Goal: Task Accomplishment & Management: Use online tool/utility

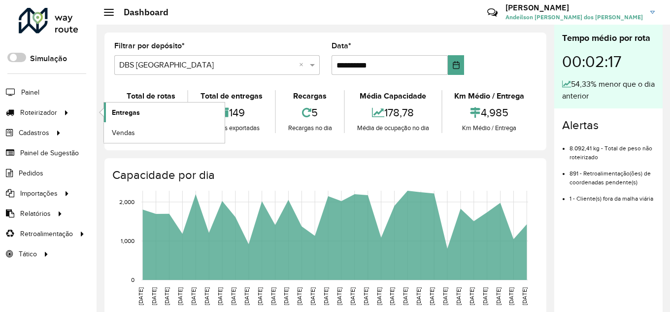
click at [135, 115] on span "Entregas" at bounding box center [126, 112] width 28 height 10
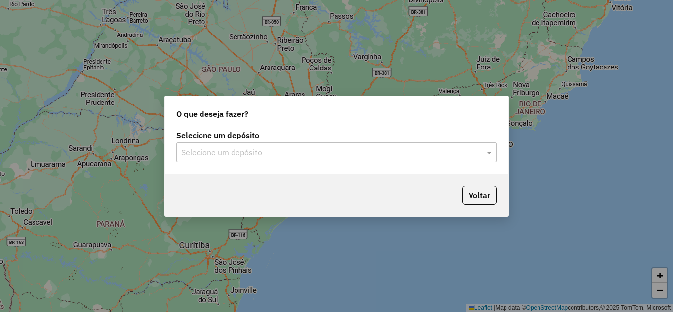
click at [303, 152] on input "text" at bounding box center [326, 153] width 291 height 12
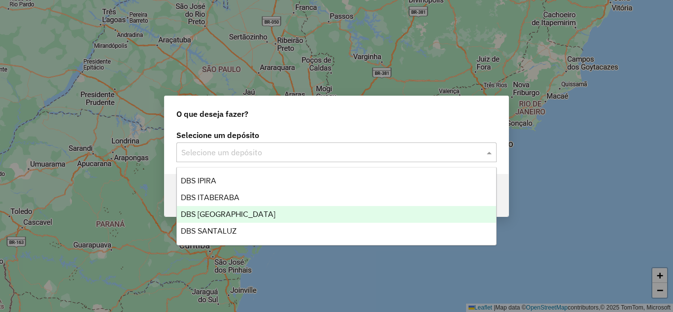
click at [265, 212] on div "DBS [GEOGRAPHIC_DATA]" at bounding box center [336, 214] width 319 height 17
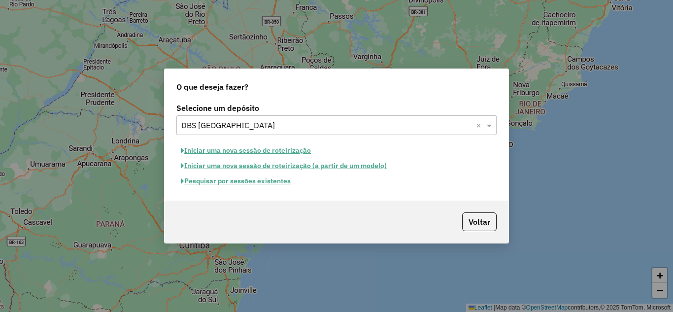
click at [286, 153] on button "Iniciar uma nova sessão de roteirização" at bounding box center [245, 150] width 139 height 15
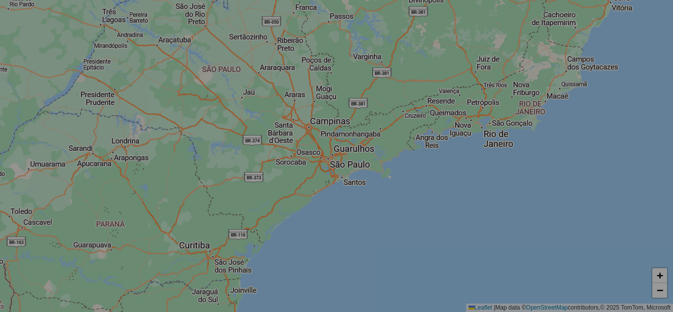
select select "*"
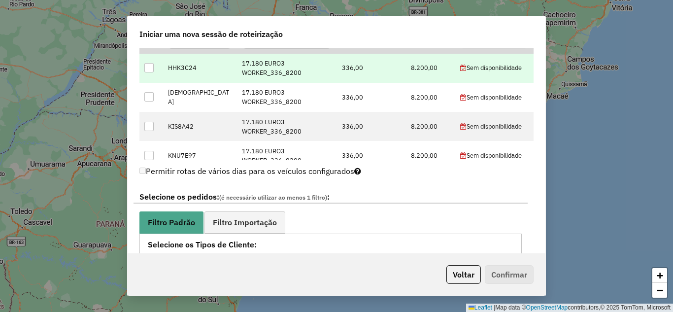
scroll to position [296, 0]
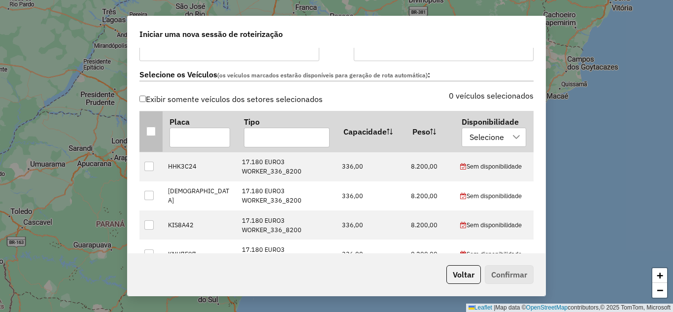
drag, startPoint x: 151, startPoint y: 136, endPoint x: 183, endPoint y: 122, distance: 35.3
click at [152, 135] on th at bounding box center [150, 131] width 23 height 41
click at [148, 131] on div at bounding box center [150, 131] width 9 height 9
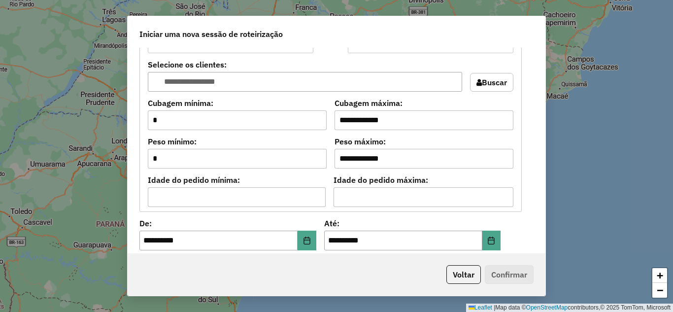
scroll to position [945, 0]
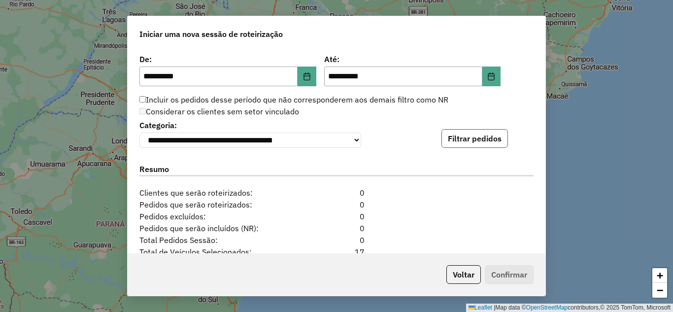
click at [467, 137] on button "Filtrar pedidos" at bounding box center [474, 138] width 66 height 19
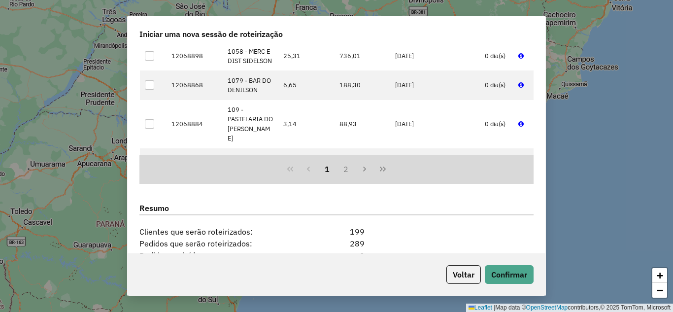
scroll to position [1247, 0]
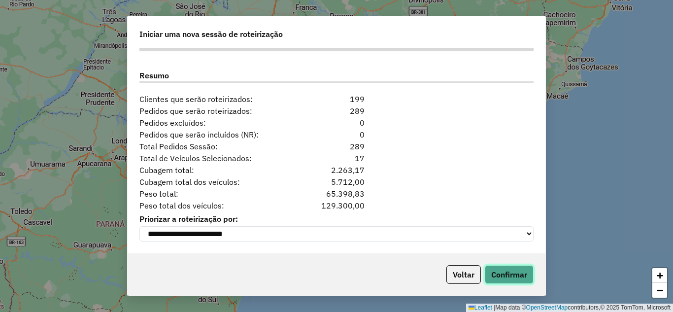
click at [494, 278] on button "Confirmar" at bounding box center [509, 274] width 49 height 19
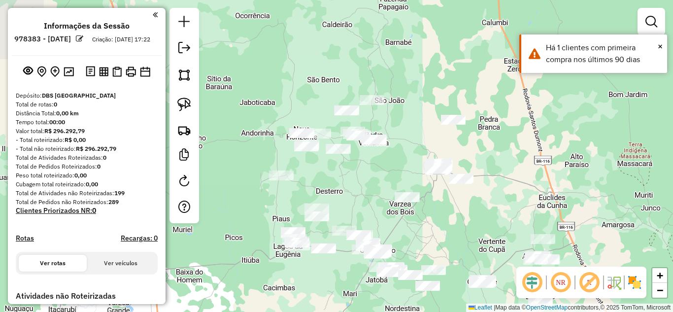
drag, startPoint x: 339, startPoint y: 208, endPoint x: 442, endPoint y: 221, distance: 103.7
click at [442, 221] on div "Janela de atendimento Grade de atendimento Capacidade Transportadoras Veículos …" at bounding box center [336, 156] width 673 height 312
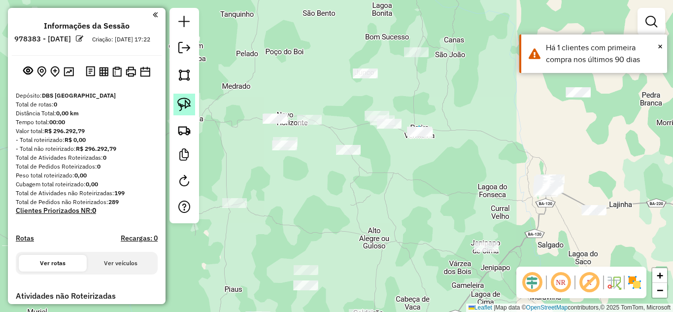
click at [188, 102] on img at bounding box center [184, 105] width 14 height 14
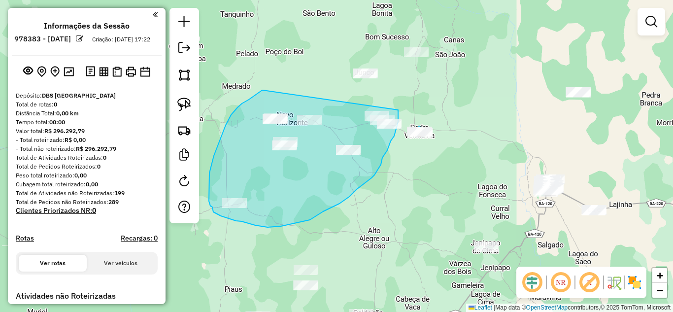
drag, startPoint x: 263, startPoint y: 90, endPoint x: 398, endPoint y: 110, distance: 136.4
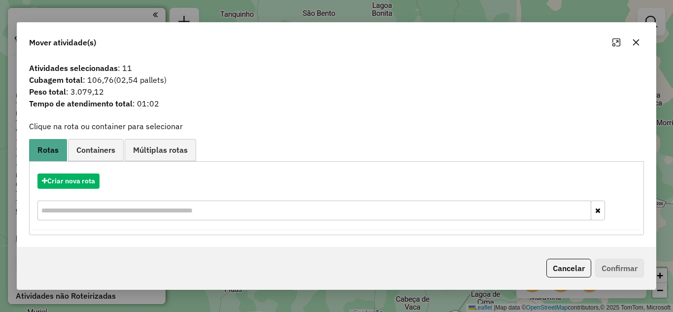
click at [639, 40] on icon "button" at bounding box center [636, 42] width 8 height 8
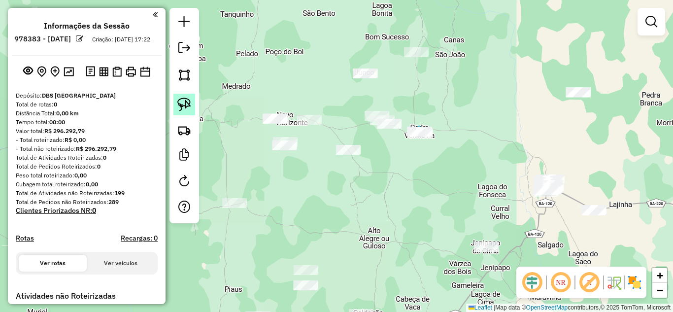
click at [183, 103] on img at bounding box center [184, 105] width 14 height 14
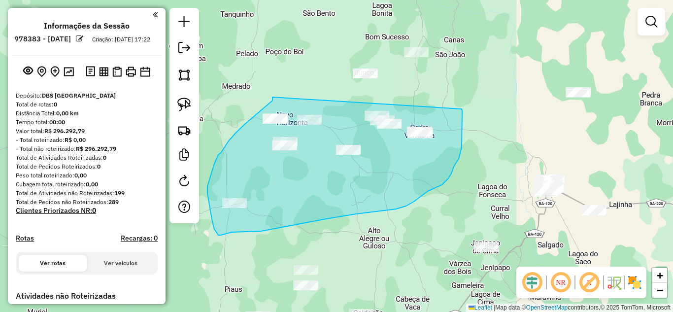
drag, startPoint x: 224, startPoint y: 148, endPoint x: 461, endPoint y: 109, distance: 239.6
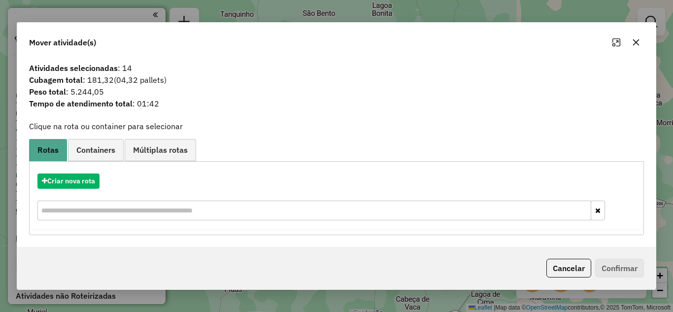
click at [638, 42] on icon "button" at bounding box center [636, 42] width 8 height 8
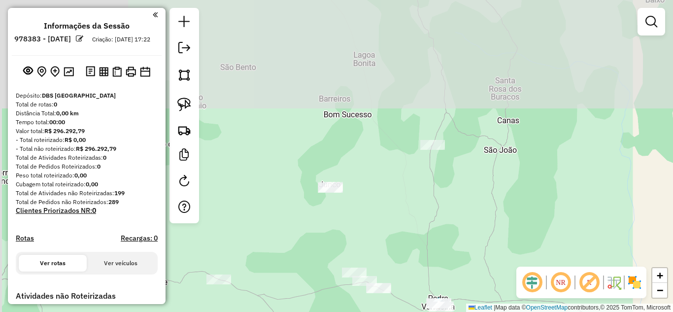
drag, startPoint x: 394, startPoint y: 65, endPoint x: 404, endPoint y: 236, distance: 171.2
click at [404, 236] on div "Janela de atendimento Grade de atendimento Capacidade Transportadoras Veículos …" at bounding box center [336, 156] width 673 height 312
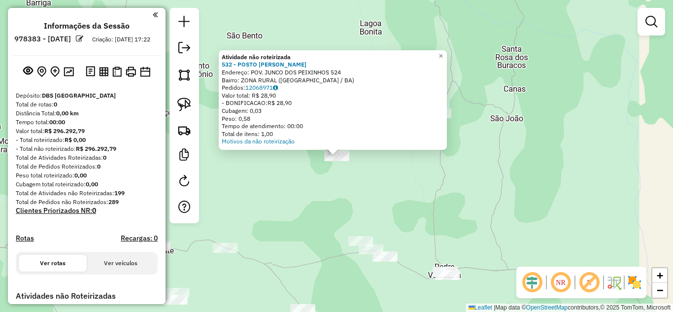
click at [333, 197] on div "Atividade não roteirizada 532 - POSTO MARIA ROSA Endereço: POV. JUNCO DOS PEIXI…" at bounding box center [336, 156] width 673 height 312
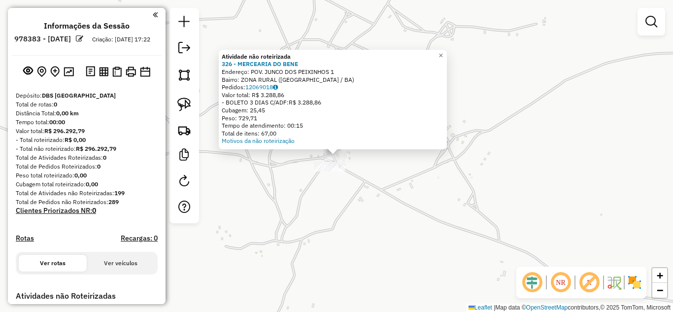
click at [353, 199] on div "Atividade não roteirizada 326 - MERCEARIA DO BENE Endereço: POV. JUNCO DOS PEIX…" at bounding box center [336, 156] width 673 height 312
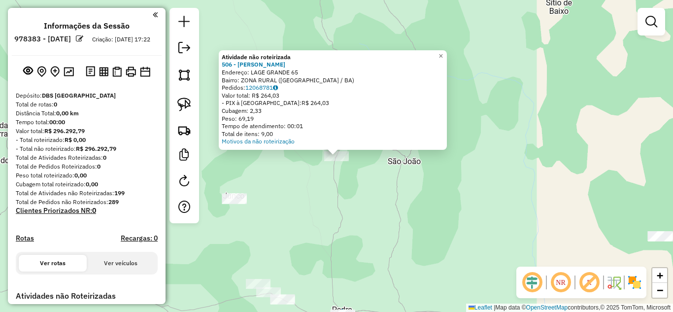
click at [297, 225] on div "Atividade não roteirizada 506 - MERCADINHO RODRIGUES Endereço: LAGE GRANDE 65 B…" at bounding box center [336, 156] width 673 height 312
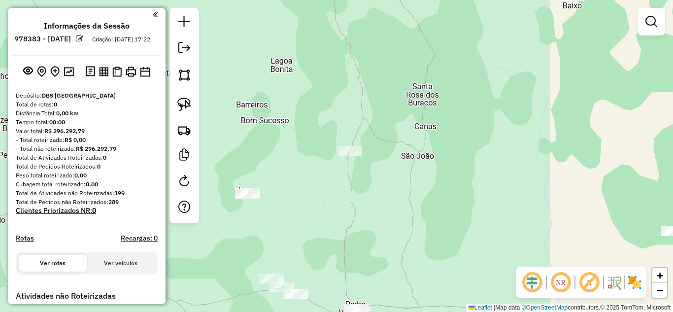
drag, startPoint x: 313, startPoint y: 244, endPoint x: 397, endPoint y: 183, distance: 104.3
click at [396, 184] on div "Janela de atendimento Grade de atendimento Capacidade Transportadoras Veículos …" at bounding box center [336, 156] width 673 height 312
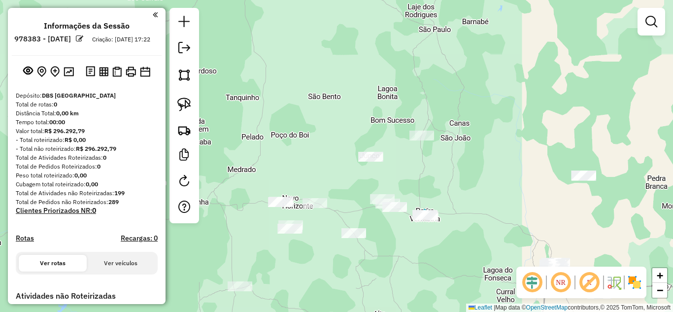
drag, startPoint x: 383, startPoint y: 183, endPoint x: 432, endPoint y: 165, distance: 53.1
click at [432, 165] on div "Janela de atendimento Grade de atendimento Capacidade Transportadoras Veículos …" at bounding box center [336, 156] width 673 height 312
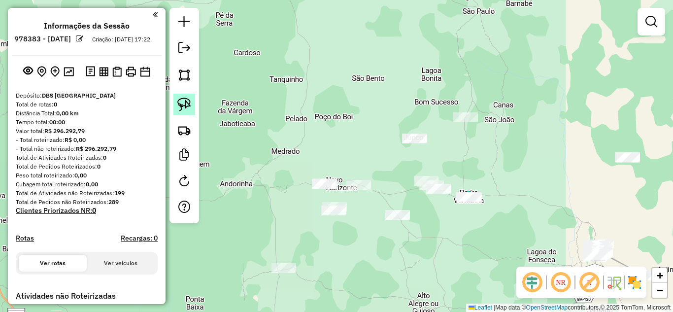
drag, startPoint x: 184, startPoint y: 107, endPoint x: 189, endPoint y: 110, distance: 5.1
click at [184, 107] on img at bounding box center [184, 105] width 14 height 14
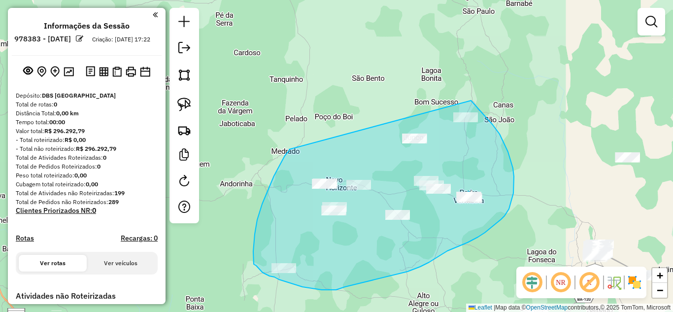
drag, startPoint x: 289, startPoint y: 149, endPoint x: 419, endPoint y: 76, distance: 149.3
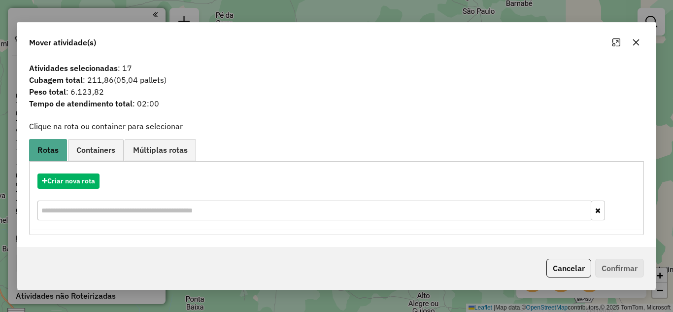
click at [636, 38] on icon "button" at bounding box center [636, 42] width 8 height 8
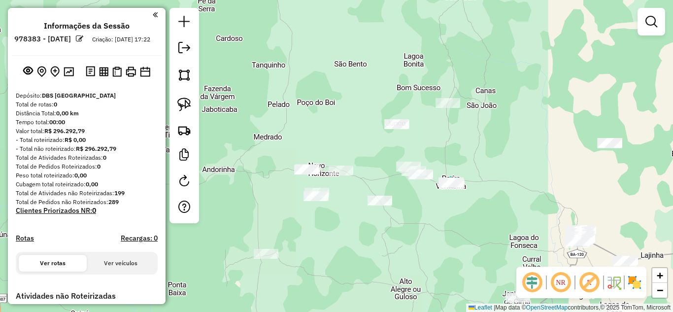
drag, startPoint x: 460, startPoint y: 249, endPoint x: 354, endPoint y: 146, distance: 147.7
click at [362, 160] on div "Janela de atendimento Grade de atendimento Capacidade Transportadoras Veículos …" at bounding box center [336, 156] width 673 height 312
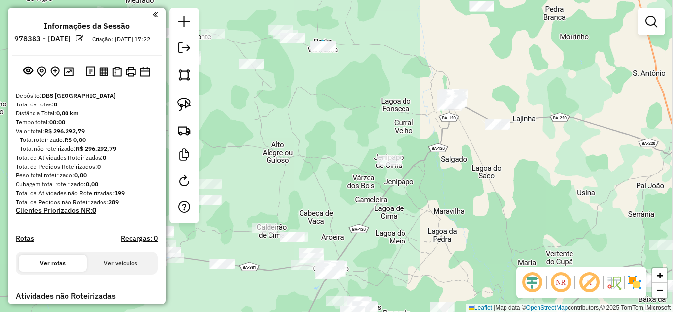
drag, startPoint x: 350, startPoint y: 152, endPoint x: 344, endPoint y: 141, distance: 12.2
click at [341, 141] on div "Janela de atendimento Grade de atendimento Capacidade Transportadoras Veículos …" at bounding box center [336, 156] width 673 height 312
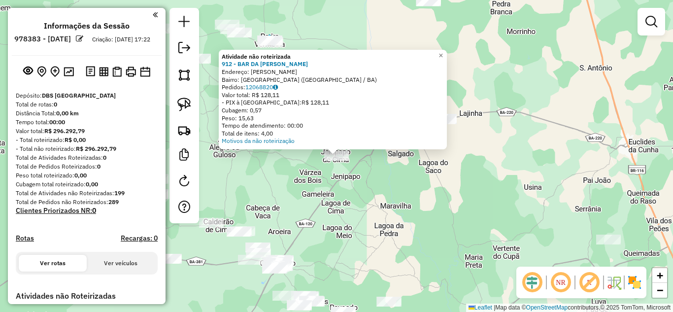
click at [349, 170] on div "Atividade não roteirizada 912 - BAR DA JULIA Endereço: monsenhor berenguer SN B…" at bounding box center [336, 156] width 673 height 312
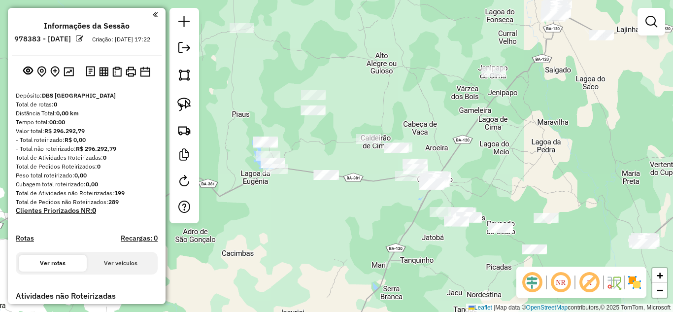
drag, startPoint x: 358, startPoint y: 211, endPoint x: 398, endPoint y: 146, distance: 77.0
click at [516, 144] on div "Janela de atendimento Grade de atendimento Capacidade Transportadoras Veículos …" at bounding box center [336, 156] width 673 height 312
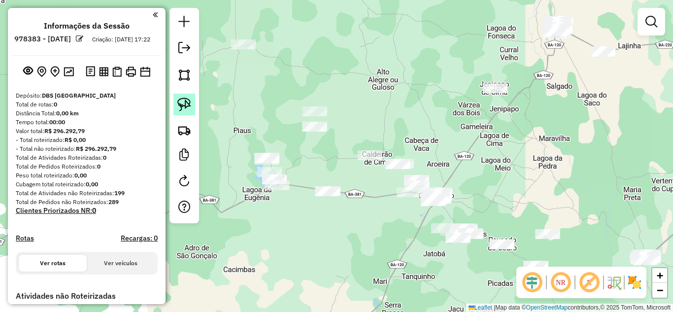
click at [190, 104] on img at bounding box center [184, 105] width 14 height 14
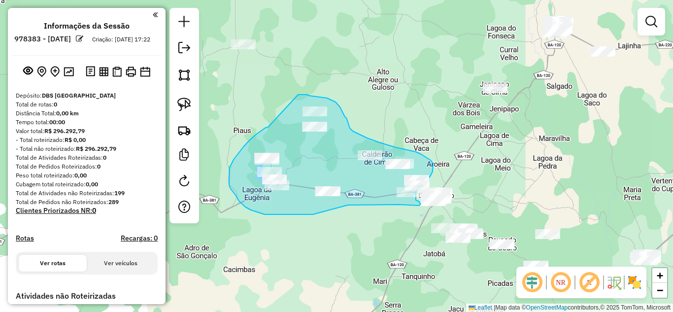
drag, startPoint x: 268, startPoint y: 127, endPoint x: 298, endPoint y: 95, distance: 44.3
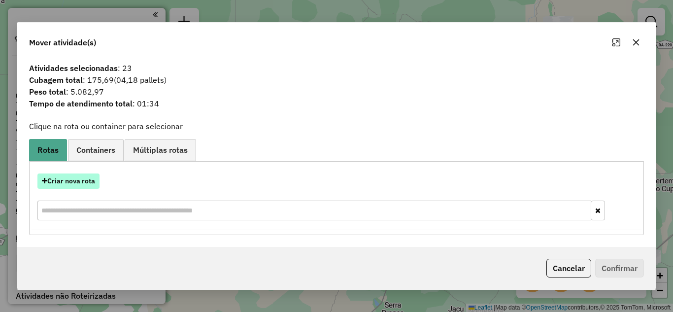
click at [81, 181] on button "Criar nova rota" at bounding box center [68, 180] width 62 height 15
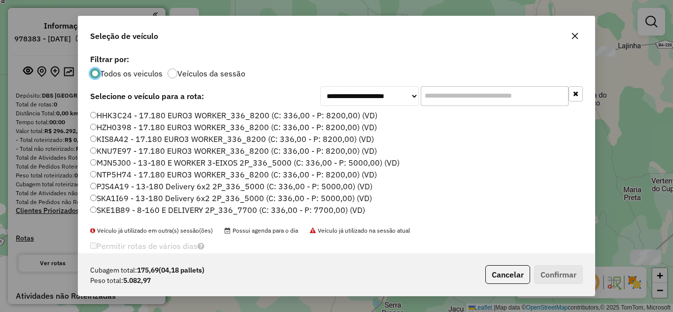
scroll to position [93, 0]
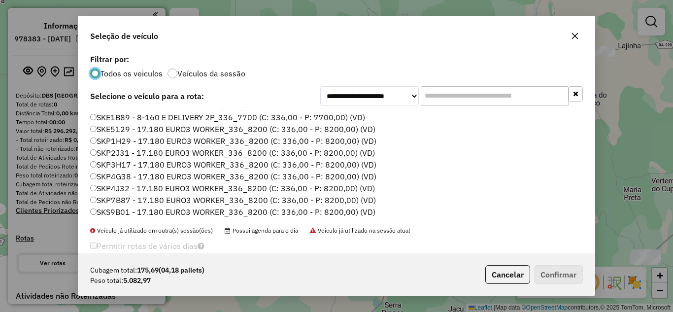
click at [132, 200] on label "SKP7B87 - 17.180 EURO3 WORKER_336_8200 (C: 336,00 - P: 8200,00) (VD)" at bounding box center [233, 200] width 286 height 12
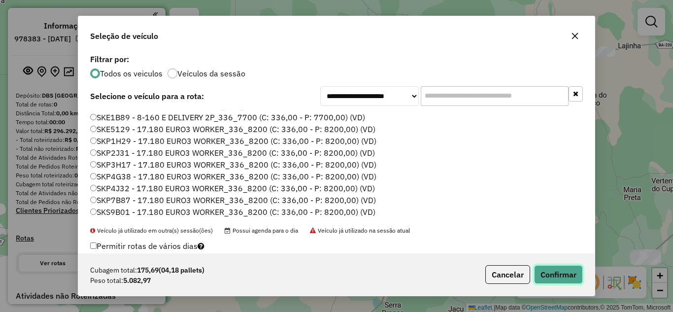
click at [561, 272] on button "Confirmar" at bounding box center [558, 274] width 49 height 19
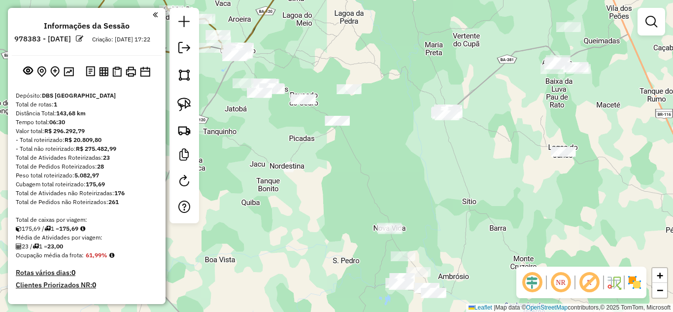
drag, startPoint x: 403, startPoint y: 224, endPoint x: 204, endPoint y: 79, distance: 245.7
click at [204, 79] on div "Janela de atendimento Grade de atendimento Capacidade Transportadoras Veículos …" at bounding box center [336, 156] width 673 height 312
click at [180, 103] on img at bounding box center [184, 105] width 14 height 14
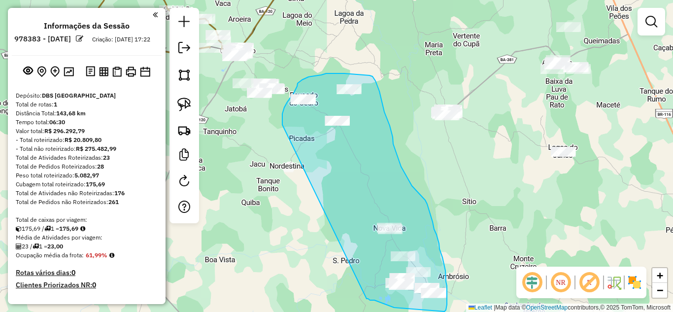
drag, startPoint x: 282, startPoint y: 125, endPoint x: 365, endPoint y: 298, distance: 192.8
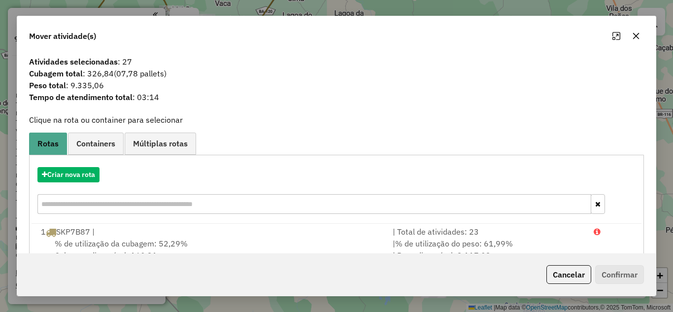
drag, startPoint x: 635, startPoint y: 34, endPoint x: 537, endPoint y: 68, distance: 103.3
click at [635, 35] on icon "button" at bounding box center [636, 36] width 6 height 6
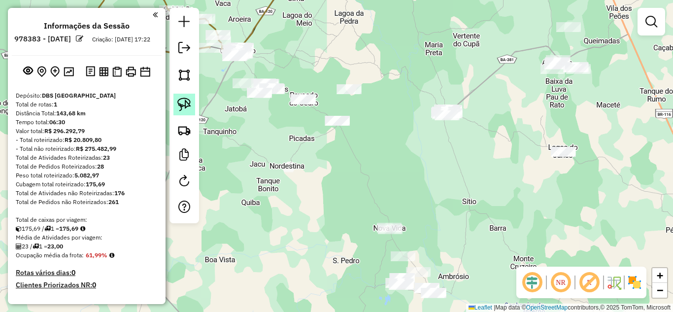
click at [180, 108] on img at bounding box center [184, 105] width 14 height 14
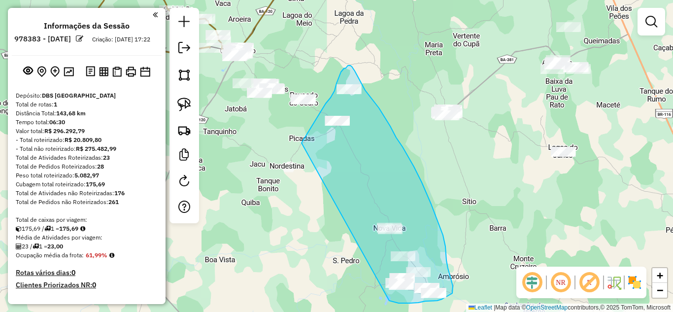
drag, startPoint x: 301, startPoint y: 143, endPoint x: 389, endPoint y: 300, distance: 180.1
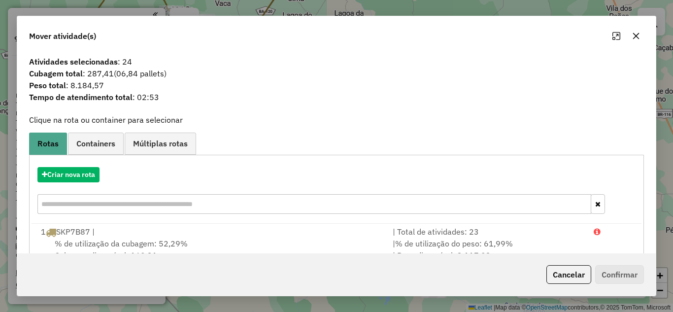
click at [637, 31] on button "button" at bounding box center [636, 36] width 16 height 16
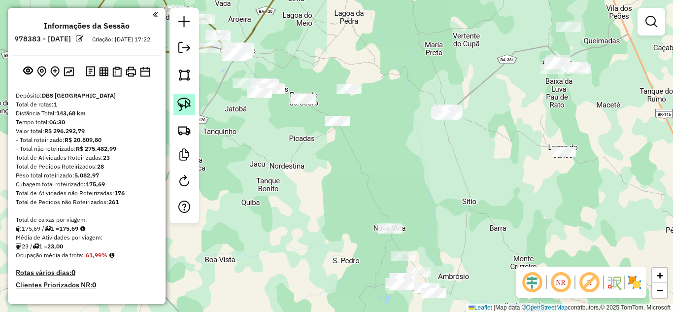
click at [186, 103] on img at bounding box center [184, 105] width 14 height 14
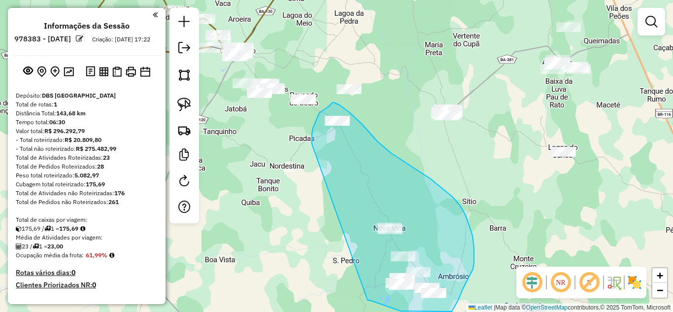
drag, startPoint x: 312, startPoint y: 144, endPoint x: 367, endPoint y: 300, distance: 165.8
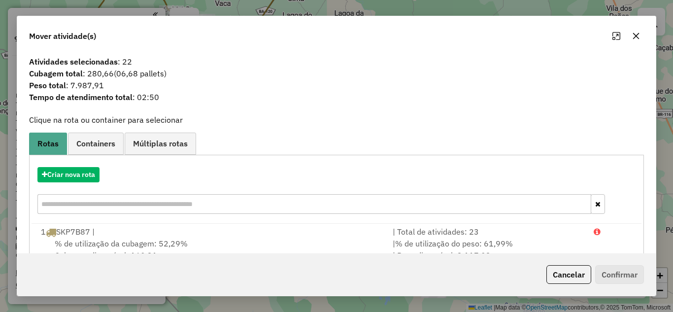
scroll to position [27, 0]
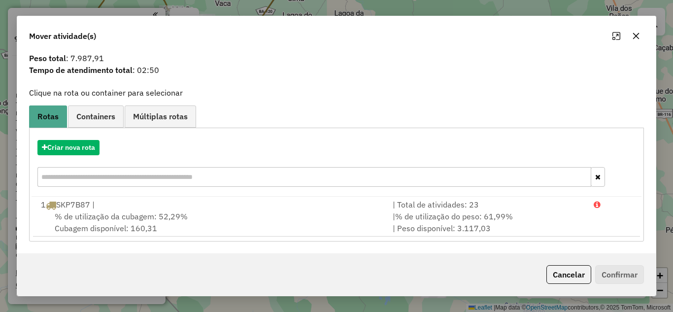
click at [635, 38] on icon "button" at bounding box center [636, 36] width 8 height 8
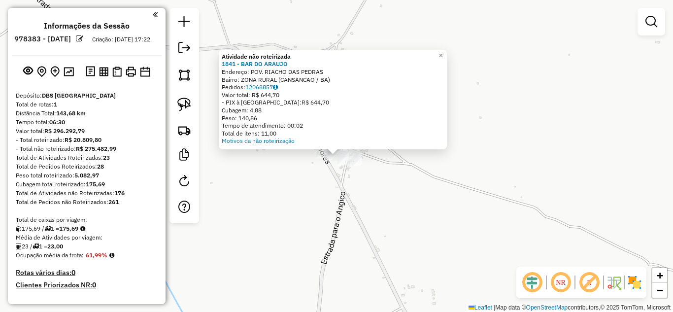
click at [369, 192] on div "Atividade não roteirizada 1841 - BAR DO ARAUJO Endereço: POV. RIACHO DAS PEDRAS…" at bounding box center [336, 156] width 673 height 312
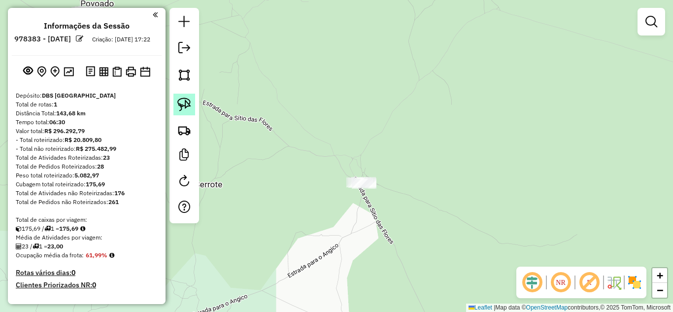
click at [186, 104] on img at bounding box center [184, 105] width 14 height 14
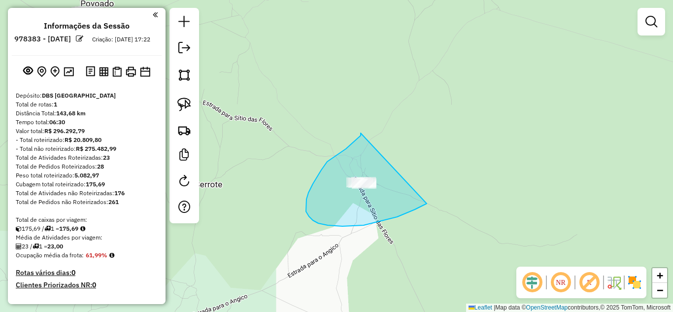
drag, startPoint x: 361, startPoint y: 135, endPoint x: 444, endPoint y: 185, distance: 97.4
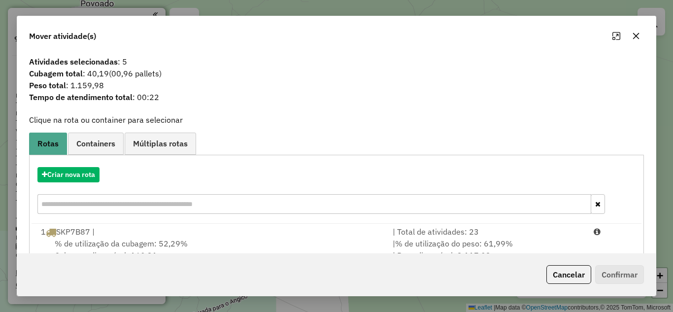
click at [636, 38] on icon "button" at bounding box center [636, 36] width 8 height 8
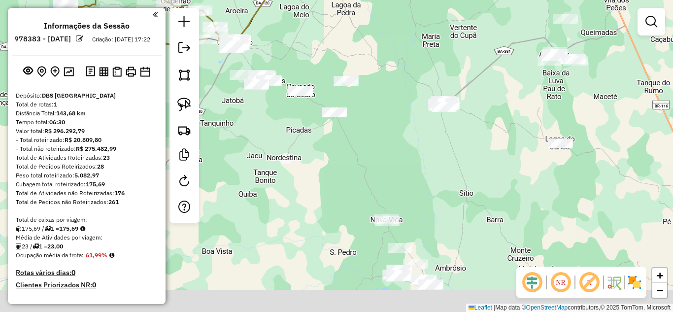
drag, startPoint x: 391, startPoint y: 187, endPoint x: 363, endPoint y: 47, distance: 143.1
click at [363, 48] on div "Janela de atendimento Grade de atendimento Capacidade Transportadoras Veículos …" at bounding box center [336, 156] width 673 height 312
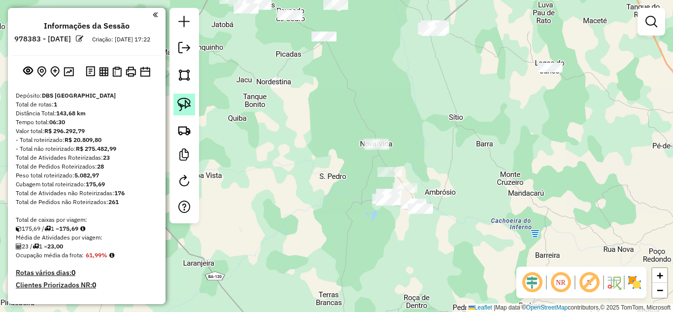
click at [187, 107] on img at bounding box center [184, 105] width 14 height 14
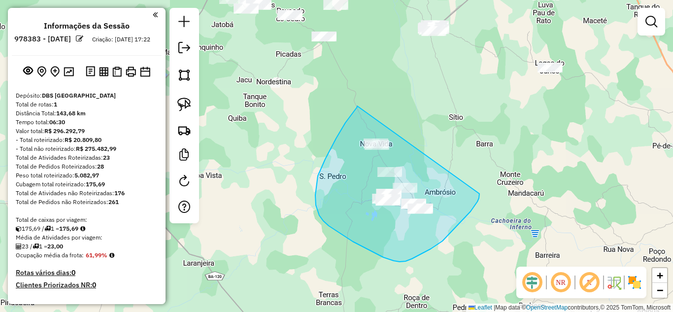
drag, startPoint x: 357, startPoint y: 106, endPoint x: 479, endPoint y: 194, distance: 150.4
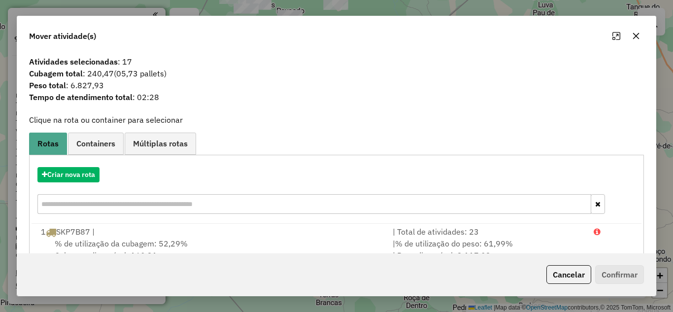
click at [636, 34] on icon "button" at bounding box center [636, 36] width 8 height 8
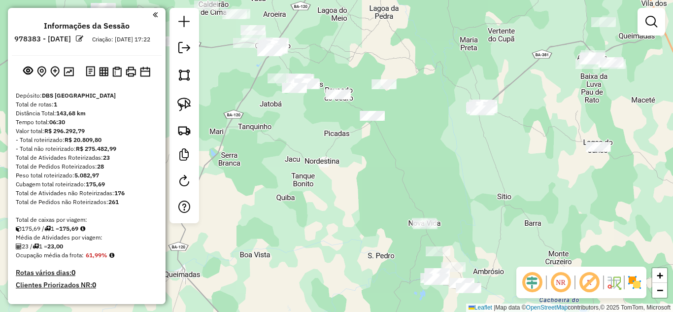
drag, startPoint x: 371, startPoint y: 109, endPoint x: 395, endPoint y: 170, distance: 65.7
click at [401, 169] on div "Janela de atendimento Grade de atendimento Capacidade Transportadoras Veículos …" at bounding box center [336, 156] width 673 height 312
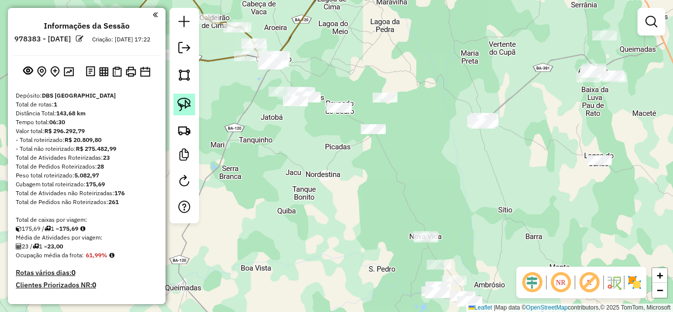
click at [184, 107] on img at bounding box center [184, 105] width 14 height 14
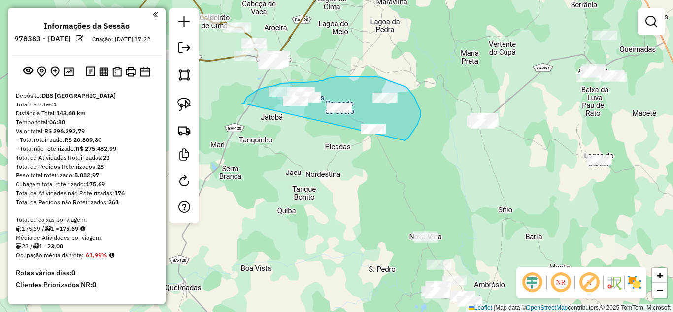
drag, startPoint x: 242, startPoint y: 103, endPoint x: 384, endPoint y: 149, distance: 149.7
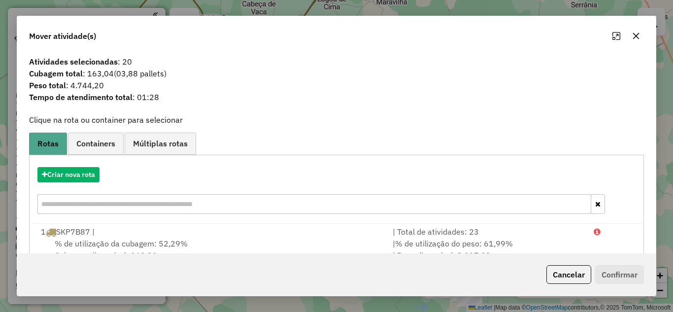
click at [637, 34] on icon "button" at bounding box center [636, 36] width 6 height 6
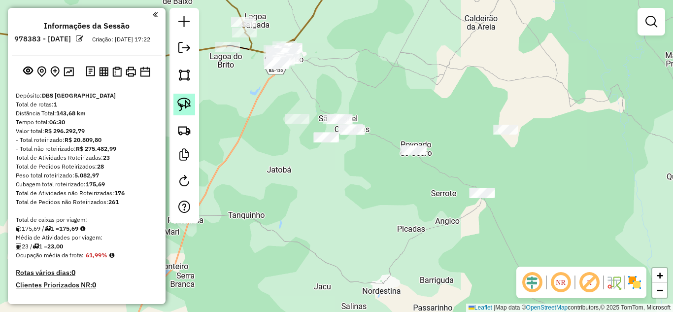
click at [180, 107] on img at bounding box center [184, 105] width 14 height 14
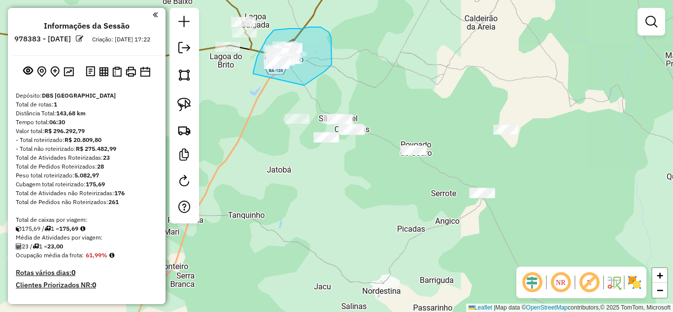
drag, startPoint x: 254, startPoint y: 74, endPoint x: 304, endPoint y: 85, distance: 51.0
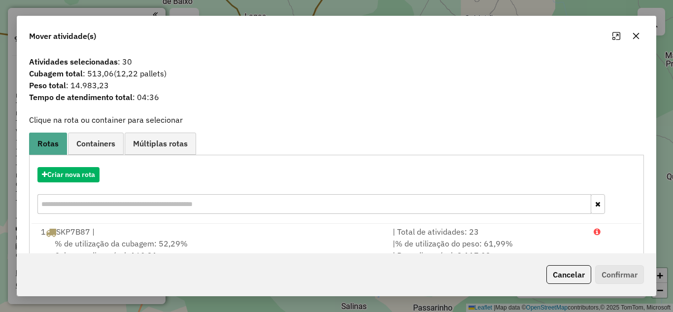
click at [638, 35] on icon "button" at bounding box center [636, 36] width 8 height 8
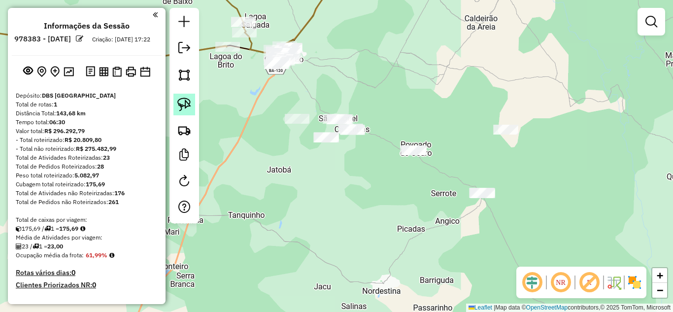
click at [179, 108] on img at bounding box center [184, 105] width 14 height 14
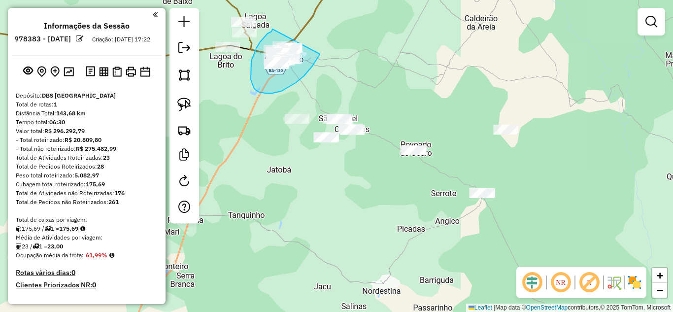
drag, startPoint x: 272, startPoint y: 29, endPoint x: 319, endPoint y: 54, distance: 52.9
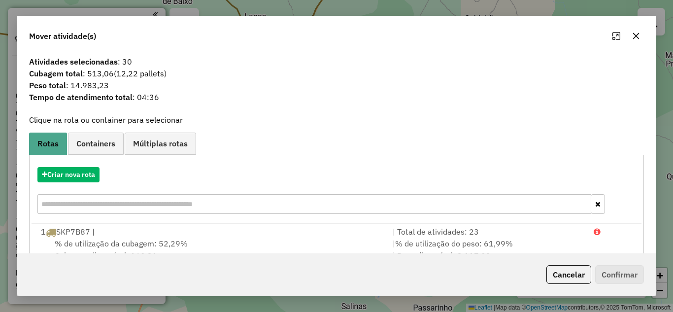
click at [640, 35] on button "button" at bounding box center [636, 36] width 16 height 16
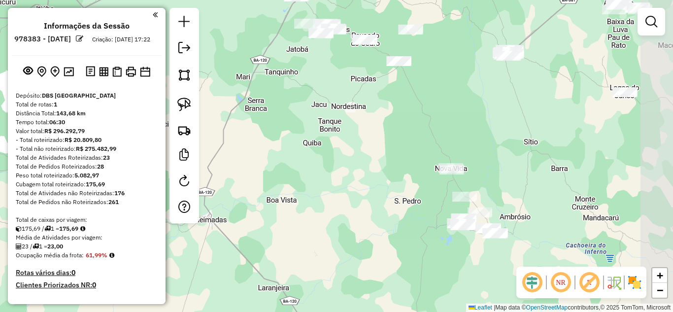
drag, startPoint x: 545, startPoint y: 194, endPoint x: 428, endPoint y: 72, distance: 169.3
click at [428, 72] on div "Janela de atendimento Grade de atendimento Capacidade Transportadoras Veículos …" at bounding box center [336, 156] width 673 height 312
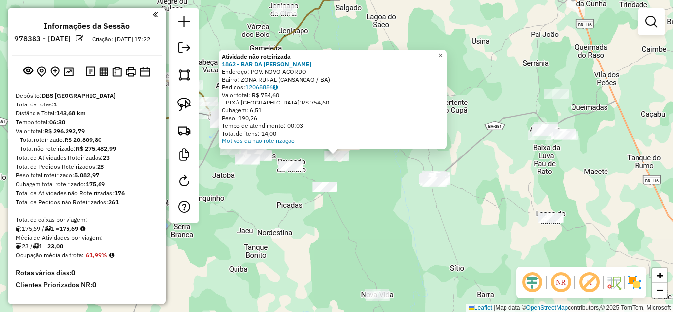
drag, startPoint x: 450, startPoint y: 51, endPoint x: 426, endPoint y: 88, distance: 44.3
click at [443, 51] on span "×" at bounding box center [440, 55] width 4 height 8
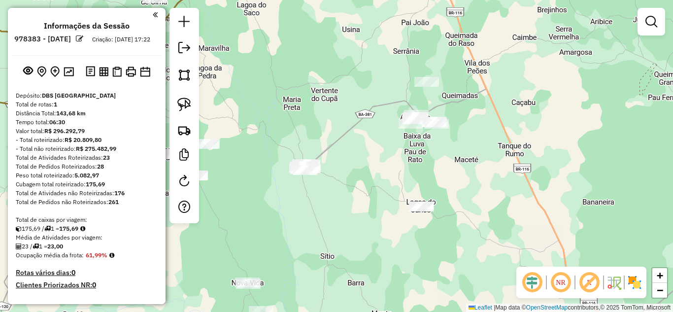
drag, startPoint x: 368, startPoint y: 223, endPoint x: 238, endPoint y: 211, distance: 131.1
click at [238, 211] on div "Janela de atendimento Grade de atendimento Capacidade Transportadoras Veículos …" at bounding box center [336, 156] width 673 height 312
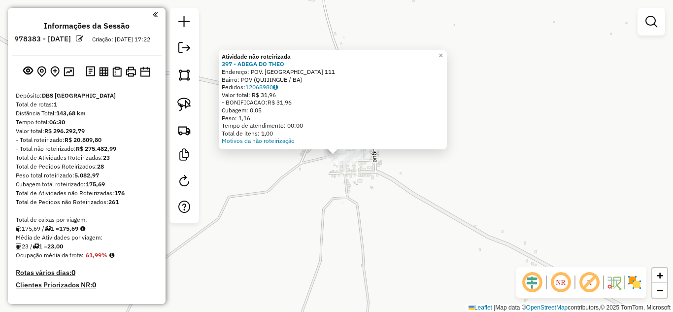
click at [336, 207] on div "Atividade não roteirizada 397 - ADEGA DO THEO Endereço: POV. LAGOA DO JUNCO 111…" at bounding box center [336, 156] width 673 height 312
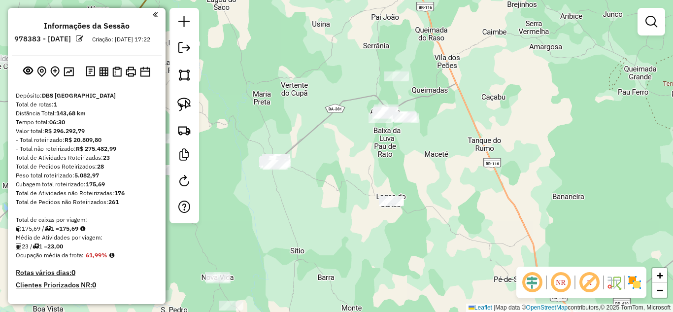
drag, startPoint x: 304, startPoint y: 174, endPoint x: 387, endPoint y: 172, distance: 82.8
click at [387, 172] on div "Janela de atendimento Grade de atendimento Capacidade Transportadoras Veículos …" at bounding box center [336, 156] width 673 height 312
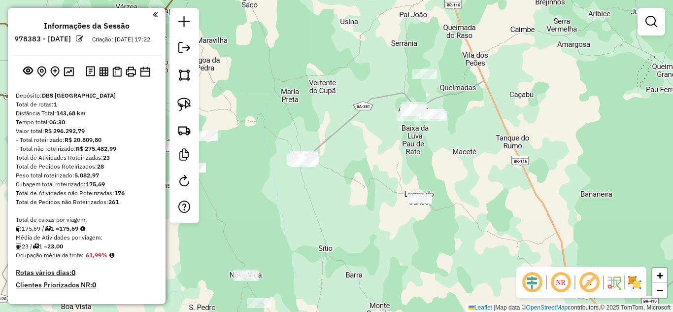
drag, startPoint x: 351, startPoint y: 172, endPoint x: 388, endPoint y: 167, distance: 36.7
click at [390, 169] on div "Janela de atendimento Grade de atendimento Capacidade Transportadoras Veículos …" at bounding box center [336, 156] width 673 height 312
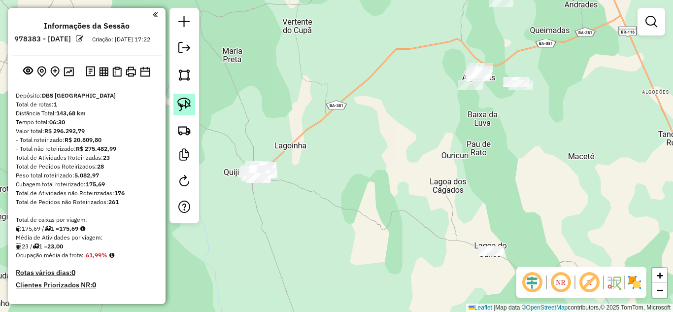
click at [181, 107] on img at bounding box center [184, 105] width 14 height 14
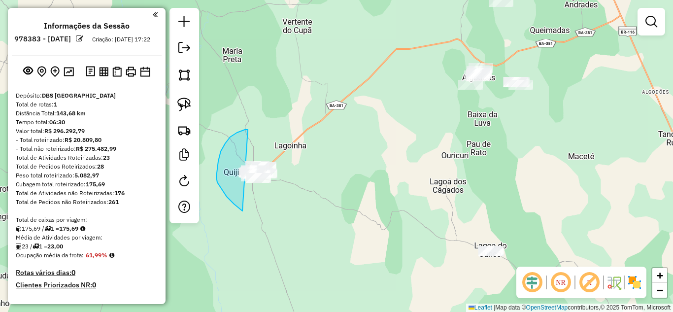
drag, startPoint x: 225, startPoint y: 143, endPoint x: 329, endPoint y: 160, distance: 105.7
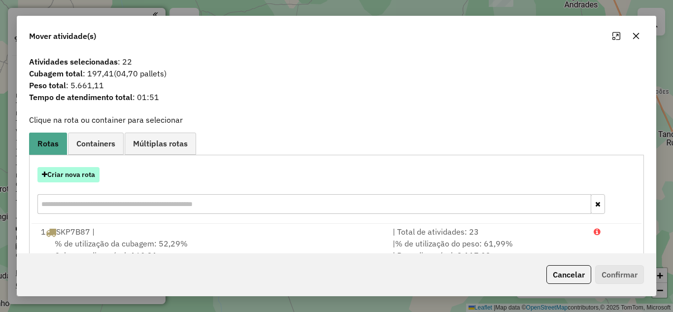
click at [53, 174] on button "Criar nova rota" at bounding box center [68, 174] width 62 height 15
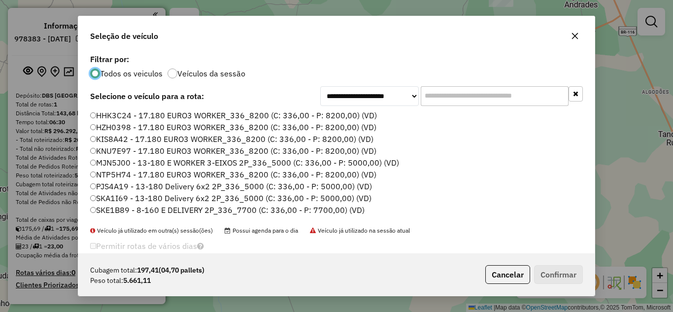
scroll to position [93, 0]
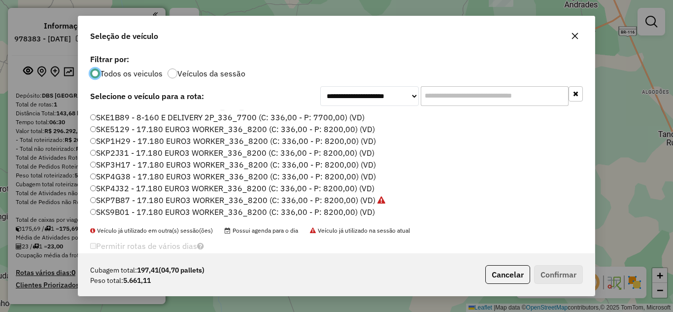
click at [138, 139] on label "SKP1H29 - 17.180 EURO3 WORKER_336_8200 (C: 336,00 - P: 8200,00) (VD)" at bounding box center [233, 141] width 286 height 12
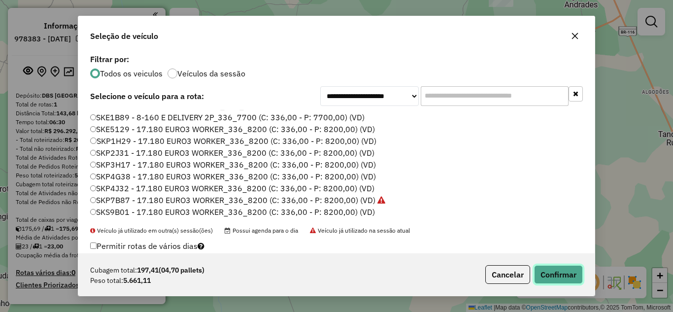
click at [556, 275] on button "Confirmar" at bounding box center [558, 274] width 49 height 19
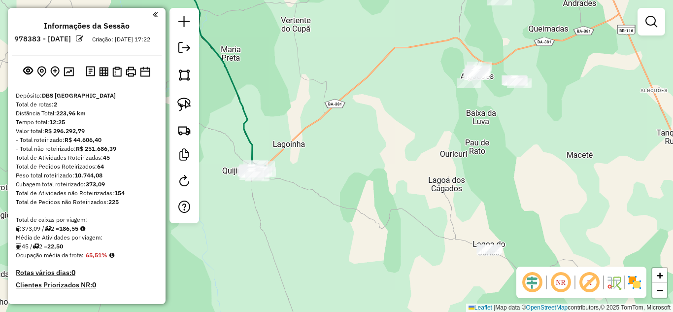
drag, startPoint x: 283, startPoint y: 90, endPoint x: 347, endPoint y: 152, distance: 89.2
click at [347, 152] on div "Janela de atendimento Grade de atendimento Capacidade Transportadoras Veículos …" at bounding box center [336, 156] width 673 height 312
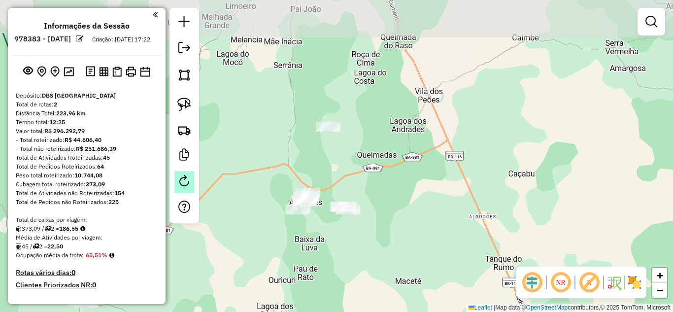
drag, startPoint x: 427, startPoint y: 127, endPoint x: 192, endPoint y: 191, distance: 244.0
click at [192, 191] on hb-router-mapa "Informações da Sessão 978383 - 13/08/2025 Criação: 12/08/2025 17:22 Depósito: D…" at bounding box center [336, 156] width 673 height 312
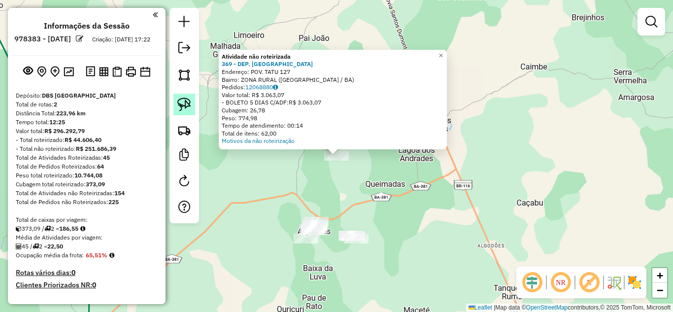
click at [182, 111] on link at bounding box center [184, 105] width 22 height 22
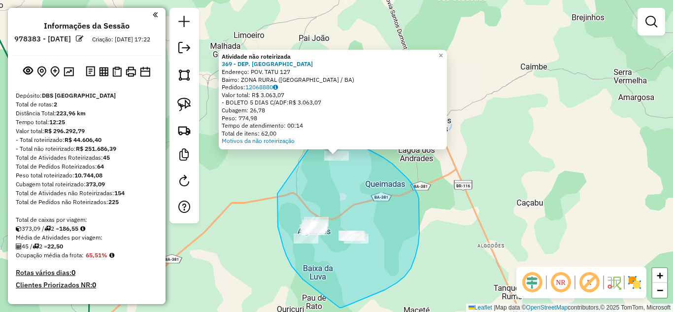
drag, startPoint x: 277, startPoint y: 194, endPoint x: 309, endPoint y: 136, distance: 65.5
click at [309, 136] on div "Atividade não roteirizada 369 - DEP. DO BOCA Endereço: POV. TATU 127 Bairro: ZO…" at bounding box center [336, 156] width 673 height 312
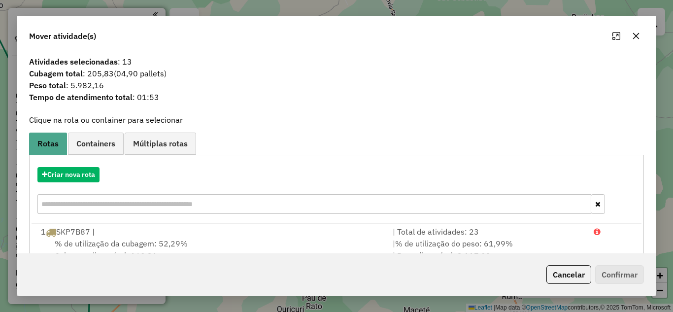
click at [632, 31] on button "button" at bounding box center [636, 36] width 16 height 16
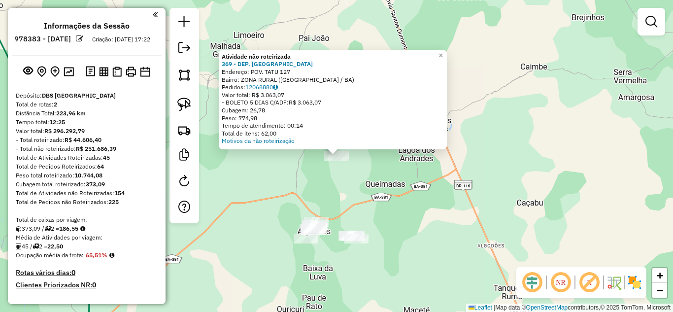
click at [363, 193] on div "Atividade não roteirizada 369 - DEP. DO BOCA Endereço: POV. TATU 127 Bairro: ZO…" at bounding box center [336, 156] width 673 height 312
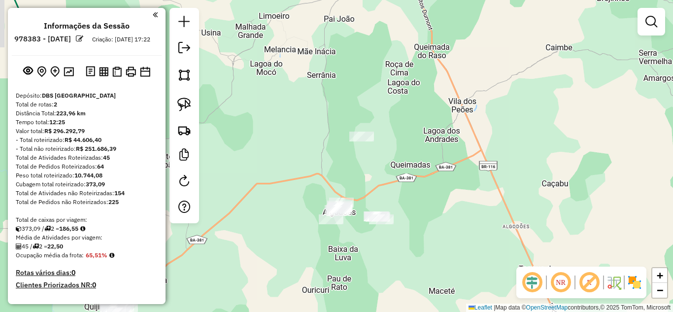
drag, startPoint x: 351, startPoint y: 202, endPoint x: 450, endPoint y: 81, distance: 156.1
click at [445, 91] on div "Janela de atendimento Grade de atendimento Capacidade Transportadoras Veículos …" at bounding box center [336, 156] width 673 height 312
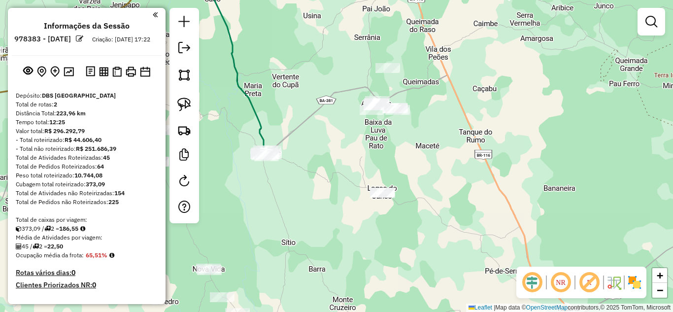
drag, startPoint x: 322, startPoint y: 197, endPoint x: 327, endPoint y: 156, distance: 41.2
click at [327, 156] on div "Janela de atendimento Grade de atendimento Capacidade Transportadoras Veículos …" at bounding box center [336, 156] width 673 height 312
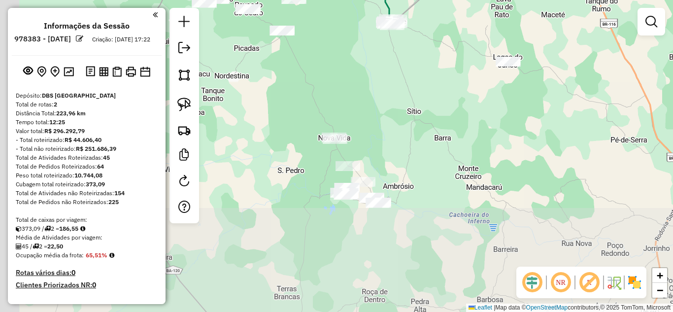
drag, startPoint x: 317, startPoint y: 217, endPoint x: 443, endPoint y: 85, distance: 183.2
click at [443, 85] on div "Janela de atendimento Grade de atendimento Capacidade Transportadoras Veículos …" at bounding box center [336, 156] width 673 height 312
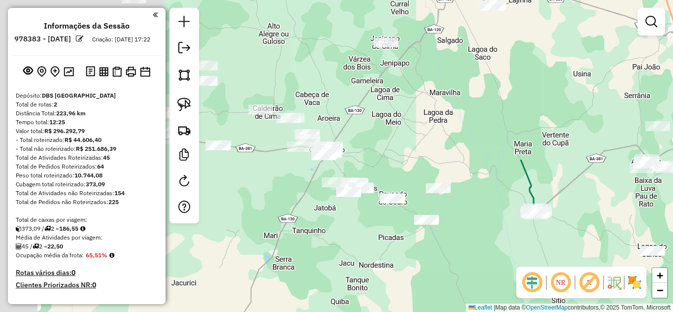
drag, startPoint x: 276, startPoint y: 103, endPoint x: 427, endPoint y: 295, distance: 243.8
click at [427, 295] on div "Janela de atendimento Grade de atendimento Capacidade Transportadoras Veículos …" at bounding box center [336, 156] width 673 height 312
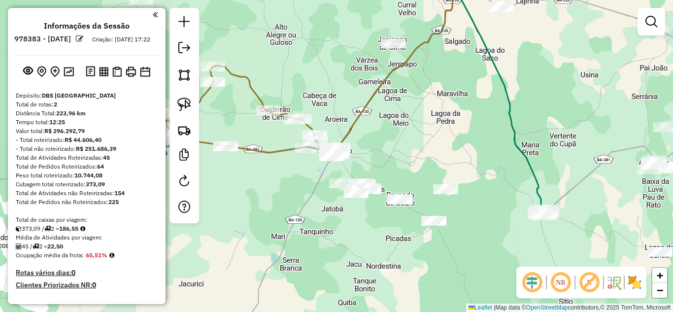
drag, startPoint x: 177, startPoint y: 101, endPoint x: 235, endPoint y: 123, distance: 62.5
click at [177, 101] on link at bounding box center [184, 105] width 22 height 22
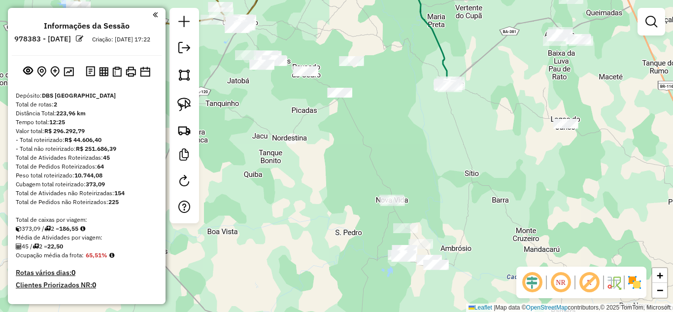
drag, startPoint x: 486, startPoint y: 237, endPoint x: 372, endPoint y: 82, distance: 192.7
click at [372, 82] on div "Janela de atendimento Grade de atendimento Capacidade Transportadoras Veículos …" at bounding box center [336, 156] width 673 height 312
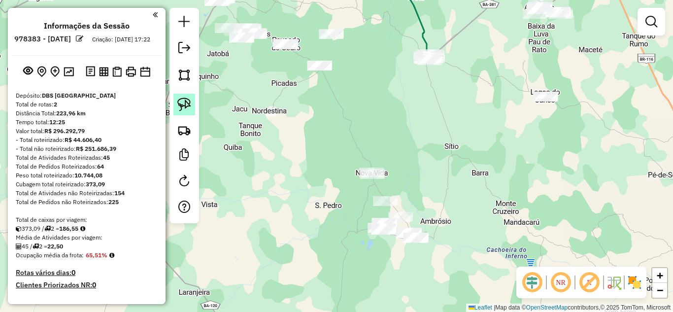
click at [179, 105] on img at bounding box center [184, 105] width 14 height 14
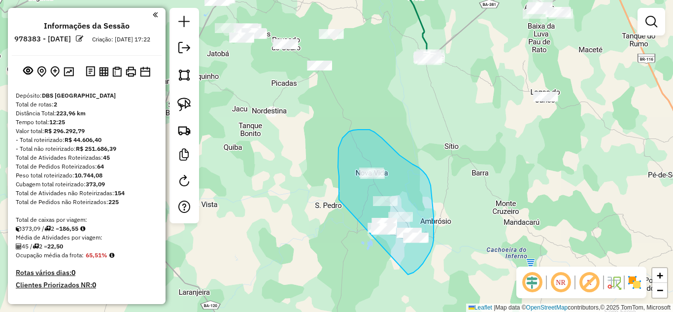
drag, startPoint x: 339, startPoint y: 199, endPoint x: 408, endPoint y: 274, distance: 101.8
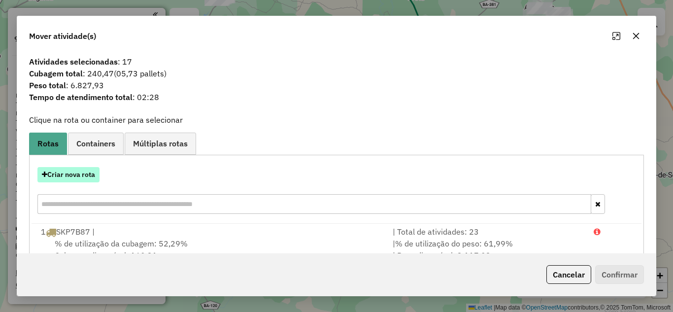
click at [66, 173] on button "Criar nova rota" at bounding box center [68, 174] width 62 height 15
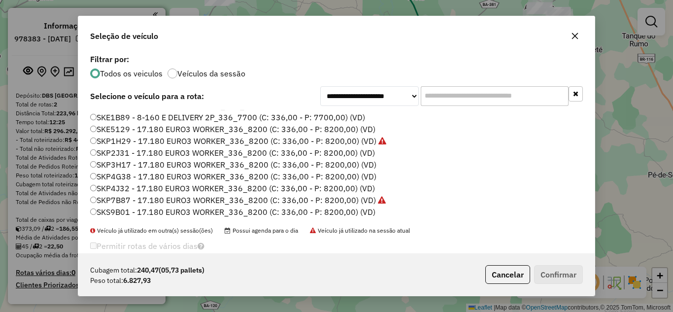
click at [137, 176] on label "SKP4G38 - 17.180 EURO3 WORKER_336_8200 (C: 336,00 - P: 8200,00) (VD)" at bounding box center [233, 176] width 286 height 12
click at [571, 38] on icon "button" at bounding box center [575, 36] width 8 height 8
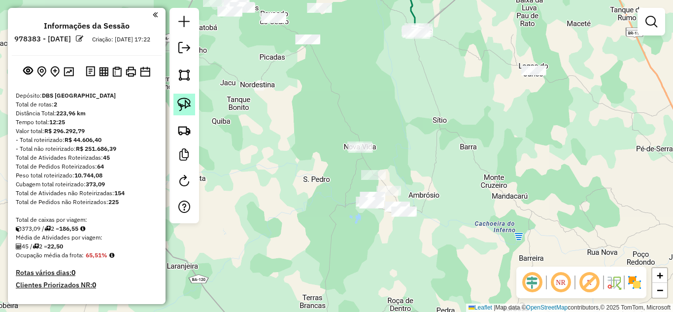
click at [184, 104] on img at bounding box center [184, 105] width 14 height 14
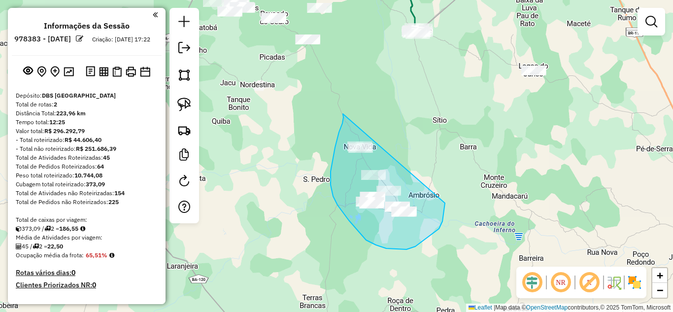
drag, startPoint x: 343, startPoint y: 114, endPoint x: 446, endPoint y: 195, distance: 131.2
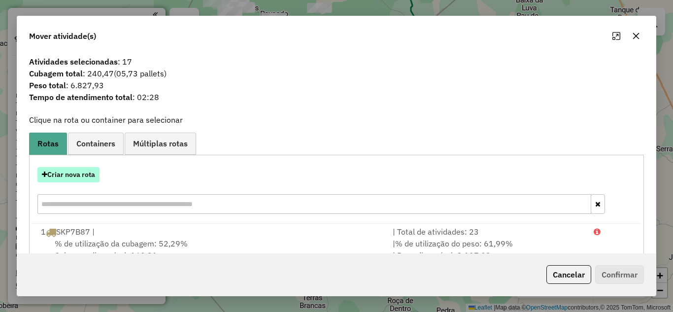
click at [84, 175] on button "Criar nova rota" at bounding box center [68, 174] width 62 height 15
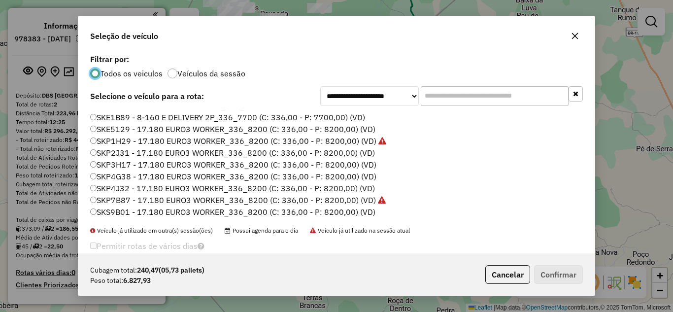
click at [147, 154] on label "SKP2J31 - 17.180 EURO3 WORKER_336_8200 (C: 336,00 - P: 8200,00) (VD)" at bounding box center [232, 153] width 285 height 12
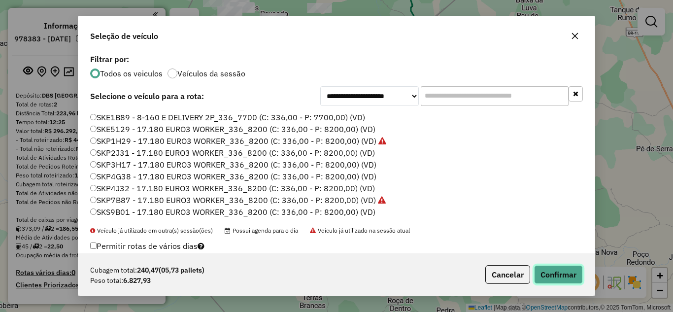
click at [553, 271] on button "Confirmar" at bounding box center [558, 274] width 49 height 19
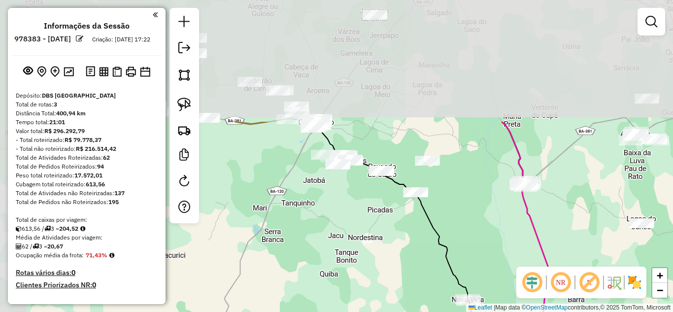
drag, startPoint x: 382, startPoint y: 99, endPoint x: 492, endPoint y: 258, distance: 193.6
click at [494, 259] on div "Janela de atendimento Grade de atendimento Capacidade Transportadoras Veículos …" at bounding box center [336, 156] width 673 height 312
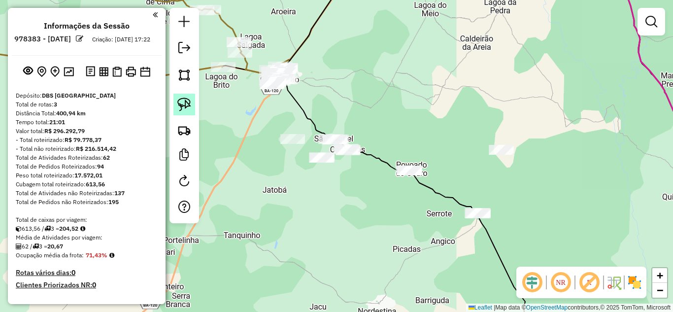
click at [178, 95] on link at bounding box center [184, 105] width 22 height 22
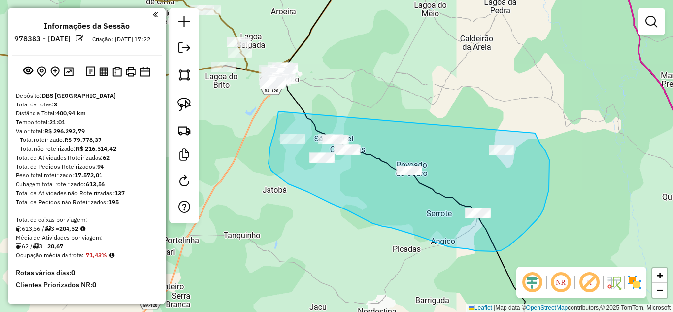
drag, startPoint x: 278, startPoint y: 111, endPoint x: 535, endPoint y: 133, distance: 257.5
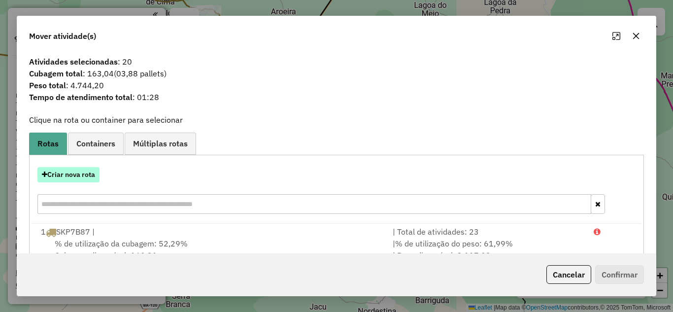
click at [84, 177] on button "Criar nova rota" at bounding box center [68, 174] width 62 height 15
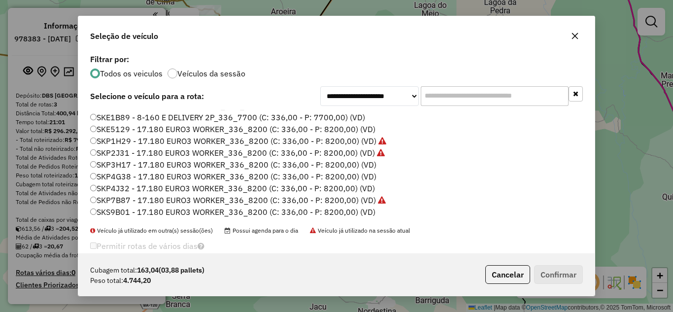
click at [148, 167] on label "SKP3H17 - 17.180 EURO3 WORKER_336_8200 (C: 336,00 - P: 8200,00) (VD)" at bounding box center [233, 165] width 286 height 12
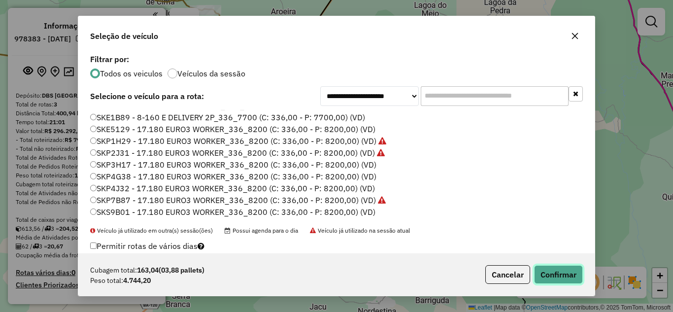
click at [565, 278] on button "Confirmar" at bounding box center [558, 274] width 49 height 19
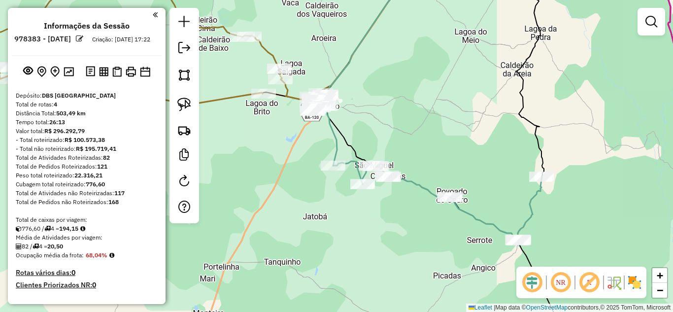
drag, startPoint x: 350, startPoint y: 120, endPoint x: 356, endPoint y: 127, distance: 8.4
click at [357, 127] on div "Janela de atendimento Grade de atendimento Capacidade Transportadoras Veículos …" at bounding box center [336, 156] width 673 height 312
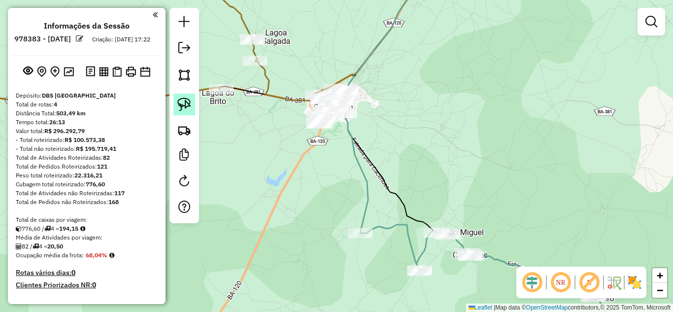
click at [179, 107] on img at bounding box center [184, 105] width 14 height 14
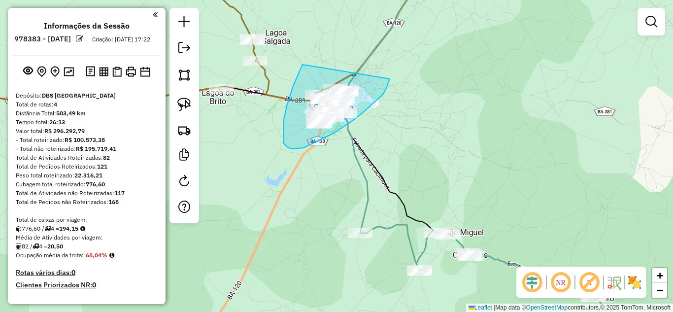
drag, startPoint x: 302, startPoint y: 65, endPoint x: 390, endPoint y: 79, distance: 88.3
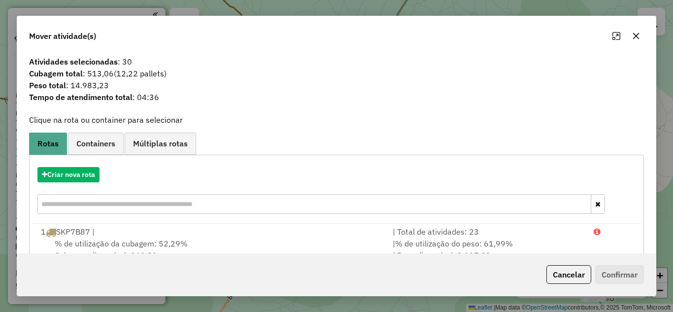
click at [638, 38] on icon "button" at bounding box center [636, 36] width 6 height 6
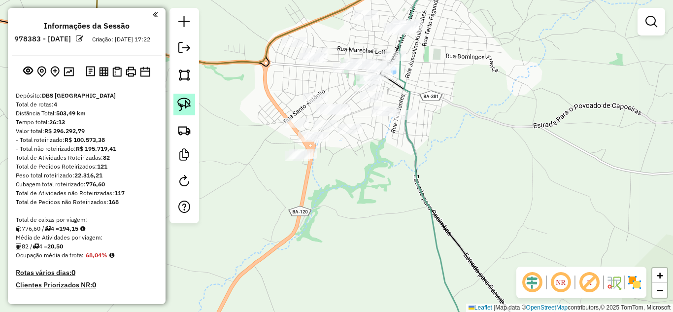
click at [184, 101] on img at bounding box center [184, 105] width 14 height 14
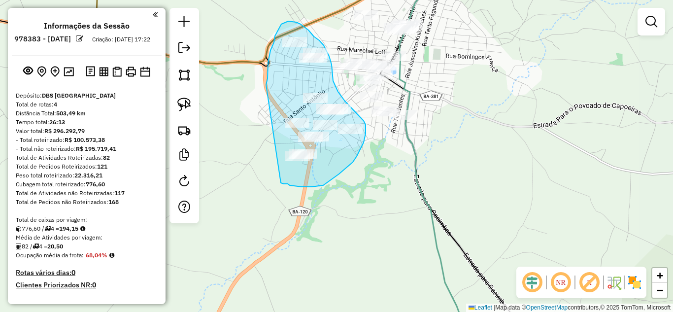
drag, startPoint x: 266, startPoint y: 85, endPoint x: 281, endPoint y: 183, distance: 99.1
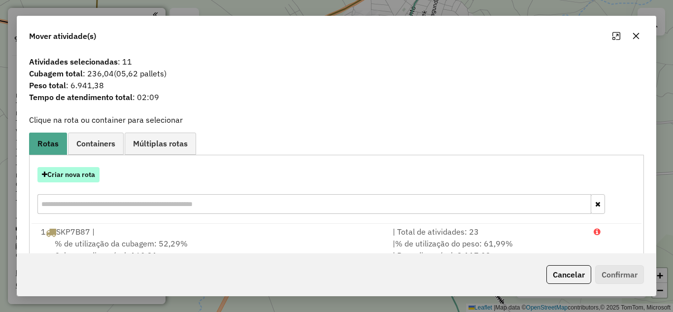
click at [72, 173] on button "Criar nova rota" at bounding box center [68, 174] width 62 height 15
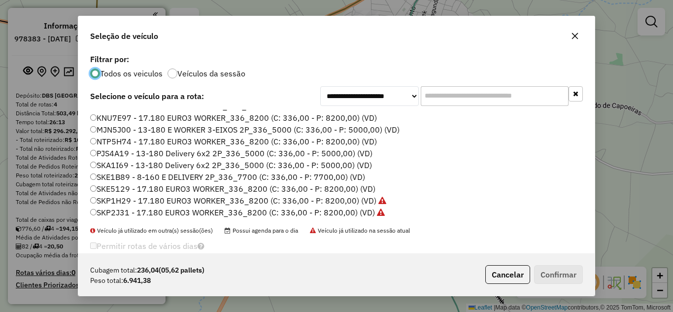
scroll to position [66, 0]
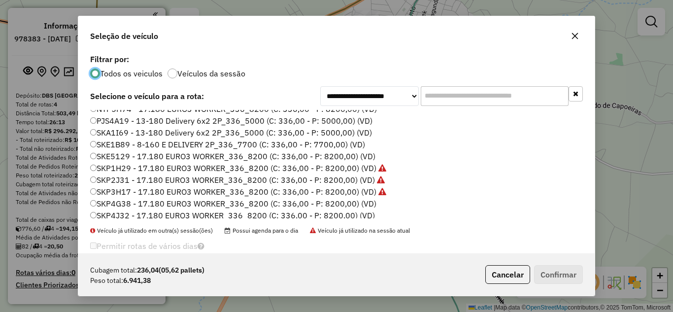
click at [131, 157] on label "SKE5129 - 17.180 EURO3 WORKER_336_8200 (C: 336,00 - P: 8200,00) (VD)" at bounding box center [232, 156] width 285 height 12
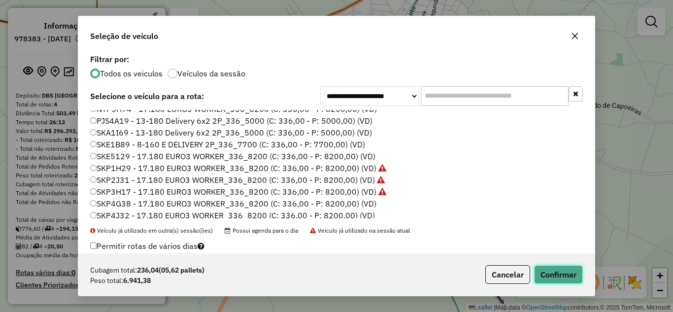
click at [571, 276] on button "Confirmar" at bounding box center [558, 274] width 49 height 19
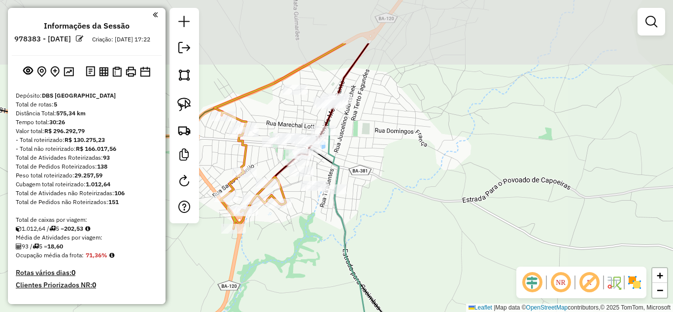
drag, startPoint x: 385, startPoint y: 155, endPoint x: 296, endPoint y: 209, distance: 104.1
click at [313, 230] on div "Janela de atendimento Grade de atendimento Capacidade Transportadoras Veículos …" at bounding box center [336, 156] width 673 height 312
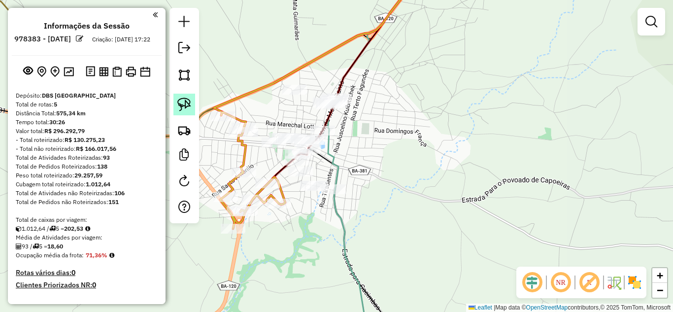
click at [178, 101] on img at bounding box center [184, 105] width 14 height 14
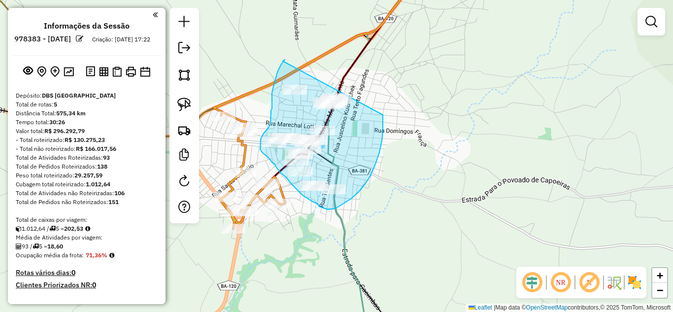
drag, startPoint x: 283, startPoint y: 61, endPoint x: 380, endPoint y: 81, distance: 99.0
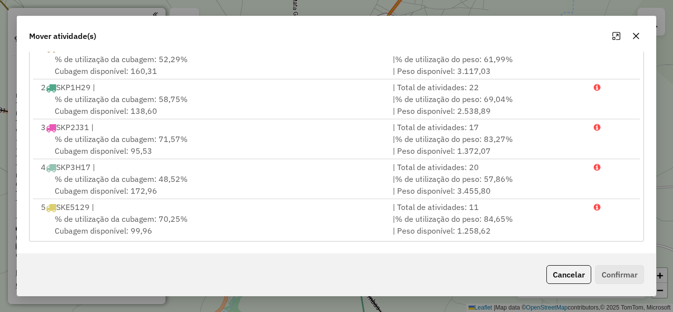
scroll to position [20, 0]
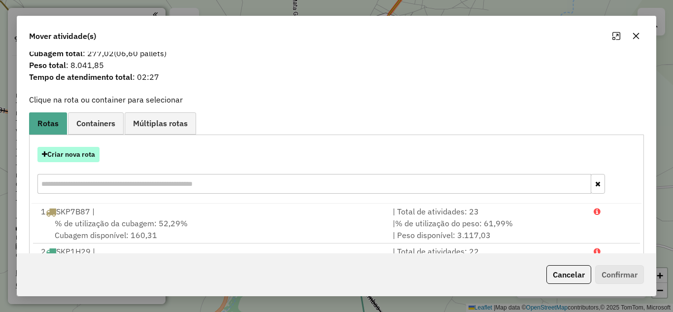
click at [75, 156] on button "Criar nova rota" at bounding box center [68, 154] width 62 height 15
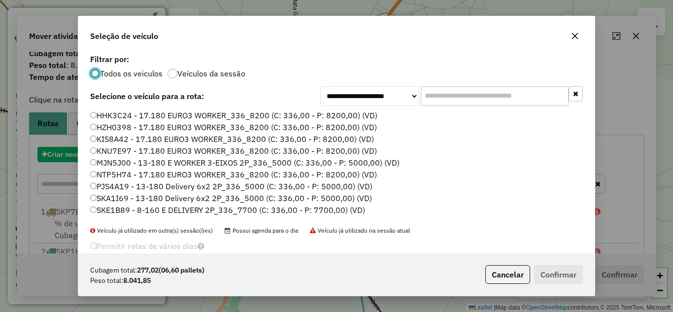
scroll to position [5, 3]
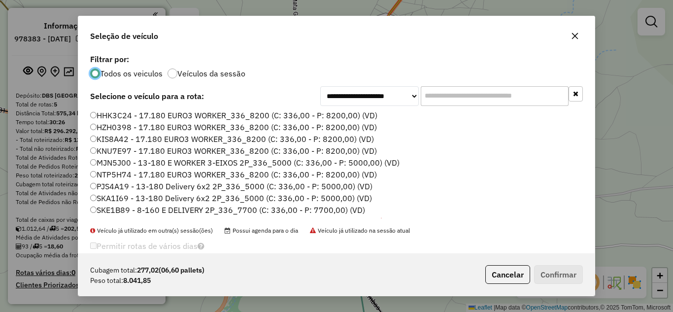
click at [165, 197] on label "SKA1I69 - 13-180 Delivery 6x2 2P_336_5000 (C: 336,00 - P: 5000,00) (VD)" at bounding box center [231, 198] width 282 height 12
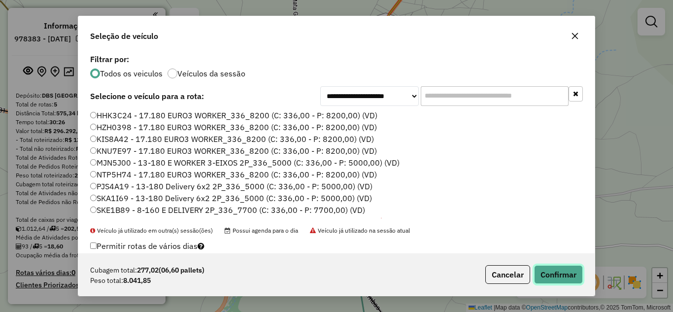
click at [563, 269] on button "Confirmar" at bounding box center [558, 274] width 49 height 19
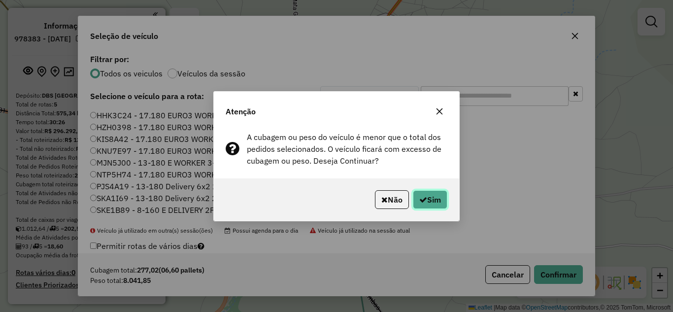
click at [426, 194] on button "Sim" at bounding box center [430, 199] width 34 height 19
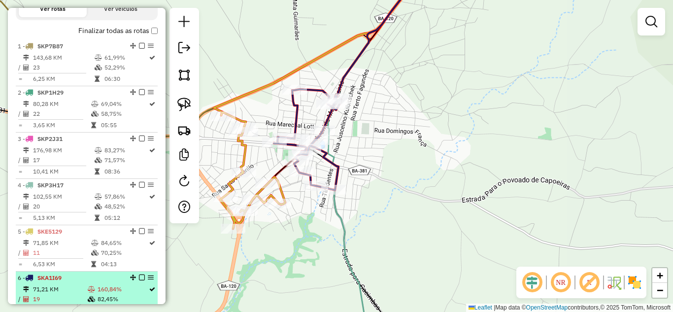
scroll to position [493, 0]
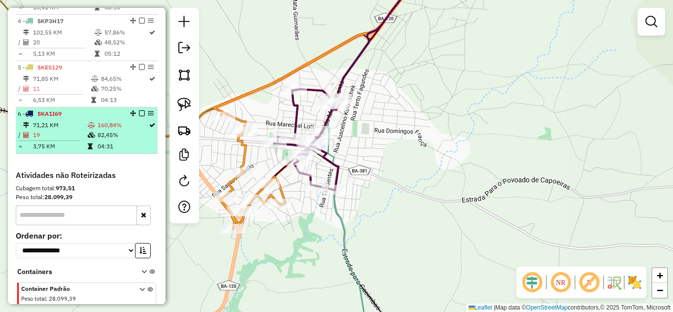
click at [68, 130] on td "71,21 KM" at bounding box center [60, 125] width 55 height 10
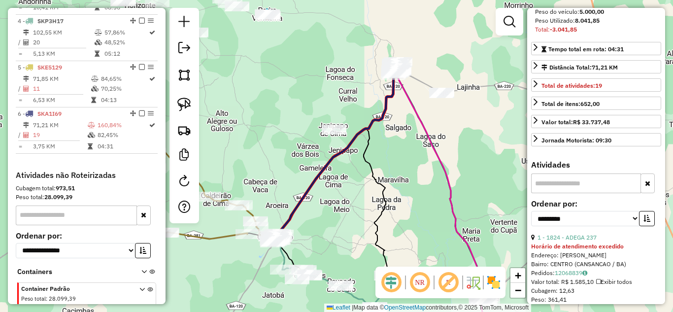
scroll to position [329, 0]
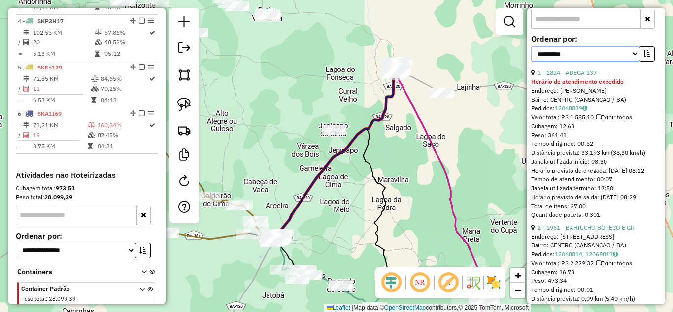
drag, startPoint x: 599, startPoint y: 74, endPoint x: 594, endPoint y: 78, distance: 6.6
click at [599, 62] on select "**********" at bounding box center [585, 53] width 108 height 15
select select "*********"
click at [531, 62] on select "**********" at bounding box center [585, 53] width 108 height 15
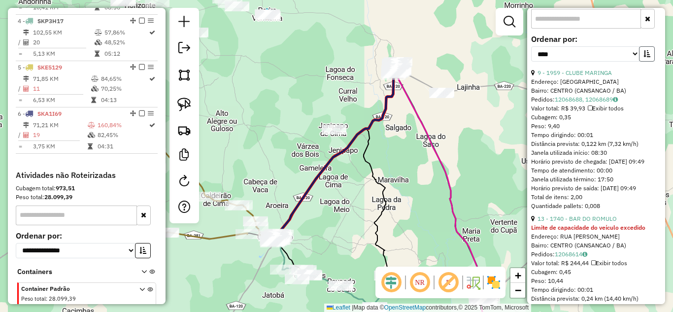
click at [643, 57] on icon "button" at bounding box center [646, 53] width 7 height 7
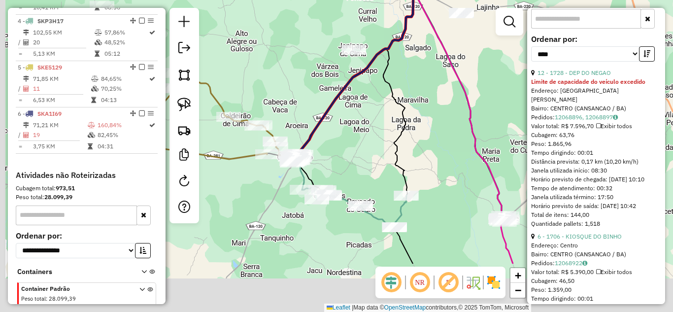
drag, startPoint x: 335, startPoint y: 216, endPoint x: 359, endPoint y: 125, distance: 94.5
click at [359, 125] on div "Janela de atendimento Grade de atendimento Capacidade Transportadoras Veículos …" at bounding box center [336, 156] width 673 height 312
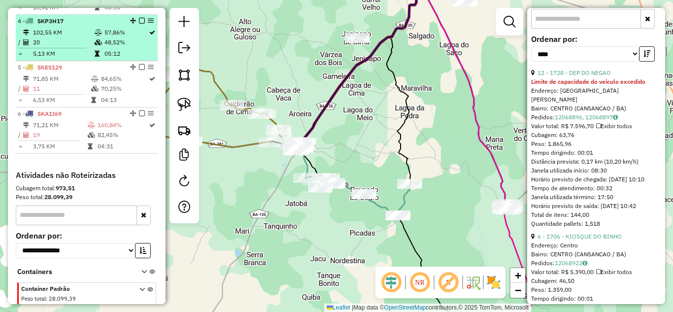
click at [38, 37] on td "102,55 KM" at bounding box center [64, 33] width 62 height 10
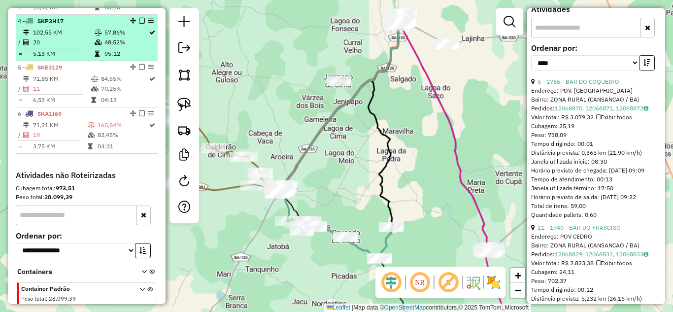
scroll to position [337, 0]
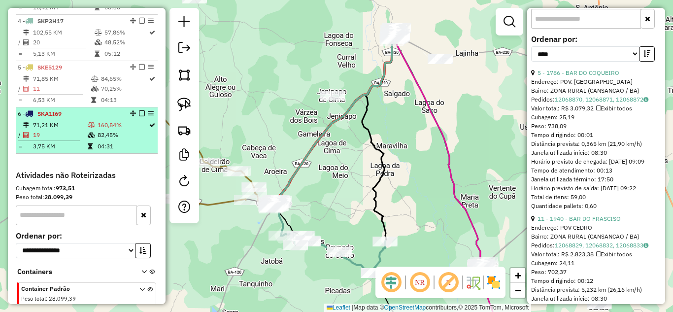
click at [50, 130] on td "71,21 KM" at bounding box center [60, 125] width 55 height 10
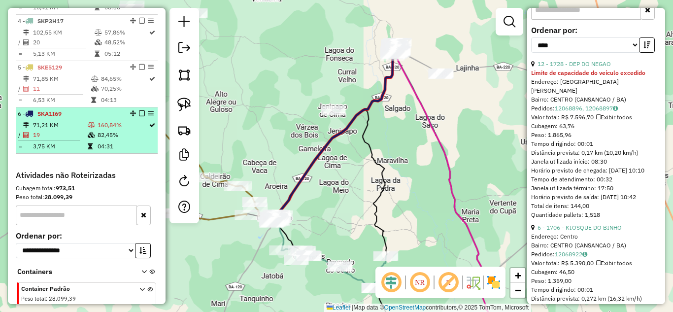
scroll to position [329, 0]
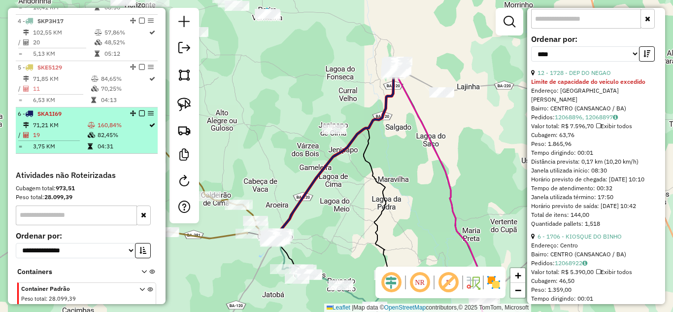
click at [68, 128] on li "6 - SKA1I69 71,21 KM 160,84% / 19 82,45% = 3,75 KM 04:31" at bounding box center [87, 130] width 142 height 46
click at [38, 130] on td "71,21 KM" at bounding box center [60, 125] width 55 height 10
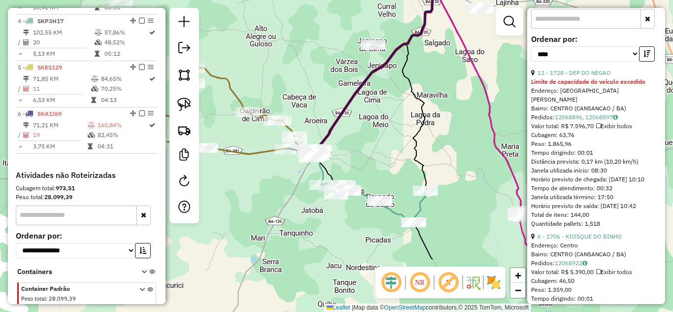
drag, startPoint x: 348, startPoint y: 212, endPoint x: 387, endPoint y: 128, distance: 92.8
click at [387, 128] on div "Janela de atendimento Grade de atendimento Capacidade Transportadoras Veículos …" at bounding box center [336, 156] width 673 height 312
click at [566, 76] on link "12 - 1728 - DEP DO NEGAO" at bounding box center [573, 72] width 73 height 7
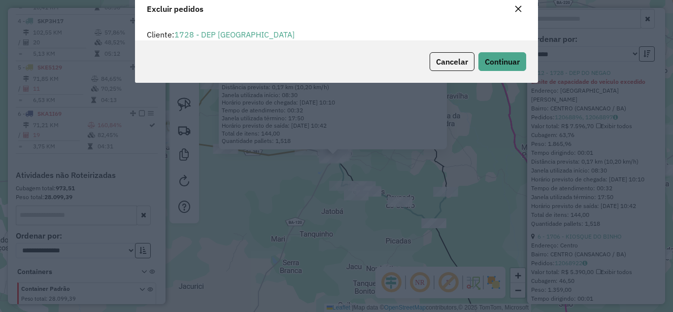
scroll to position [0, 0]
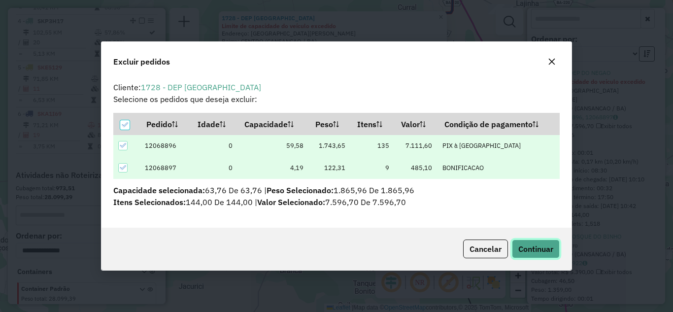
click at [546, 251] on span "Continuar" at bounding box center [535, 249] width 35 height 10
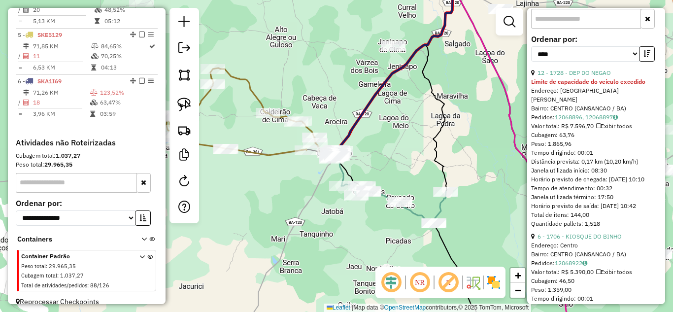
scroll to position [545, 0]
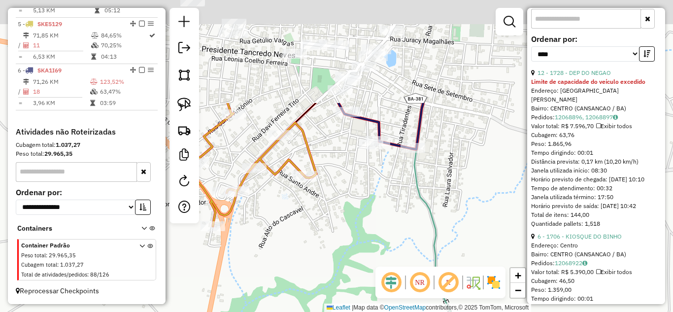
drag, startPoint x: 353, startPoint y: 63, endPoint x: 333, endPoint y: 175, distance: 114.0
click at [341, 198] on div "Janela de atendimento Grade de atendimento Capacidade Transportadoras Veículos …" at bounding box center [336, 156] width 673 height 312
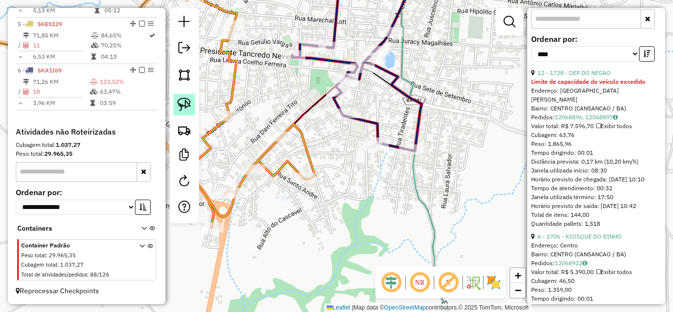
click at [183, 104] on img at bounding box center [184, 105] width 14 height 14
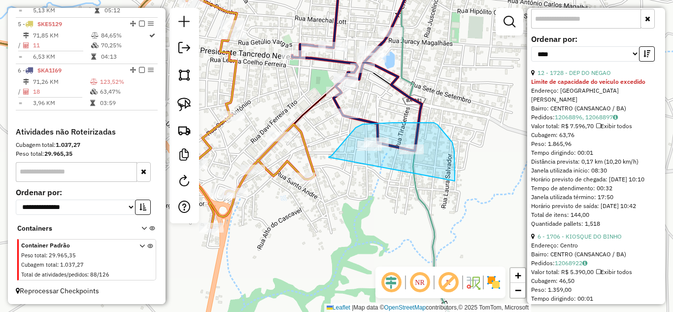
drag, startPoint x: 329, startPoint y: 157, endPoint x: 455, endPoint y: 181, distance: 128.3
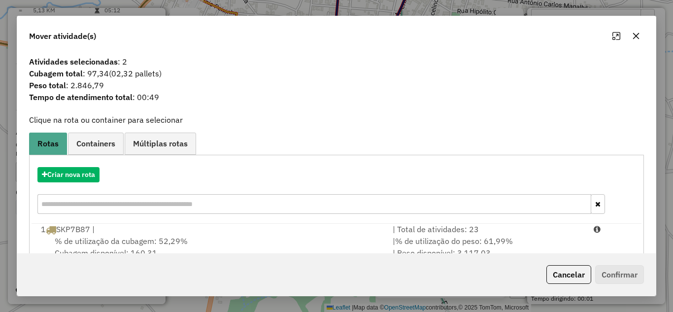
scroll to position [132, 0]
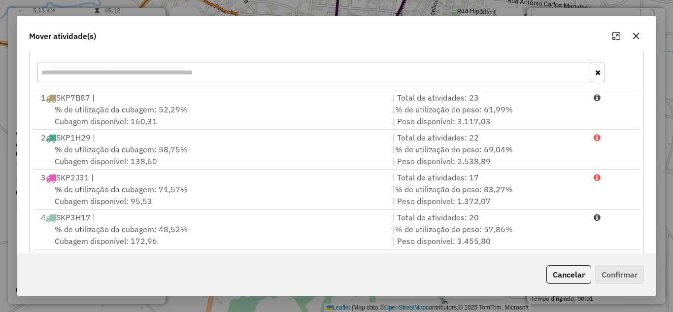
click at [642, 38] on button "button" at bounding box center [636, 36] width 16 height 16
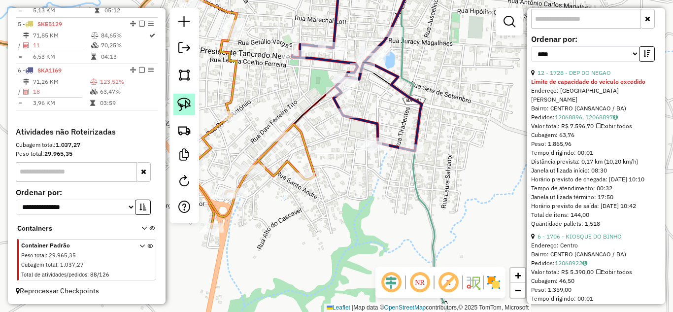
click at [182, 98] on img at bounding box center [184, 105] width 14 height 14
drag, startPoint x: 340, startPoint y: 153, endPoint x: 382, endPoint y: 155, distance: 41.9
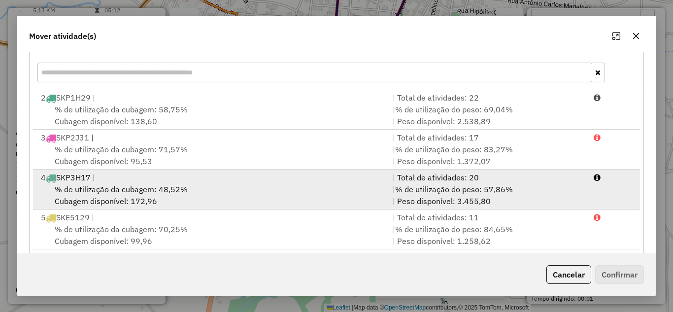
scroll to position [184, 0]
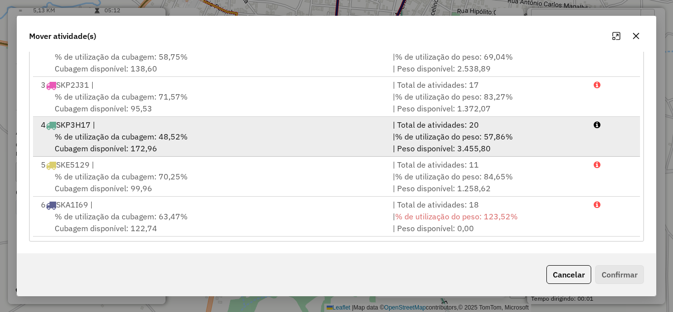
click at [224, 133] on div "% de utilização da cubagem: 48,52% Cubagem disponível: 172,96" at bounding box center [211, 143] width 352 height 24
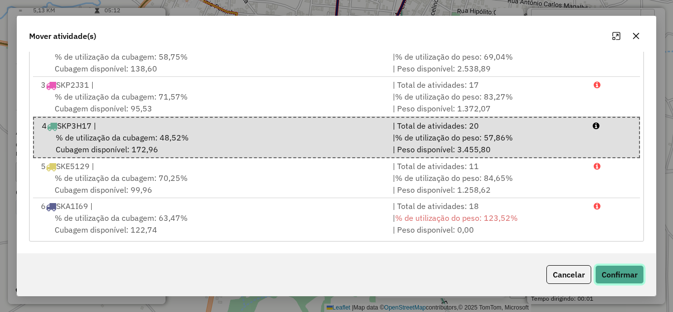
click at [632, 270] on button "Confirmar" at bounding box center [619, 274] width 49 height 19
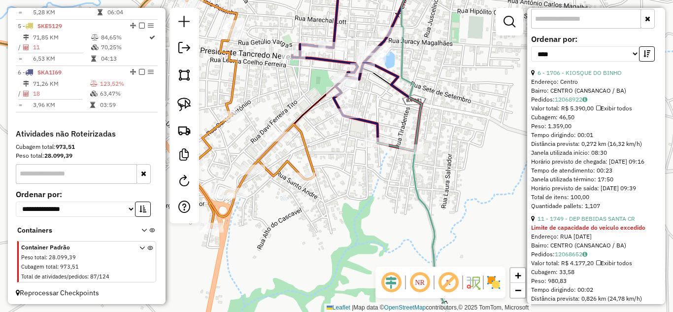
scroll to position [545, 0]
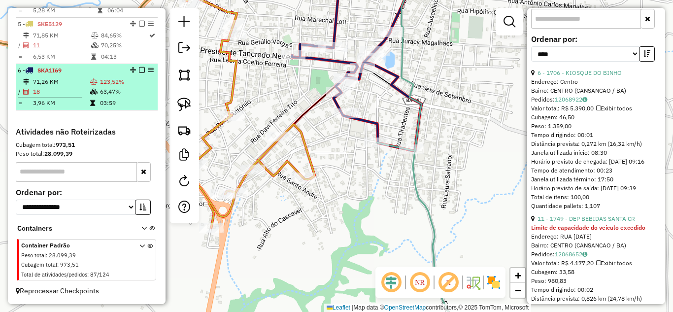
drag, startPoint x: 50, startPoint y: 82, endPoint x: 100, endPoint y: 88, distance: 51.1
click at [49, 82] on td "71,26 KM" at bounding box center [61, 82] width 57 height 10
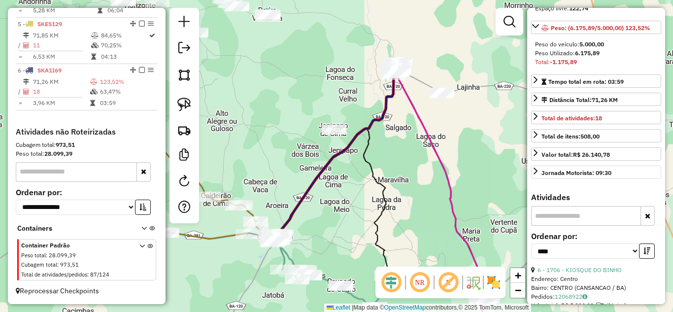
scroll to position [230, 0]
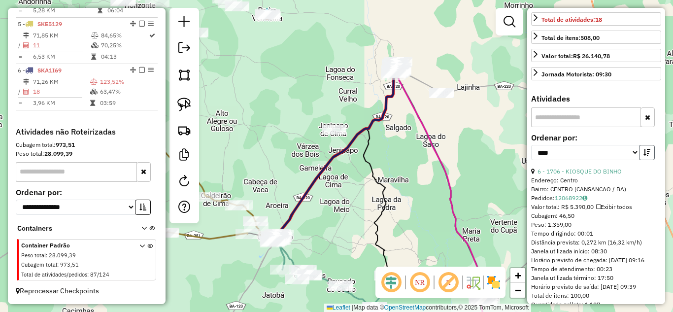
click at [644, 156] on icon "button" at bounding box center [646, 152] width 7 height 7
click at [602, 175] on link "9 - 1959 - CLUBE MARINGA" at bounding box center [574, 170] width 74 height 7
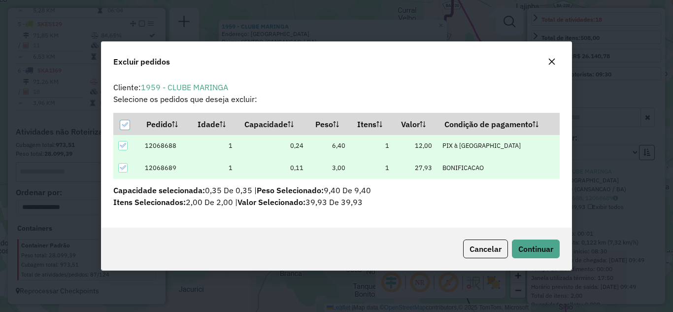
scroll to position [6, 3]
click at [538, 252] on span "Continuar" at bounding box center [535, 249] width 35 height 10
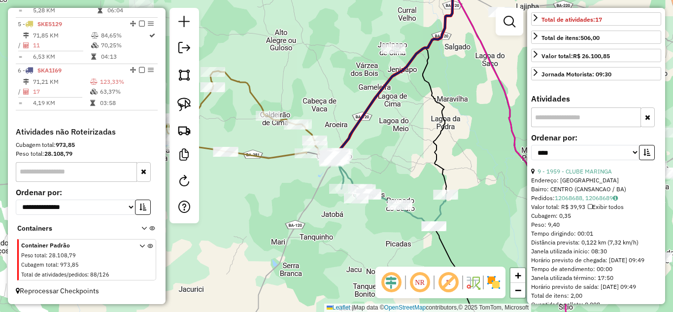
scroll to position [361, 0]
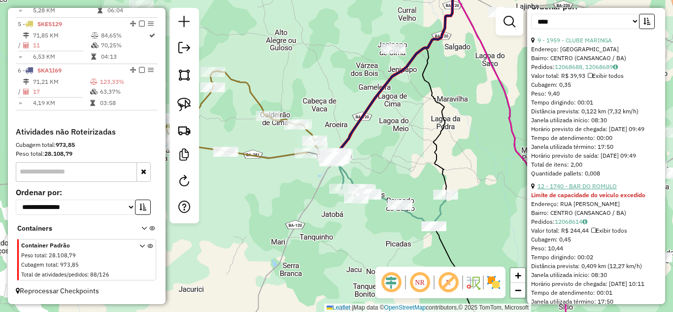
click at [588, 190] on link "12 - 1740 - BAR DO ROMULO" at bounding box center [576, 185] width 79 height 7
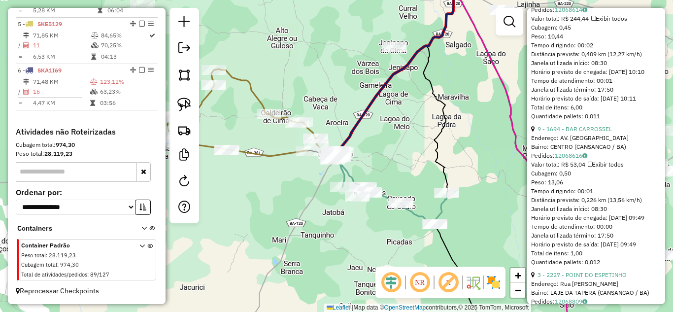
scroll to position [493, 0]
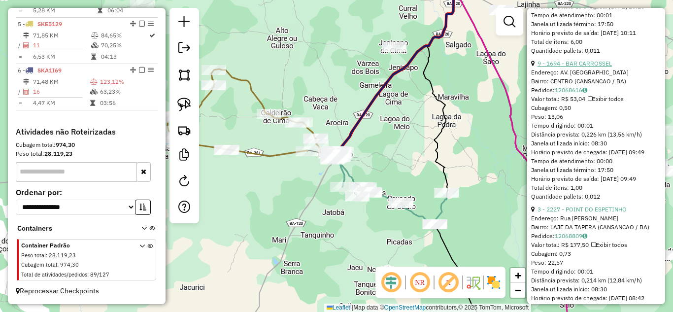
click at [580, 67] on link "9 - 1694 - BAR CARROSSEL" at bounding box center [574, 63] width 74 height 7
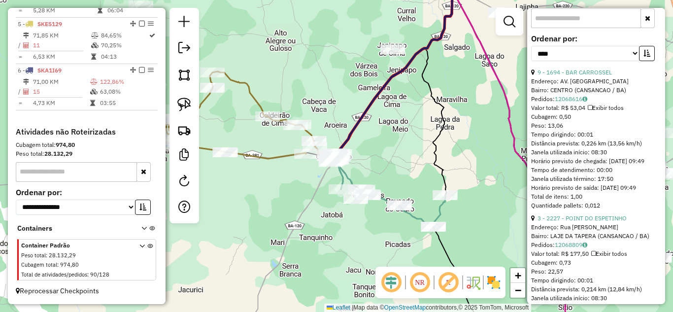
scroll to position [461, 0]
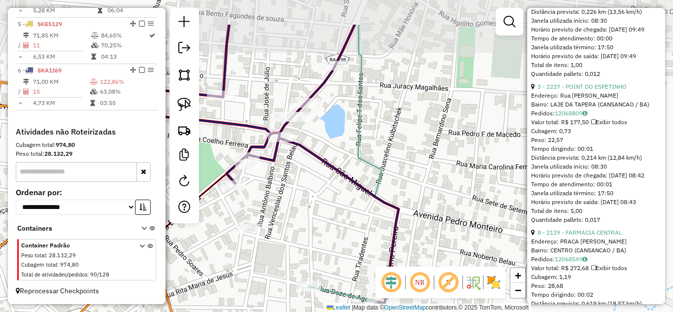
drag, startPoint x: 307, startPoint y: 123, endPoint x: 291, endPoint y: 179, distance: 58.0
click at [291, 179] on div "Janela de atendimento Grade de atendimento Capacidade Transportadoras Veículos …" at bounding box center [336, 156] width 673 height 312
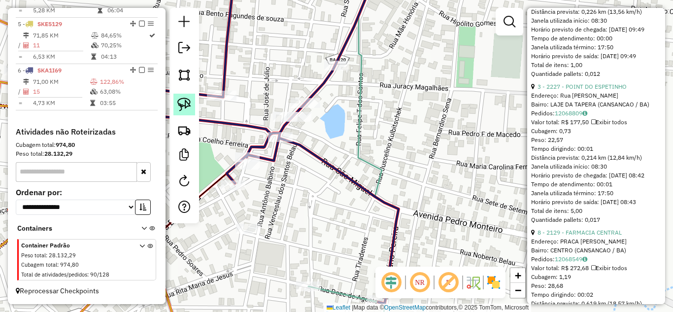
click at [187, 102] on img at bounding box center [184, 105] width 14 height 14
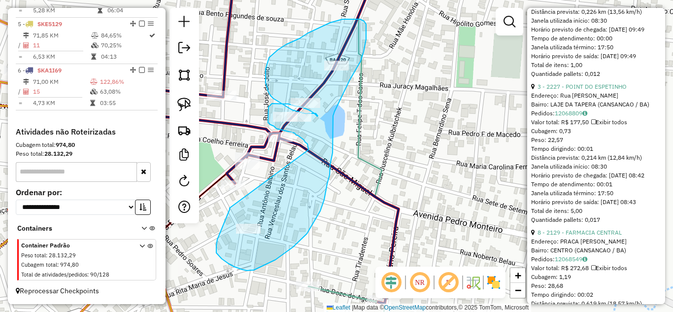
drag, startPoint x: 230, startPoint y: 208, endPoint x: 308, endPoint y: 150, distance: 97.9
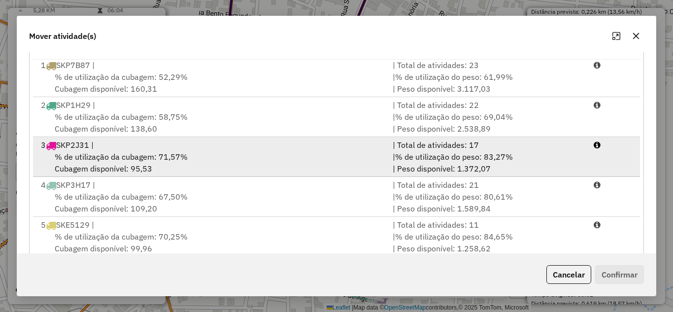
scroll to position [184, 0]
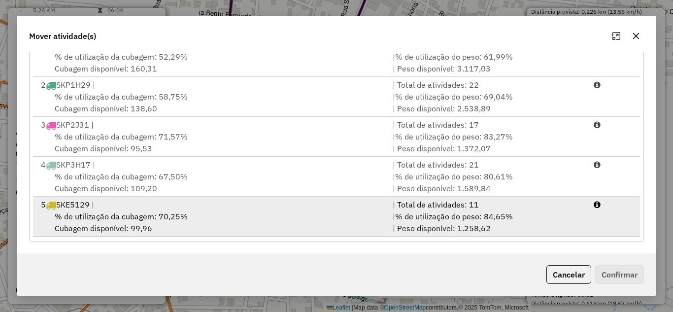
click at [233, 207] on div "5 SKE5129 |" at bounding box center [211, 204] width 352 height 12
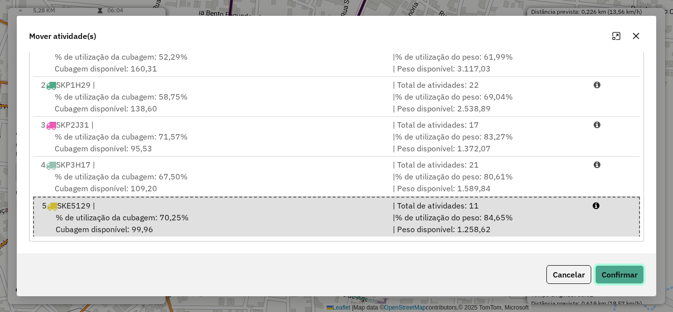
click at [620, 273] on button "Confirmar" at bounding box center [619, 274] width 49 height 19
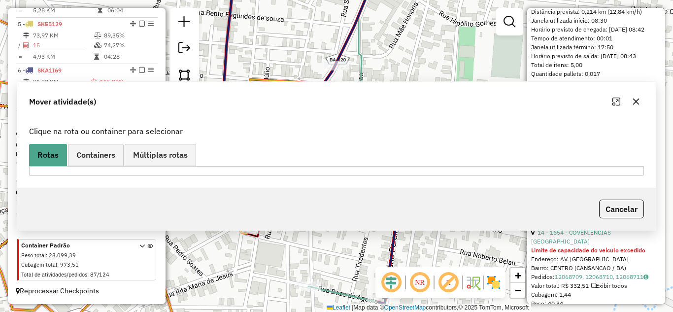
scroll to position [0, 0]
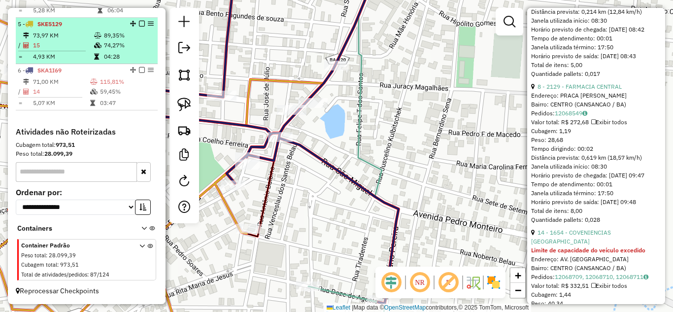
click at [79, 39] on td "73,97 KM" at bounding box center [63, 36] width 61 height 10
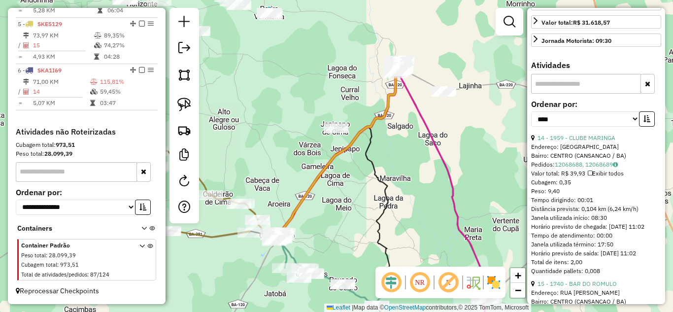
scroll to position [165, 0]
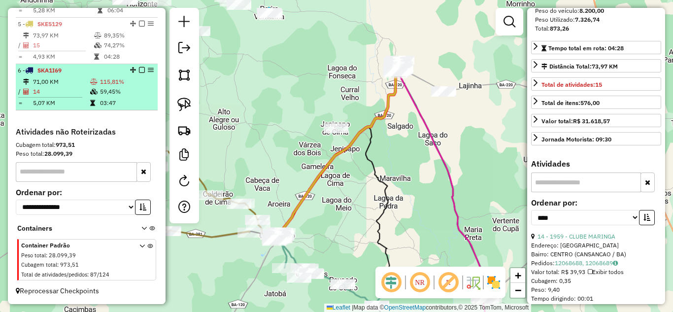
click at [50, 85] on td "71,00 KM" at bounding box center [61, 82] width 57 height 10
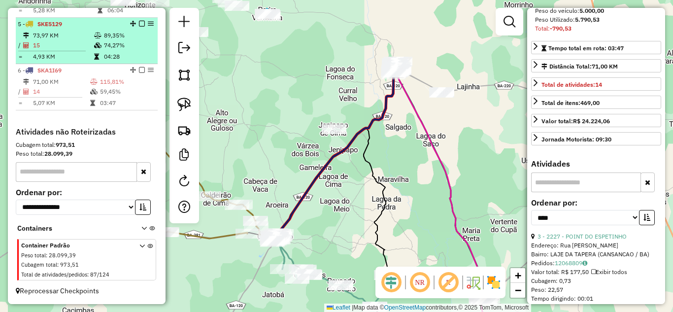
click at [64, 39] on td "73,97 KM" at bounding box center [63, 36] width 61 height 10
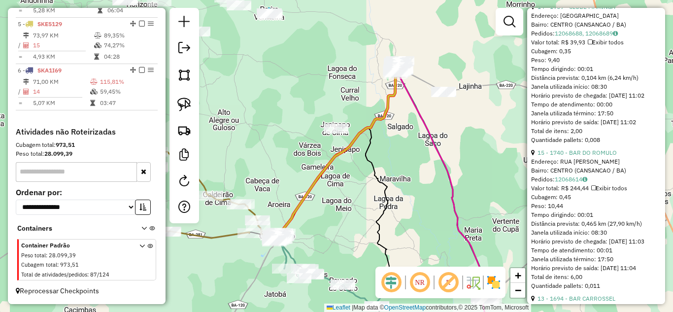
scroll to position [264, 0]
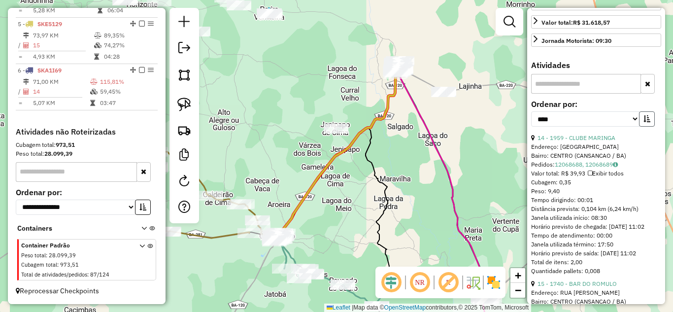
click at [639, 127] on button "button" at bounding box center [647, 118] width 16 height 15
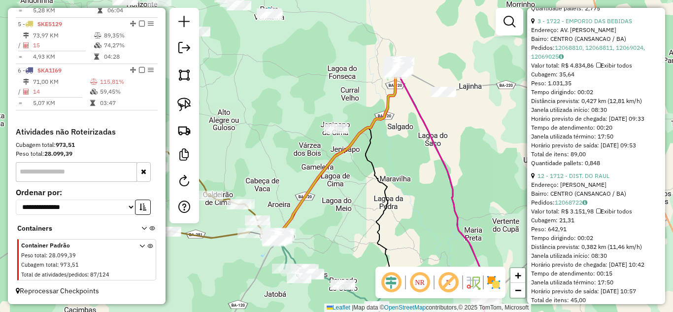
scroll to position [461, 0]
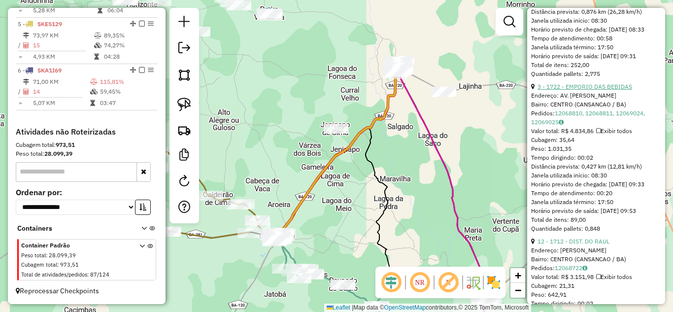
click at [596, 90] on link "3 - 1722 - EMPORIO DAS BEBIDAS" at bounding box center [584, 86] width 95 height 7
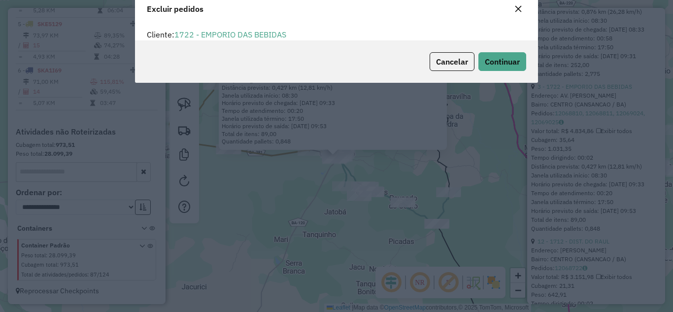
scroll to position [6, 3]
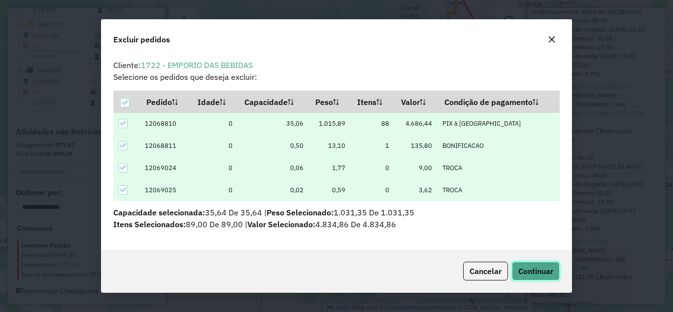
click at [547, 272] on span "Continuar" at bounding box center [535, 271] width 35 height 10
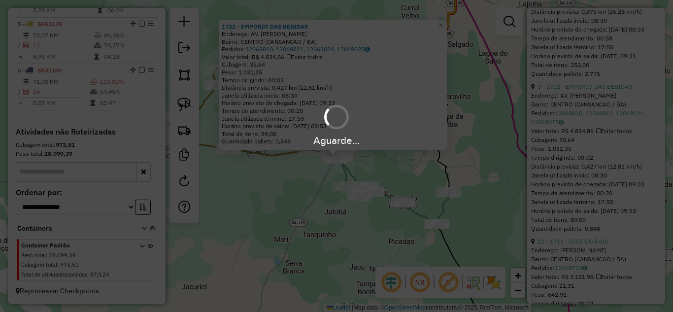
scroll to position [297, 0]
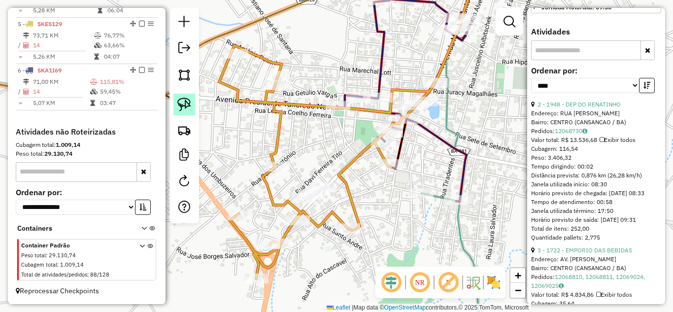
drag, startPoint x: 182, startPoint y: 110, endPoint x: 266, endPoint y: 138, distance: 88.9
click at [182, 110] on img at bounding box center [184, 105] width 14 height 14
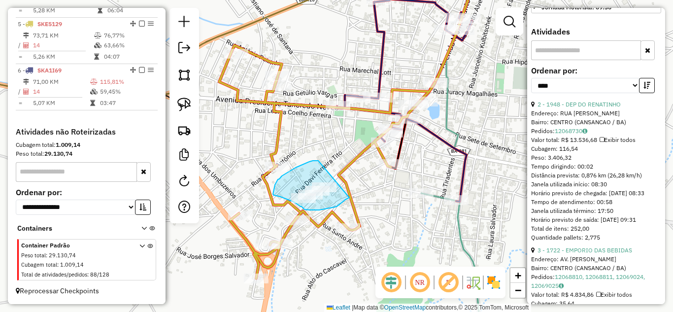
drag, startPoint x: 318, startPoint y: 161, endPoint x: 352, endPoint y: 196, distance: 48.4
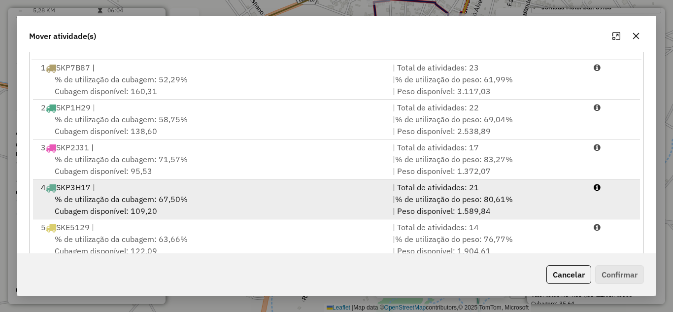
scroll to position [42, 0]
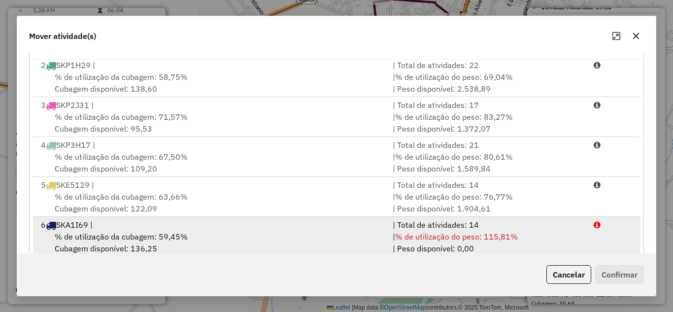
click at [279, 229] on div "6 SKA1I69 |" at bounding box center [211, 225] width 352 height 12
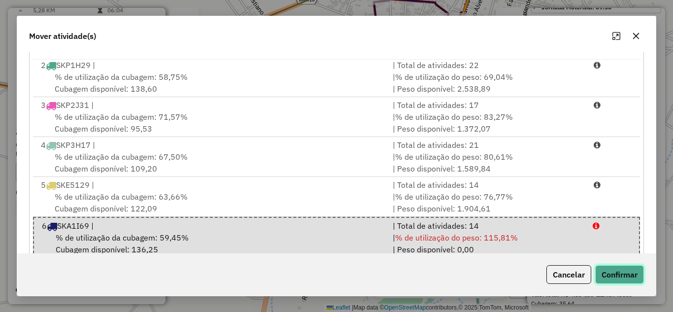
click at [630, 272] on button "Confirmar" at bounding box center [619, 274] width 49 height 19
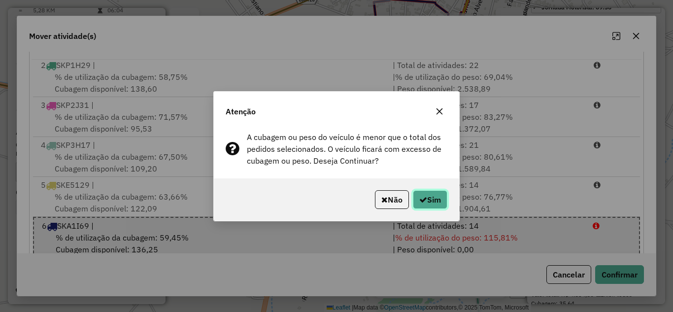
click at [431, 201] on button "Sim" at bounding box center [430, 199] width 34 height 19
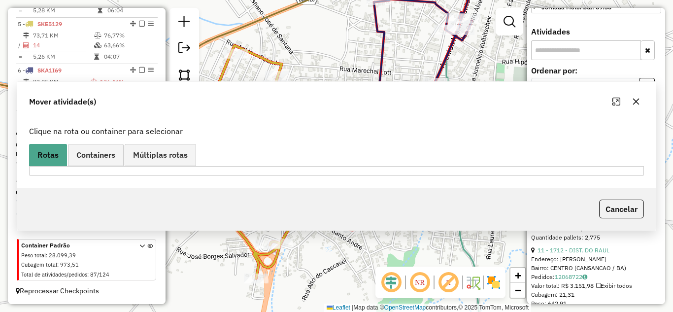
scroll to position [0, 0]
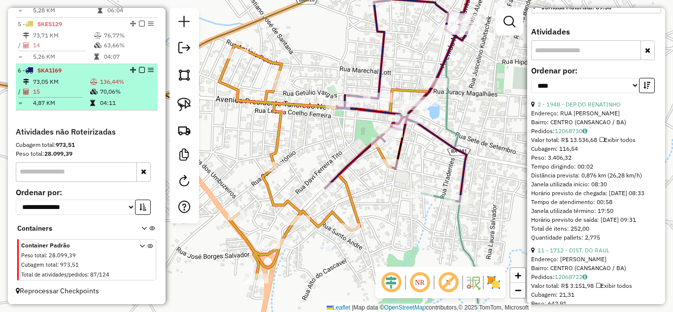
click at [90, 87] on td at bounding box center [95, 92] width 10 height 10
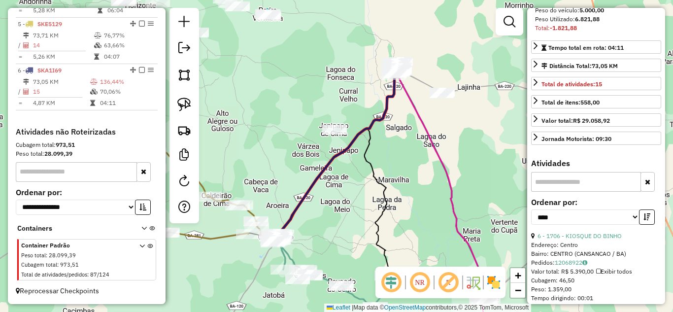
scroll to position [100, 0]
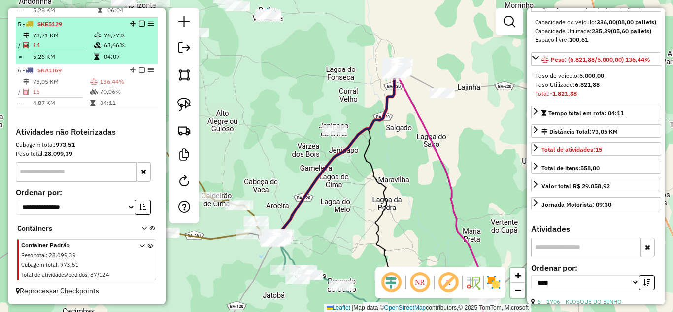
click at [48, 44] on td "14" at bounding box center [63, 45] width 61 height 10
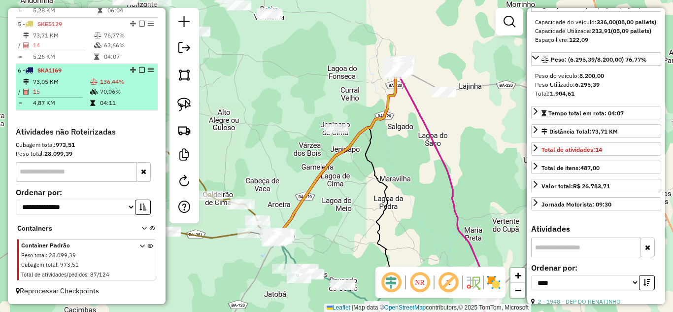
click at [60, 81] on td "73,05 KM" at bounding box center [61, 82] width 57 height 10
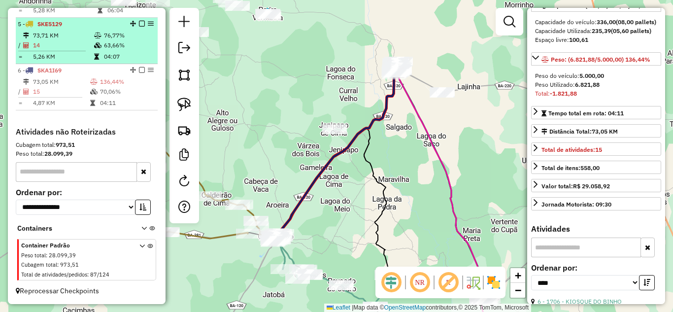
click at [66, 44] on td "14" at bounding box center [63, 45] width 61 height 10
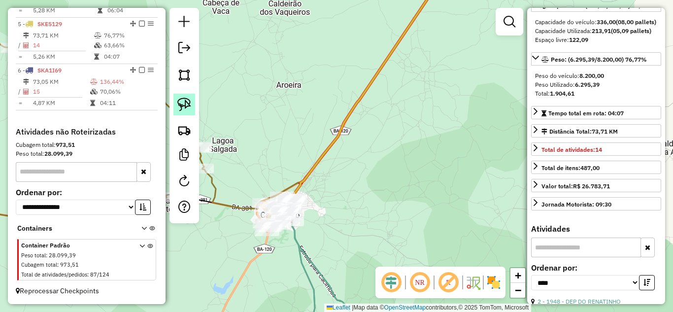
click at [189, 105] on img at bounding box center [184, 105] width 14 height 14
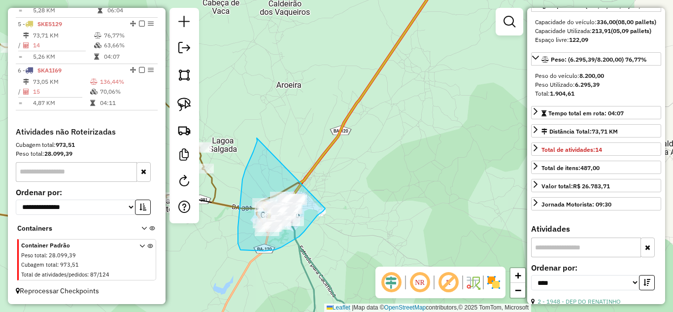
drag, startPoint x: 257, startPoint y: 138, endPoint x: 327, endPoint y: 206, distance: 97.5
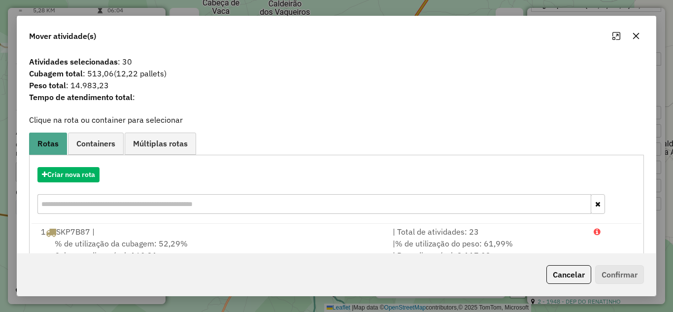
click at [635, 36] on icon "button" at bounding box center [636, 36] width 6 height 6
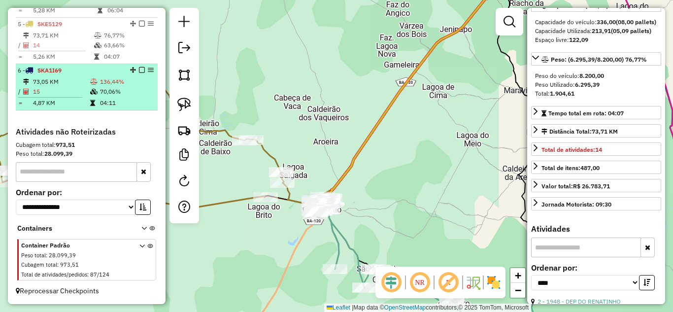
scroll to position [446, 0]
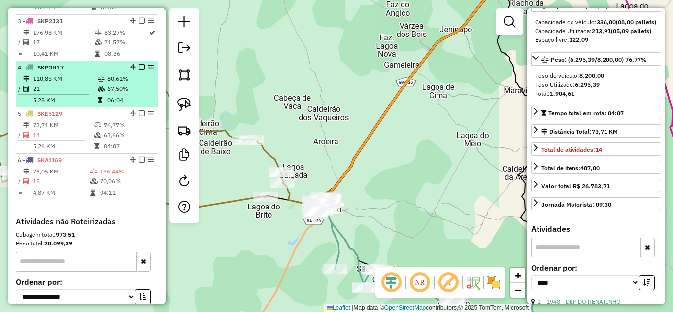
click at [76, 93] on td "21" at bounding box center [65, 89] width 65 height 10
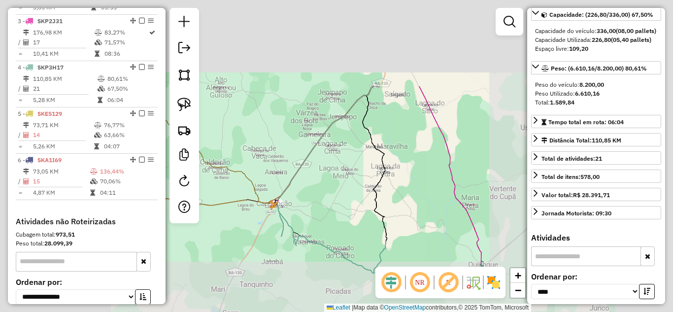
scroll to position [109, 0]
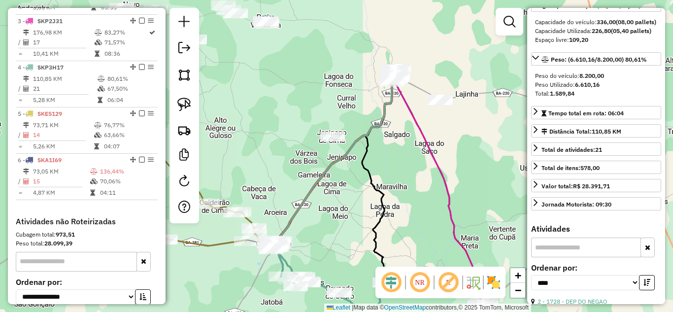
drag, startPoint x: 357, startPoint y: 192, endPoint x: 356, endPoint y: 232, distance: 40.4
click at [356, 232] on div "Janela de atendimento Grade de atendimento Capacidade Transportadoras Veículos …" at bounding box center [336, 156] width 673 height 312
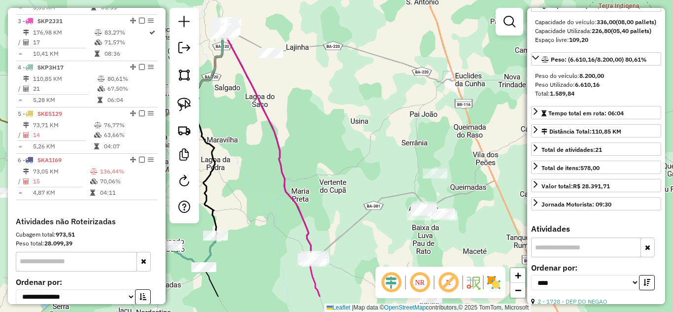
drag, startPoint x: 419, startPoint y: 181, endPoint x: 254, endPoint y: 133, distance: 172.1
click at [251, 138] on div "Janela de atendimento Grade de atendimento Capacidade Transportadoras Veículos …" at bounding box center [336, 156] width 673 height 312
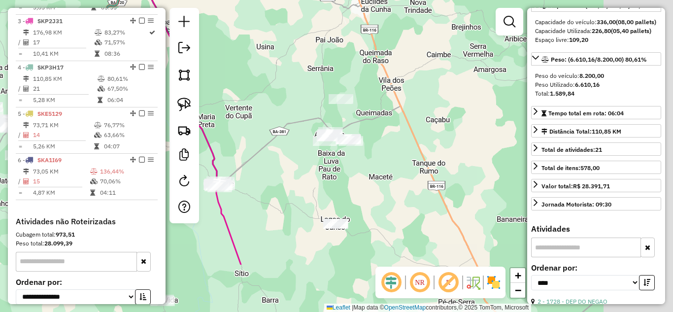
drag, startPoint x: 362, startPoint y: 165, endPoint x: 265, endPoint y: 85, distance: 124.9
click at [265, 85] on div "Janela de atendimento Grade de atendimento Capacidade Transportadoras Veículos …" at bounding box center [336, 156] width 673 height 312
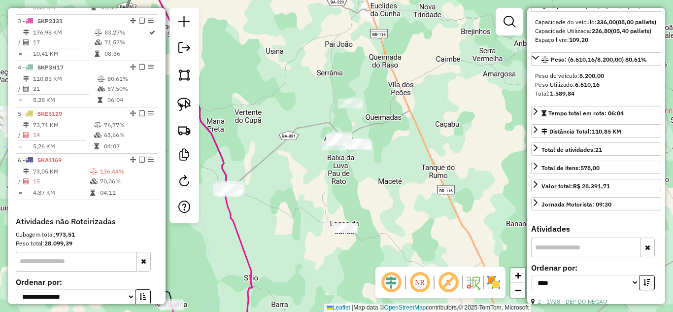
drag, startPoint x: 276, startPoint y: 168, endPoint x: 291, endPoint y: 183, distance: 20.9
click at [291, 183] on div "Janela de atendimento Grade de atendimento Capacidade Transportadoras Veículos …" at bounding box center [336, 156] width 673 height 312
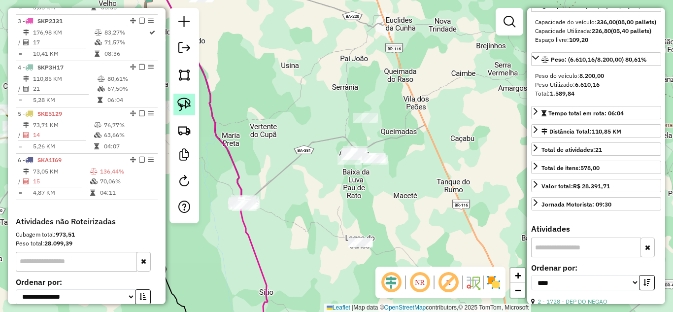
drag, startPoint x: 177, startPoint y: 105, endPoint x: 194, endPoint y: 106, distance: 16.8
click at [177, 105] on link at bounding box center [184, 105] width 22 height 22
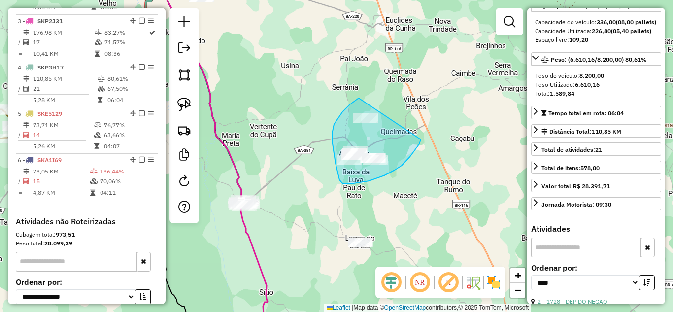
drag, startPoint x: 359, startPoint y: 98, endPoint x: 421, endPoint y: 139, distance: 74.6
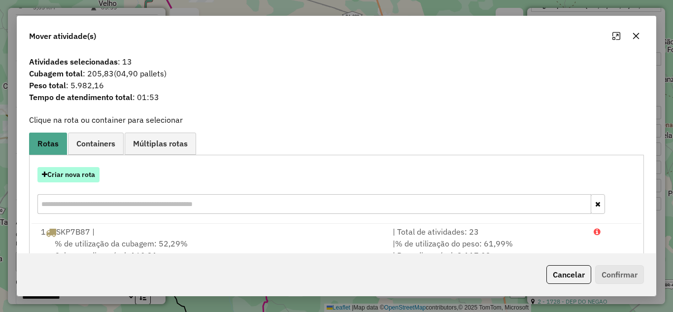
click at [90, 174] on button "Criar nova rota" at bounding box center [68, 174] width 62 height 15
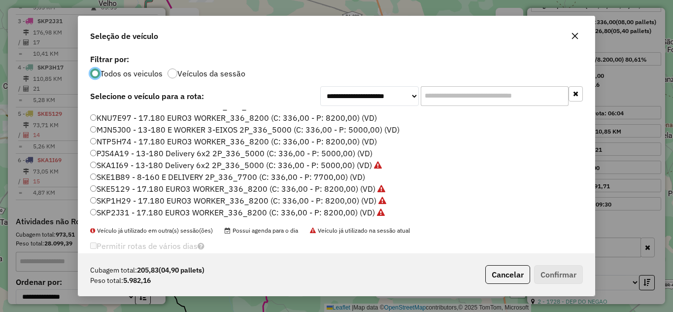
scroll to position [66, 0]
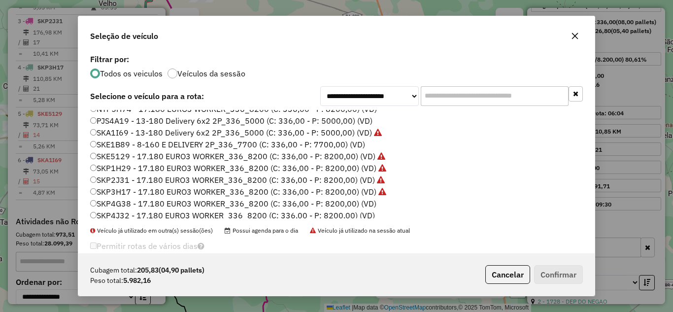
click at [153, 201] on label "SKP4G38 - 17.180 EURO3 WORKER_336_8200 (C: 336,00 - P: 8200,00) (VD)" at bounding box center [233, 204] width 286 height 12
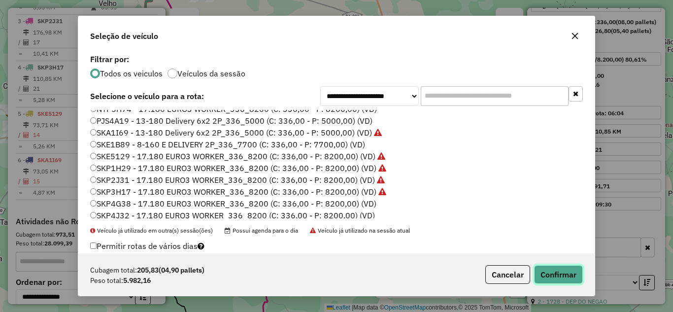
click at [550, 269] on button "Confirmar" at bounding box center [558, 274] width 49 height 19
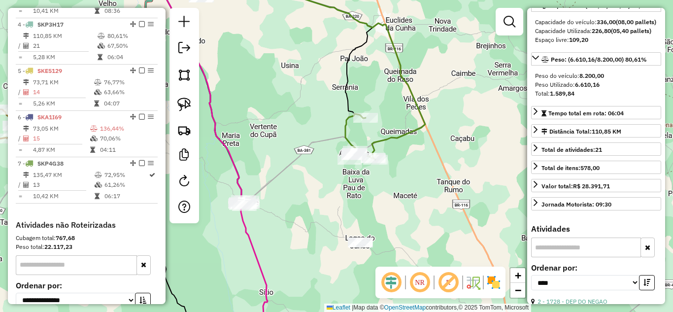
scroll to position [508, 0]
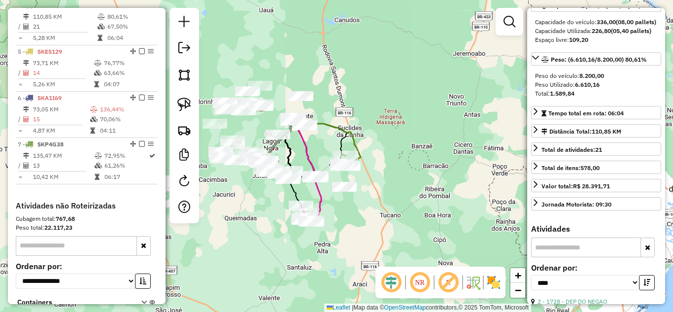
drag, startPoint x: 322, startPoint y: 145, endPoint x: 378, endPoint y: 147, distance: 56.7
click at [378, 147] on div "Janela de atendimento Grade de atendimento Capacidade Transportadoras Veículos …" at bounding box center [336, 156] width 673 height 312
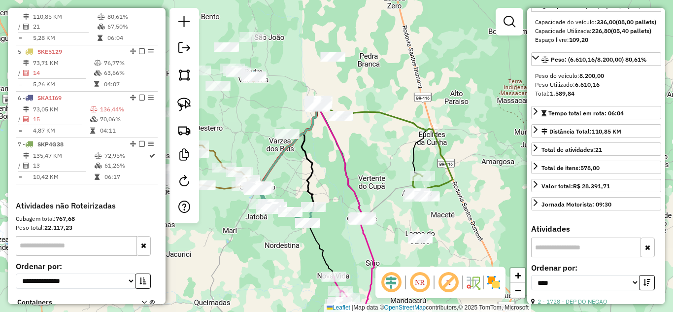
drag, startPoint x: 336, startPoint y: 194, endPoint x: 317, endPoint y: 232, distance: 42.7
click at [315, 230] on div "Janela de atendimento Grade de atendimento Capacidade Transportadoras Veículos …" at bounding box center [336, 156] width 673 height 312
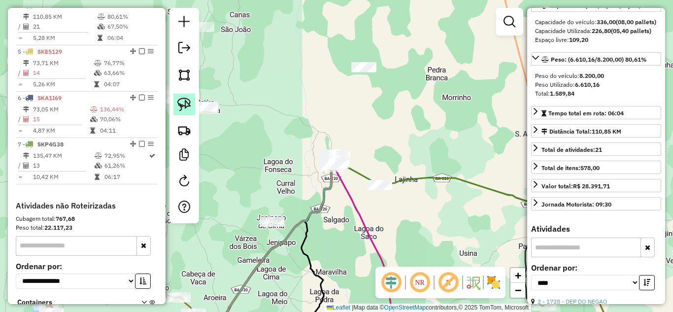
click at [179, 101] on img at bounding box center [184, 105] width 14 height 14
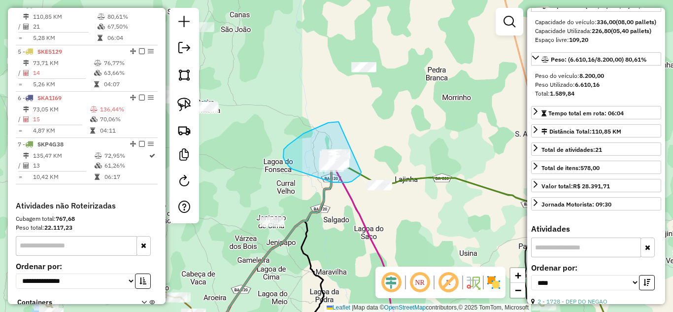
drag, startPoint x: 337, startPoint y: 122, endPoint x: 361, endPoint y: 172, distance: 55.7
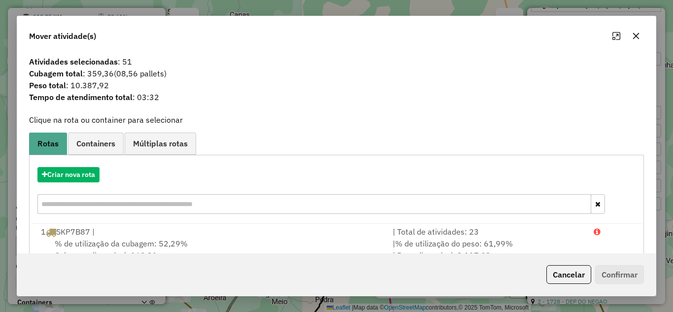
click at [636, 31] on button "button" at bounding box center [636, 36] width 16 height 16
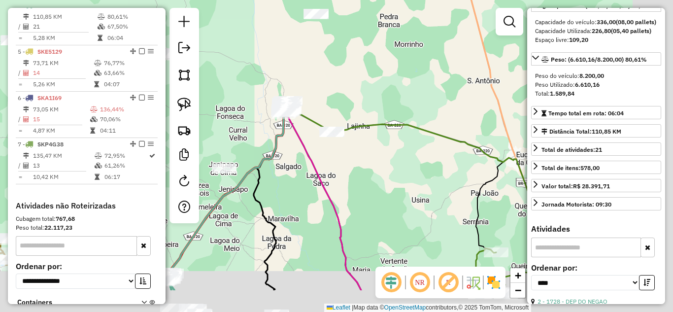
drag, startPoint x: 421, startPoint y: 128, endPoint x: 361, endPoint y: 57, distance: 92.9
click at [361, 57] on div "Janela de atendimento Grade de atendimento Capacidade Transportadoras Veículos …" at bounding box center [336, 156] width 673 height 312
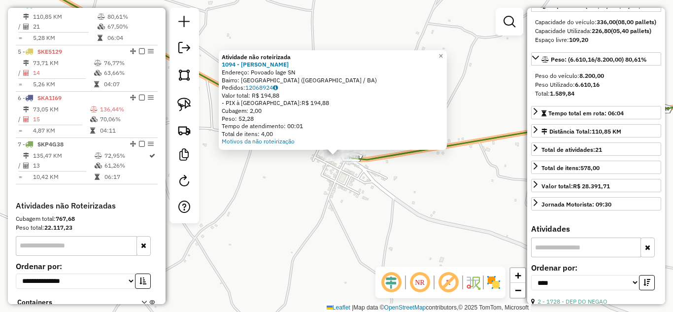
click at [343, 179] on div "Atividade não roteirizada 1094 - MANOEL DE SOUZA Endereço: Povoado lage SN Bair…" at bounding box center [336, 156] width 673 height 312
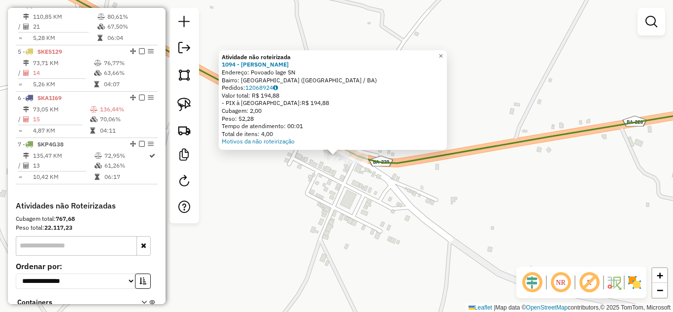
click at [325, 172] on div "Atividade não roteirizada 1094 - MANOEL DE SOUZA Endereço: Povoado lage SN Bair…" at bounding box center [336, 156] width 673 height 312
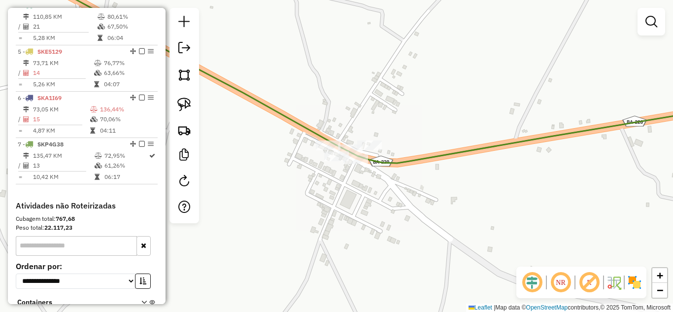
click at [353, 164] on div at bounding box center [355, 159] width 25 height 10
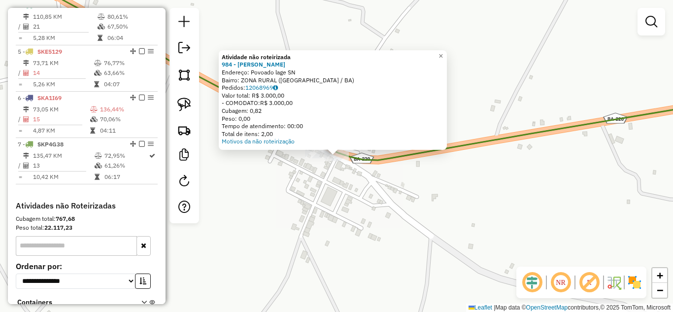
click at [342, 189] on div "Atividade não roteirizada 984 - NAIANE DE SOUZA Endereço: Povoado lage SN Bairr…" at bounding box center [336, 156] width 673 height 312
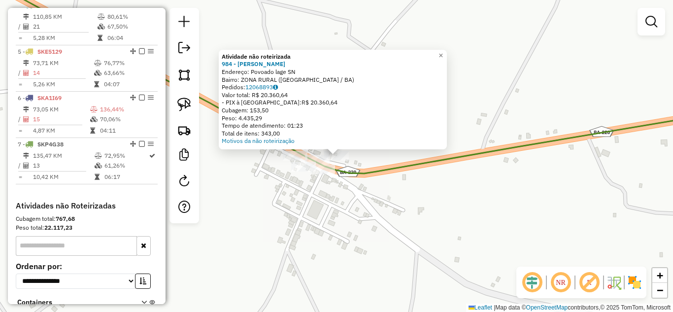
click at [327, 212] on div "Atividade não roteirizada 984 - NAIANE DE SOUZA Endereço: Povoado lage SN Bairr…" at bounding box center [336, 156] width 673 height 312
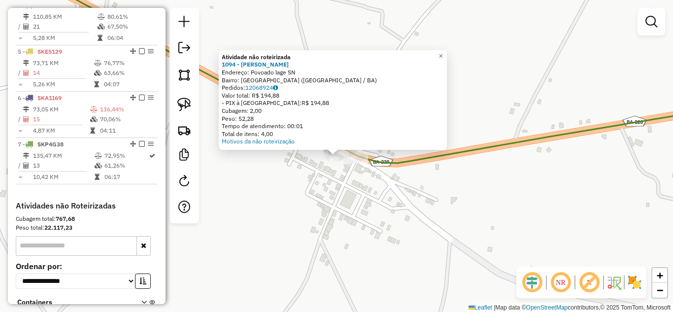
click at [323, 183] on div "Atividade não roteirizada 1094 - MANOEL DE SOUZA Endereço: Povoado lage SN Bair…" at bounding box center [336, 156] width 673 height 312
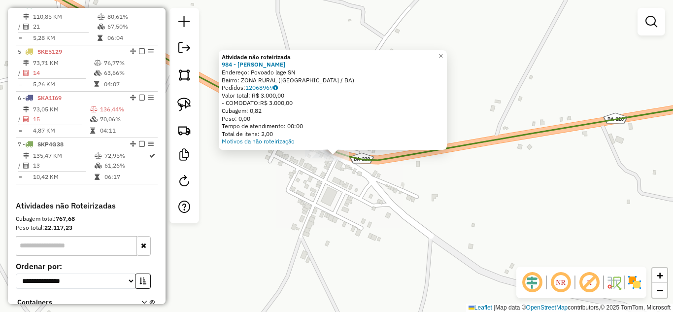
click at [346, 202] on div "Atividade não roteirizada 984 - NAIANE DE SOUZA Endereço: Povoado lage SN Bairr…" at bounding box center [336, 156] width 673 height 312
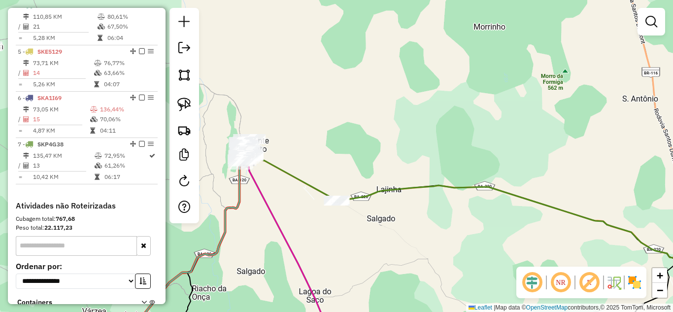
drag, startPoint x: 355, startPoint y: 170, endPoint x: 443, endPoint y: 121, distance: 101.0
click at [435, 124] on div "Janela de atendimento Grade de atendimento Capacidade Transportadoras Veículos …" at bounding box center [336, 156] width 673 height 312
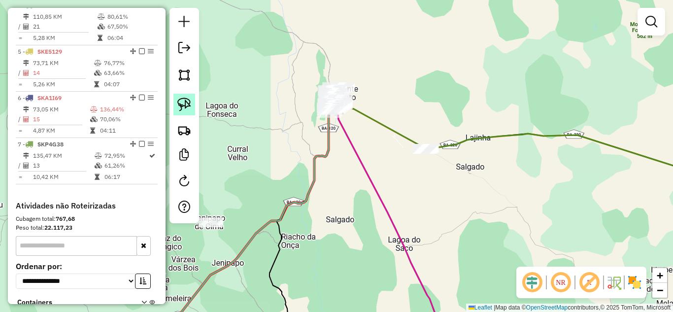
click at [185, 107] on img at bounding box center [184, 105] width 14 height 14
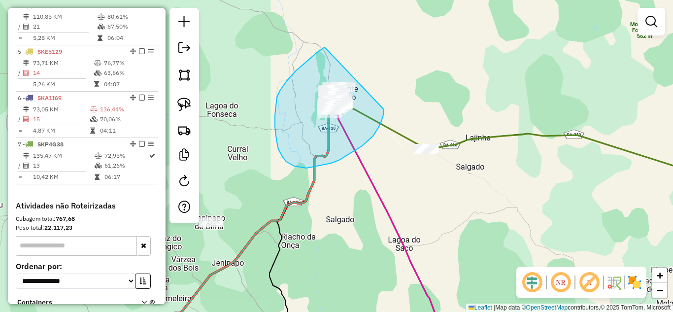
drag, startPoint x: 325, startPoint y: 48, endPoint x: 384, endPoint y: 103, distance: 80.8
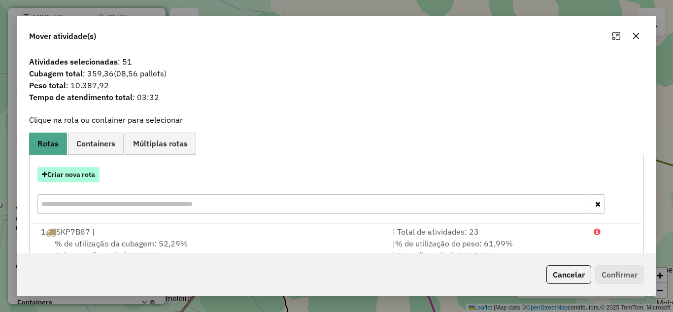
click at [90, 172] on button "Criar nova rota" at bounding box center [68, 174] width 62 height 15
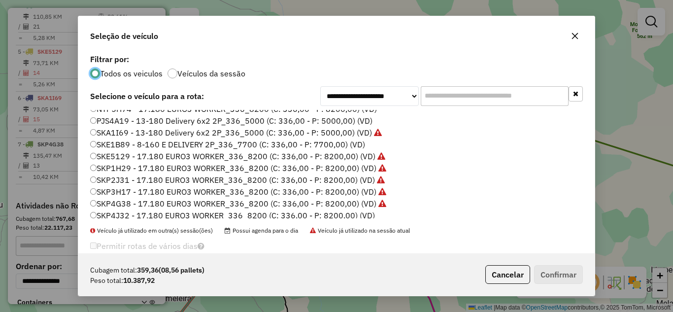
scroll to position [93, 0]
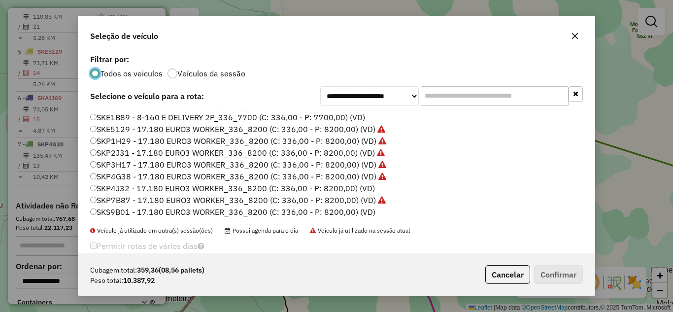
click at [163, 188] on label "SKP4J32 - 17.180 EURO3 WORKER_336_8200 (C: 336,00 - P: 8200,00) (VD)" at bounding box center [232, 188] width 285 height 12
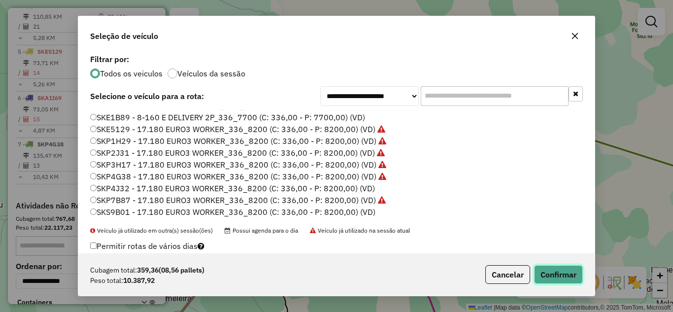
click at [559, 275] on button "Confirmar" at bounding box center [558, 274] width 49 height 19
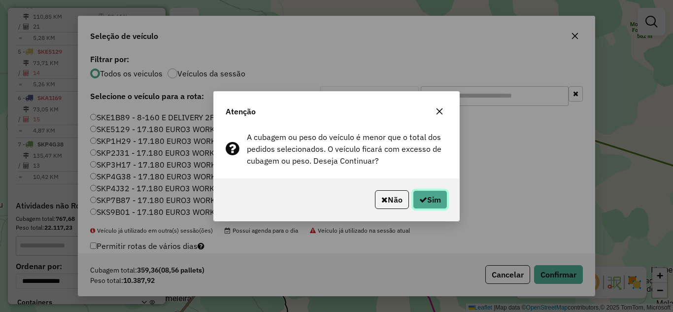
click at [428, 200] on button "Sim" at bounding box center [430, 199] width 34 height 19
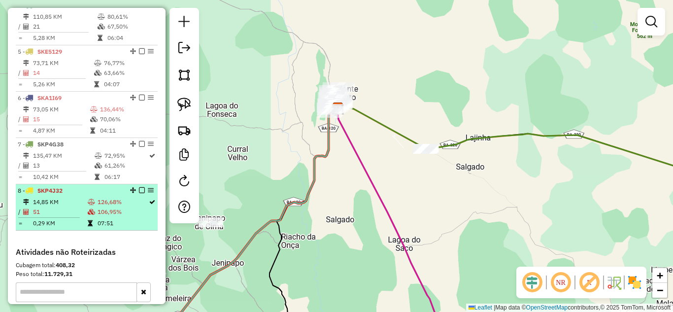
click at [75, 207] on td "14,85 KM" at bounding box center [60, 202] width 55 height 10
select select "*********"
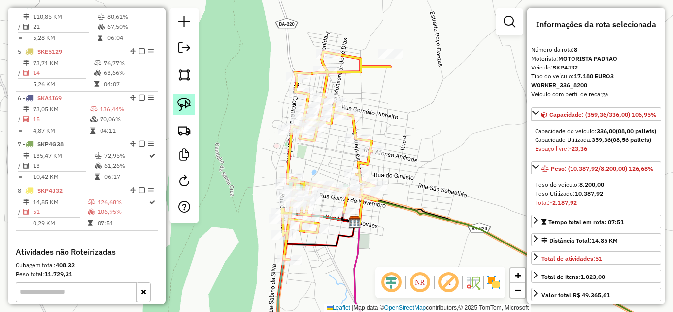
click at [182, 102] on img at bounding box center [184, 105] width 14 height 14
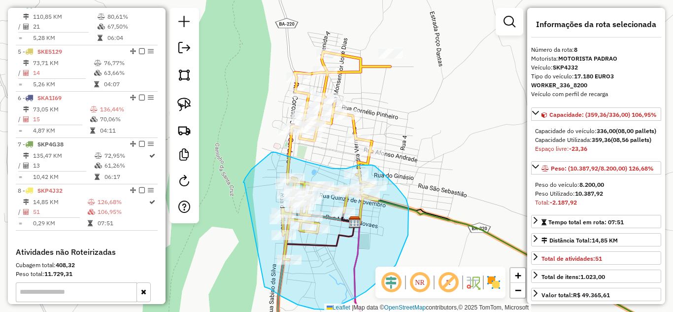
drag, startPoint x: 244, startPoint y: 183, endPoint x: 264, endPoint y: 287, distance: 105.8
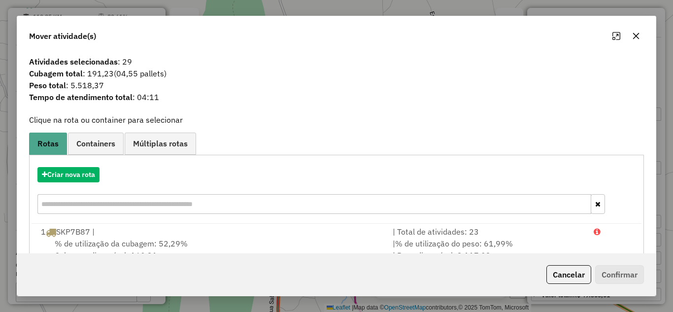
click at [634, 39] on icon "button" at bounding box center [636, 36] width 8 height 8
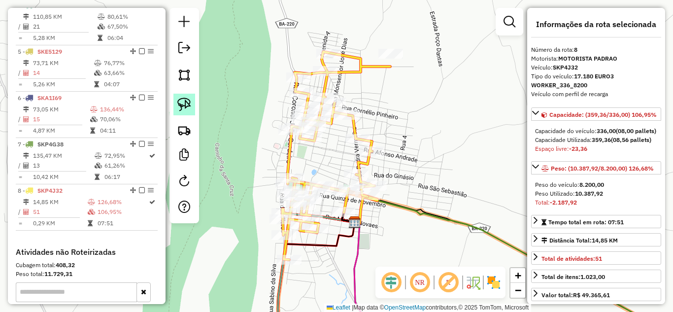
click at [180, 107] on img at bounding box center [184, 105] width 14 height 14
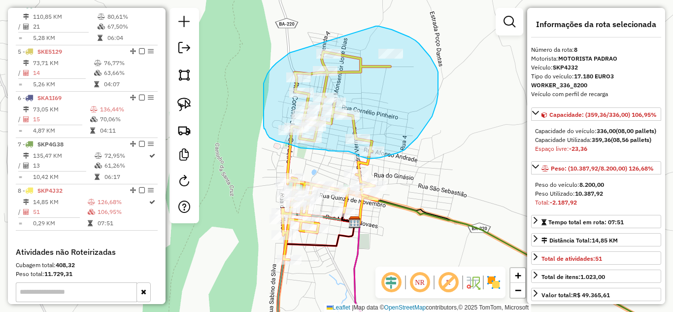
drag, startPoint x: 264, startPoint y: 83, endPoint x: 375, endPoint y: 26, distance: 125.6
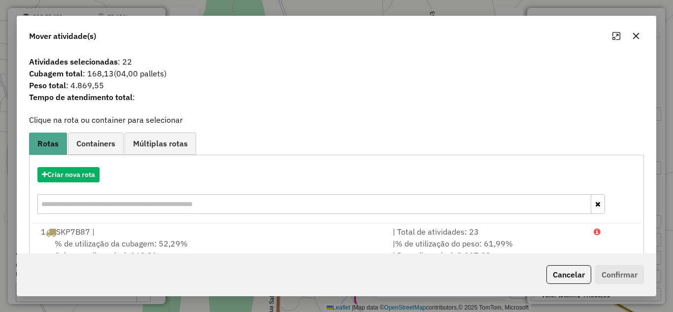
click at [636, 36] on icon "button" at bounding box center [636, 36] width 6 height 6
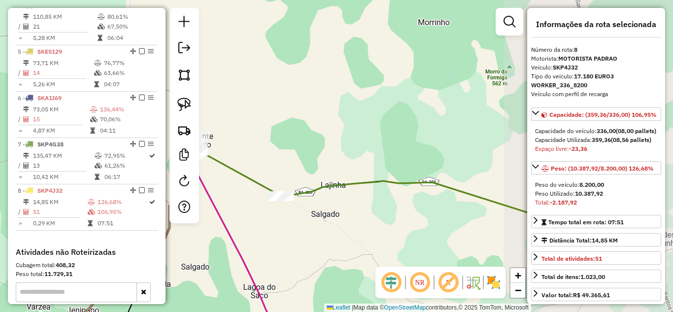
drag, startPoint x: 443, startPoint y: 181, endPoint x: 242, endPoint y: 165, distance: 202.0
click at [242, 165] on div "Janela de atendimento Grade de atendimento Capacidade Transportadoras Veículos …" at bounding box center [336, 156] width 673 height 312
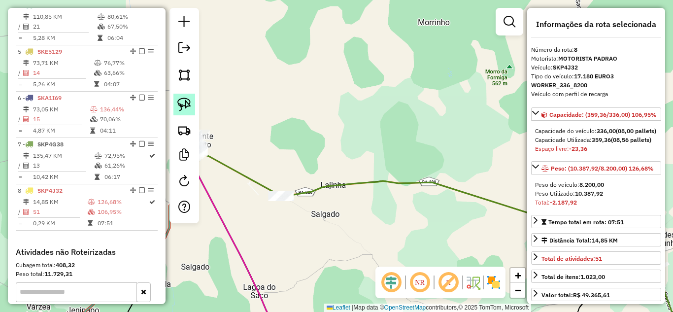
click at [186, 104] on img at bounding box center [184, 105] width 14 height 14
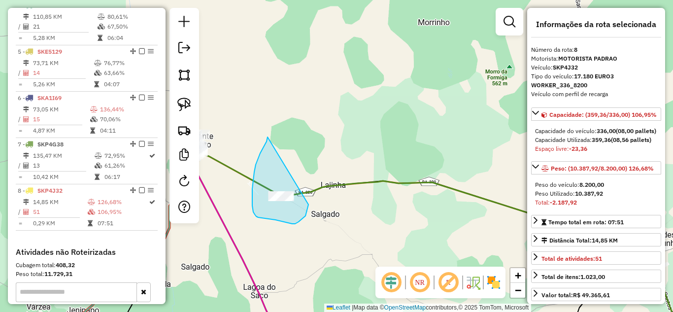
drag, startPoint x: 252, startPoint y: 189, endPoint x: 308, endPoint y: 204, distance: 58.3
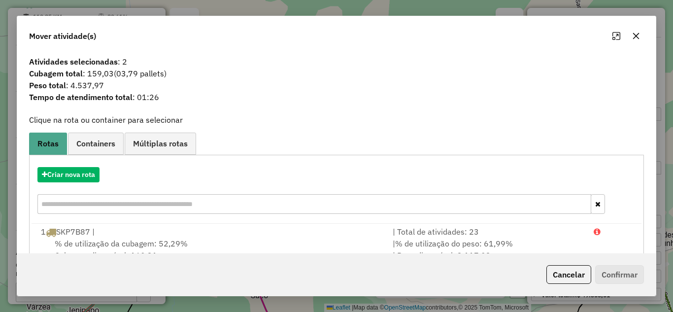
drag, startPoint x: 635, startPoint y: 36, endPoint x: 444, endPoint y: 120, distance: 208.2
click at [635, 36] on icon "button" at bounding box center [636, 36] width 8 height 8
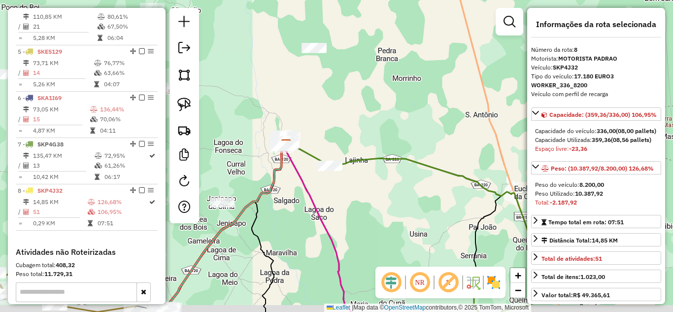
drag, startPoint x: 356, startPoint y: 202, endPoint x: 364, endPoint y: 176, distance: 27.4
click at [364, 176] on div "Janela de atendimento Grade de atendimento Capacidade Transportadoras Veículos …" at bounding box center [336, 156] width 673 height 312
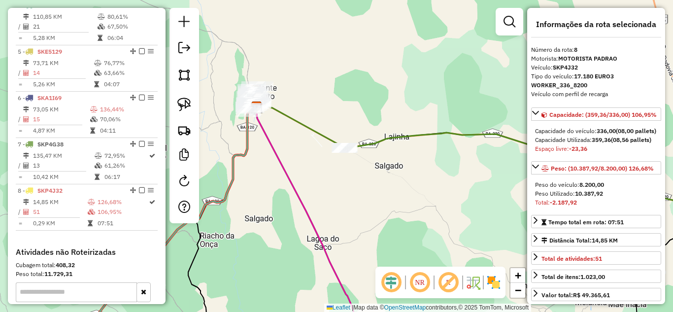
drag, startPoint x: 296, startPoint y: 139, endPoint x: 324, endPoint y: 160, distance: 34.6
click at [324, 159] on div "Janela de atendimento Grade de atendimento Capacidade Transportadoras Veículos …" at bounding box center [336, 156] width 673 height 312
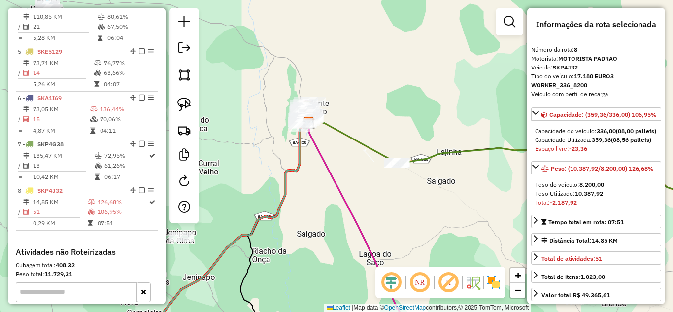
drag, startPoint x: 301, startPoint y: 154, endPoint x: 347, endPoint y: 149, distance: 46.1
click at [344, 150] on div "Janela de atendimento Grade de atendimento Capacidade Transportadoras Veículos …" at bounding box center [336, 156] width 673 height 312
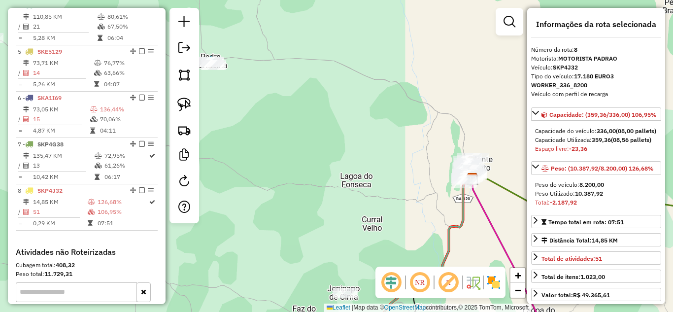
drag, startPoint x: 368, startPoint y: 179, endPoint x: 522, endPoint y: 243, distance: 166.5
click at [522, 243] on div "Janela de atendimento Grade de atendimento Capacidade Transportadoras Veículos …" at bounding box center [336, 156] width 673 height 312
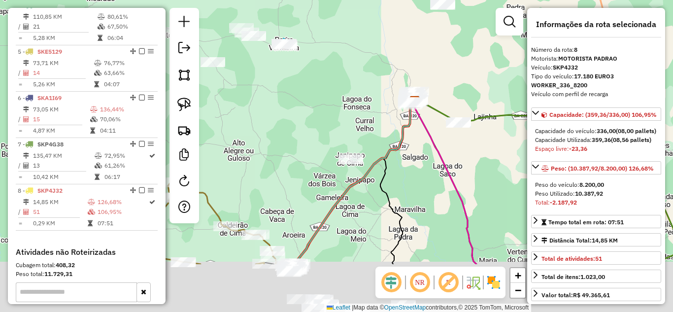
drag, startPoint x: 355, startPoint y: 183, endPoint x: 350, endPoint y: 86, distance: 97.6
click at [350, 87] on div "Janela de atendimento Grade de atendimento Capacidade Transportadoras Veículos …" at bounding box center [336, 156] width 673 height 312
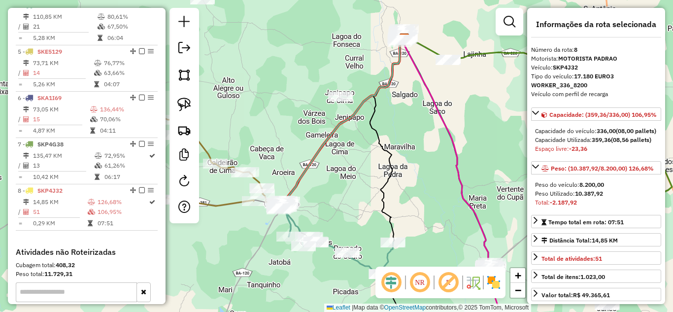
drag, startPoint x: 418, startPoint y: 159, endPoint x: 406, endPoint y: 86, distance: 74.3
click at [406, 86] on div "Janela de atendimento Grade de atendimento Capacidade Transportadoras Veículos …" at bounding box center [336, 156] width 673 height 312
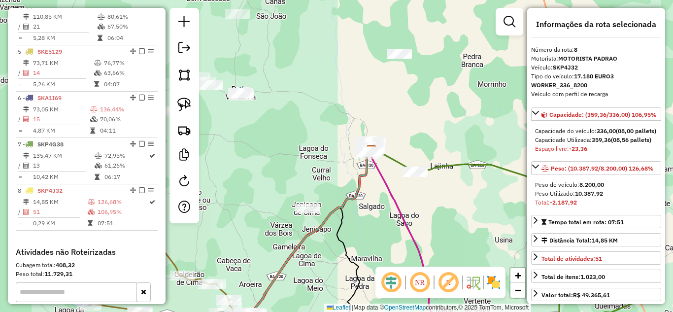
drag, startPoint x: 401, startPoint y: 124, endPoint x: 370, endPoint y: 233, distance: 113.5
click at [372, 232] on div "Janela de atendimento Grade de atendimento Capacidade Transportadoras Veículos …" at bounding box center [336, 156] width 673 height 312
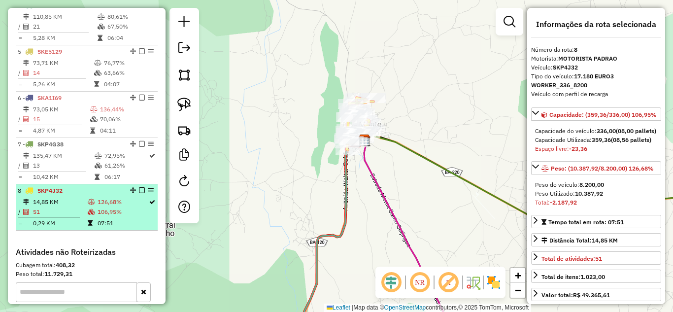
click at [75, 207] on td "14,85 KM" at bounding box center [60, 202] width 55 height 10
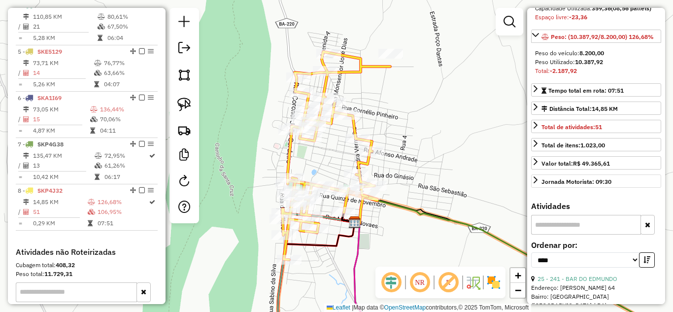
scroll to position [230, 0]
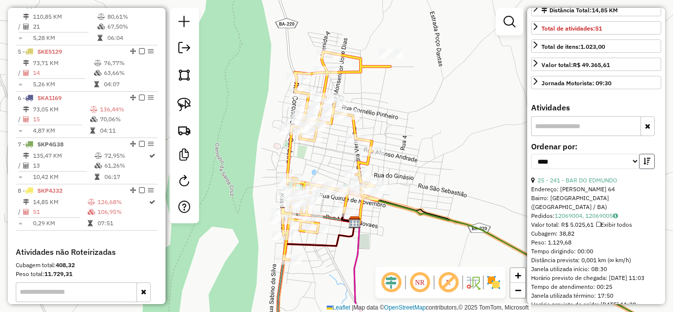
click at [644, 165] on icon "button" at bounding box center [646, 161] width 7 height 7
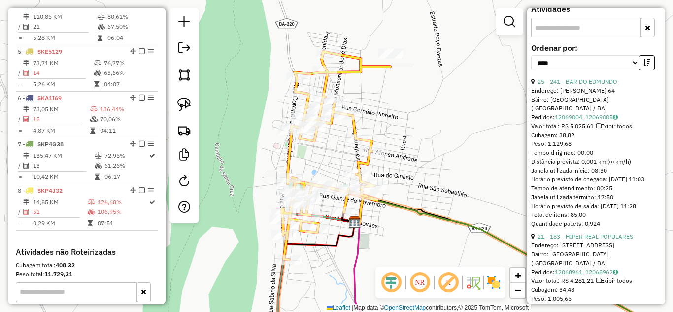
scroll to position [296, 0]
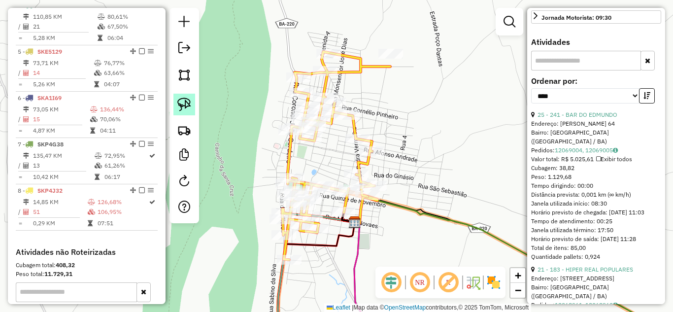
click at [183, 102] on img at bounding box center [184, 105] width 14 height 14
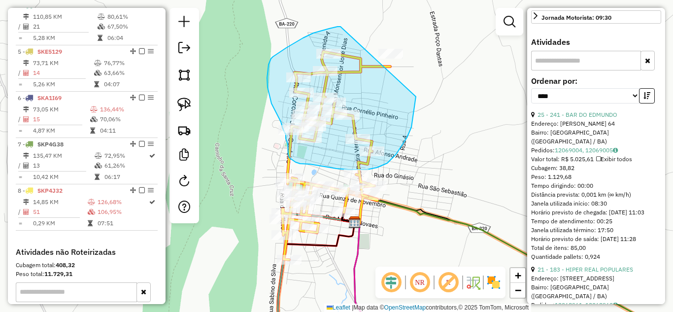
drag, startPoint x: 340, startPoint y: 27, endPoint x: 403, endPoint y: 20, distance: 63.4
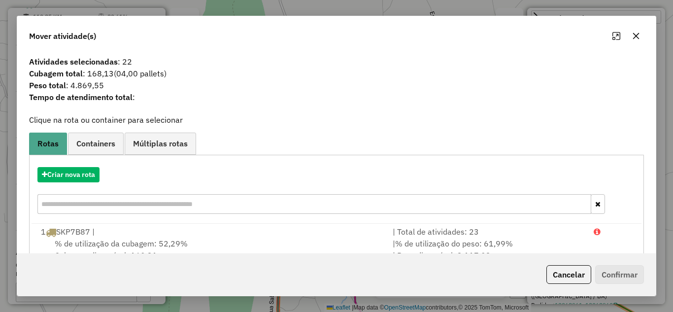
click at [632, 31] on button "button" at bounding box center [636, 36] width 16 height 16
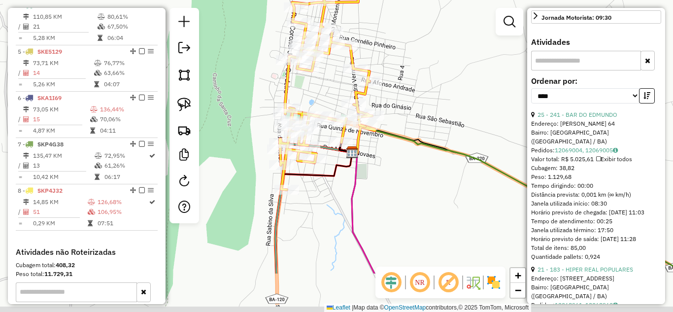
drag, startPoint x: 412, startPoint y: 172, endPoint x: 409, endPoint y: 103, distance: 69.5
click at [409, 103] on div "Janela de atendimento Grade de atendimento Capacidade Transportadoras Veículos …" at bounding box center [336, 156] width 673 height 312
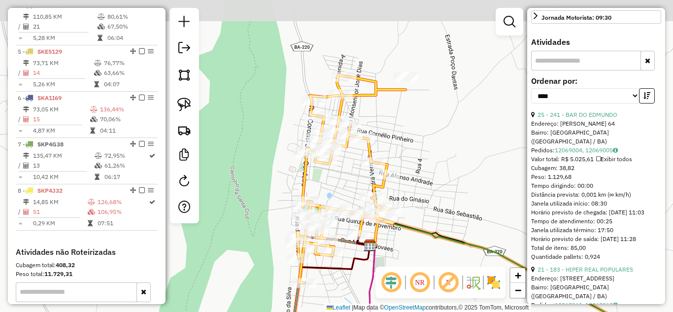
drag, startPoint x: 417, startPoint y: 84, endPoint x: 441, endPoint y: 218, distance: 135.7
click at [441, 218] on div "Janela de atendimento Grade de atendimento Capacidade Transportadoras Veículos …" at bounding box center [336, 156] width 673 height 312
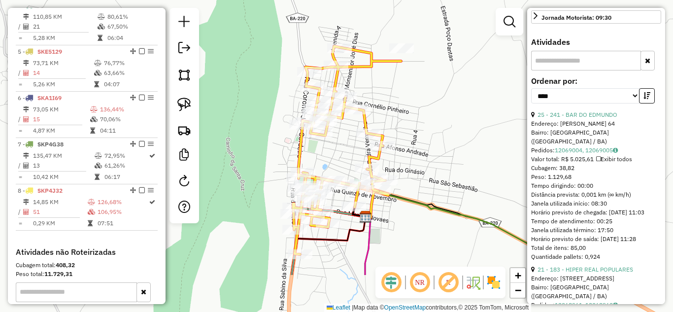
drag, startPoint x: 438, startPoint y: 209, endPoint x: 427, endPoint y: 139, distance: 71.3
click at [427, 139] on div "Janela de atendimento Grade de atendimento Capacidade Transportadoras Veículos …" at bounding box center [336, 156] width 673 height 312
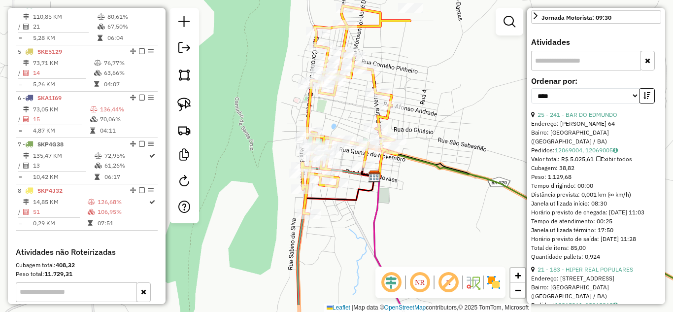
drag, startPoint x: 242, startPoint y: 203, endPoint x: 258, endPoint y: 176, distance: 31.5
click at [258, 175] on div "Janela de atendimento Grade de atendimento Capacidade Transportadoras Veículos …" at bounding box center [336, 156] width 673 height 312
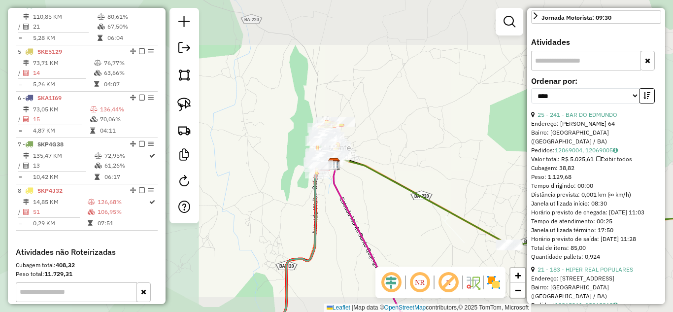
drag, startPoint x: 242, startPoint y: 113, endPoint x: 579, endPoint y: 216, distance: 351.9
click at [569, 212] on hb-router-mapa "Informações da Sessão 978383 - 13/08/2025 Criação: 12/08/2025 17:22 Depósito: D…" at bounding box center [336, 156] width 673 height 312
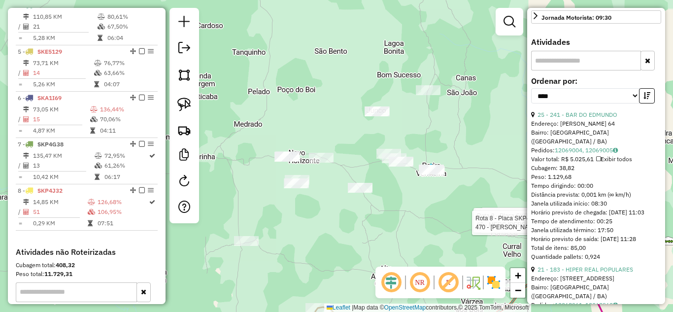
drag, startPoint x: 282, startPoint y: 147, endPoint x: 418, endPoint y: 186, distance: 142.0
click at [418, 186] on div "Rota 8 - Placa SKP4J32 476 - BAR DO OSVALDO Rota 8 - Placa SKP4J32 851 - BAR E …" at bounding box center [336, 156] width 673 height 312
click at [183, 102] on img at bounding box center [184, 105] width 14 height 14
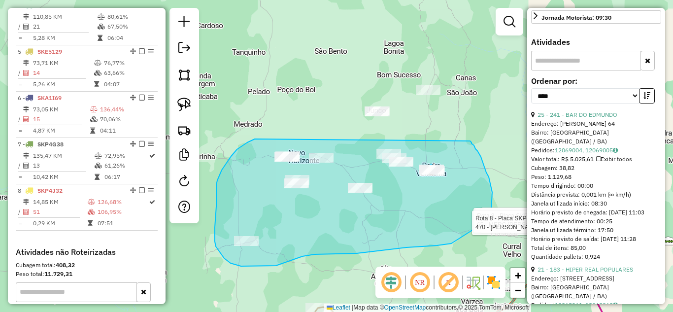
drag, startPoint x: 255, startPoint y: 139, endPoint x: 470, endPoint y: 141, distance: 215.2
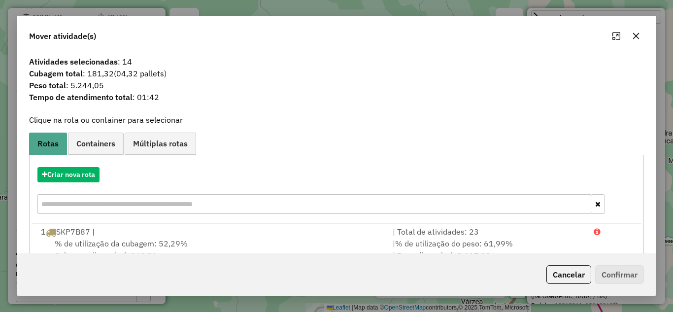
click at [634, 32] on icon "button" at bounding box center [636, 36] width 8 height 8
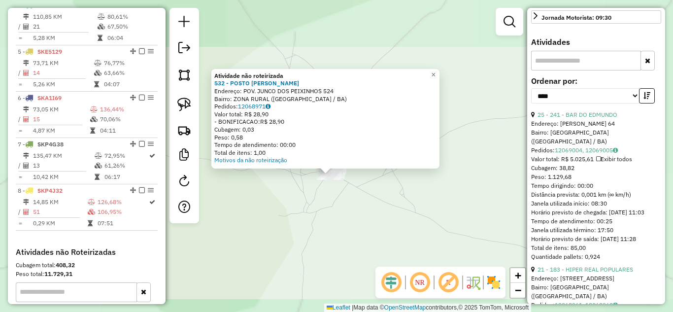
click at [353, 218] on div "Atividade não roteirizada 532 - POSTO MARIA ROSA Endereço: POV. JUNCO DOS PEIXI…" at bounding box center [336, 156] width 673 height 312
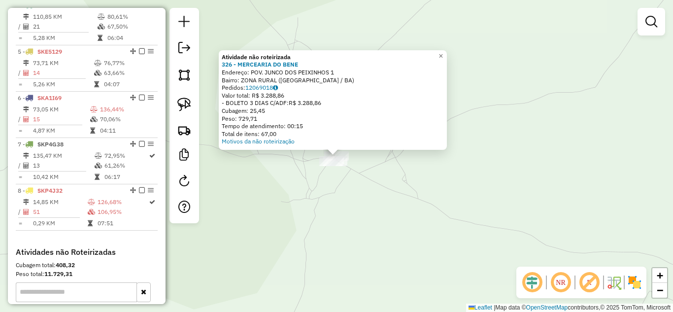
click at [328, 217] on div "Atividade não roteirizada 326 - MERCEARIA DO BENE Endereço: POV. JUNCO DOS PEIX…" at bounding box center [336, 156] width 673 height 312
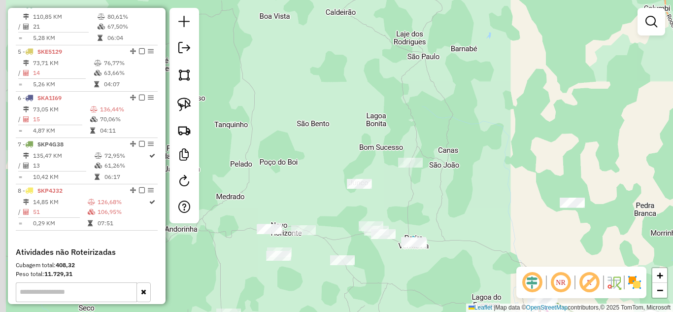
drag, startPoint x: 364, startPoint y: 222, endPoint x: 410, endPoint y: 149, distance: 85.7
click at [409, 148] on div "Janela de atendimento Grade de atendimento Capacidade Transportadoras Veículos …" at bounding box center [336, 156] width 673 height 312
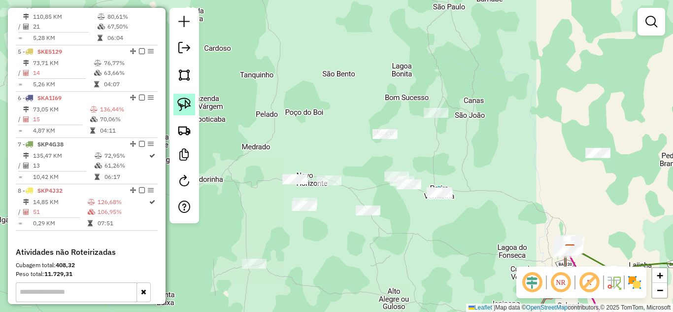
click at [184, 99] on img at bounding box center [184, 105] width 14 height 14
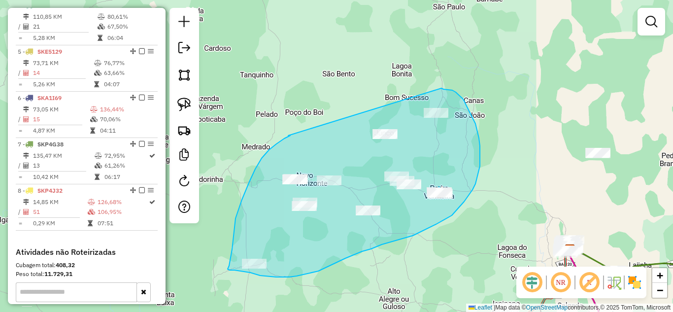
drag, startPoint x: 288, startPoint y: 135, endPoint x: 441, endPoint y: 88, distance: 160.3
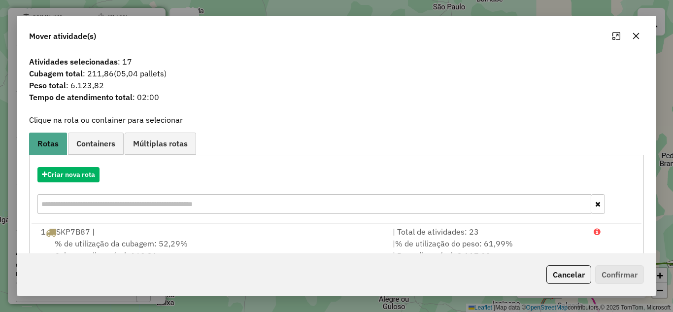
click at [640, 33] on button "button" at bounding box center [636, 36] width 16 height 16
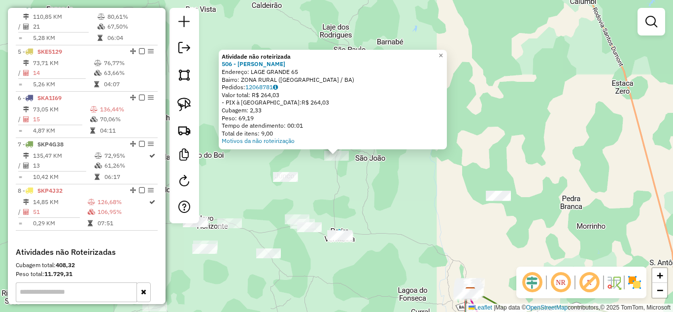
click at [343, 202] on div "Atividade não roteirizada 506 - MERCADINHO RODRIGUES Endereço: LAGE GRANDE 65 B…" at bounding box center [336, 156] width 673 height 312
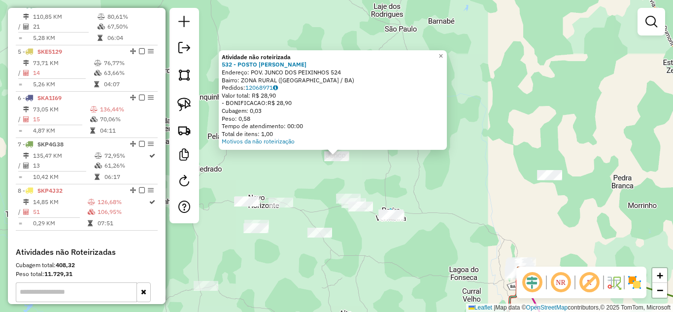
click at [365, 182] on div "Atividade não roteirizada 532 - POSTO MARIA ROSA Endereço: POV. JUNCO DOS PEIXI…" at bounding box center [336, 156] width 673 height 312
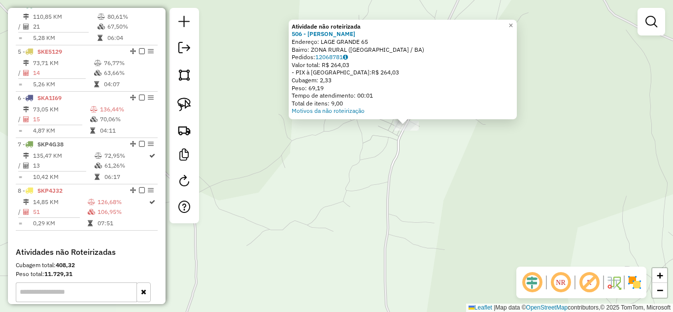
drag, startPoint x: 314, startPoint y: 164, endPoint x: 400, endPoint y: 189, distance: 89.3
click at [399, 189] on div "Atividade não roteirizada 506 - MERCADINHO RODRIGUES Endereço: LAGE GRANDE 65 B…" at bounding box center [336, 156] width 673 height 312
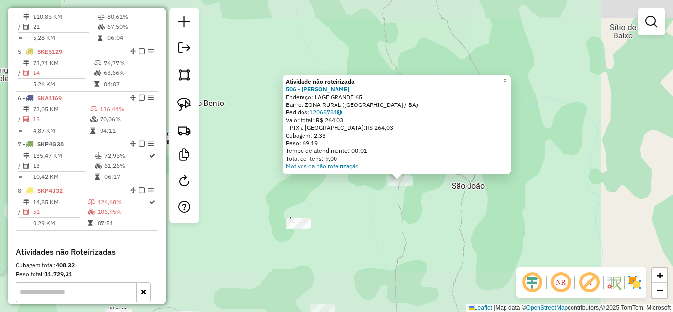
drag, startPoint x: 389, startPoint y: 213, endPoint x: 430, endPoint y: 179, distance: 53.5
click at [429, 180] on div "Atividade não roteirizada 506 - MERCADINHO RODRIGUES Endereço: LAGE GRANDE 65 B…" at bounding box center [336, 156] width 673 height 312
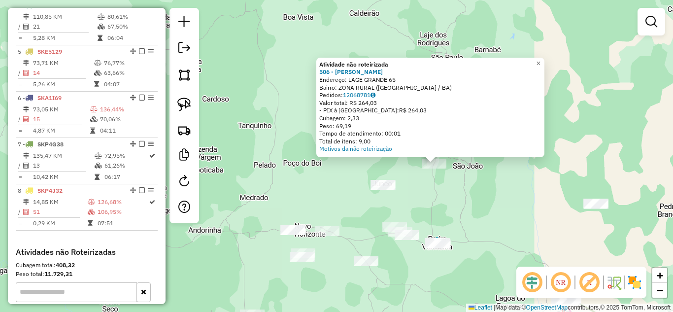
click at [414, 195] on div "Atividade não roteirizada 506 - MERCADINHO RODRIGUES Endereço: LAGE GRANDE 65 B…" at bounding box center [336, 156] width 673 height 312
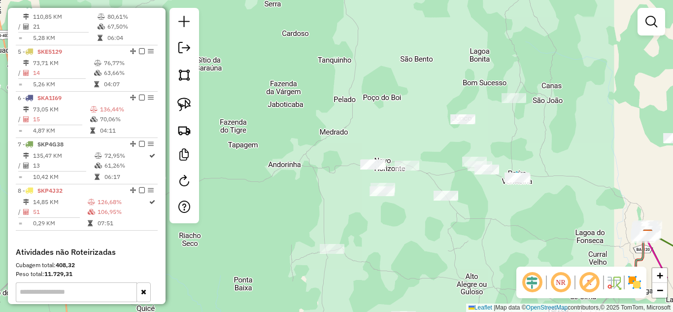
drag, startPoint x: 402, startPoint y: 195, endPoint x: 487, endPoint y: 125, distance: 109.9
click at [487, 125] on div "Janela de atendimento Grade de atendimento Capacidade Transportadoras Veículos …" at bounding box center [336, 156] width 673 height 312
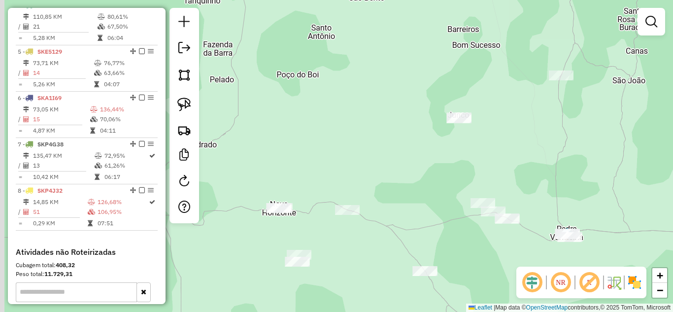
drag, startPoint x: 457, startPoint y: 166, endPoint x: 507, endPoint y: 139, distance: 56.6
click at [504, 141] on div "Janela de atendimento Grade de atendimento Capacidade Transportadoras Veículos …" at bounding box center [336, 156] width 673 height 312
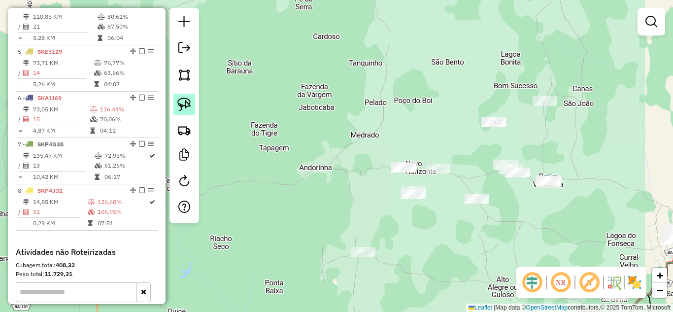
drag, startPoint x: 180, startPoint y: 101, endPoint x: 433, endPoint y: 149, distance: 258.2
click at [181, 101] on img at bounding box center [184, 105] width 14 height 14
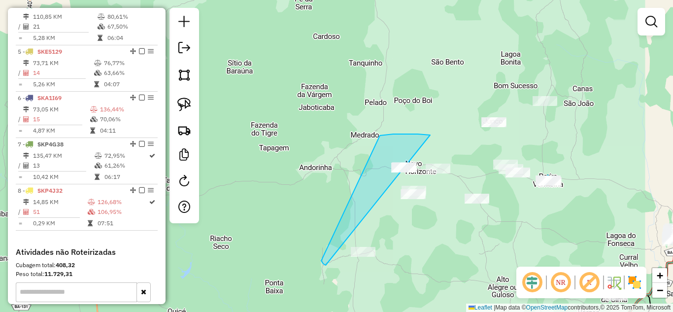
drag, startPoint x: 430, startPoint y: 135, endPoint x: 352, endPoint y: 266, distance: 152.8
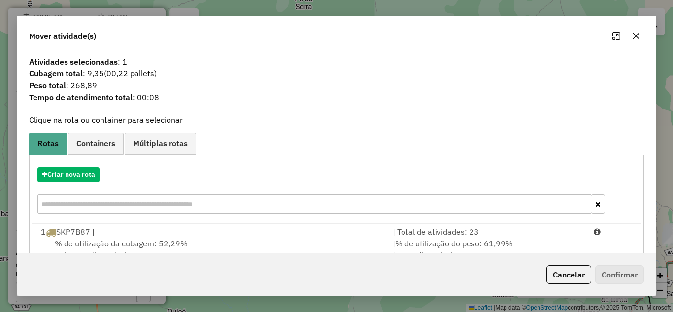
click at [632, 45] on div "Mover atividade(s)" at bounding box center [336, 33] width 638 height 35
click at [637, 36] on icon "button" at bounding box center [636, 36] width 8 height 8
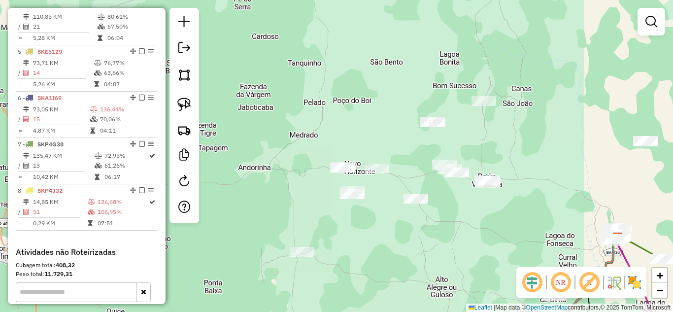
drag, startPoint x: 533, startPoint y: 139, endPoint x: 470, endPoint y: 139, distance: 62.6
click at [470, 139] on div "Janela de atendimento Grade de atendimento Capacidade Transportadoras Veículos …" at bounding box center [336, 156] width 673 height 312
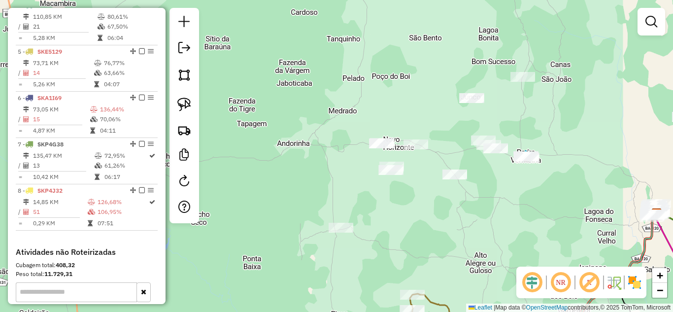
drag, startPoint x: 371, startPoint y: 190, endPoint x: 426, endPoint y: 152, distance: 66.5
click at [426, 153] on div "Janela de atendimento Grade de atendimento Capacidade Transportadoras Veículos …" at bounding box center [336, 156] width 673 height 312
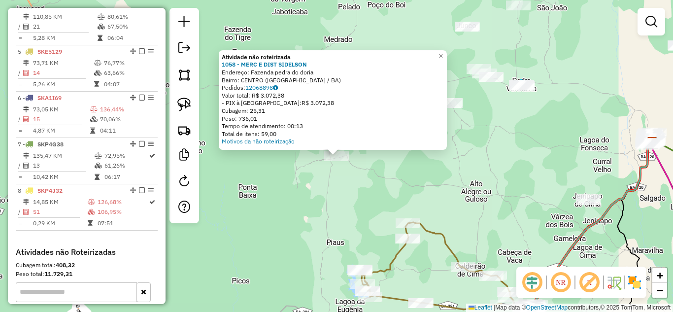
click at [361, 214] on div "Atividade não roteirizada 1058 - MERC E DIST SIDELSON Endereço: Fazenda pedra d…" at bounding box center [336, 156] width 673 height 312
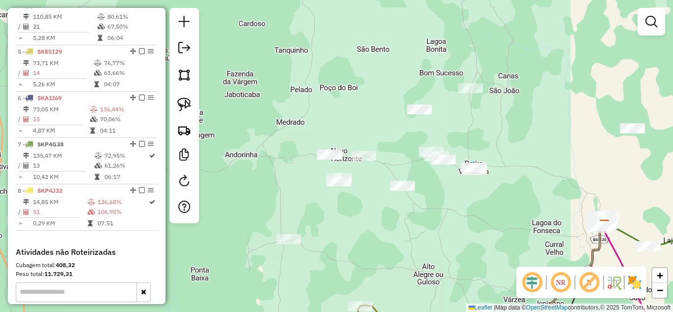
drag, startPoint x: 401, startPoint y: 131, endPoint x: 354, endPoint y: 214, distance: 95.5
click at [354, 214] on div "Janela de atendimento Grade de atendimento Capacidade Transportadoras Veículos …" at bounding box center [336, 156] width 673 height 312
click at [183, 102] on img at bounding box center [184, 105] width 14 height 14
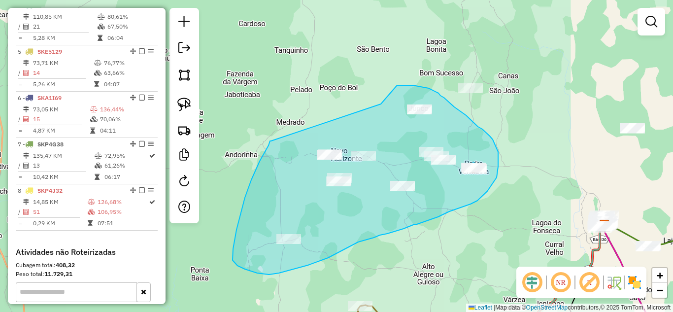
drag, startPoint x: 271, startPoint y: 141, endPoint x: 375, endPoint y: 111, distance: 108.5
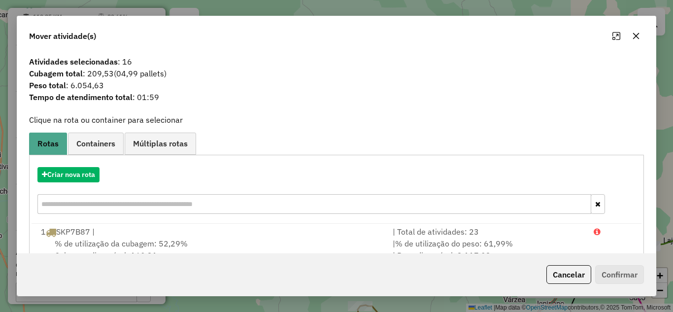
click at [635, 37] on icon "button" at bounding box center [636, 36] width 6 height 6
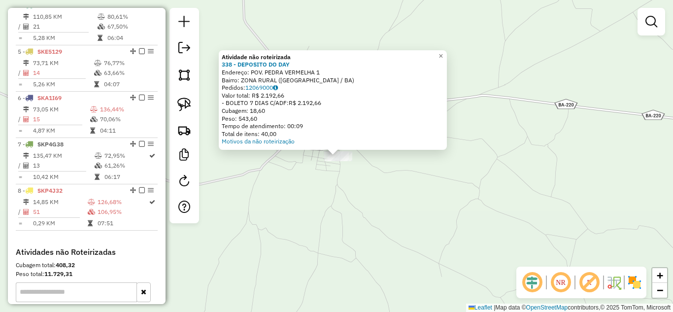
click at [357, 177] on div "Atividade não roteirizada 338 - DEPOSITO DO DAY Endereço: POV. PEDRA VERMELHA 1…" at bounding box center [336, 156] width 673 height 312
click at [324, 206] on div "Atividade não roteirizada 338 - DEPOSITO DO DAY Endereço: POV. PEDRA VERMELHA 1…" at bounding box center [336, 156] width 673 height 312
click at [320, 175] on div "Atividade não roteirizada 94 - ADEGA SPLESH Endereço: POV. PEDRA VERMELHA 1 Bai…" at bounding box center [336, 156] width 673 height 312
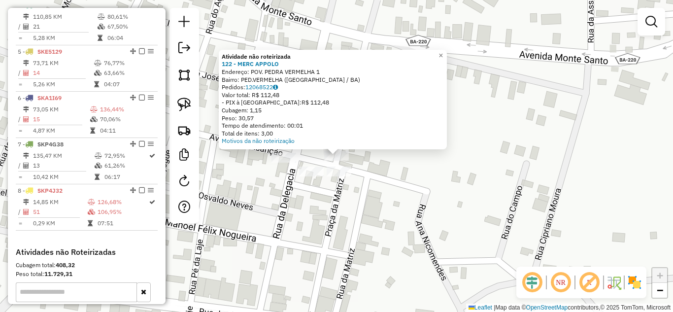
click at [334, 165] on div "Atividade não roteirizada 122 - MERC APPOLO Endereço: POV. PEDRA VERMELHA 1 Bai…" at bounding box center [336, 156] width 673 height 312
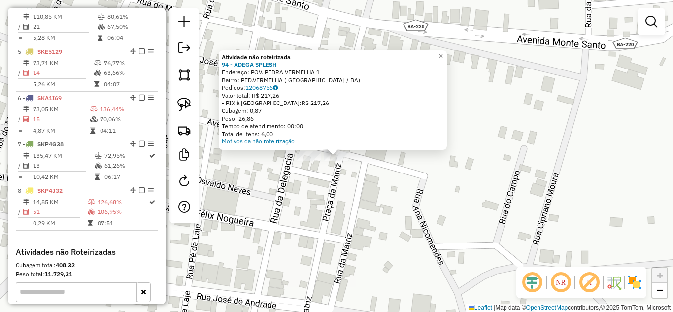
click at [313, 185] on div "Atividade não roteirizada 94 - ADEGA SPLESH Endereço: POV. PEDRA VERMELHA 1 Bai…" at bounding box center [336, 156] width 673 height 312
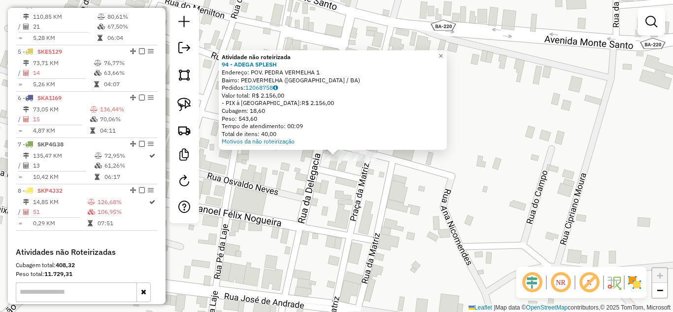
click at [355, 176] on div "Atividade não roteirizada 94 - ADEGA SPLESH Endereço: POV. PEDRA VERMELHA 1 Bai…" at bounding box center [336, 156] width 673 height 312
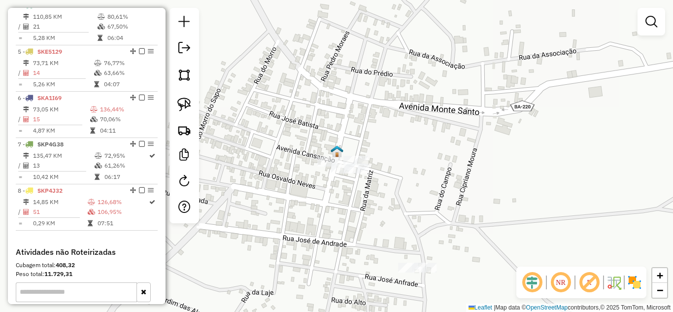
click at [312, 238] on div "Janela de atendimento Grade de atendimento Capacidade Transportadoras Veículos …" at bounding box center [336, 156] width 673 height 312
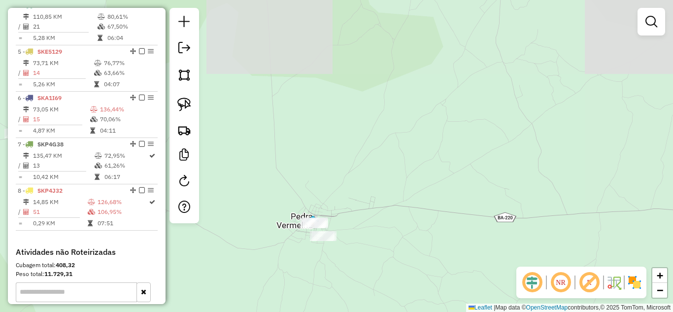
drag, startPoint x: 312, startPoint y: 197, endPoint x: 419, endPoint y: 171, distance: 109.9
click at [418, 172] on div "Janela de atendimento Grade de atendimento Capacidade Transportadoras Veículos …" at bounding box center [336, 156] width 673 height 312
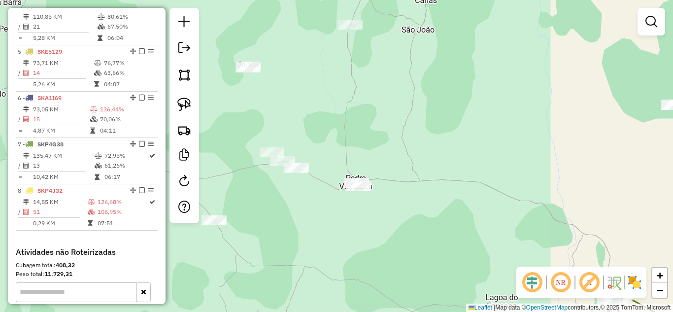
drag, startPoint x: 311, startPoint y: 226, endPoint x: 446, endPoint y: 225, distance: 134.5
click at [436, 227] on div "Janela de atendimento Grade de atendimento Capacidade Transportadoras Veículos …" at bounding box center [336, 156] width 673 height 312
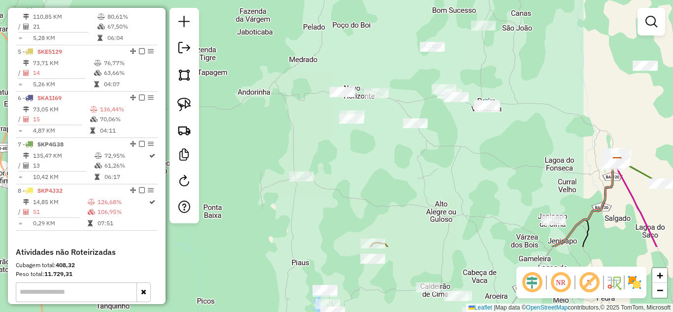
drag, startPoint x: 473, startPoint y: 225, endPoint x: 468, endPoint y: 121, distance: 104.0
click at [468, 124] on div "Janela de atendimento Grade de atendimento Capacidade Transportadoras Veículos …" at bounding box center [336, 156] width 673 height 312
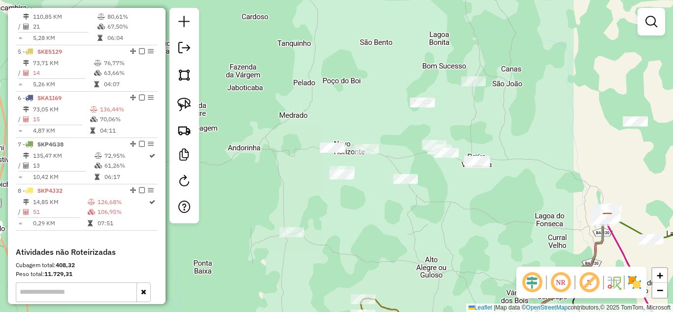
drag, startPoint x: 444, startPoint y: 159, endPoint x: 436, endPoint y: 202, distance: 44.1
click at [436, 202] on div "Janela de atendimento Grade de atendimento Capacidade Transportadoras Veículos …" at bounding box center [336, 156] width 673 height 312
click at [183, 101] on img at bounding box center [184, 105] width 14 height 14
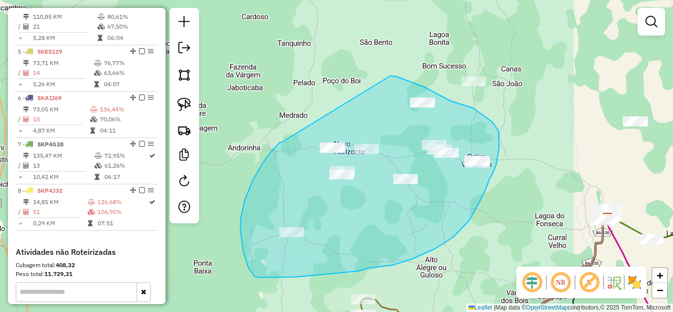
drag, startPoint x: 263, startPoint y: 163, endPoint x: 389, endPoint y: 76, distance: 153.3
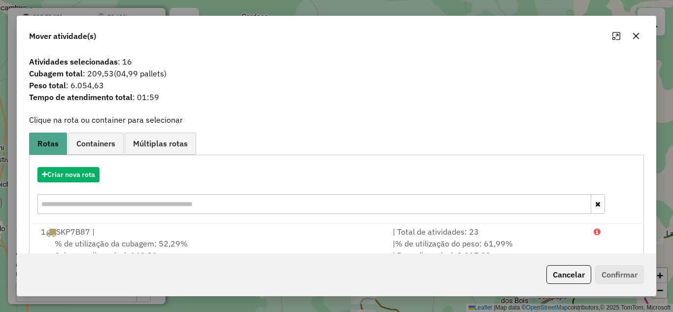
click at [635, 34] on icon "button" at bounding box center [636, 36] width 8 height 8
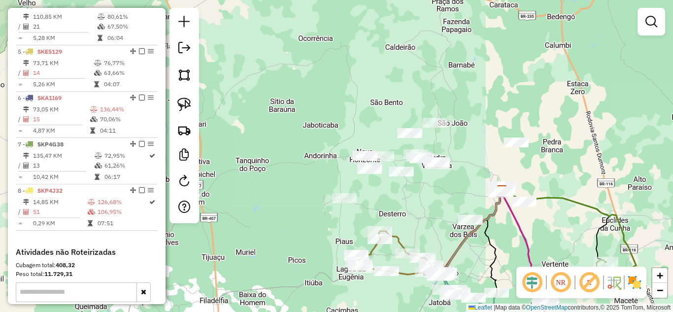
drag, startPoint x: 418, startPoint y: 218, endPoint x: 398, endPoint y: 123, distance: 97.1
click at [402, 140] on div "Janela de atendimento Grade de atendimento Capacidade Transportadoras Veículos …" at bounding box center [336, 156] width 673 height 312
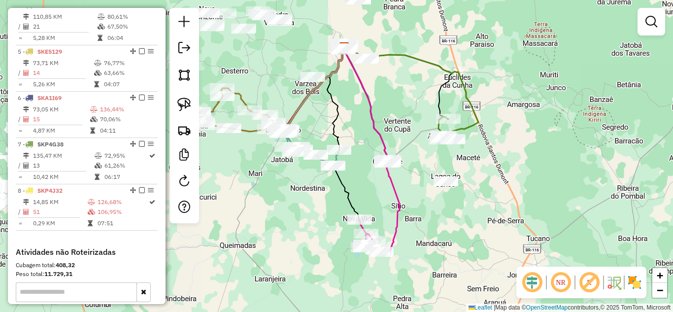
drag, startPoint x: 479, startPoint y: 177, endPoint x: 406, endPoint y: 133, distance: 85.7
click at [342, 115] on icon at bounding box center [335, 98] width 17 height 101
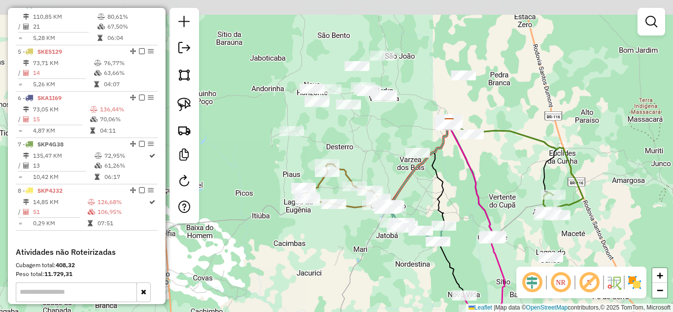
drag, startPoint x: 397, startPoint y: 112, endPoint x: 503, endPoint y: 191, distance: 131.3
click at [503, 191] on div "Janela de atendimento Grade de atendimento Capacidade Transportadoras Veículos …" at bounding box center [336, 156] width 673 height 312
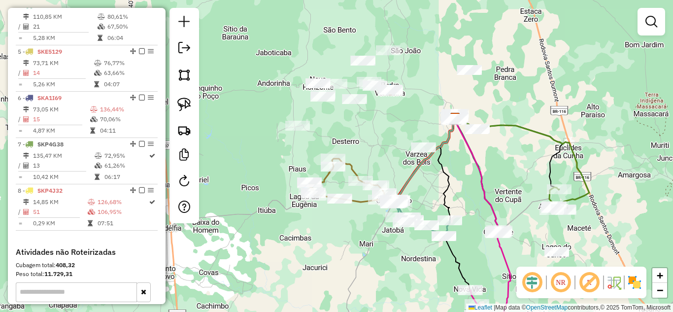
drag, startPoint x: 448, startPoint y: 165, endPoint x: 450, endPoint y: 157, distance: 8.1
click at [450, 157] on div "Janela de atendimento Grade de atendimento Capacidade Transportadoras Veículos …" at bounding box center [336, 156] width 673 height 312
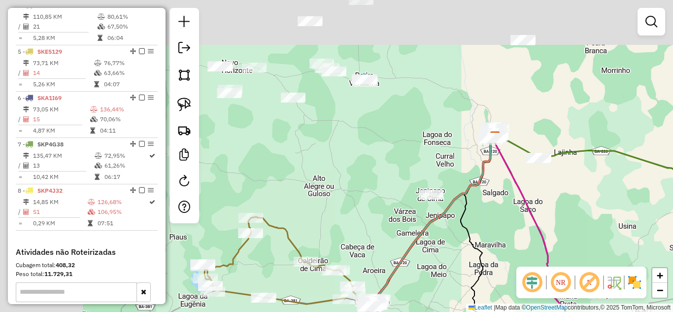
drag, startPoint x: 451, startPoint y: 142, endPoint x: 607, endPoint y: 238, distance: 182.6
click at [607, 238] on div "Janela de atendimento Grade de atendimento Capacidade Transportadoras Veículos …" at bounding box center [336, 156] width 673 height 312
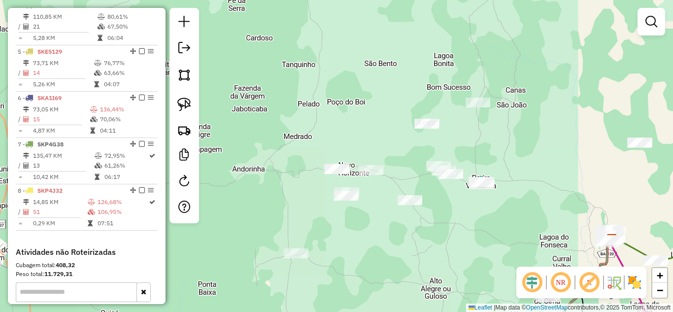
drag, startPoint x: 375, startPoint y: 132, endPoint x: 489, endPoint y: 234, distance: 152.1
click at [489, 234] on div "Janela de atendimento Grade de atendimento Capacidade Transportadoras Veículos …" at bounding box center [336, 156] width 673 height 312
drag, startPoint x: 179, startPoint y: 102, endPoint x: 192, endPoint y: 103, distance: 12.4
click at [179, 102] on img at bounding box center [184, 105] width 14 height 14
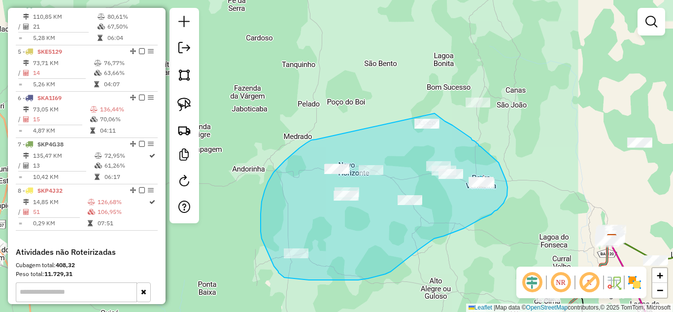
drag, startPoint x: 311, startPoint y: 140, endPoint x: 424, endPoint y: 109, distance: 116.8
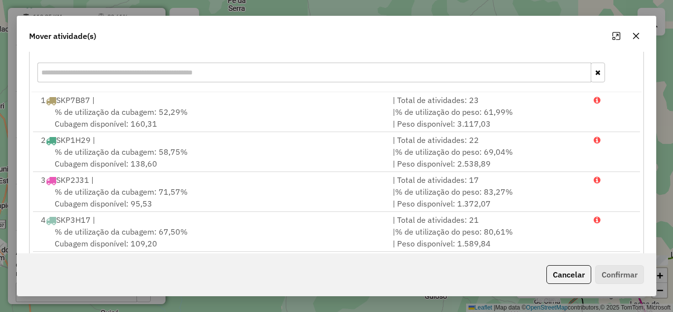
scroll to position [0, 0]
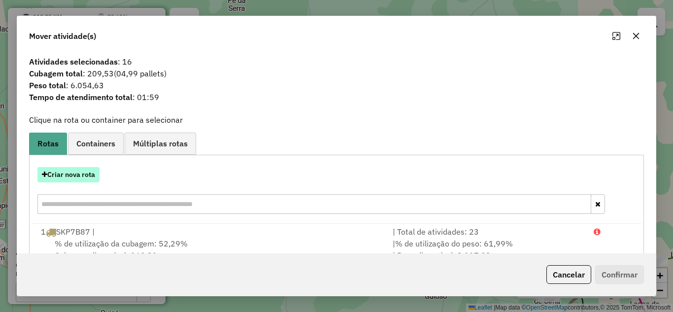
click at [85, 171] on button "Criar nova rota" at bounding box center [68, 174] width 62 height 15
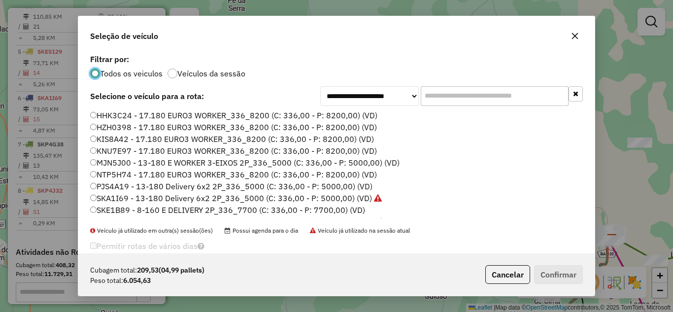
scroll to position [93, 0]
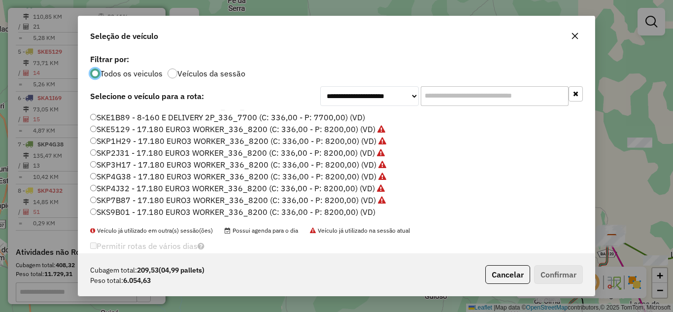
click at [143, 180] on label "SKP4G38 - 17.180 EURO3 WORKER_336_8200 (C: 336,00 - P: 8200,00) (VD)" at bounding box center [238, 176] width 296 height 12
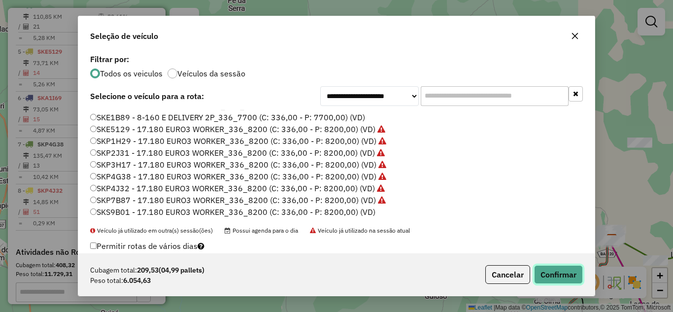
click at [554, 271] on button "Confirmar" at bounding box center [558, 274] width 49 height 19
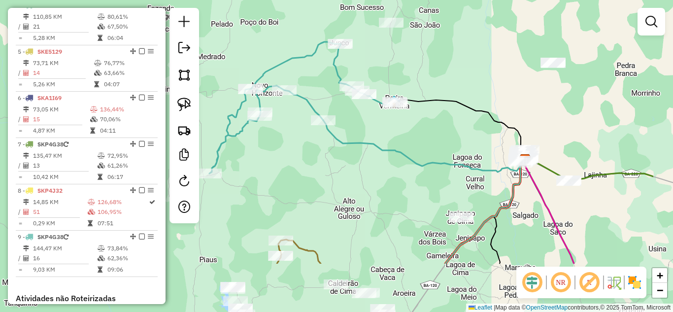
drag, startPoint x: 485, startPoint y: 238, endPoint x: 340, endPoint y: 95, distance: 203.4
click at [357, 113] on div "Janela de atendimento Grade de atendimento Capacidade Transportadoras Veículos …" at bounding box center [336, 156] width 673 height 312
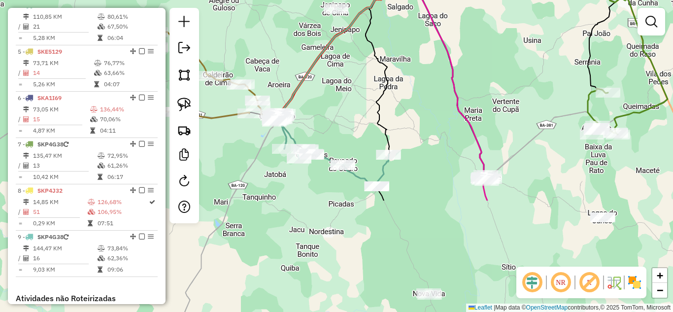
drag, startPoint x: 420, startPoint y: 248, endPoint x: 318, endPoint y: 70, distance: 205.0
click at [318, 70] on div "Janela de atendimento Grade de atendimento Capacidade Transportadoras Veículos …" at bounding box center [336, 156] width 673 height 312
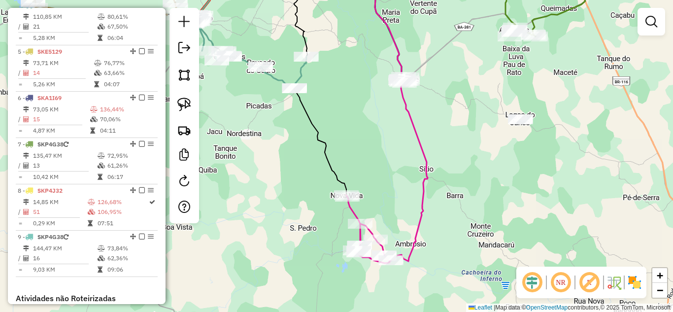
drag, startPoint x: 417, startPoint y: 211, endPoint x: 372, endPoint y: 151, distance: 75.3
click at [373, 152] on div "Janela de atendimento Grade de atendimento Capacidade Transportadoras Veículos …" at bounding box center [336, 156] width 673 height 312
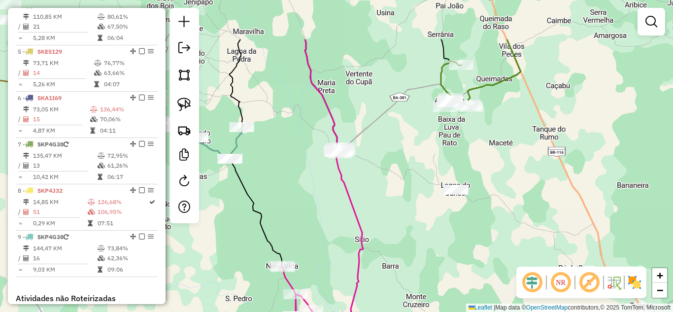
drag, startPoint x: 464, startPoint y: 104, endPoint x: 398, endPoint y: 177, distance: 98.3
click at [398, 177] on div "Janela de atendimento Grade de atendimento Capacidade Transportadoras Veículos …" at bounding box center [336, 156] width 673 height 312
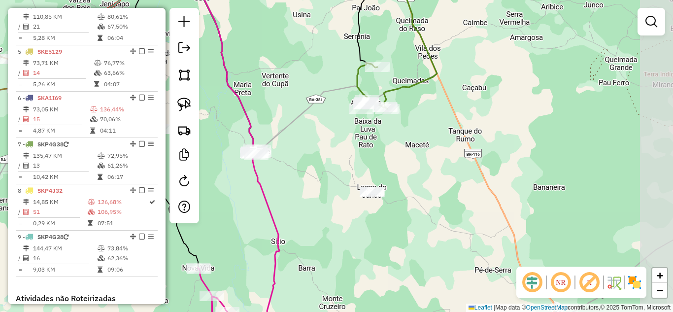
drag, startPoint x: 398, startPoint y: 177, endPoint x: 316, endPoint y: 169, distance: 83.1
click at [316, 169] on div "Janela de atendimento Grade de atendimento Capacidade Transportadoras Veículos …" at bounding box center [336, 156] width 673 height 312
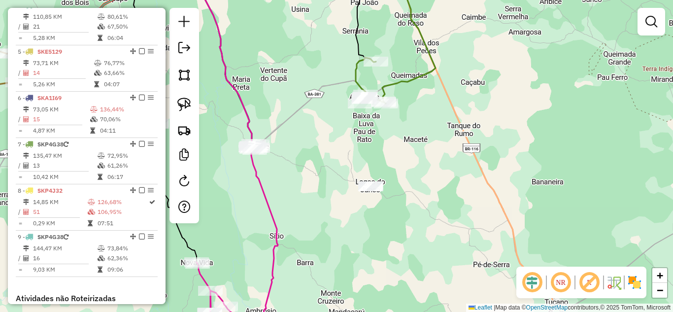
drag, startPoint x: 322, startPoint y: 160, endPoint x: 296, endPoint y: 197, distance: 45.4
click at [322, 204] on div "Janela de atendimento Grade de atendimento Capacidade Transportadoras Veículos …" at bounding box center [336, 156] width 673 height 312
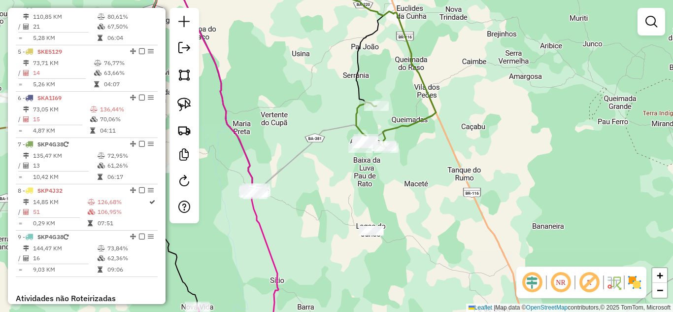
drag, startPoint x: 182, startPoint y: 106, endPoint x: 206, endPoint y: 106, distance: 24.1
click at [182, 106] on img at bounding box center [184, 105] width 14 height 14
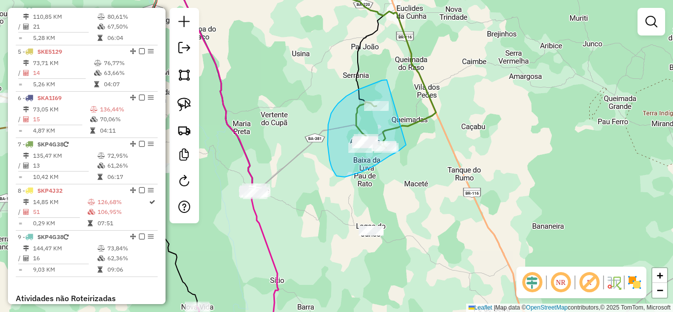
drag, startPoint x: 346, startPoint y: 96, endPoint x: 406, endPoint y: 145, distance: 77.0
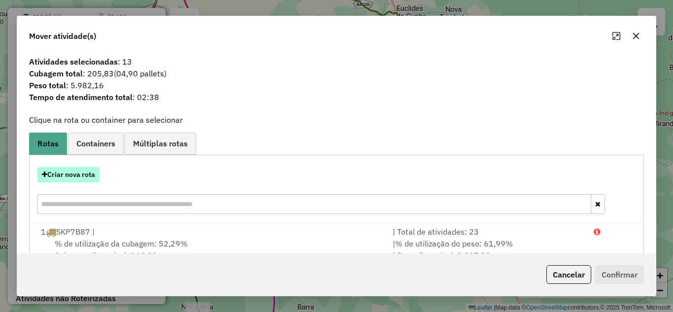
click at [77, 171] on button "Criar nova rota" at bounding box center [68, 174] width 62 height 15
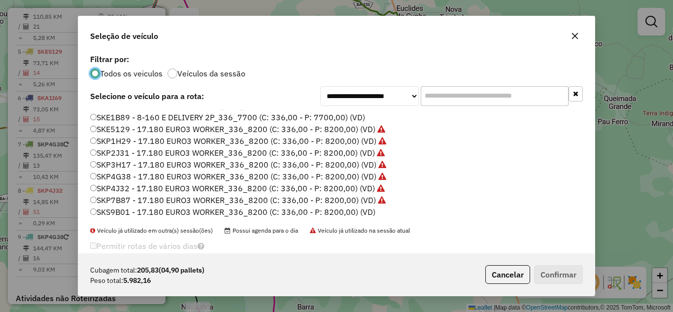
scroll to position [0, 0]
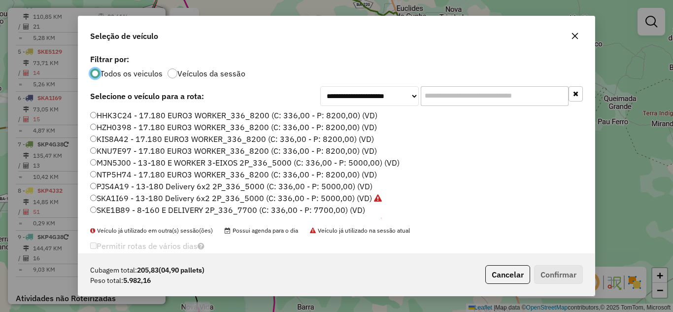
click at [143, 174] on label "NTP5H74 - 17.180 EURO3 WORKER_336_8200 (C: 336,00 - P: 8200,00) (VD)" at bounding box center [233, 174] width 287 height 12
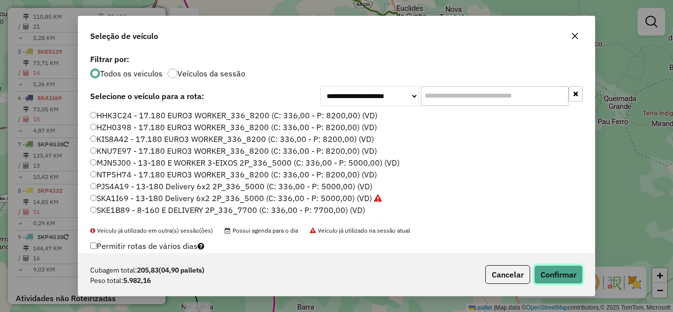
click at [554, 274] on button "Confirmar" at bounding box center [558, 274] width 49 height 19
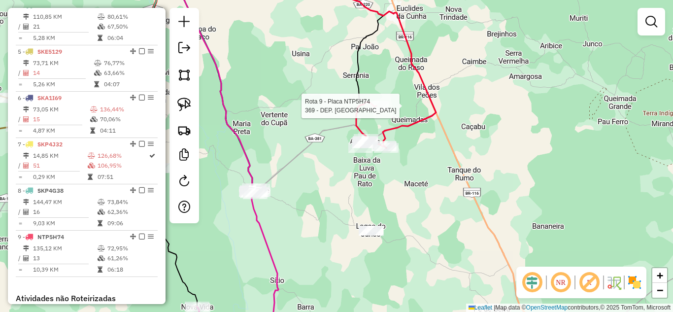
select select "*********"
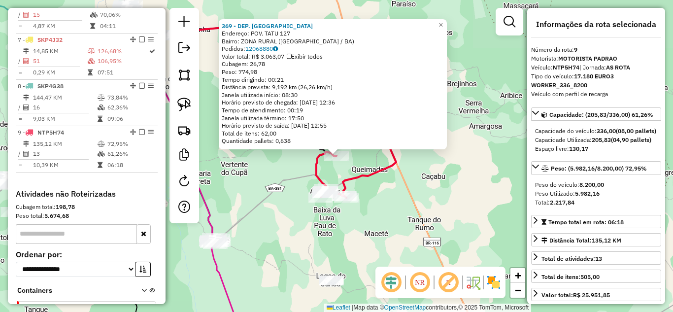
scroll to position [684, 0]
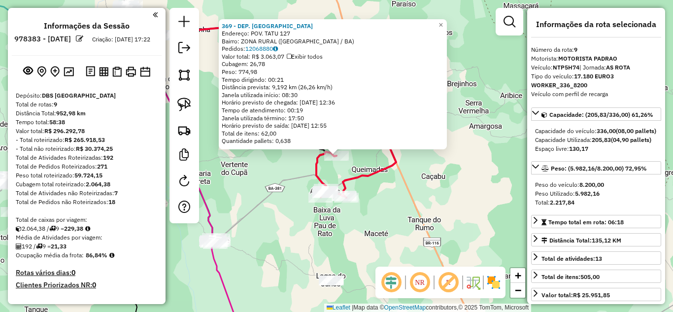
select select "*********"
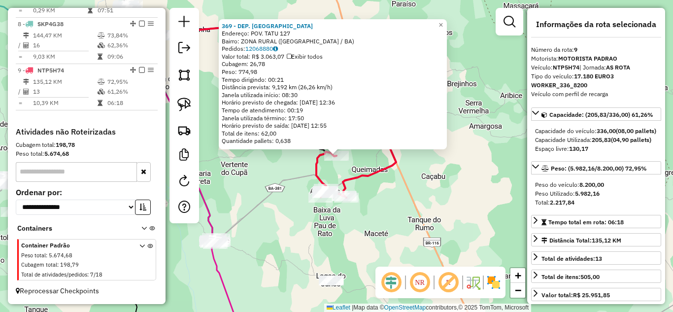
click at [417, 223] on div "369 - DEP. DO BOCA Endereço: POV. TATU 127 Bairro: ZONA RURAL (QUIJINGUE / BA) …" at bounding box center [336, 156] width 673 height 312
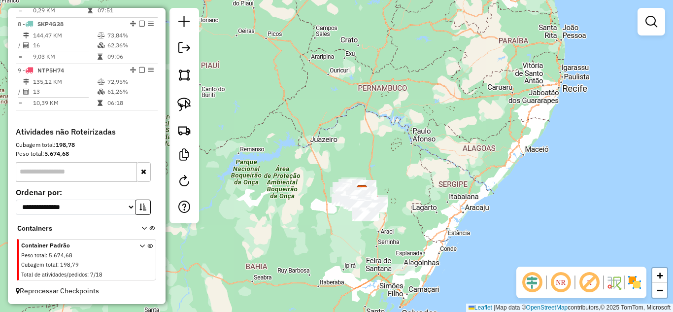
drag, startPoint x: 407, startPoint y: 237, endPoint x: 395, endPoint y: 208, distance: 31.2
click at [395, 210] on div "Janela de atendimento Grade de atendimento Capacidade Transportadoras Veículos …" at bounding box center [336, 156] width 673 height 312
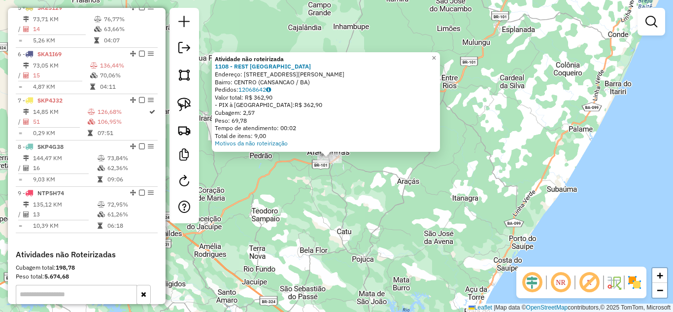
scroll to position [520, 0]
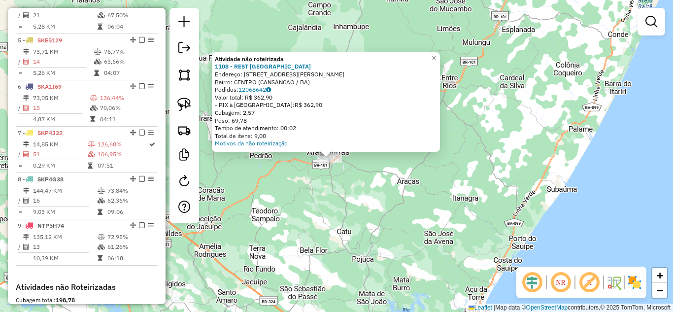
click at [309, 175] on div "Atividade não roteirizada 1108 - REST SANTO AMARO Endereço: RUA SENHORA SANTANA…" at bounding box center [336, 156] width 673 height 312
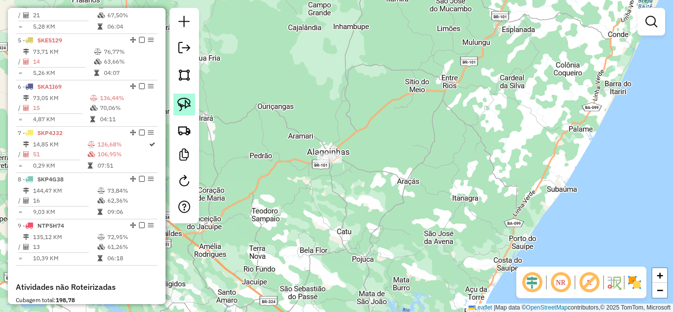
click at [180, 108] on img at bounding box center [184, 105] width 14 height 14
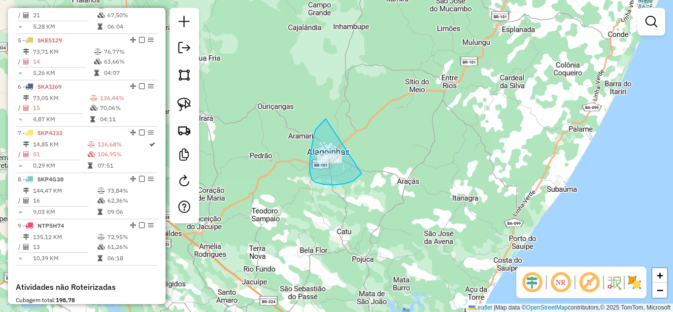
drag, startPoint x: 321, startPoint y: 124, endPoint x: 362, endPoint y: 173, distance: 64.1
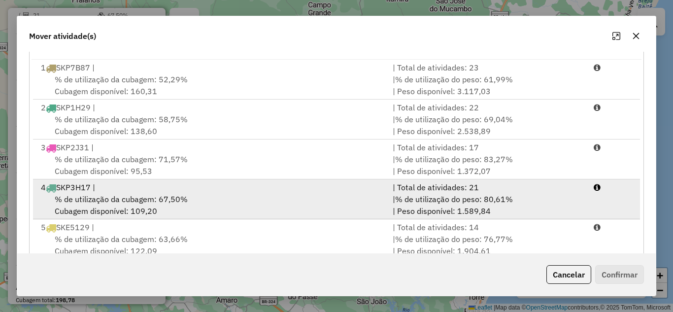
scroll to position [184, 0]
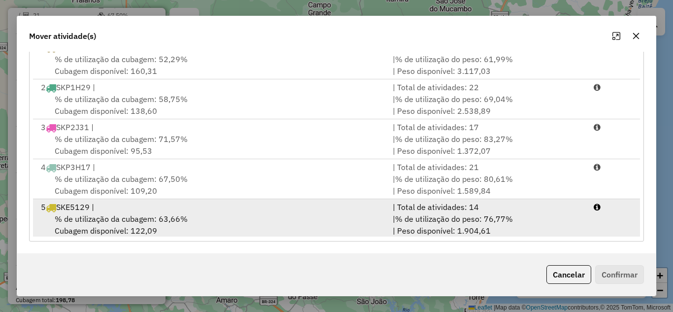
drag, startPoint x: 198, startPoint y: 217, endPoint x: 339, endPoint y: 218, distance: 141.4
click at [199, 217] on div "% de utilização da cubagem: 63,66% Cubagem disponível: 122,09" at bounding box center [211, 225] width 352 height 24
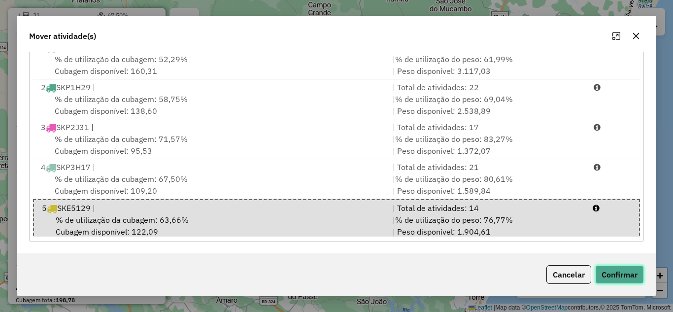
click at [619, 271] on button "Confirmar" at bounding box center [619, 274] width 49 height 19
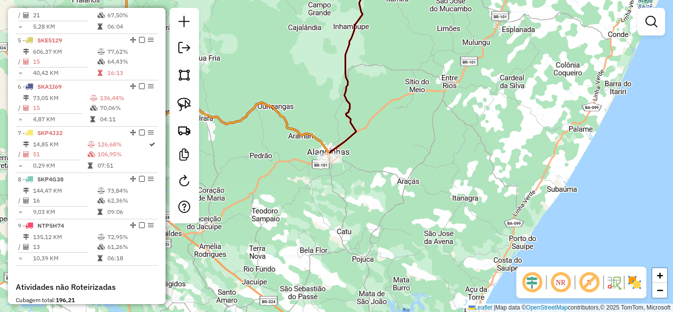
scroll to position [0, 0]
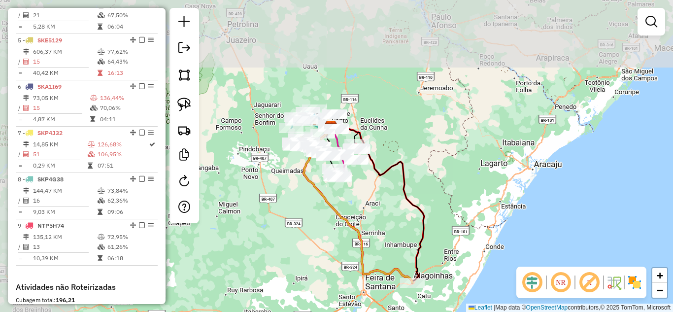
drag, startPoint x: 295, startPoint y: 112, endPoint x: 376, endPoint y: 212, distance: 128.5
click at [376, 212] on div "Janela de atendimento Grade de atendimento Capacidade Transportadoras Veículos …" at bounding box center [336, 156] width 673 height 312
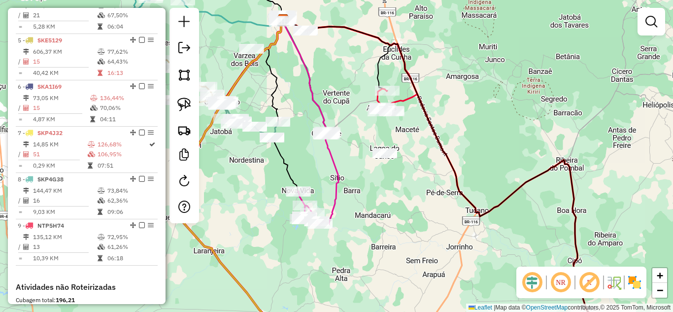
drag, startPoint x: 317, startPoint y: 139, endPoint x: 298, endPoint y: 181, distance: 45.2
click at [298, 181] on div "Janela de atendimento Grade de atendimento Capacidade Transportadoras Veículos …" at bounding box center [336, 156] width 673 height 312
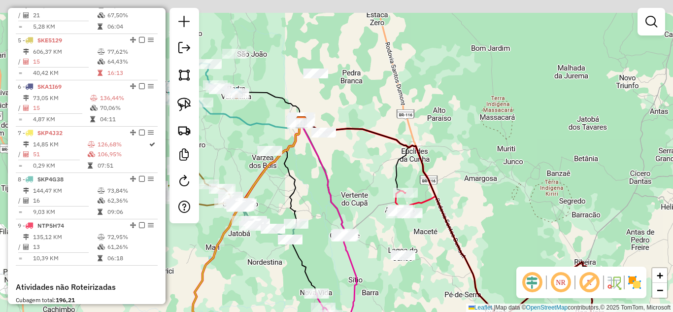
drag, startPoint x: 305, startPoint y: 119, endPoint x: 359, endPoint y: 241, distance: 132.8
click at [357, 242] on icon at bounding box center [328, 224] width 55 height 204
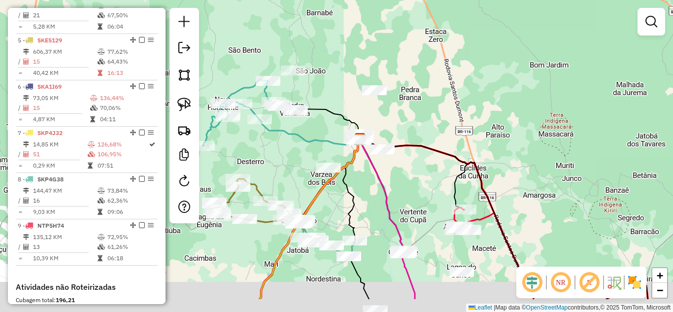
drag, startPoint x: 375, startPoint y: 221, endPoint x: 426, endPoint y: 165, distance: 75.7
click at [425, 165] on div "Janela de atendimento Grade de atendimento Capacidade Transportadoras Veículos …" at bounding box center [336, 156] width 673 height 312
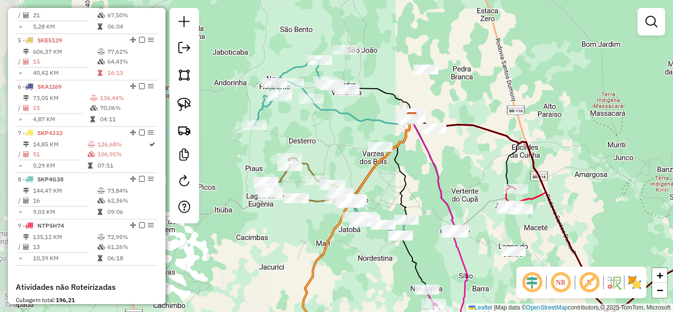
drag, startPoint x: 428, startPoint y: 167, endPoint x: 467, endPoint y: 158, distance: 40.9
click at [467, 158] on div "Janela de atendimento Grade de atendimento Capacidade Transportadoras Veículos …" at bounding box center [336, 156] width 673 height 312
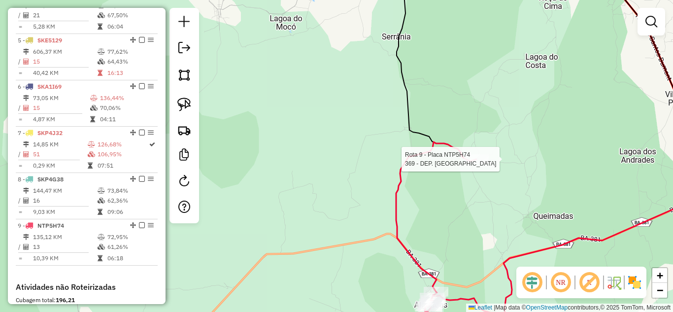
select select "*********"
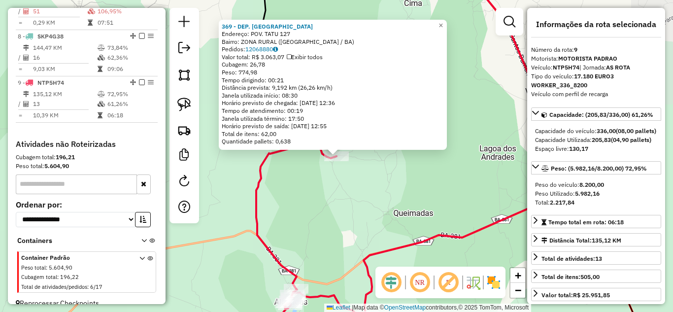
scroll to position [684, 0]
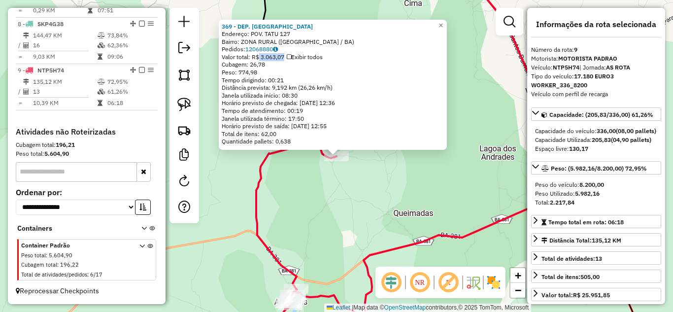
drag, startPoint x: 259, startPoint y: 56, endPoint x: 296, endPoint y: 58, distance: 37.0
click at [296, 58] on div "Valor total: R$ 3.063,07 Exibir todos" at bounding box center [333, 57] width 222 height 8
click at [376, 206] on div "369 - DEP. DO BOCA Endereço: POV. TATU 127 Bairro: ZONA RURAL (QUIJINGUE / BA) …" at bounding box center [336, 156] width 673 height 312
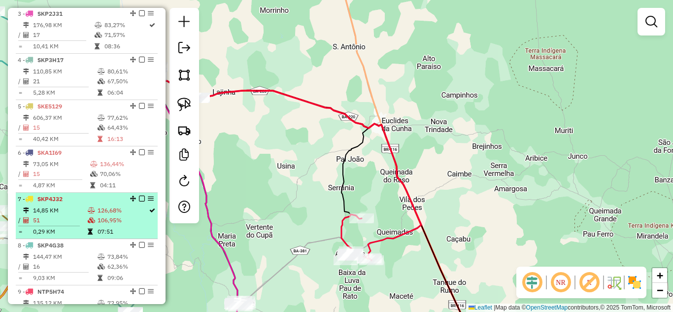
scroll to position [257, 0]
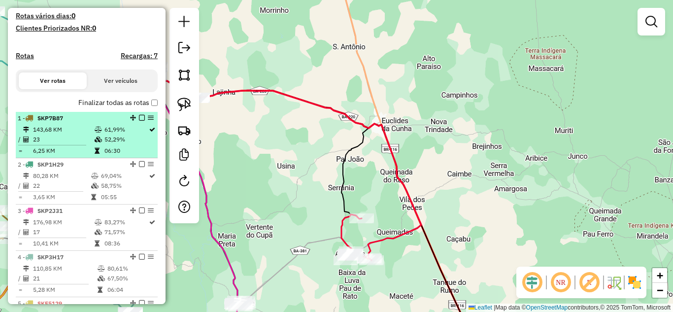
click at [73, 144] on td "23" at bounding box center [64, 139] width 62 height 10
select select "*********"
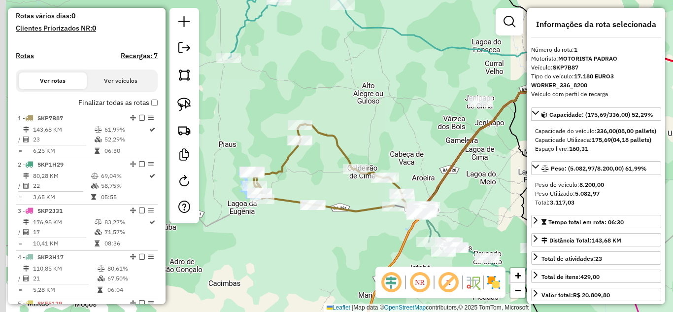
drag, startPoint x: 258, startPoint y: 223, endPoint x: 319, endPoint y: 195, distance: 67.7
click at [319, 195] on div "Janela de atendimento Grade de atendimento Capacidade Transportadoras Veículos …" at bounding box center [336, 156] width 673 height 312
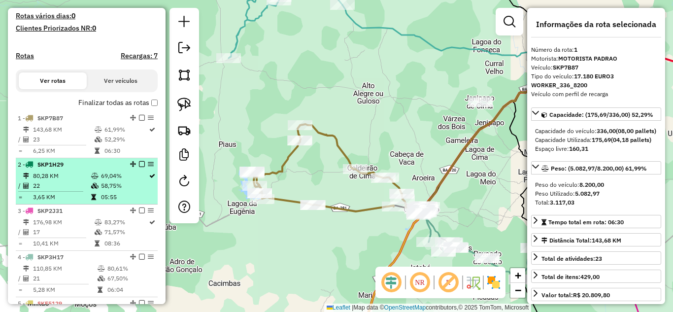
click at [40, 169] on div "2 - SKP1H29" at bounding box center [70, 164] width 104 height 9
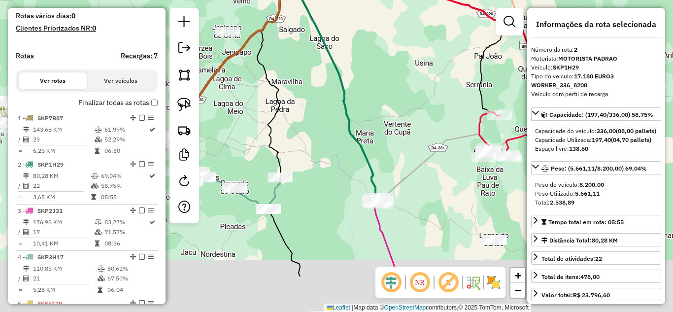
drag, startPoint x: 348, startPoint y: 241, endPoint x: 346, endPoint y: 128, distance: 113.3
click at [346, 128] on div "Janela de atendimento Grade de atendimento Capacidade Transportadoras Veículos …" at bounding box center [336, 156] width 673 height 312
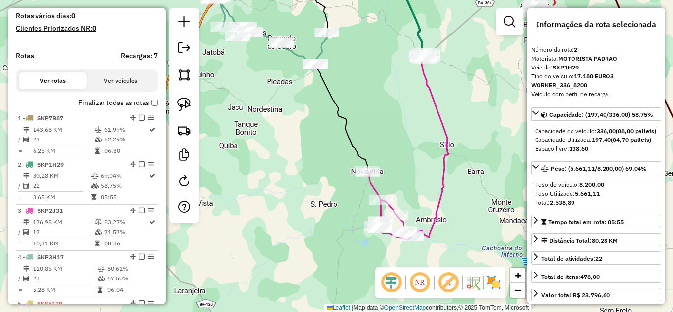
drag, startPoint x: 362, startPoint y: 222, endPoint x: 412, endPoint y: 144, distance: 92.9
click at [412, 144] on div "Janela de atendimento Grade de atendimento Capacidade Transportadoras Veículos …" at bounding box center [336, 156] width 673 height 312
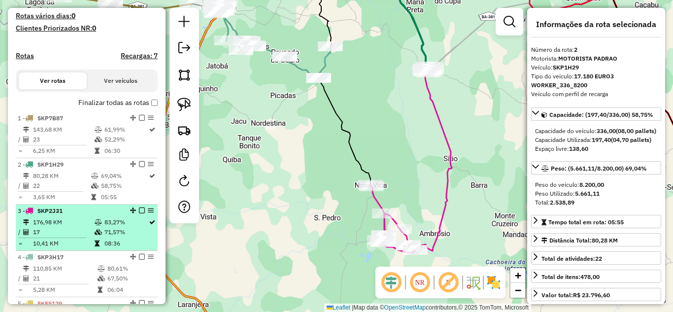
click at [55, 237] on td "17" at bounding box center [64, 232] width 62 height 10
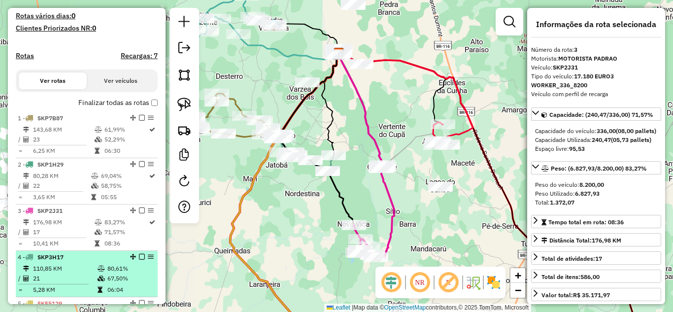
scroll to position [290, 0]
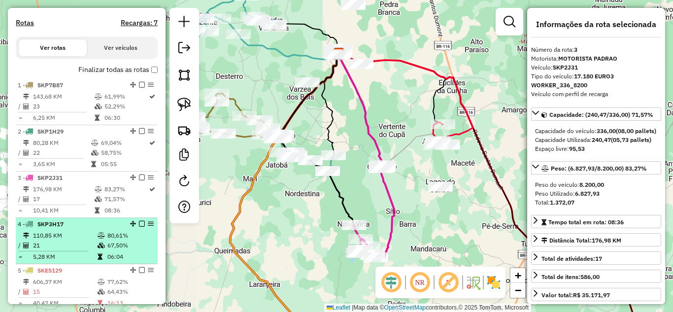
click at [50, 240] on td "110,85 KM" at bounding box center [65, 236] width 65 height 10
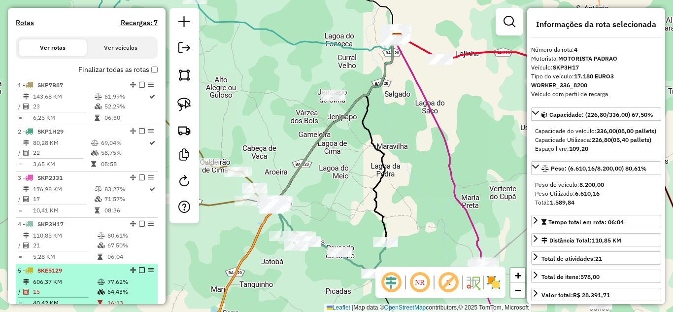
click at [62, 275] on div "5 - SKE5129" at bounding box center [70, 270] width 104 height 9
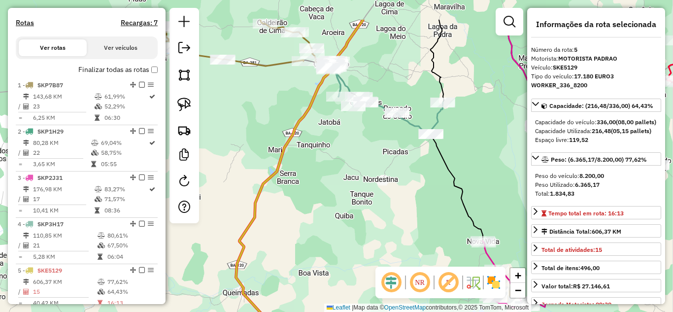
drag, startPoint x: 346, startPoint y: 123, endPoint x: 298, endPoint y: 242, distance: 128.4
click at [298, 241] on div "Janela de atendimento Grade de atendimento Capacidade Transportadoras Veículos …" at bounding box center [336, 156] width 673 height 312
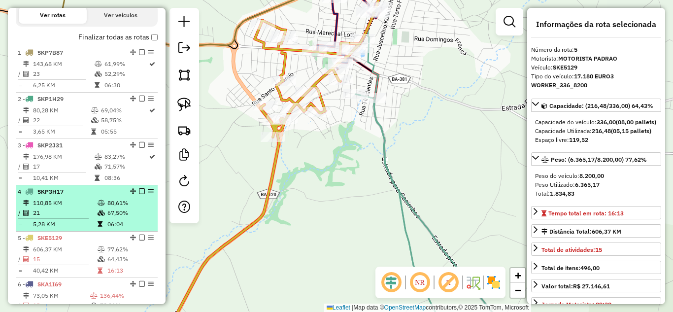
scroll to position [355, 0]
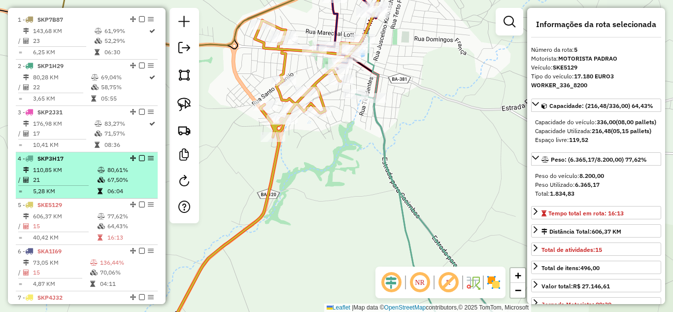
click at [52, 266] on td "73,05 KM" at bounding box center [61, 263] width 57 height 10
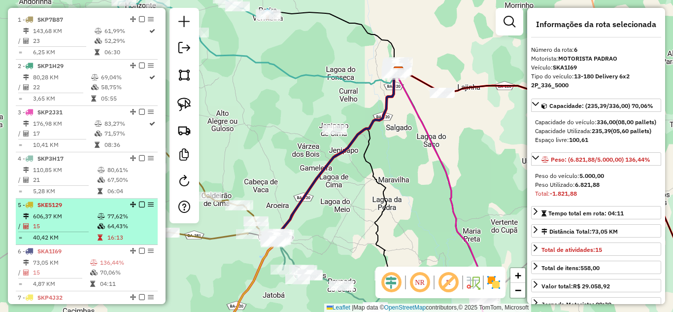
click at [49, 221] on td "606,37 KM" at bounding box center [65, 216] width 65 height 10
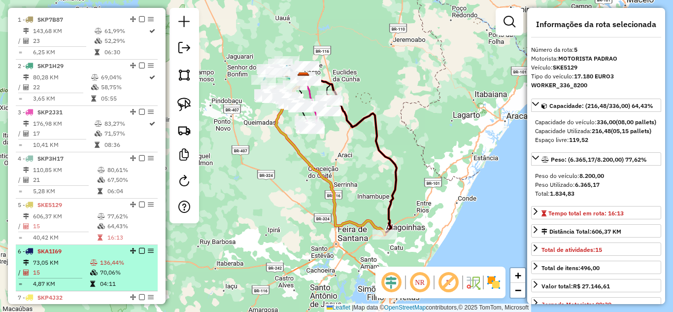
click at [46, 267] on td "73,05 KM" at bounding box center [61, 263] width 57 height 10
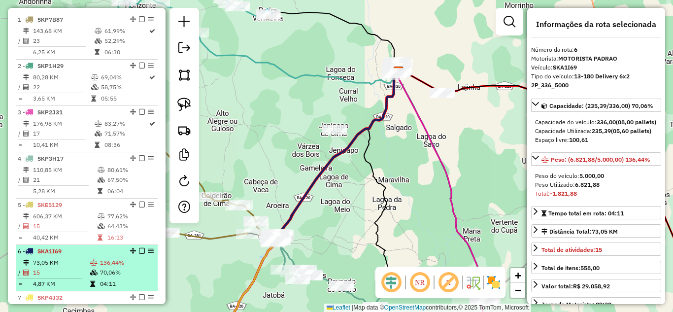
scroll to position [421, 0]
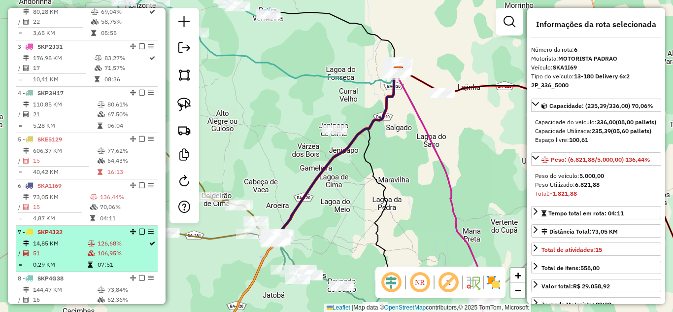
click at [53, 248] on td "14,85 KM" at bounding box center [60, 243] width 55 height 10
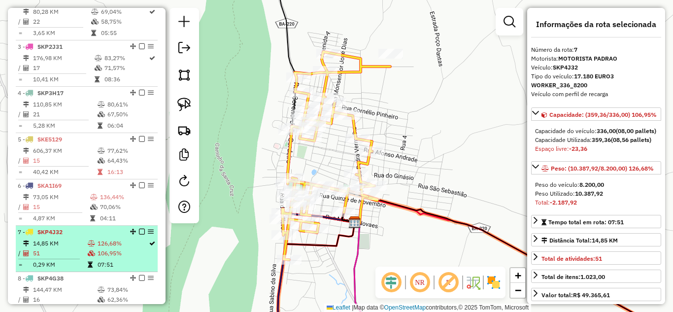
scroll to position [454, 0]
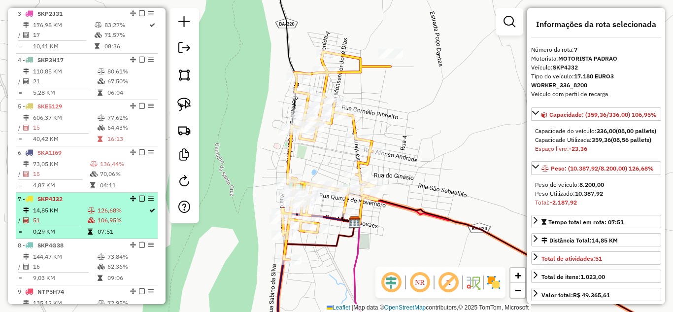
click at [50, 215] on td "14,85 KM" at bounding box center [60, 210] width 55 height 10
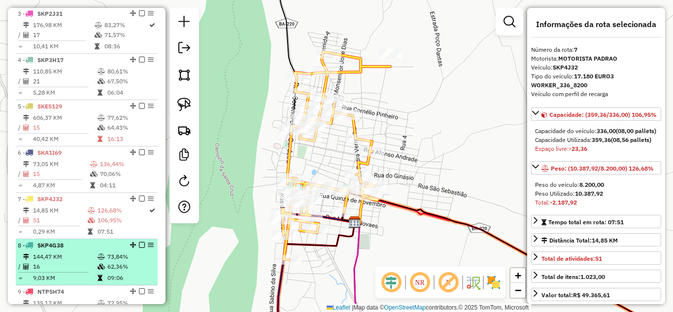
click at [50, 262] on td "144,47 KM" at bounding box center [65, 257] width 65 height 10
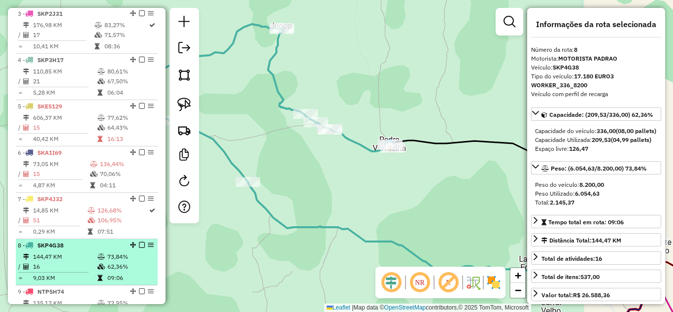
scroll to position [487, 0]
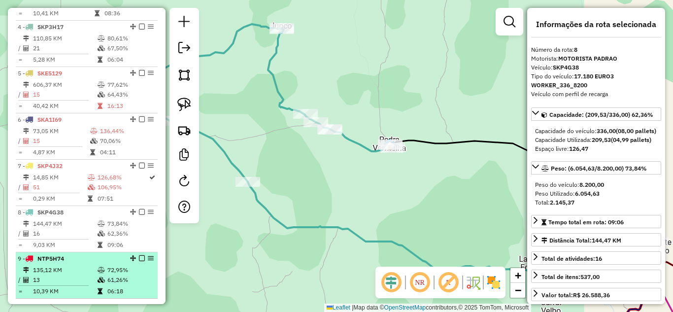
click at [51, 274] on td "135,12 KM" at bounding box center [65, 270] width 65 height 10
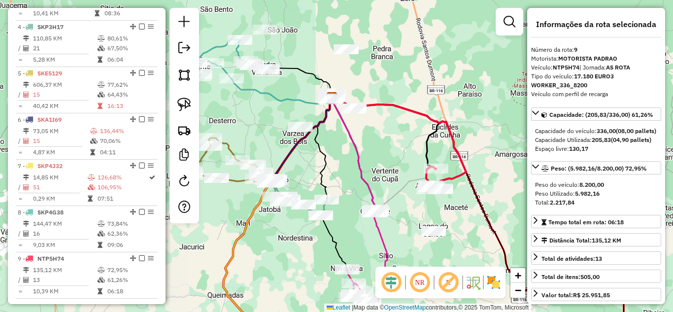
drag, startPoint x: 297, startPoint y: 137, endPoint x: 379, endPoint y: 142, distance: 81.9
click at [379, 142] on div "Janela de atendimento Grade de atendimento Capacidade Transportadoras Veículos …" at bounding box center [336, 156] width 673 height 312
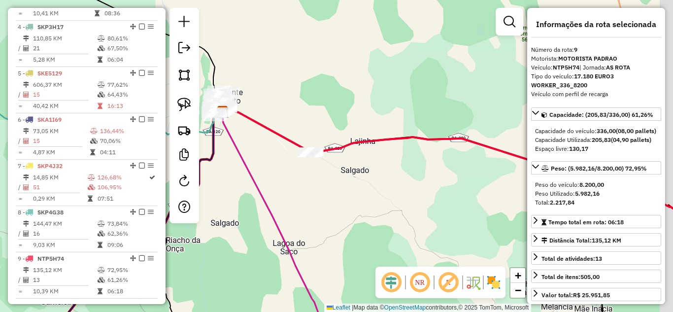
drag, startPoint x: 419, startPoint y: 186, endPoint x: 362, endPoint y: 185, distance: 56.6
click at [362, 185] on div "Janela de atendimento Grade de atendimento Capacidade Transportadoras Veículos …" at bounding box center [336, 156] width 673 height 312
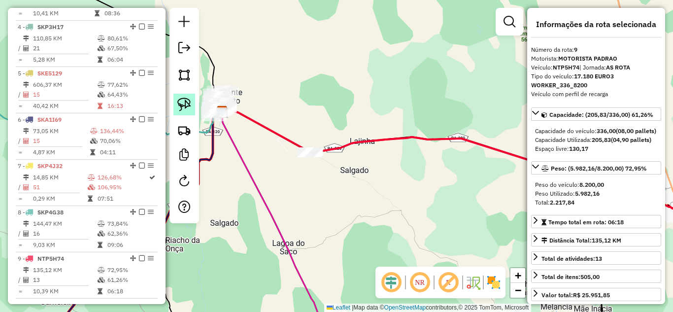
click at [175, 99] on link at bounding box center [184, 105] width 22 height 22
drag, startPoint x: 331, startPoint y: 130, endPoint x: 339, endPoint y: 173, distance: 44.5
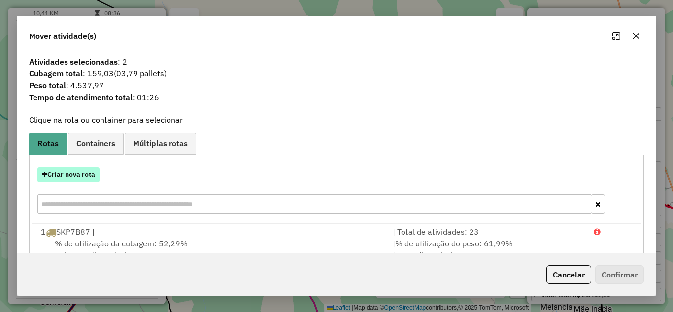
click at [50, 168] on button "Criar nova rota" at bounding box center [68, 174] width 62 height 15
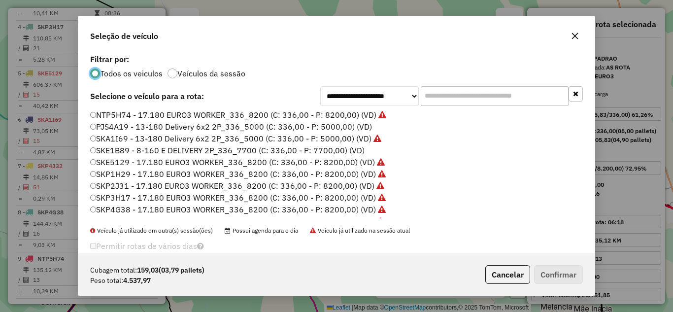
scroll to position [27, 0]
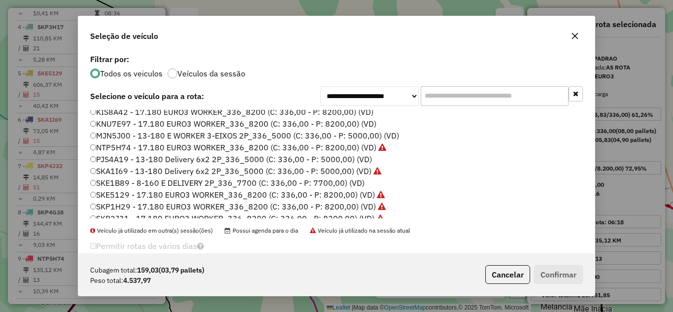
click at [208, 122] on label "KNU7E97 - 17.180 EURO3 WORKER_336_8200 (C: 336,00 - P: 8200,00) (VD)" at bounding box center [233, 124] width 286 height 12
click at [563, 267] on button "Confirmar" at bounding box center [558, 274] width 49 height 19
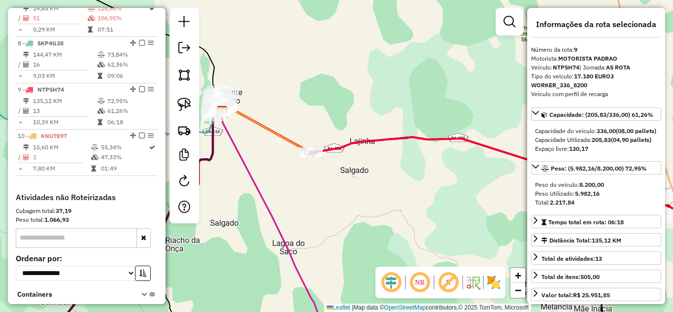
scroll to position [740, 0]
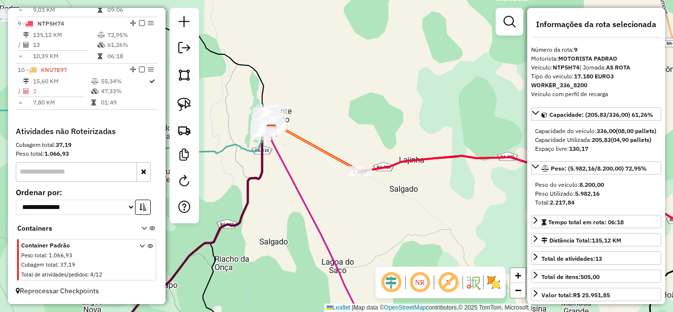
drag, startPoint x: 244, startPoint y: 155, endPoint x: 314, endPoint y: 182, distance: 74.4
click at [314, 182] on icon at bounding box center [323, 246] width 105 height 231
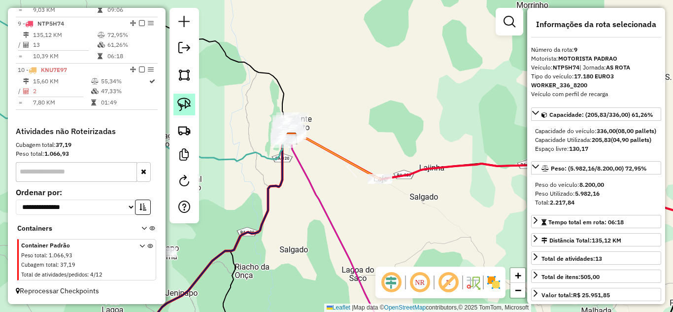
click at [188, 107] on img at bounding box center [184, 105] width 14 height 14
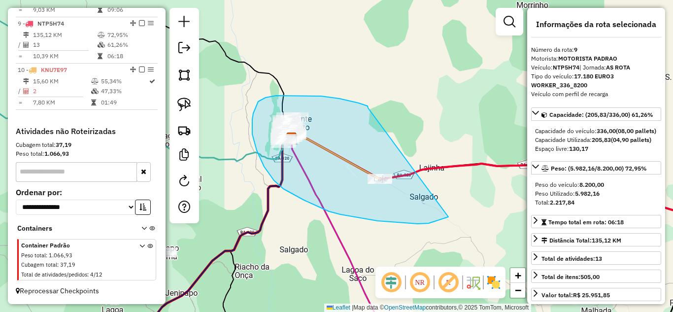
drag, startPoint x: 368, startPoint y: 108, endPoint x: 448, endPoint y: 217, distance: 135.3
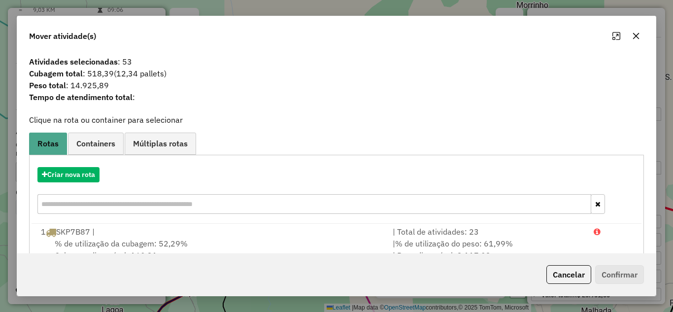
click at [636, 36] on icon "button" at bounding box center [636, 36] width 6 height 6
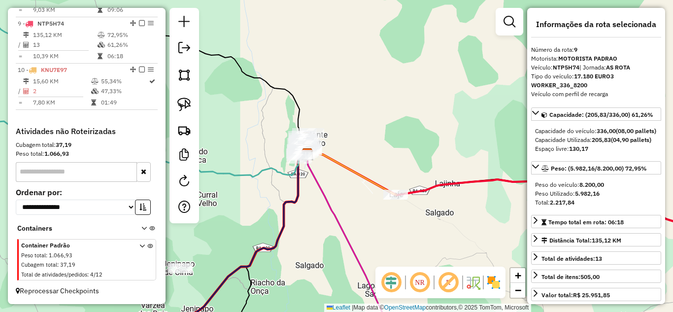
drag, startPoint x: 297, startPoint y: 158, endPoint x: 312, endPoint y: 173, distance: 22.3
click at [312, 173] on icon at bounding box center [355, 256] width 97 height 205
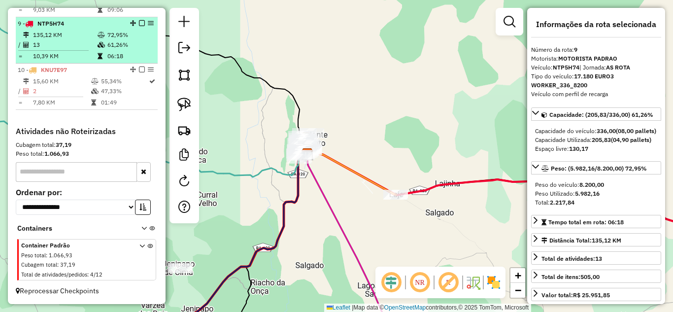
scroll to position [707, 0]
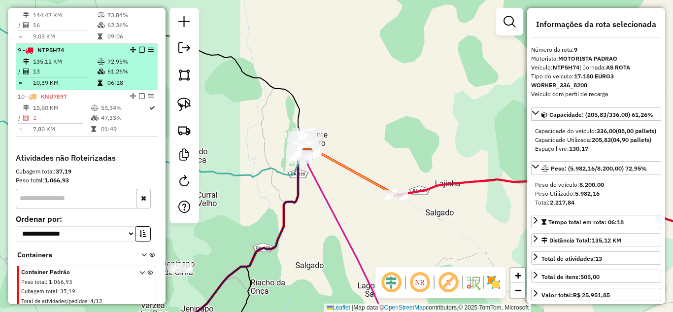
click at [57, 66] on td "135,12 KM" at bounding box center [65, 62] width 65 height 10
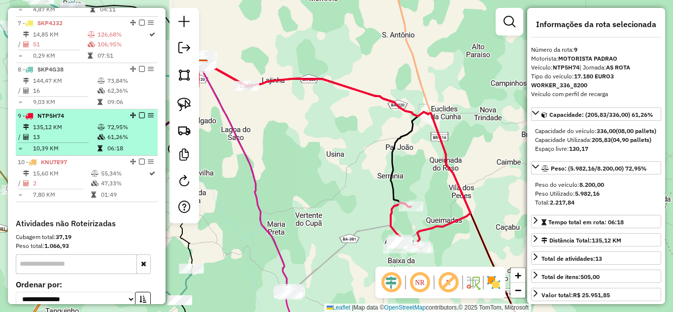
scroll to position [575, 0]
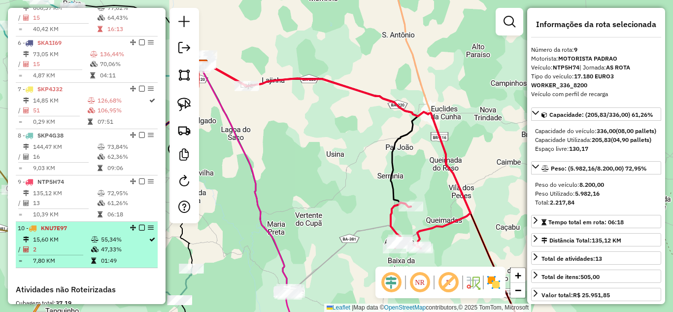
drag, startPoint x: 130, startPoint y: 94, endPoint x: 118, endPoint y: 261, distance: 167.3
click at [118, 261] on ul "1 - SKP7B87 143,68 KM 61,99% / 23 52,29% = 6,25 KM 06:30 2 - SKP1H29 80,28 KM 6…" at bounding box center [87, 36] width 142 height 463
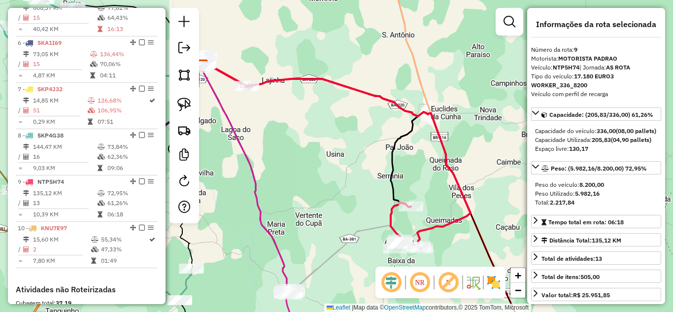
click at [263, 122] on div "Janela de atendimento Grade de atendimento Capacidade Transportadoras Veículos …" at bounding box center [336, 156] width 673 height 312
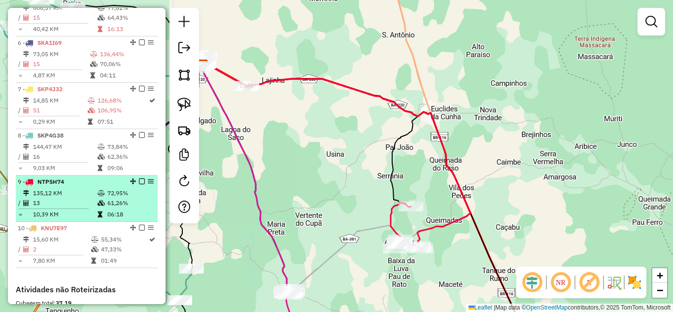
scroll to position [608, 0]
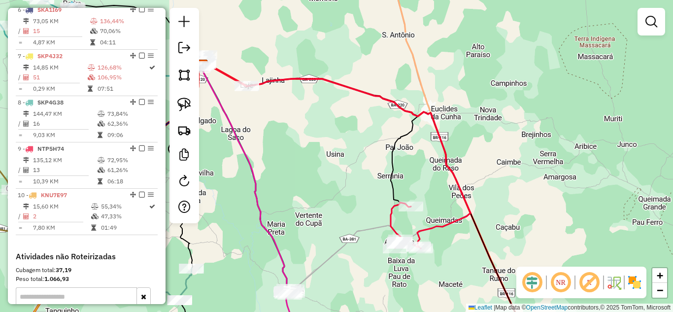
click at [278, 197] on div "Janela de atendimento Grade de atendimento Capacidade Transportadoras Veículos …" at bounding box center [336, 156] width 673 height 312
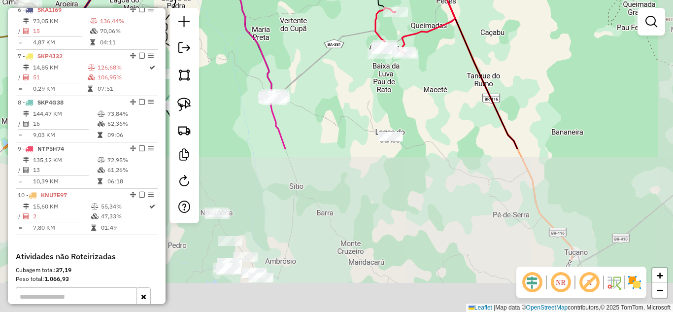
drag, startPoint x: 324, startPoint y: 231, endPoint x: 308, endPoint y: 23, distance: 208.4
click at [308, 23] on div "Janela de atendimento Grade de atendimento Capacidade Transportadoras Veículos …" at bounding box center [336, 156] width 673 height 312
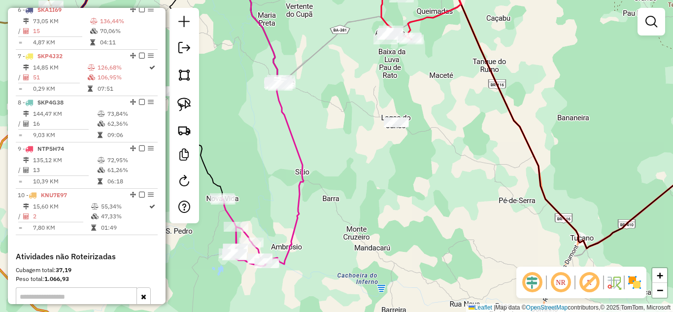
drag, startPoint x: 259, startPoint y: 187, endPoint x: 285, endPoint y: 179, distance: 27.4
click at [285, 179] on div "Janela de atendimento Grade de atendimento Capacidade Transportadoras Veículos …" at bounding box center [336, 156] width 673 height 312
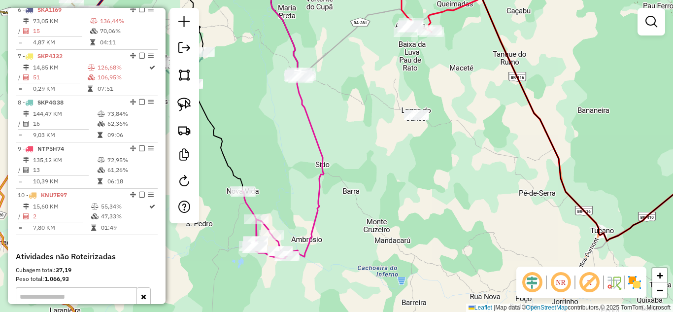
click at [271, 127] on div "Janela de atendimento Grade de atendimento Capacidade Transportadoras Veículos …" at bounding box center [336, 156] width 673 height 312
click at [201, 271] on div "Rota 3 - Placa SKP2J31 1840 - MERCADO DO VAL Janela de atendimento Grade de ate…" at bounding box center [336, 156] width 673 height 312
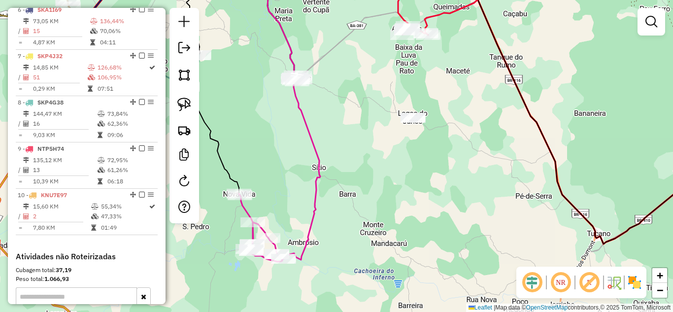
click at [123, 251] on div "1 - SKP7B87 143,68 KM 61,99% / 23 52,29% = 6,25 KM 06:30 2 - SKP1H29 80,28 KM 6…" at bounding box center [87, 12] width 142 height 480
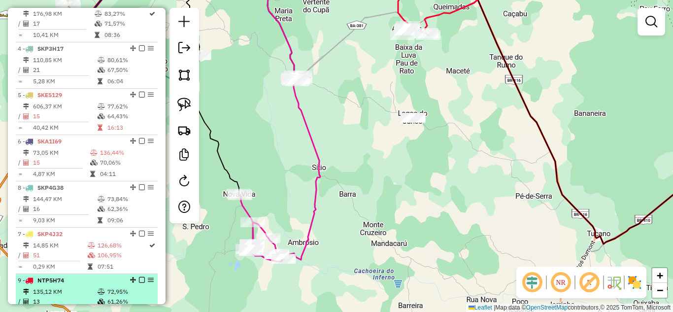
scroll to position [575, 0]
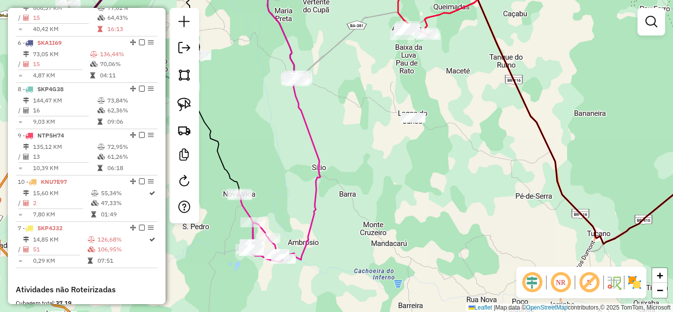
drag, startPoint x: 131, startPoint y: 197, endPoint x: 115, endPoint y: 239, distance: 45.0
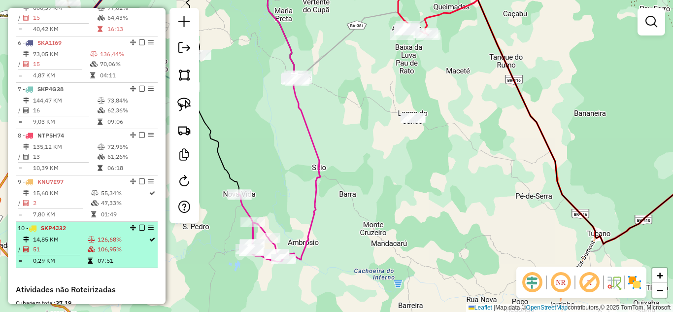
click at [37, 232] on div "10 - SKP4J32" at bounding box center [70, 228] width 104 height 9
select select "*********"
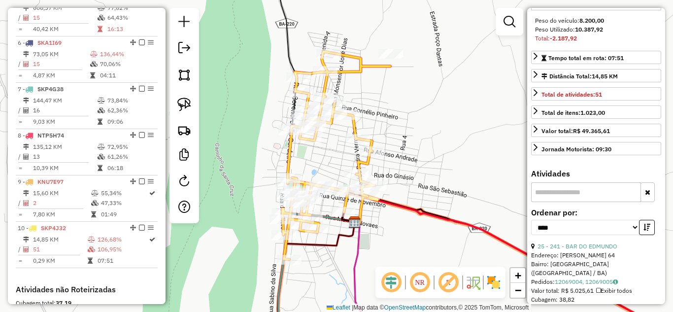
scroll to position [230, 0]
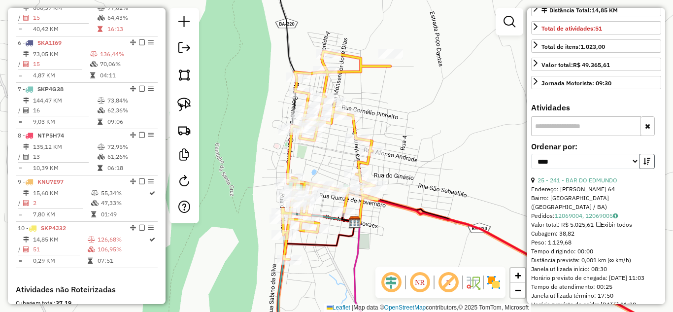
click at [639, 169] on button "button" at bounding box center [647, 161] width 16 height 15
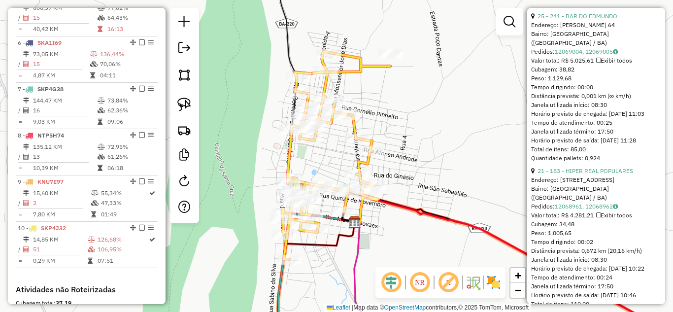
scroll to position [329, 0]
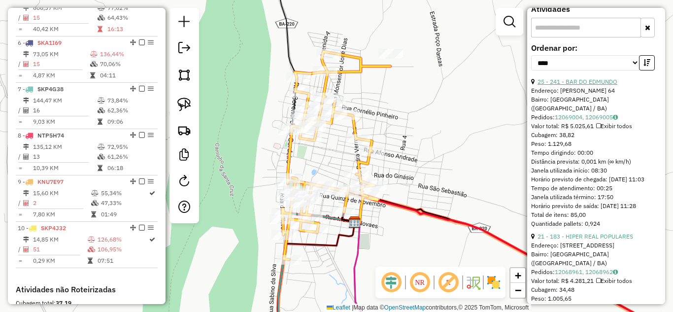
click at [586, 85] on link "25 - 241 - BAR DO EDMUNDO" at bounding box center [577, 81] width 80 height 7
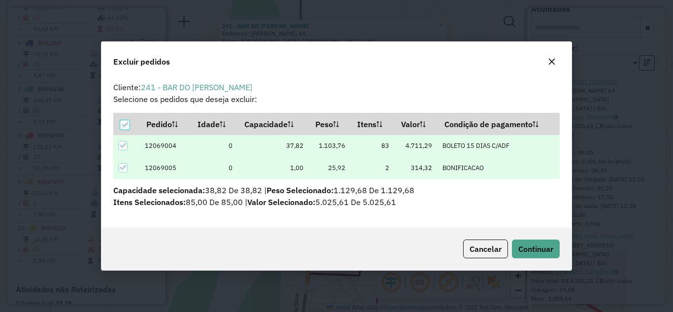
scroll to position [6, 3]
click at [538, 245] on span "Continuar" at bounding box center [535, 249] width 35 height 10
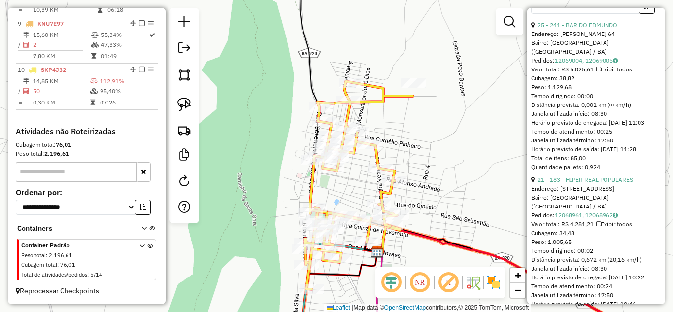
scroll to position [418, 0]
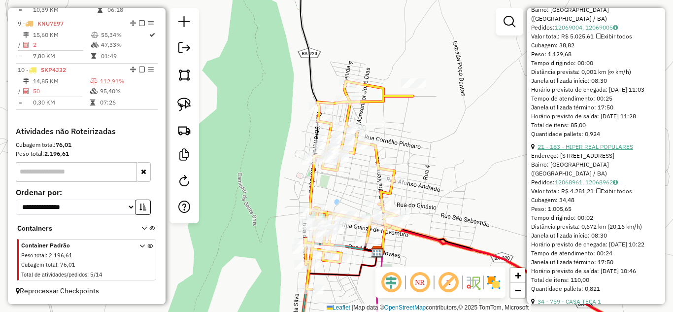
click at [588, 150] on link "21 - 183 - HIPER REAL POPULARES" at bounding box center [585, 146] width 96 height 7
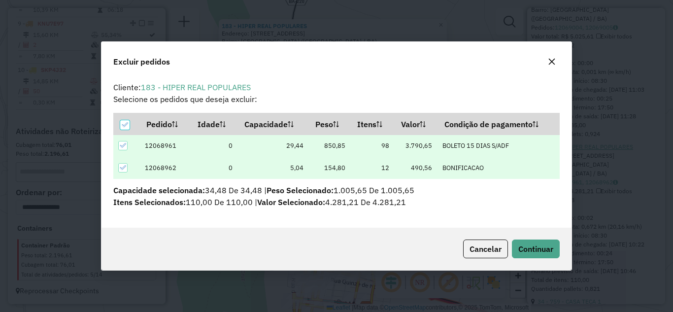
scroll to position [6, 3]
click at [531, 255] on button "Continuar" at bounding box center [536, 248] width 48 height 19
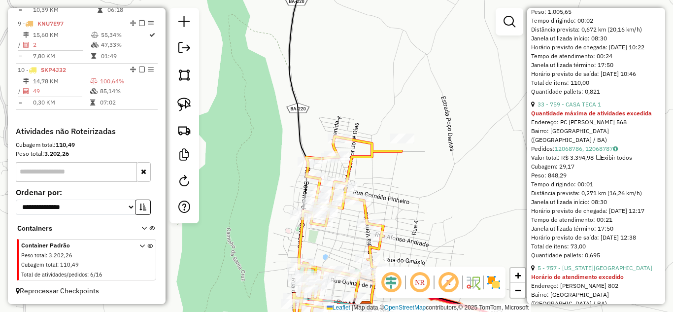
scroll to position [526, 0]
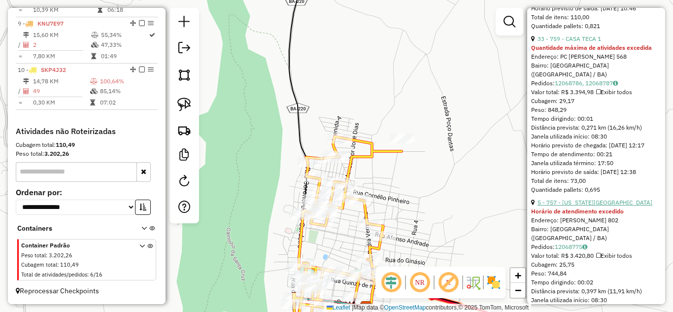
click at [585, 206] on link "5 - 757 - TEXAS BAR" at bounding box center [594, 201] width 115 height 7
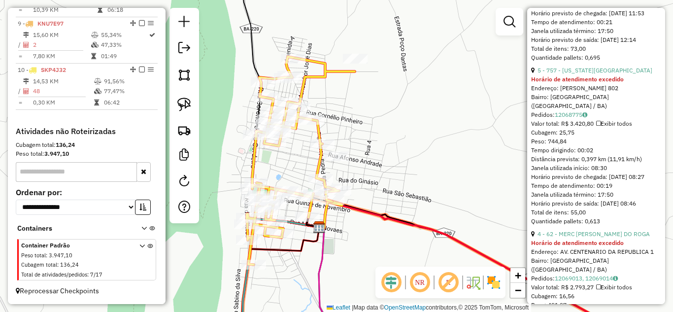
scroll to position [569, 0]
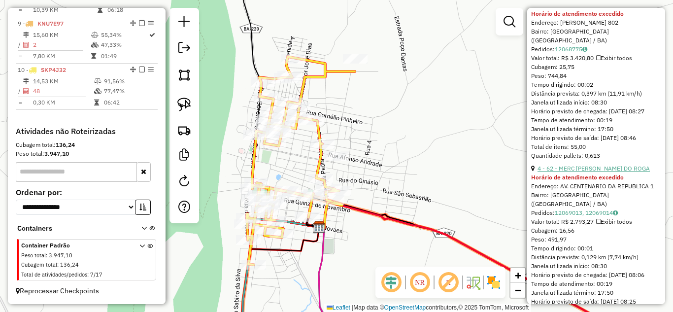
click at [578, 172] on link "4 - 62 - MERC MARCELO DO ROGA" at bounding box center [593, 168] width 112 height 7
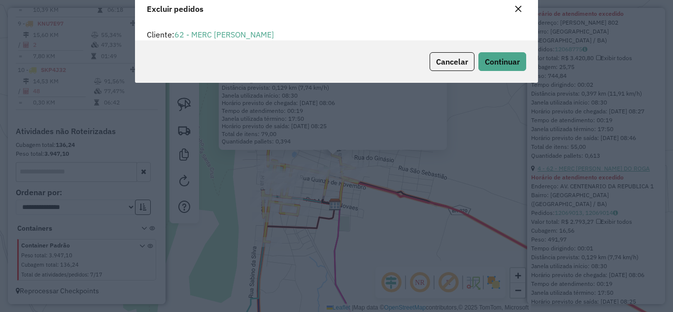
scroll to position [6, 3]
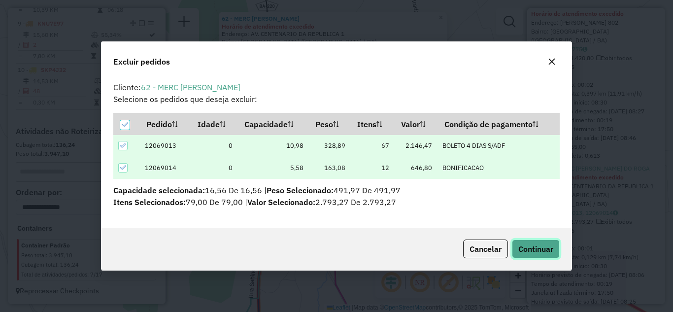
click at [549, 256] on button "Continuar" at bounding box center [536, 248] width 48 height 19
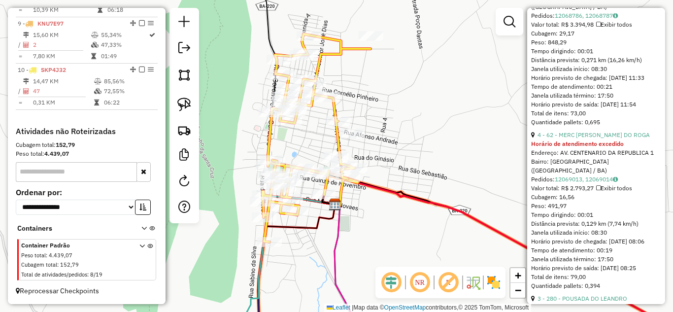
scroll to position [537, 0]
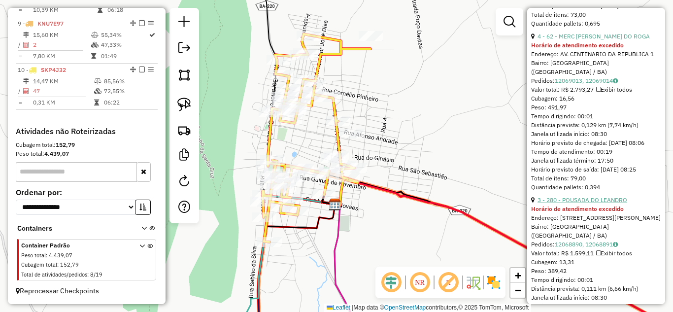
click at [590, 203] on link "3 - 280 - POUSADA DO LEANDRO" at bounding box center [582, 199] width 90 height 7
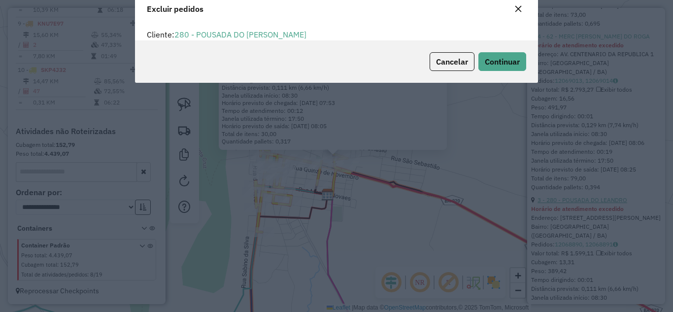
scroll to position [6, 3]
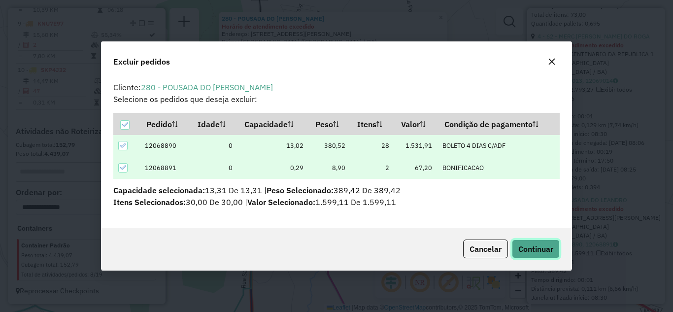
click at [536, 240] on button "Continuar" at bounding box center [536, 248] width 48 height 19
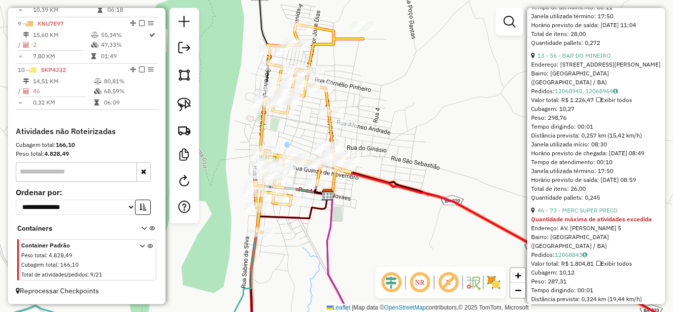
scroll to position [1360, 0]
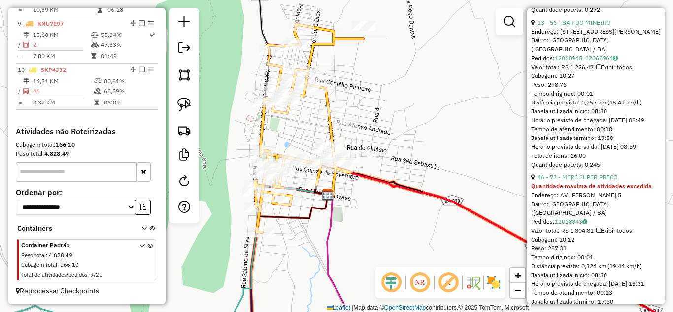
click at [311, 133] on div "Janela de atendimento Grade de atendimento Capacidade Transportadoras Veículos …" at bounding box center [336, 156] width 673 height 312
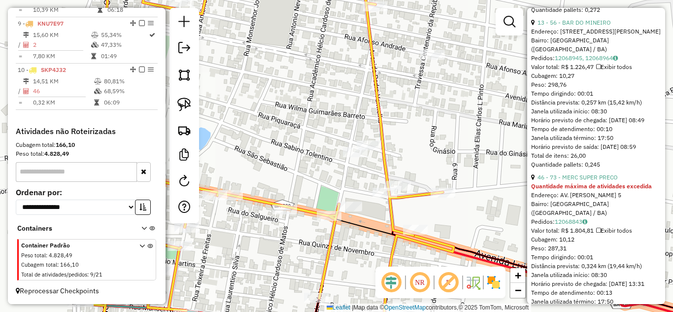
drag, startPoint x: 304, startPoint y: 133, endPoint x: 465, endPoint y: 140, distance: 161.2
click at [465, 140] on div "Janela de atendimento Grade de atendimento Capacidade Transportadoras Veículos …" at bounding box center [336, 156] width 673 height 312
click at [187, 105] on img at bounding box center [184, 105] width 14 height 14
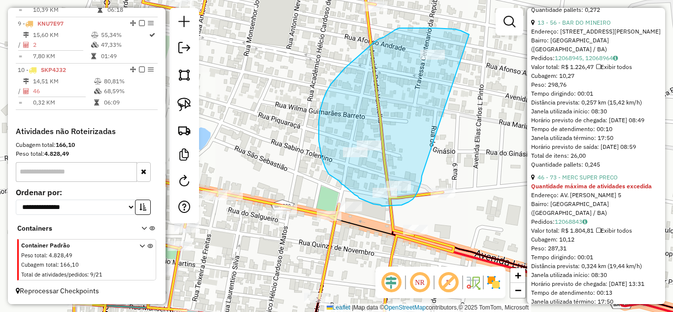
drag, startPoint x: 469, startPoint y: 34, endPoint x: 422, endPoint y: 174, distance: 147.5
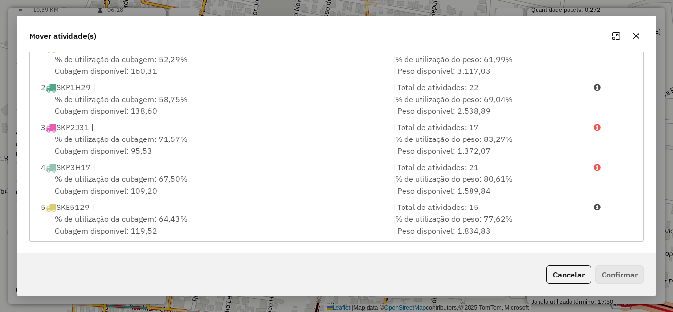
scroll to position [202, 0]
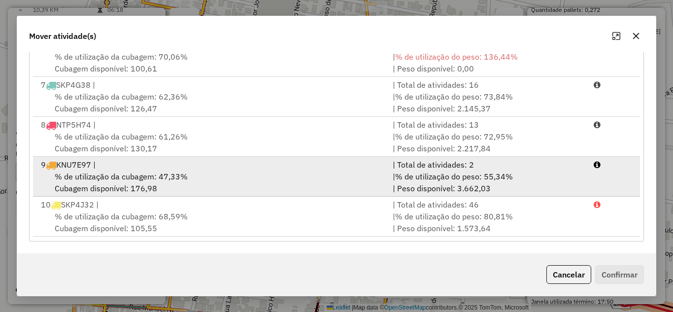
click at [133, 157] on li "9 KNU7E97 | | Total de atividades: 2 % de utilização da cubagem: 47,33% Cubagem…" at bounding box center [336, 177] width 607 height 40
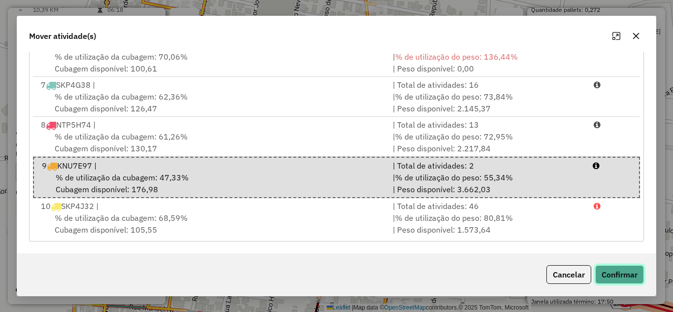
click at [640, 270] on button "Confirmar" at bounding box center [619, 274] width 49 height 19
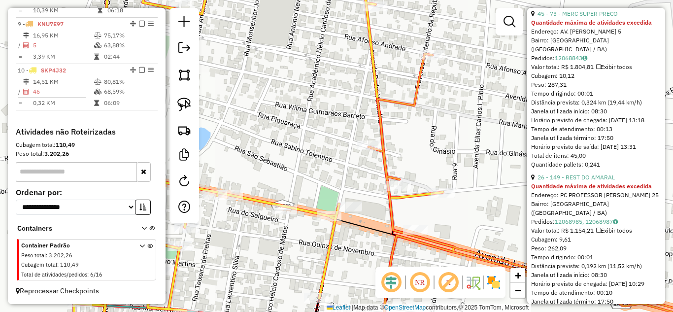
scroll to position [0, 0]
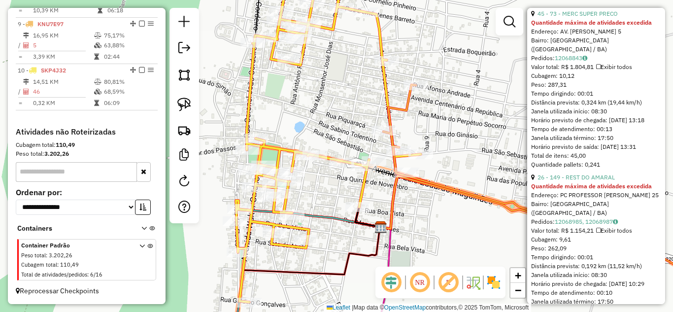
drag, startPoint x: 411, startPoint y: 42, endPoint x: 414, endPoint y: 88, distance: 45.9
click at [421, 87] on div "Janela de atendimento Grade de atendimento Capacidade Transportadoras Veículos …" at bounding box center [336, 156] width 673 height 312
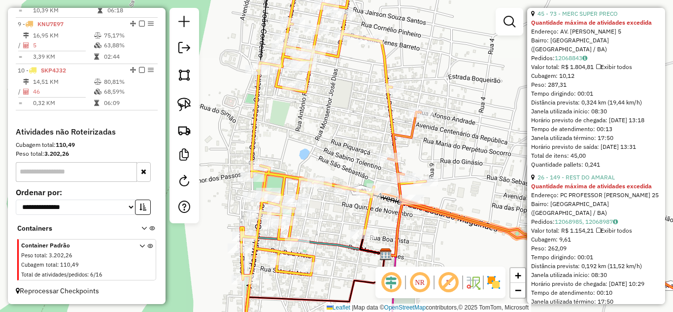
drag, startPoint x: 318, startPoint y: 70, endPoint x: 336, endPoint y: 109, distance: 42.5
click at [336, 109] on div "Janela de atendimento Grade de atendimento Capacidade Transportadoras Veículos …" at bounding box center [336, 156] width 673 height 312
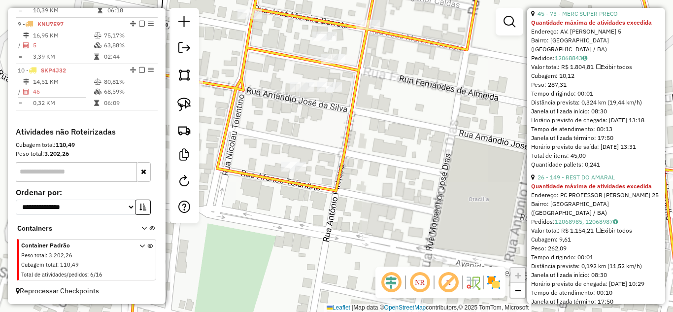
drag, startPoint x: 314, startPoint y: 104, endPoint x: 340, endPoint y: 139, distance: 43.2
click at [340, 138] on div "Janela de atendimento Grade de atendimento Capacidade Transportadoras Veículos …" at bounding box center [336, 156] width 673 height 312
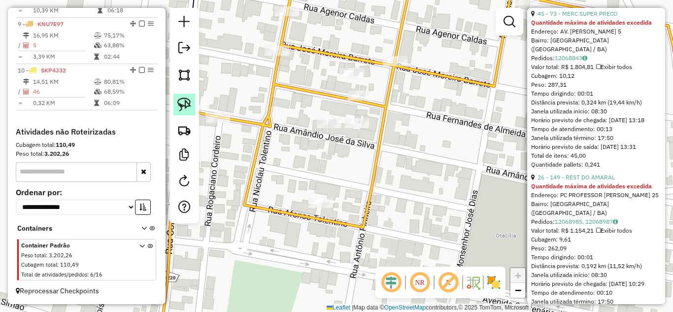
click at [181, 98] on img at bounding box center [184, 105] width 14 height 14
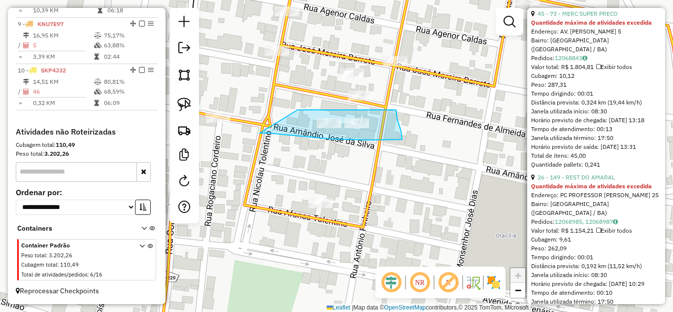
drag, startPoint x: 297, startPoint y: 110, endPoint x: 260, endPoint y: 133, distance: 44.4
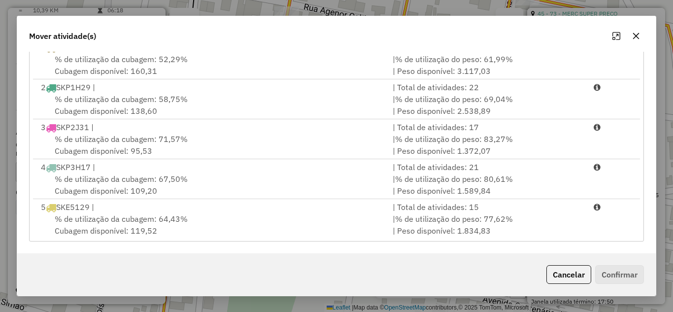
scroll to position [202, 0]
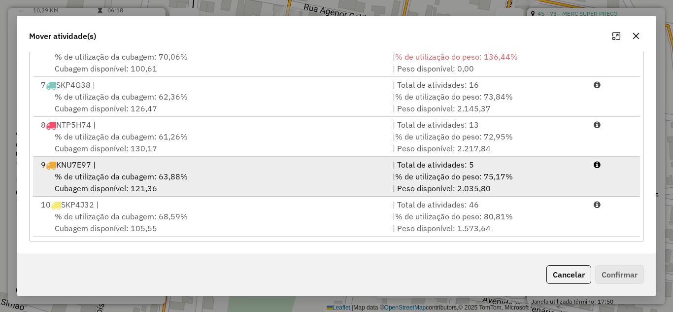
click at [215, 178] on div "% de utilização da cubagem: 63,88% Cubagem disponível: 121,36" at bounding box center [211, 182] width 352 height 24
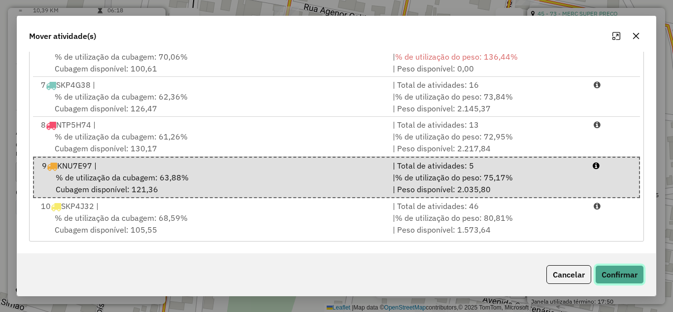
click at [614, 271] on button "Confirmar" at bounding box center [619, 274] width 49 height 19
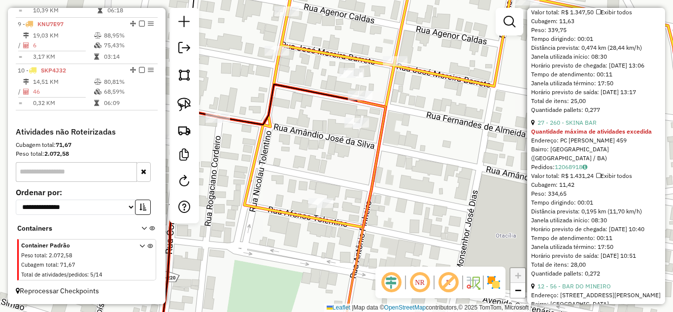
scroll to position [834, 0]
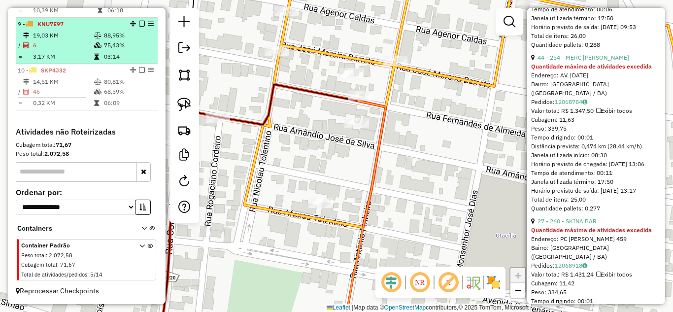
drag, startPoint x: 70, startPoint y: 52, endPoint x: 76, endPoint y: 52, distance: 5.4
click at [70, 52] on td "3,17 KM" at bounding box center [63, 57] width 61 height 10
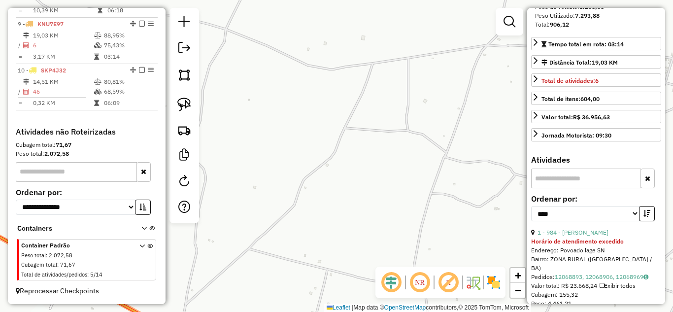
scroll to position [37, 0]
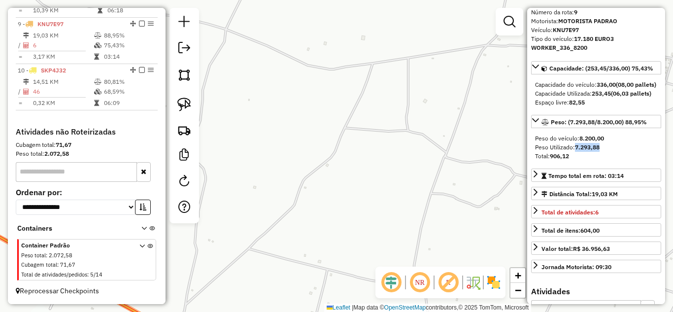
drag, startPoint x: 571, startPoint y: 165, endPoint x: 602, endPoint y: 167, distance: 31.1
click at [602, 152] on div "Peso Utilizado: 7.293,88" at bounding box center [596, 147] width 122 height 9
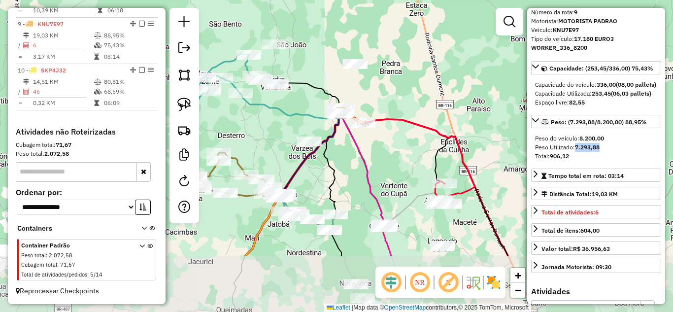
drag, startPoint x: 337, startPoint y: 252, endPoint x: 342, endPoint y: 165, distance: 87.8
click at [342, 165] on div "Janela de atendimento Grade de atendimento Capacidade Transportadoras Veículos …" at bounding box center [336, 156] width 673 height 312
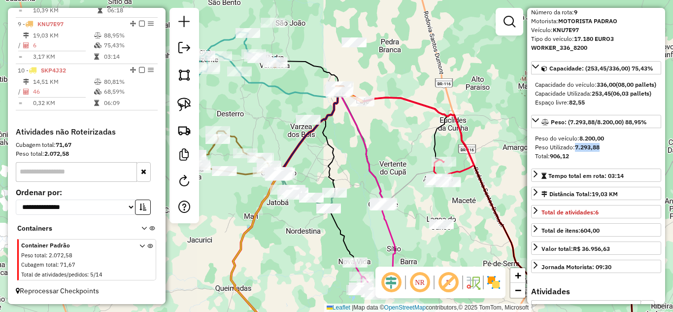
drag, startPoint x: 348, startPoint y: 222, endPoint x: 361, endPoint y: 226, distance: 13.4
click at [361, 226] on div "Janela de atendimento Grade de atendimento Capacidade Transportadoras Veículos …" at bounding box center [336, 156] width 673 height 312
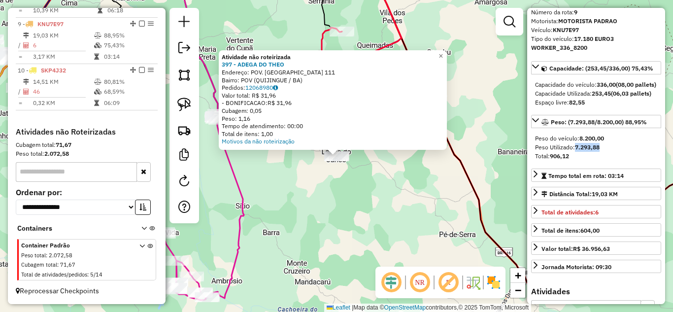
click at [343, 198] on div "Atividade não roteirizada 397 - ADEGA DO THEO Endereço: POV. LAGOA DO JUNCO 111…" at bounding box center [336, 156] width 673 height 312
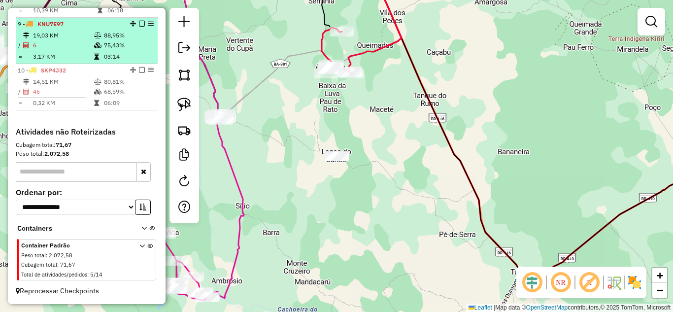
click at [63, 33] on td "19,03 KM" at bounding box center [63, 36] width 61 height 10
select select "*********"
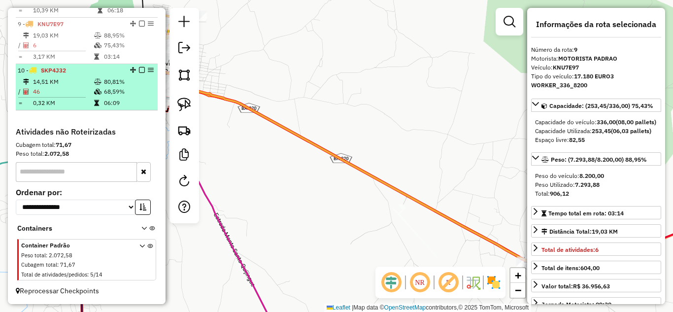
click at [48, 68] on span "SKP4J32" at bounding box center [53, 69] width 25 height 7
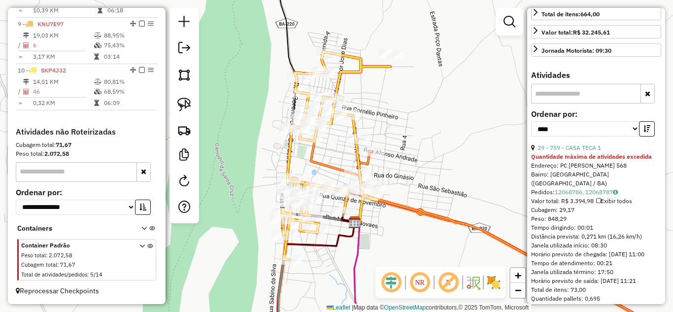
scroll to position [361, 0]
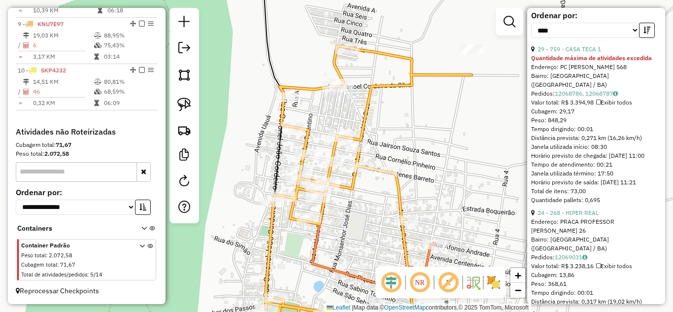
drag, startPoint x: 333, startPoint y: 78, endPoint x: 357, endPoint y: 105, distance: 35.6
click at [357, 104] on div "Janela de atendimento Grade de atendimento Capacidade Transportadoras Veículos …" at bounding box center [336, 156] width 673 height 312
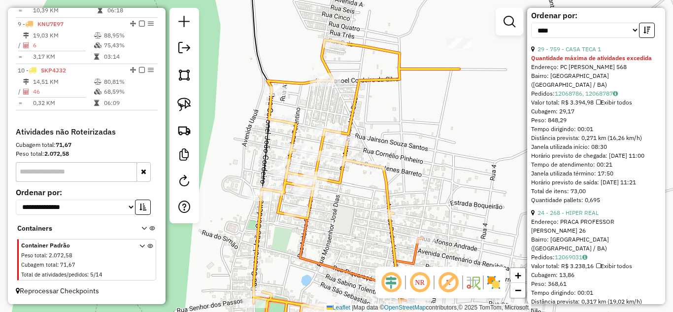
drag, startPoint x: 361, startPoint y: 75, endPoint x: 337, endPoint y: 69, distance: 23.9
click at [337, 69] on div "Janela de atendimento Grade de atendimento Capacidade Transportadoras Veículos …" at bounding box center [336, 156] width 673 height 312
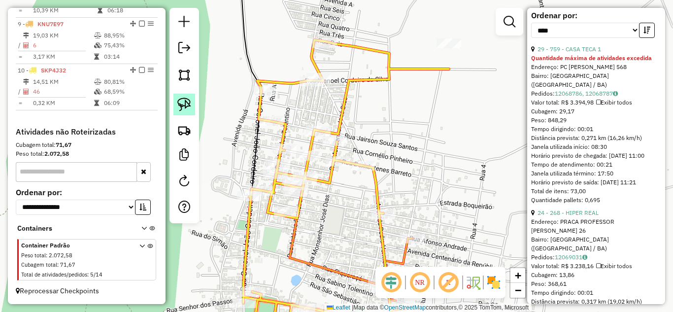
click at [189, 104] on img at bounding box center [184, 105] width 14 height 14
drag, startPoint x: 329, startPoint y: 61, endPoint x: 327, endPoint y: 94, distance: 33.1
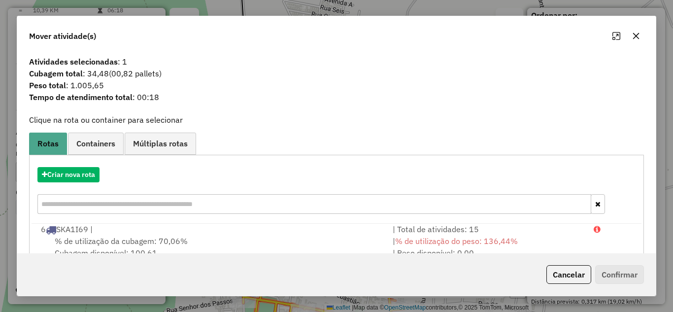
scroll to position [184, 0]
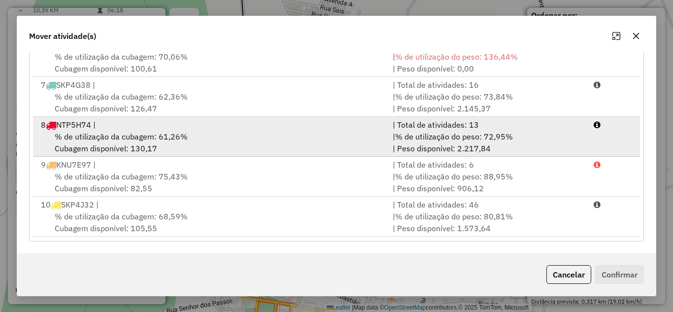
click at [211, 156] on li "8 NTP5H74 | | Total de atividades: 13 % de utilização da cubagem: 61,26% Cubage…" at bounding box center [336, 137] width 607 height 40
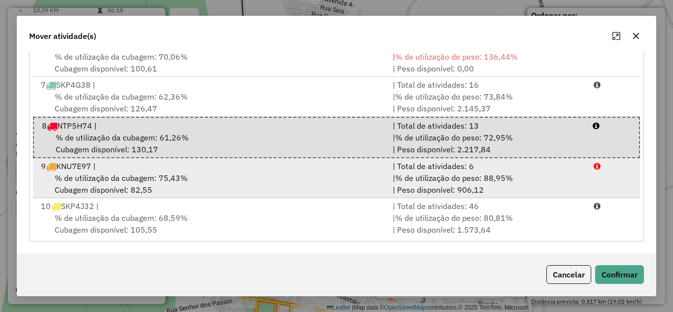
click at [216, 175] on div "% de utilização da cubagem: 75,43% Cubagem disponível: 82,55" at bounding box center [211, 184] width 352 height 24
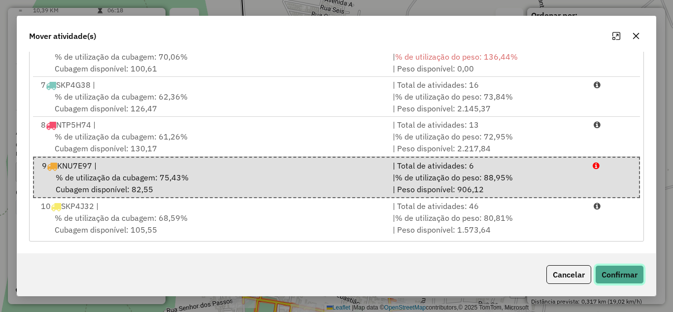
click at [616, 277] on button "Confirmar" at bounding box center [619, 274] width 49 height 19
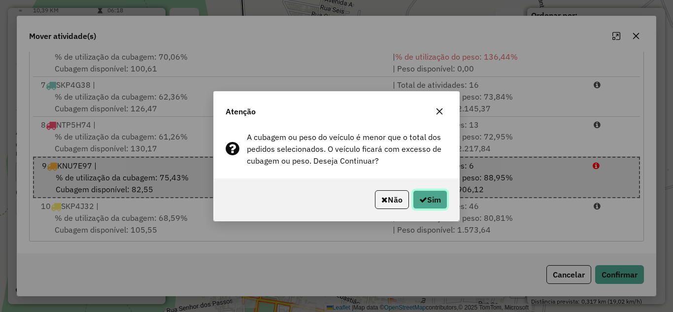
click at [424, 196] on icon "button" at bounding box center [423, 200] width 8 height 8
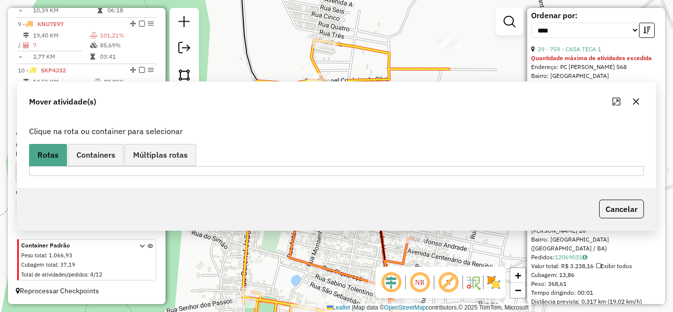
scroll to position [0, 0]
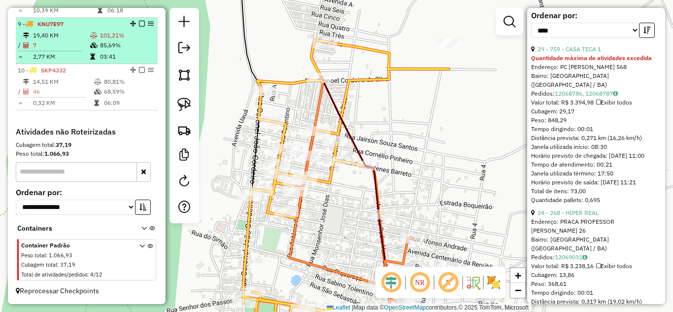
click at [29, 32] on td at bounding box center [28, 36] width 10 height 10
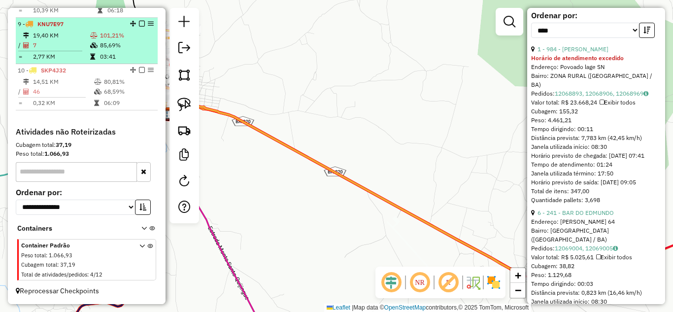
click at [62, 35] on td "19,40 KM" at bounding box center [61, 36] width 57 height 10
click at [62, 32] on td "19,40 KM" at bounding box center [61, 36] width 57 height 10
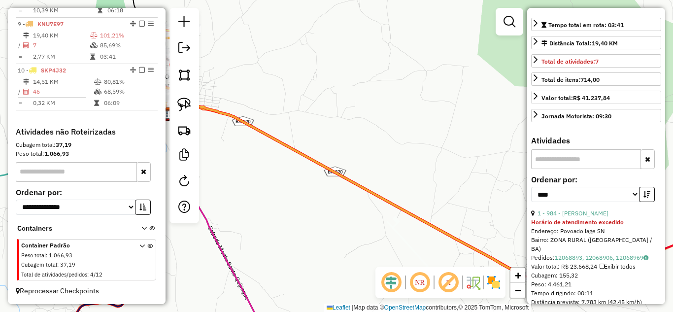
scroll to position [155, 0]
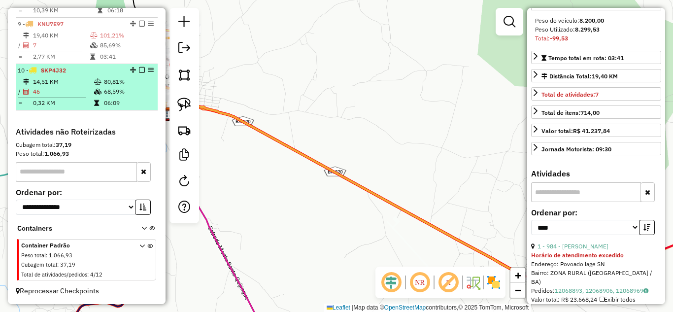
click at [63, 90] on td "46" at bounding box center [63, 92] width 61 height 10
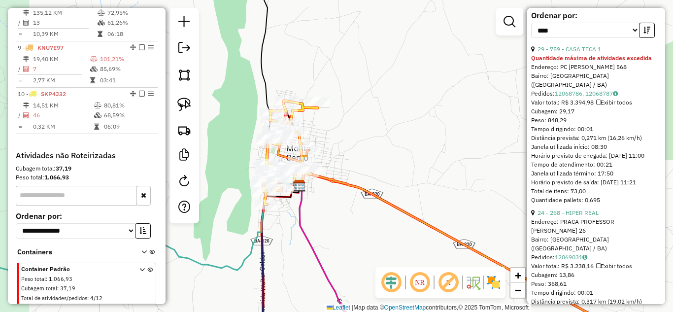
scroll to position [394, 0]
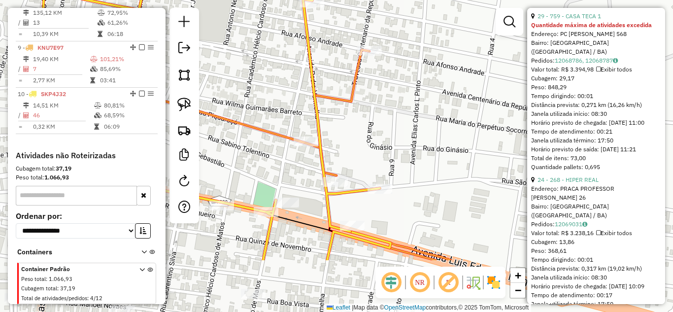
drag, startPoint x: 310, startPoint y: 212, endPoint x: 370, endPoint y: 129, distance: 102.7
click at [370, 129] on div "Janela de atendimento Grade de atendimento Capacidade Transportadoras Veículos …" at bounding box center [336, 156] width 673 height 312
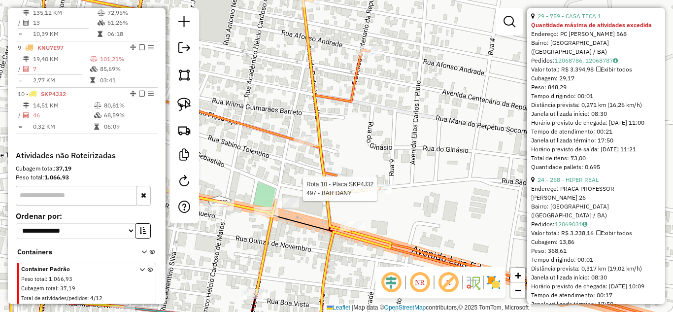
click at [376, 194] on div at bounding box center [379, 189] width 25 height 10
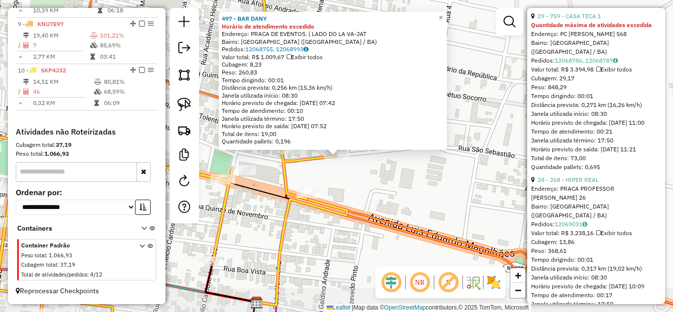
scroll to position [730, 0]
click at [340, 176] on div "497 - BAR DANY Horário de atendimento excedido Endereço: PRACA DE EVENTOS. ( LA…" at bounding box center [336, 156] width 673 height 312
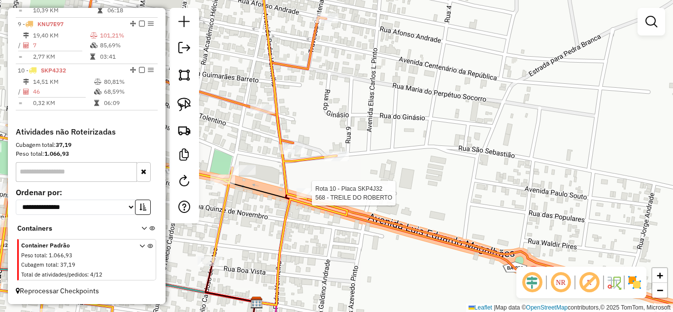
select select "*********"
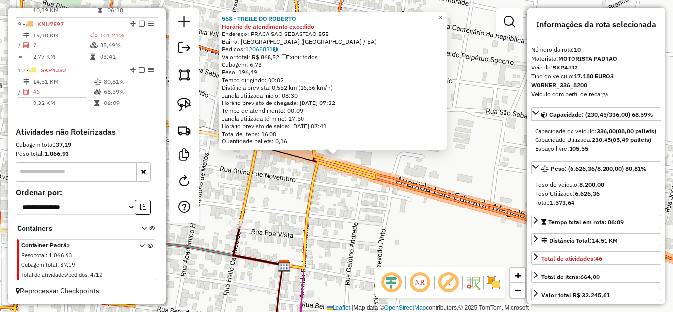
click at [335, 189] on div "568 - TREILE DO ROBERTO Horário de atendimento excedido Endereço: PRACA SAO SEB…" at bounding box center [336, 156] width 673 height 312
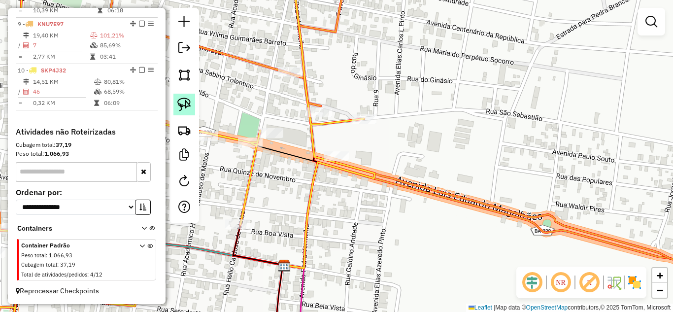
click at [188, 106] on img at bounding box center [184, 105] width 14 height 14
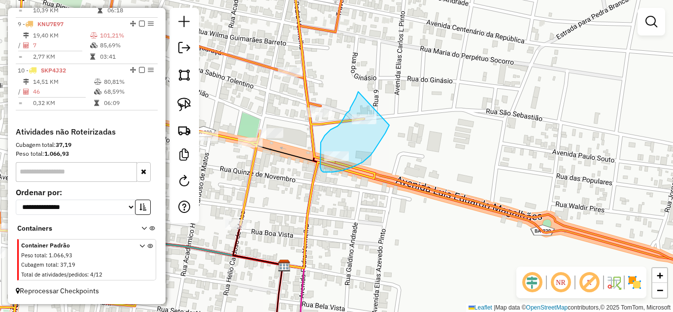
drag, startPoint x: 358, startPoint y: 92, endPoint x: 389, endPoint y: 125, distance: 45.7
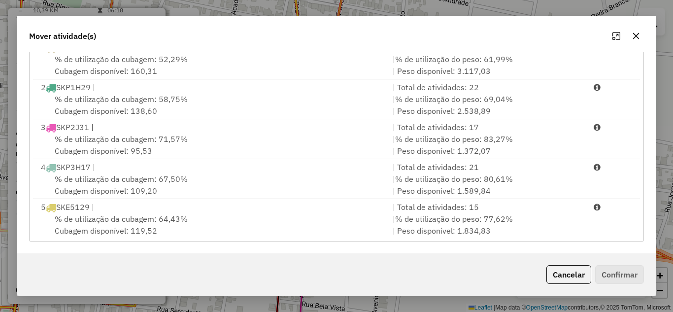
scroll to position [162, 0]
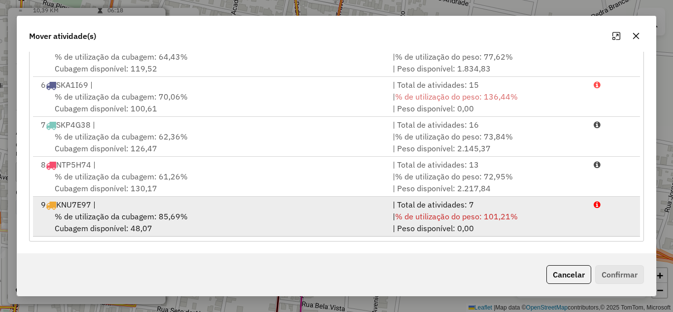
click at [155, 218] on span "% de utilização da cubagem: 85,69%" at bounding box center [121, 216] width 133 height 10
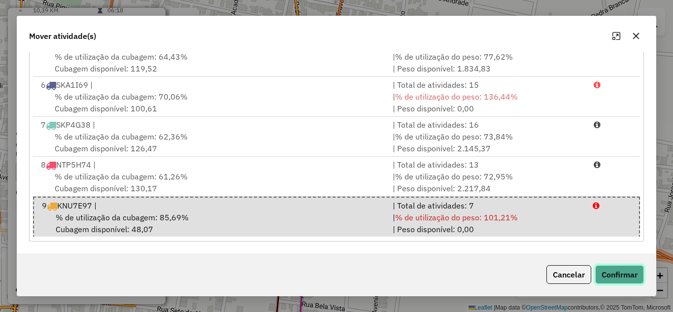
click at [618, 272] on button "Confirmar" at bounding box center [619, 274] width 49 height 19
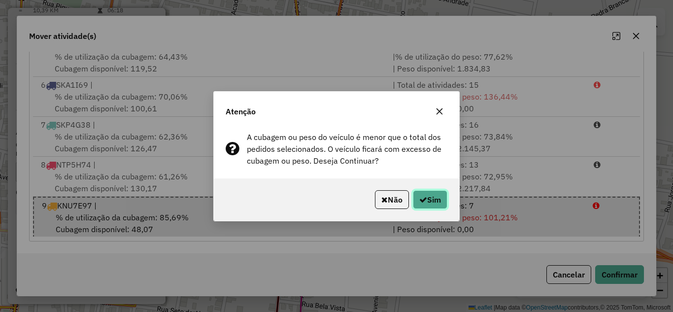
click at [415, 192] on button "Sim" at bounding box center [430, 199] width 34 height 19
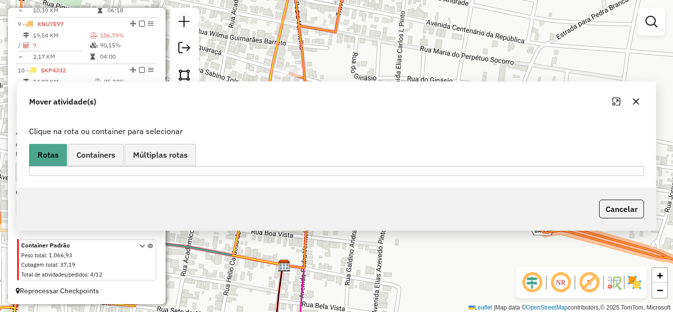
scroll to position [0, 0]
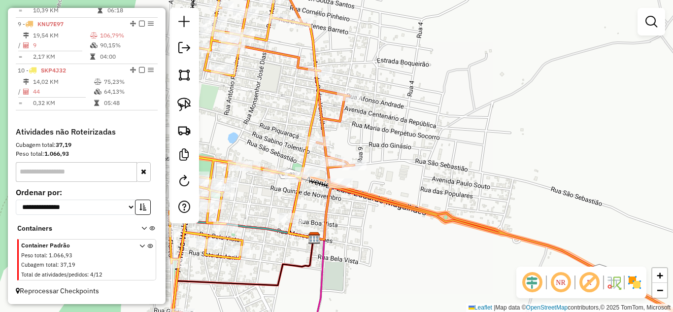
drag, startPoint x: 278, startPoint y: 173, endPoint x: 345, endPoint y: 132, distance: 78.7
click at [310, 191] on div "Janela de atendimento Grade de atendimento Capacidade Transportadoras Veículos …" at bounding box center [336, 156] width 673 height 312
click at [317, 76] on div at bounding box center [320, 72] width 25 height 10
select select "*********"
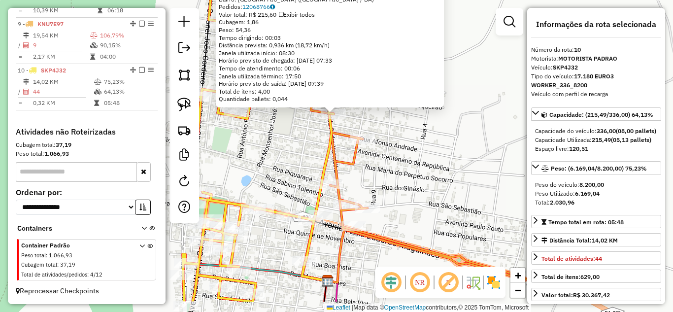
drag, startPoint x: 415, startPoint y: 238, endPoint x: 412, endPoint y: 197, distance: 42.0
click at [412, 197] on div "470 - BAR FAMILIA OLIVEIRA Horário de atendimento excedido Endereço: RUA AMADIO…" at bounding box center [336, 156] width 673 height 312
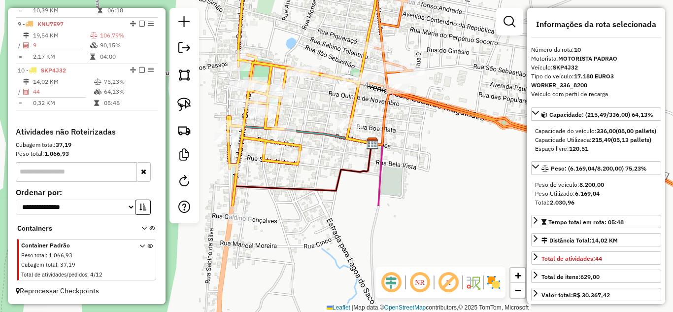
drag, startPoint x: 325, startPoint y: 248, endPoint x: 383, endPoint y: 108, distance: 151.3
click at [383, 108] on div "470 - BAR FAMILIA OLIVEIRA Horário de atendimento excedido Endereço: RUA AMADIO…" at bounding box center [336, 156] width 673 height 312
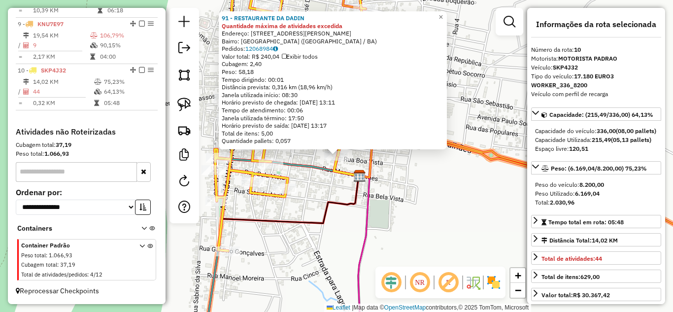
click at [344, 180] on div "91 - RESTAURANTE DA DADIN Quantidade máxima de atividades excedida Endereço: RU…" at bounding box center [336, 156] width 673 height 312
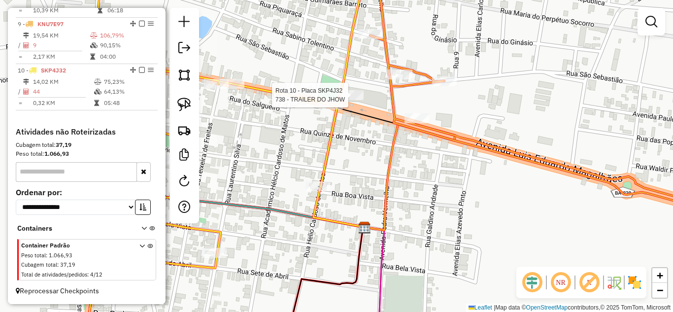
select select "*********"
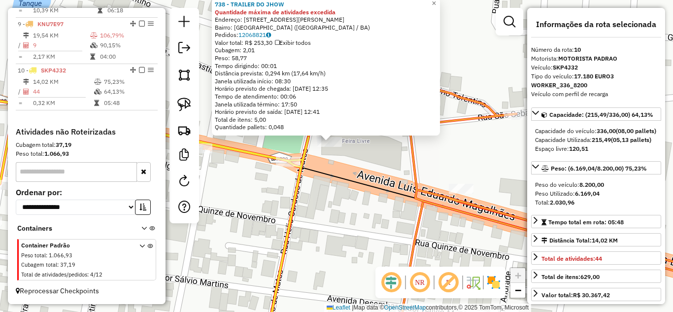
click at [172, 101] on div at bounding box center [184, 115] width 30 height 215
click at [176, 106] on link at bounding box center [184, 105] width 22 height 22
drag, startPoint x: 302, startPoint y: 136, endPoint x: 345, endPoint y: 135, distance: 43.4
click at [345, 135] on div "738 - TRAILER DO JHOW Quantidade máxima de atividades excedida Endereço: AVENID…" at bounding box center [336, 156] width 673 height 312
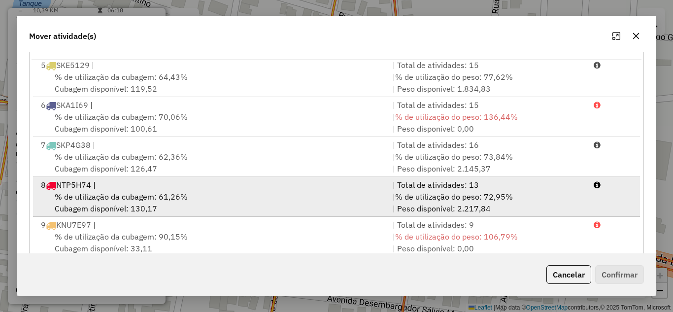
scroll to position [184, 0]
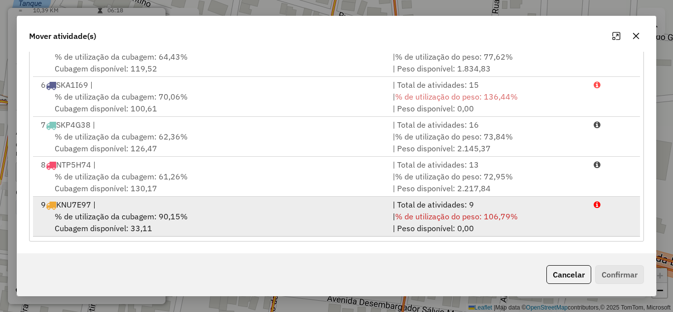
click at [576, 231] on div "| % de utilização do peso: 106,79% | Peso disponível: 0,00" at bounding box center [487, 222] width 201 height 24
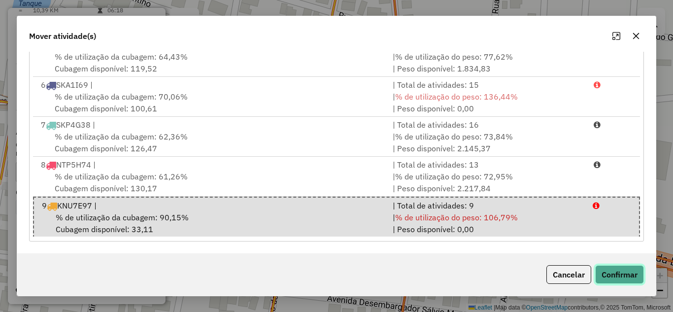
click at [612, 270] on button "Confirmar" at bounding box center [619, 274] width 49 height 19
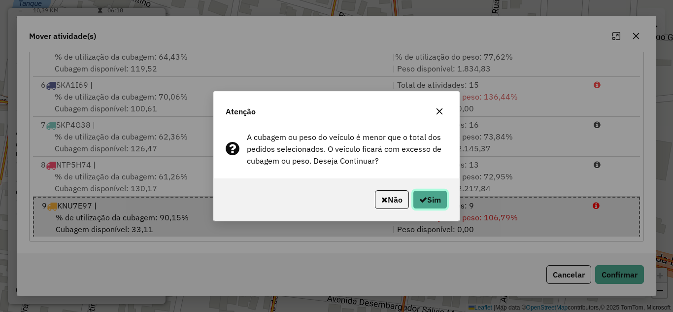
click at [436, 198] on button "Sim" at bounding box center [430, 199] width 34 height 19
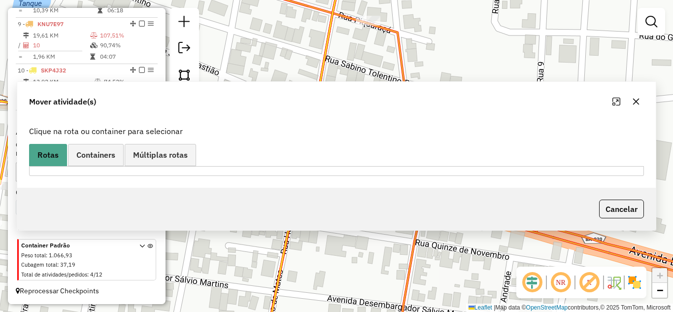
scroll to position [0, 0]
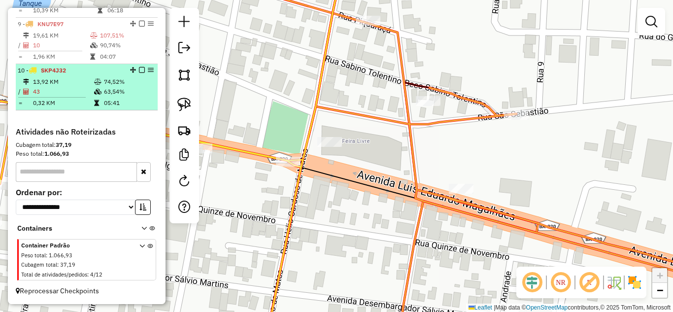
click at [65, 87] on td "43" at bounding box center [63, 92] width 61 height 10
select select "*********"
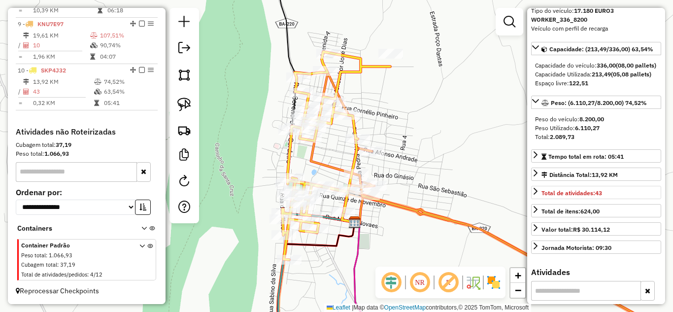
scroll to position [230, 0]
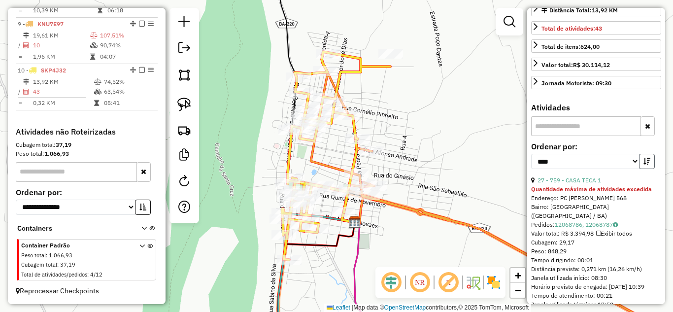
click at [643, 165] on icon "button" at bounding box center [646, 161] width 7 height 7
click at [598, 184] on link "6 - 1106 - BAR DO INDIO MS" at bounding box center [576, 179] width 78 height 7
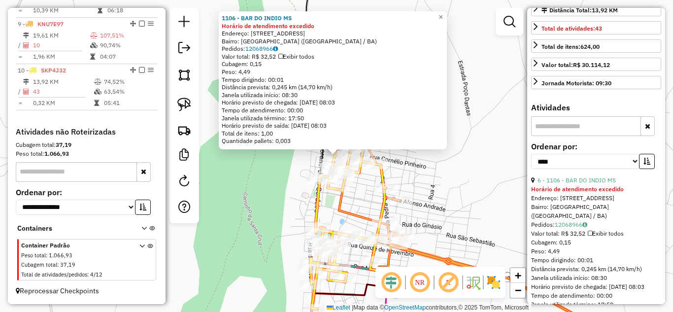
drag, startPoint x: 461, startPoint y: 218, endPoint x: 463, endPoint y: 209, distance: 8.6
click at [461, 218] on div "1106 - BAR DO INDIO MS Horário de atendimento excedido Endereço: Rua Demostenes…" at bounding box center [336, 156] width 673 height 312
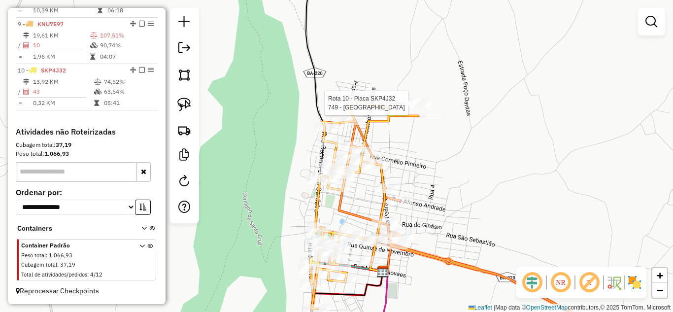
select select "*********"
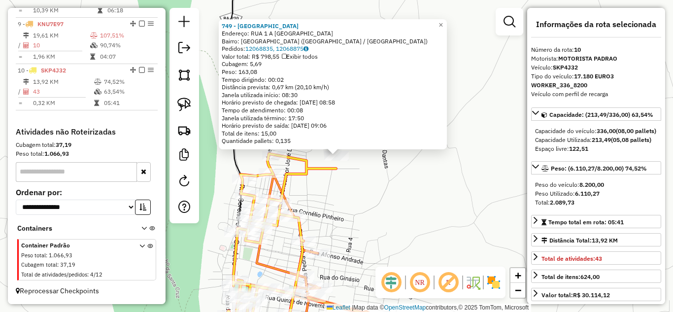
click at [406, 230] on div "749 - CHACARA BELO MONTE Endereço: RUA 1 A RUA 3 LOTEAMENTO SERRA DA SA Bairro:…" at bounding box center [336, 156] width 673 height 312
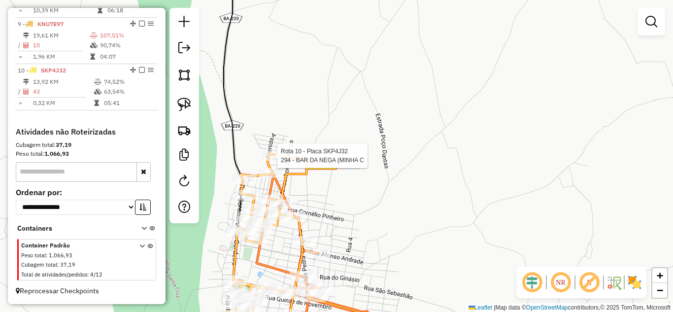
select select "*********"
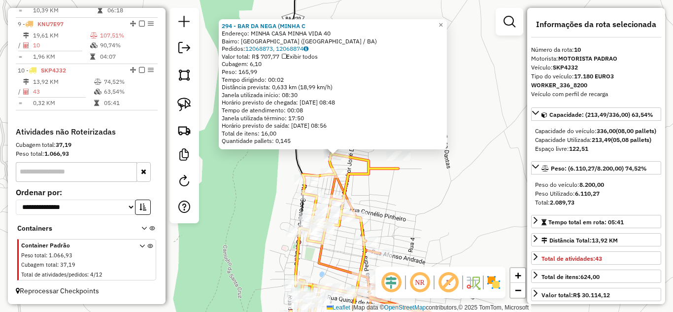
click at [477, 207] on div "294 - BAR DA NEGA (MINHA C Endereço: MINHA CASA MINHA VIDA 40 Bairro: CENTRO (M…" at bounding box center [336, 156] width 673 height 312
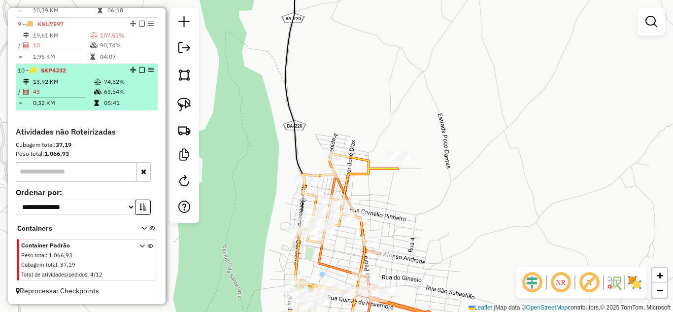
click at [59, 87] on td "43" at bounding box center [63, 92] width 61 height 10
select select "*********"
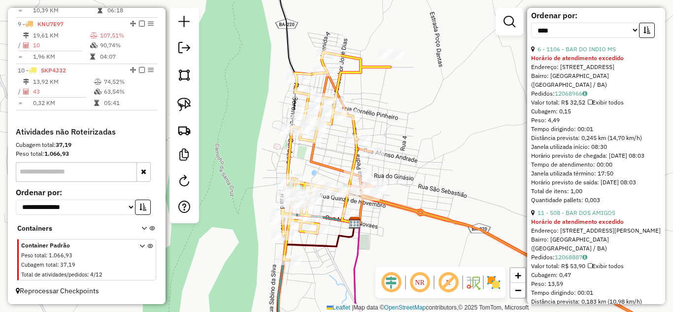
scroll to position [329, 0]
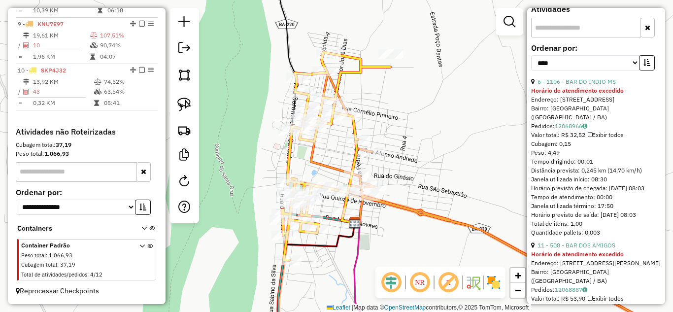
click at [582, 77] on div "**********" at bounding box center [596, 60] width 130 height 33
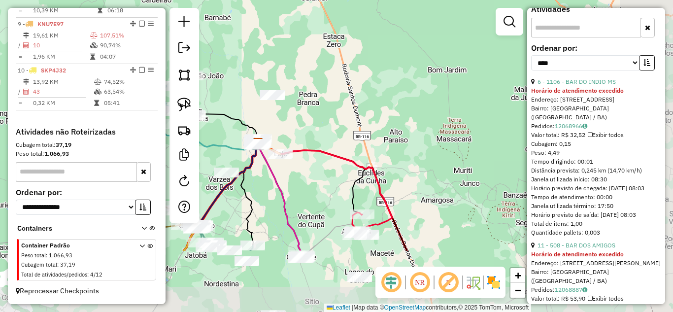
drag, startPoint x: 469, startPoint y: 258, endPoint x: 318, endPoint y: 165, distance: 177.7
click at [318, 165] on div "Janela de atendimento Grade de atendimento Capacidade Transportadoras Veículos …" at bounding box center [336, 156] width 673 height 312
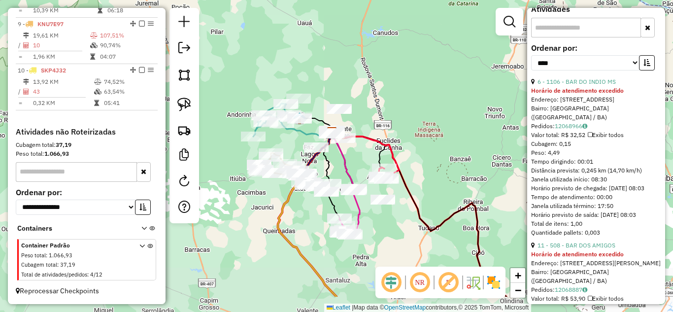
drag, startPoint x: 429, startPoint y: 239, endPoint x: 418, endPoint y: 188, distance: 52.5
click at [418, 188] on div "Janela de atendimento Grade de atendimento Capacidade Transportadoras Veículos …" at bounding box center [336, 156] width 673 height 312
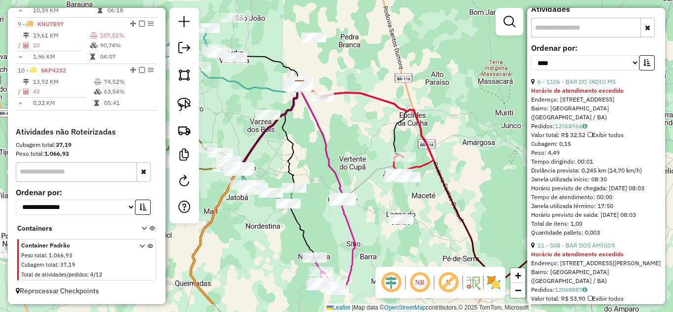
drag, startPoint x: 429, startPoint y: 250, endPoint x: 425, endPoint y: 211, distance: 39.7
click at [425, 211] on div "Janela de atendimento Grade de atendimento Capacidade Transportadoras Veículos …" at bounding box center [336, 156] width 673 height 312
click at [182, 106] on img at bounding box center [184, 105] width 14 height 14
drag, startPoint x: 415, startPoint y: 136, endPoint x: 421, endPoint y: 184, distance: 48.1
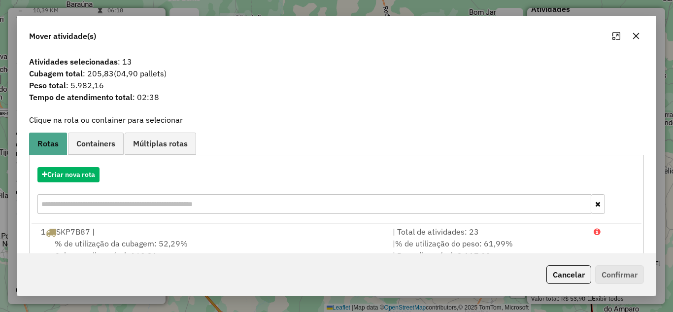
click at [637, 33] on icon "button" at bounding box center [636, 36] width 8 height 8
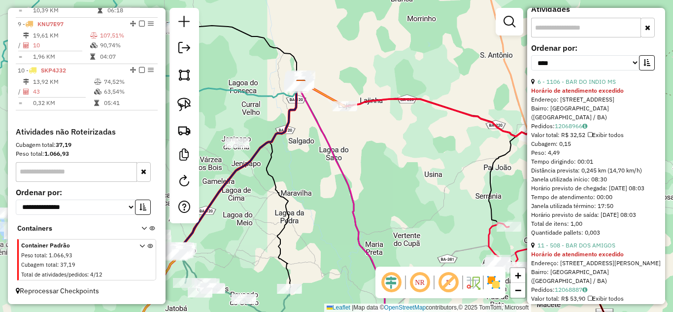
drag, startPoint x: 332, startPoint y: 104, endPoint x: 350, endPoint y: 128, distance: 29.6
click at [351, 128] on div "Janela de atendimento Grade de atendimento Capacidade Transportadoras Veículos …" at bounding box center [336, 156] width 673 height 312
click at [191, 101] on link at bounding box center [184, 105] width 22 height 22
drag, startPoint x: 355, startPoint y: 94, endPoint x: 358, endPoint y: 117, distance: 23.3
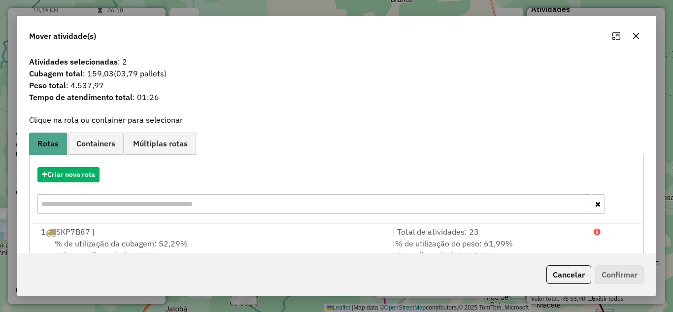
click at [632, 38] on icon "button" at bounding box center [636, 36] width 8 height 8
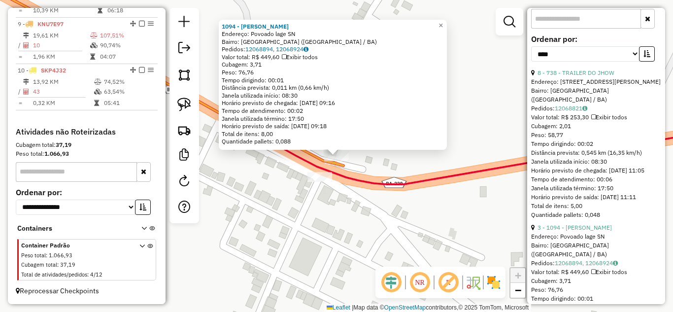
scroll to position [320, 0]
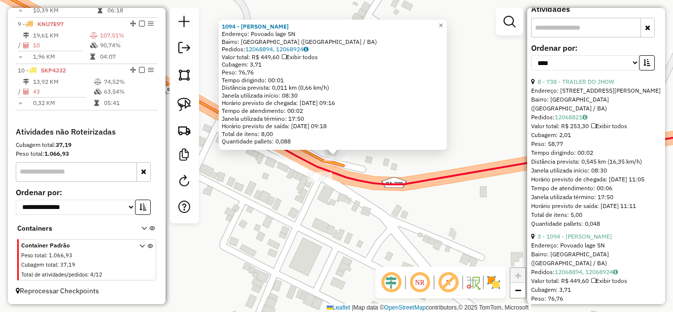
click at [338, 190] on div "1094 - MANOEL DE SOUZA Endereço: Povoado lage SN Bairro: CENTRO (MONTE SANTO / …" at bounding box center [336, 156] width 673 height 312
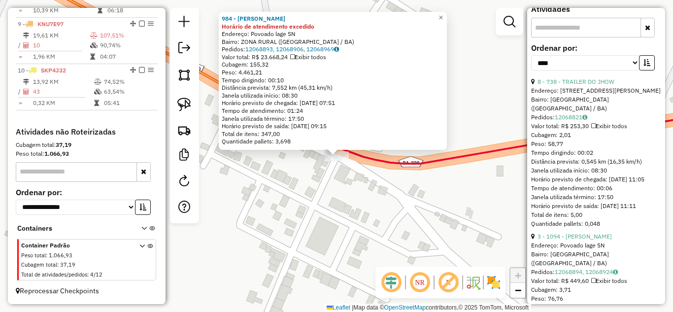
click at [342, 196] on div "984 - NAIANE DE SOUZA Horário de atendimento excedido Endereço: Povoado lage SN…" at bounding box center [336, 156] width 673 height 312
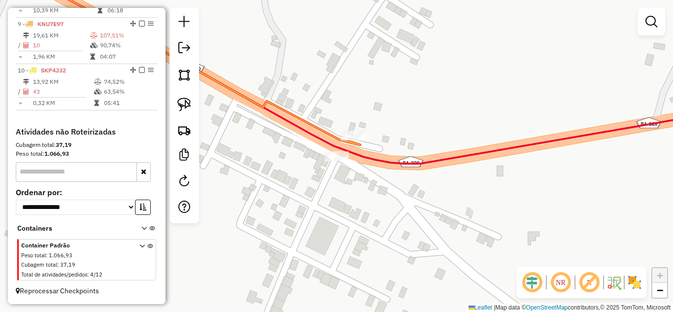
click at [351, 127] on div "Rota 9 - Placa KNU7E97 1094 - MANOEL DE SOUZA Janela de atendimento Grade de at…" at bounding box center [336, 156] width 673 height 312
select select "*********"
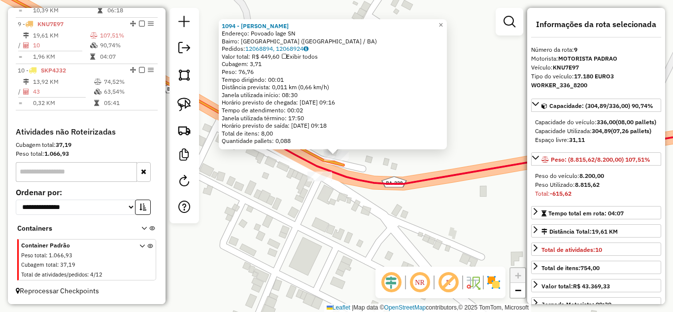
click at [355, 211] on div "1094 - MANOEL DE SOUZA Endereço: Povoado lage SN Bairro: CENTRO (MONTE SANTO / …" at bounding box center [336, 156] width 673 height 312
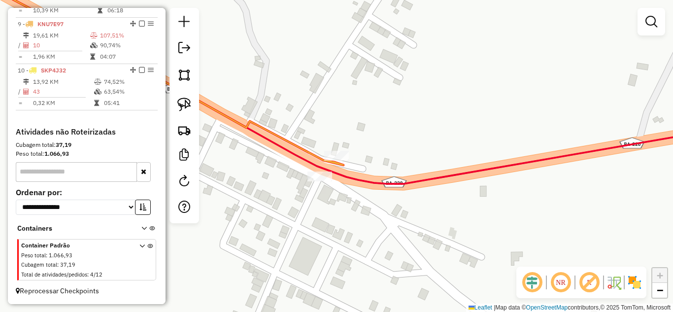
drag, startPoint x: 190, startPoint y: 109, endPoint x: 230, endPoint y: 121, distance: 42.2
click at [190, 109] on img at bounding box center [184, 105] width 14 height 14
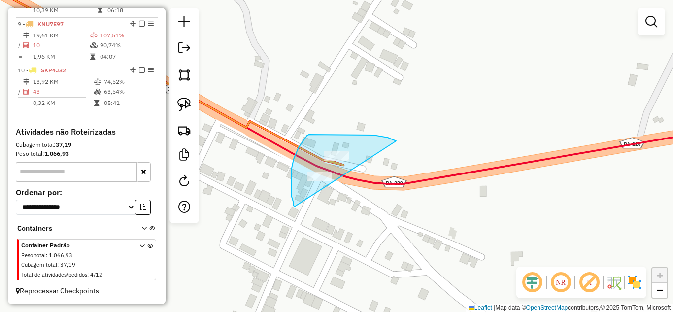
drag, startPoint x: 396, startPoint y: 141, endPoint x: 295, endPoint y: 206, distance: 120.8
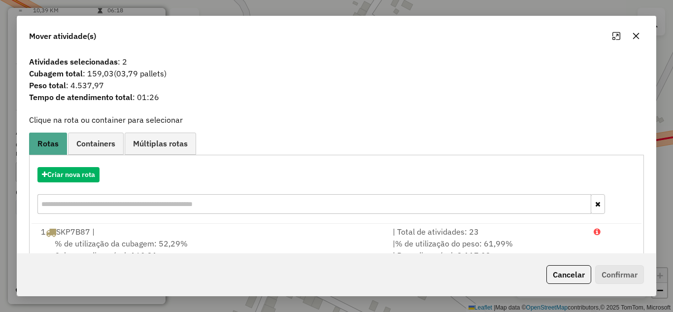
click at [642, 33] on button "button" at bounding box center [636, 36] width 16 height 16
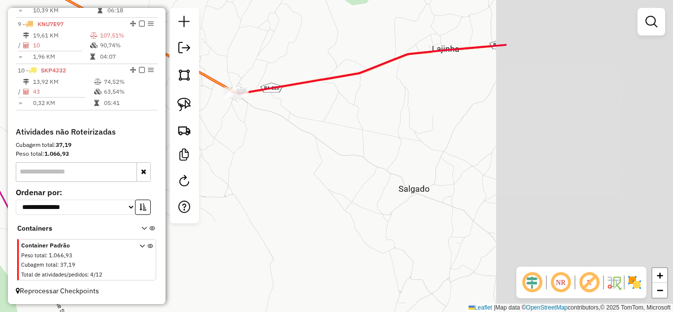
drag, startPoint x: 553, startPoint y: 238, endPoint x: 317, endPoint y: 126, distance: 261.7
click at [318, 128] on div "Janela de atendimento Grade de atendimento Capacidade Transportadoras Veículos …" at bounding box center [336, 156] width 673 height 312
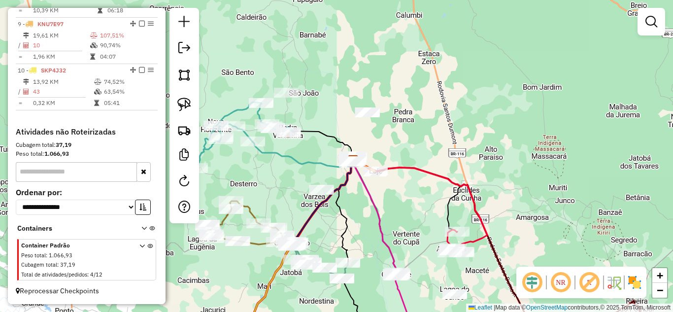
drag, startPoint x: 362, startPoint y: 185, endPoint x: 389, endPoint y: 201, distance: 31.8
click at [389, 201] on div "Janela de atendimento Grade de atendimento Capacidade Transportadoras Veículos …" at bounding box center [336, 156] width 673 height 312
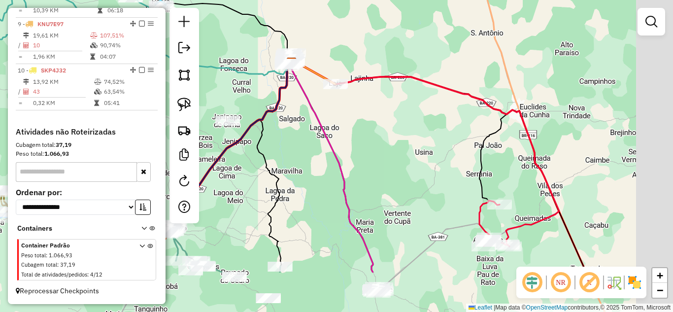
drag, startPoint x: 545, startPoint y: 221, endPoint x: 481, endPoint y: 128, distance: 113.4
click at [481, 128] on div "Janela de atendimento Grade de atendimento Capacidade Transportadoras Veículos …" at bounding box center [336, 156] width 673 height 312
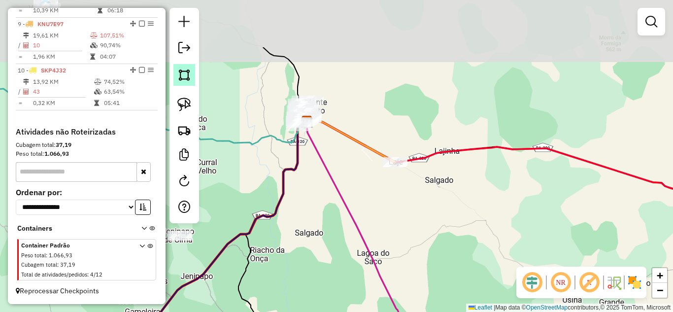
drag, startPoint x: 253, startPoint y: 67, endPoint x: 186, endPoint y: 80, distance: 68.2
click at [312, 147] on icon at bounding box center [365, 272] width 116 height 300
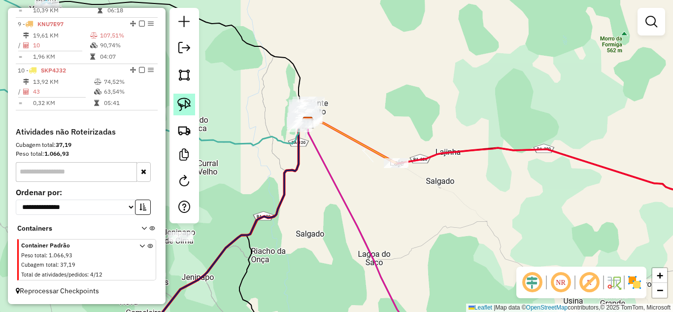
click at [185, 100] on img at bounding box center [184, 105] width 14 height 14
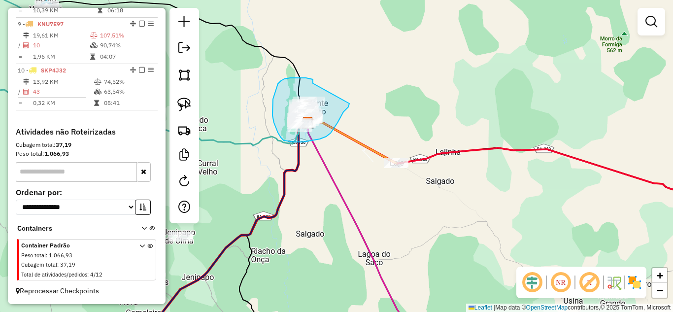
drag, startPoint x: 313, startPoint y: 83, endPoint x: 349, endPoint y: 103, distance: 41.7
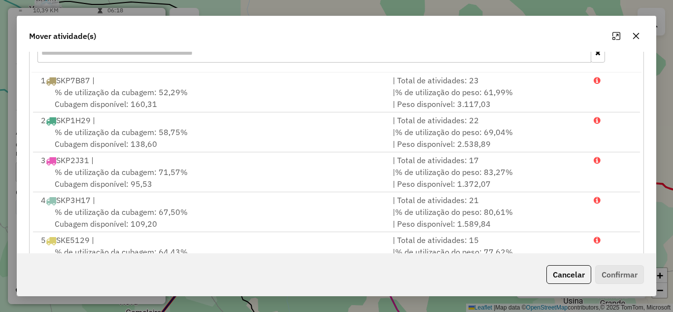
scroll to position [0, 0]
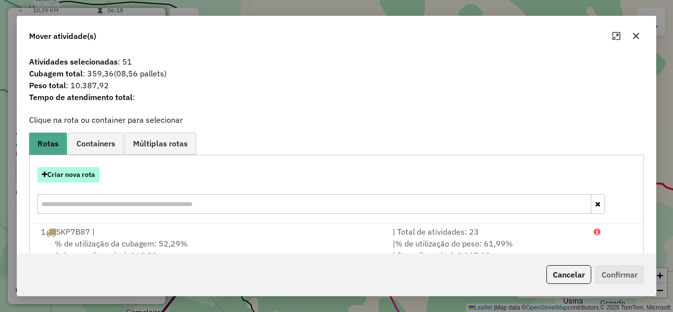
click at [60, 169] on button "Criar nova rota" at bounding box center [68, 174] width 62 height 15
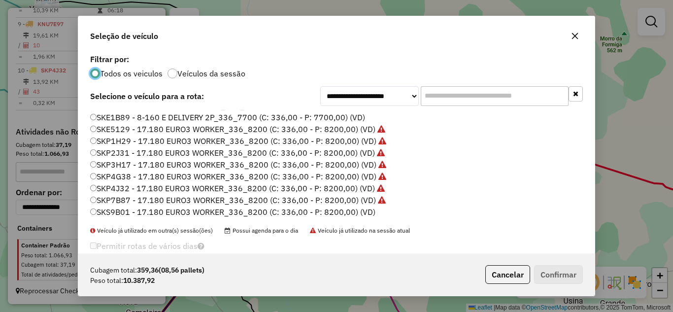
scroll to position [16, 0]
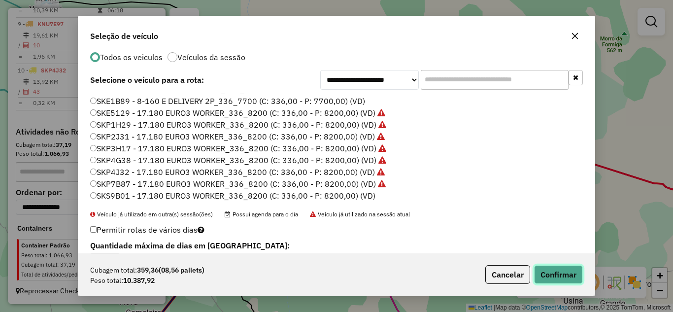
click at [564, 279] on button "Confirmar" at bounding box center [558, 274] width 49 height 19
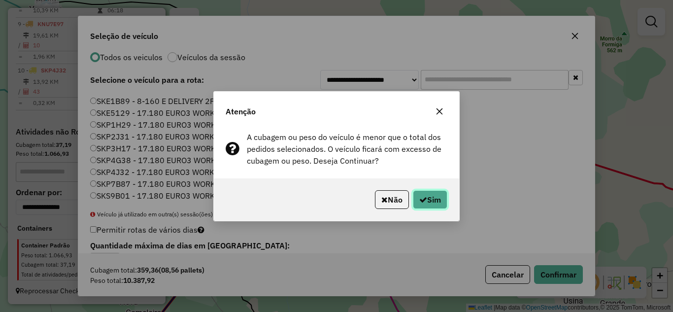
click at [415, 199] on button "Sim" at bounding box center [430, 199] width 34 height 19
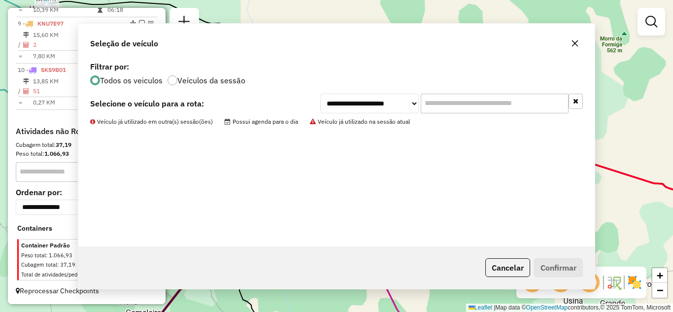
scroll to position [0, 0]
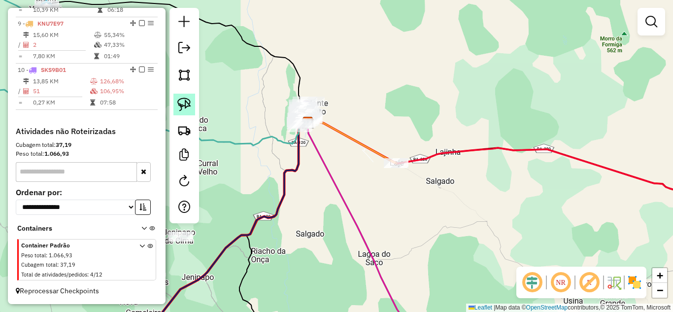
click at [183, 109] on img at bounding box center [184, 105] width 14 height 14
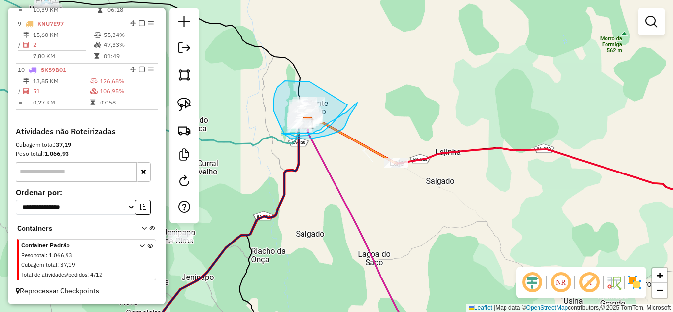
drag, startPoint x: 310, startPoint y: 82, endPoint x: 347, endPoint y: 105, distance: 44.0
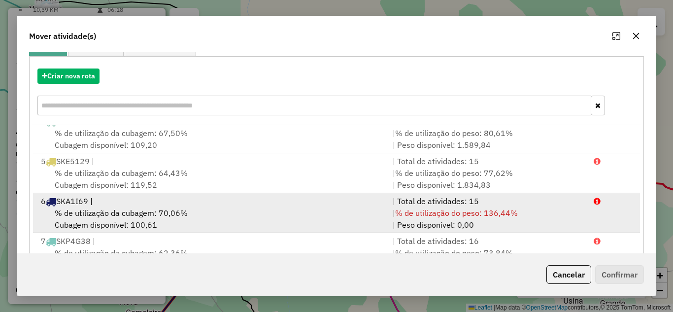
scroll to position [162, 0]
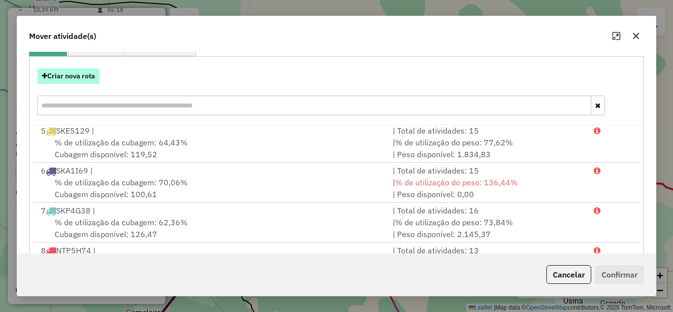
click at [90, 69] on button "Criar nova rota" at bounding box center [68, 75] width 62 height 15
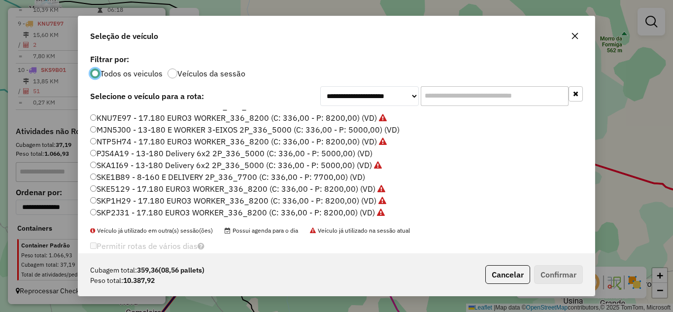
scroll to position [66, 0]
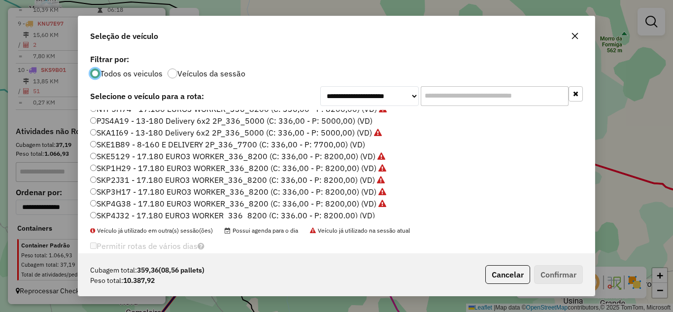
click at [324, 214] on label "SKP4J32 - 17.180 EURO3 WORKER_336_8200 (C: 336,00 - P: 8200,00) (VD)" at bounding box center [232, 215] width 285 height 12
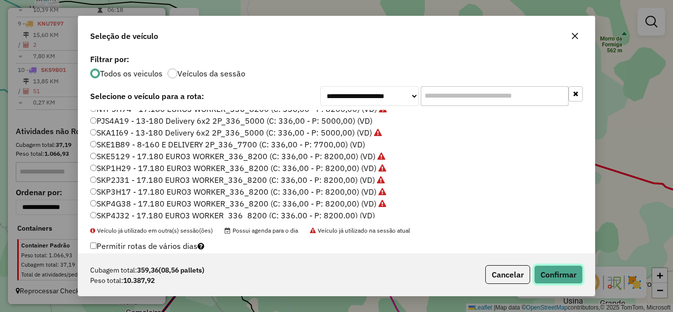
click at [548, 276] on button "Confirmar" at bounding box center [558, 274] width 49 height 19
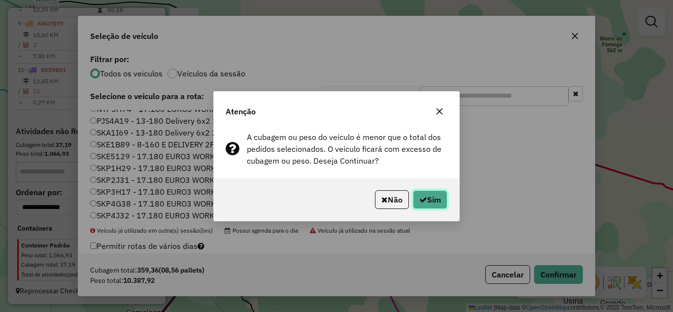
click at [419, 203] on button "Sim" at bounding box center [430, 199] width 34 height 19
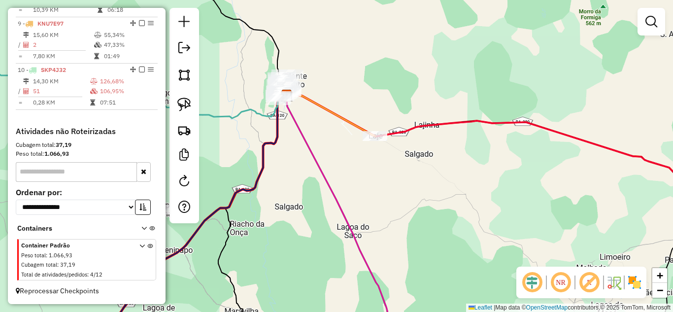
drag, startPoint x: 427, startPoint y: 211, endPoint x: 342, endPoint y: 145, distance: 107.1
click at [342, 145] on div "Janela de atendimento Grade de atendimento Capacidade Transportadoras Veículos …" at bounding box center [336, 156] width 673 height 312
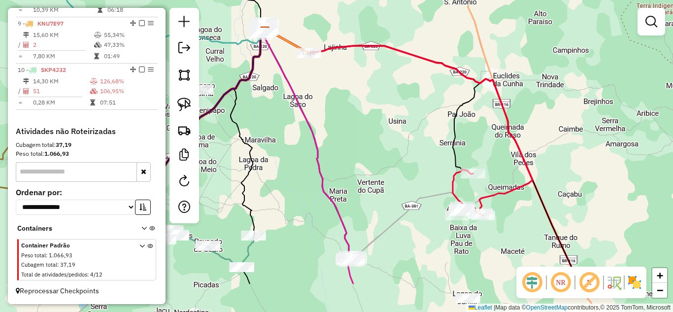
drag, startPoint x: 447, startPoint y: 202, endPoint x: 428, endPoint y: 143, distance: 62.8
click at [428, 143] on div "Janela de atendimento Grade de atendimento Capacidade Transportadoras Veículos …" at bounding box center [336, 156] width 673 height 312
click at [186, 94] on link at bounding box center [184, 105] width 22 height 22
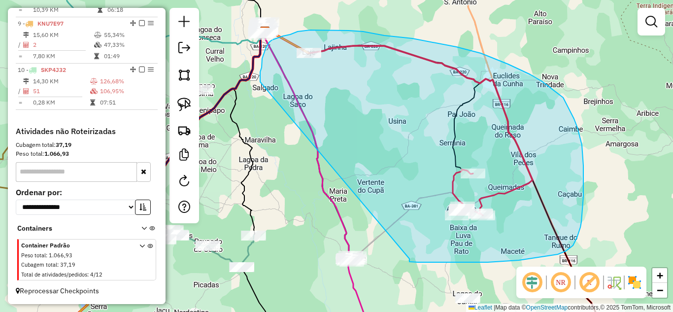
drag, startPoint x: 260, startPoint y: 72, endPoint x: 409, endPoint y: 256, distance: 236.7
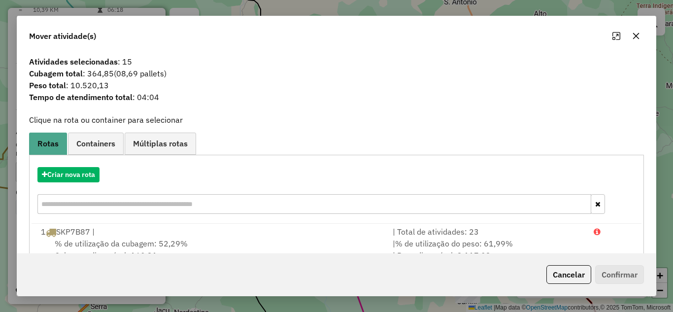
click at [638, 36] on icon "button" at bounding box center [636, 36] width 8 height 8
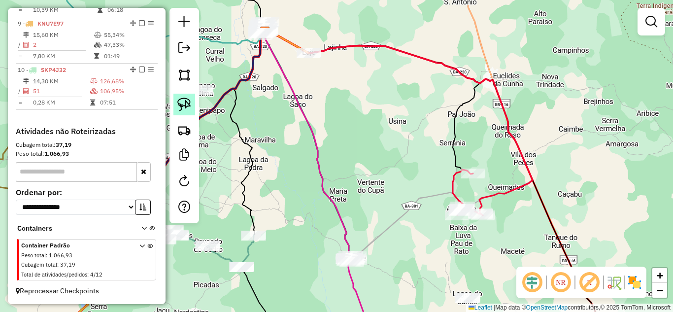
click at [182, 105] on img at bounding box center [184, 105] width 14 height 14
click at [182, 98] on img at bounding box center [184, 105] width 14 height 14
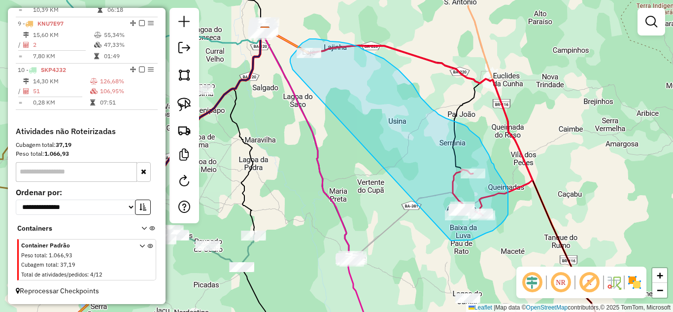
drag, startPoint x: 293, startPoint y: 69, endPoint x: 451, endPoint y: 240, distance: 232.8
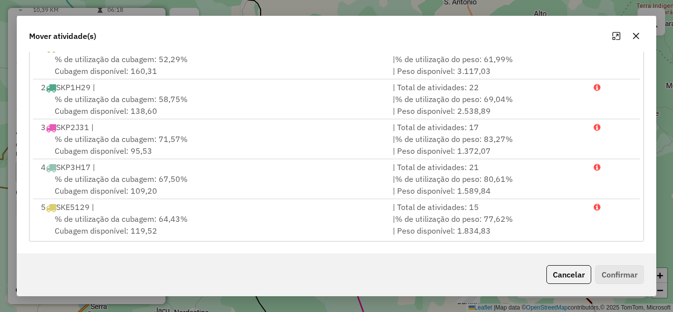
scroll to position [0, 0]
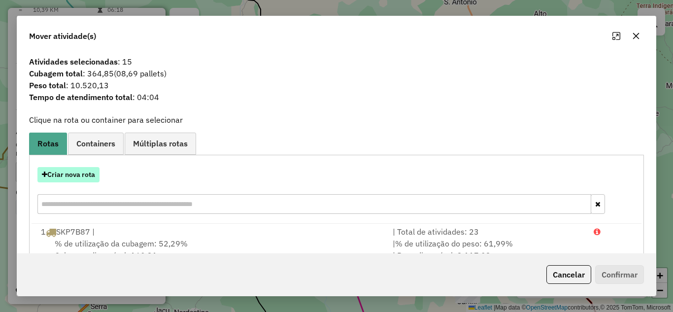
click at [72, 176] on button "Criar nova rota" at bounding box center [68, 174] width 62 height 15
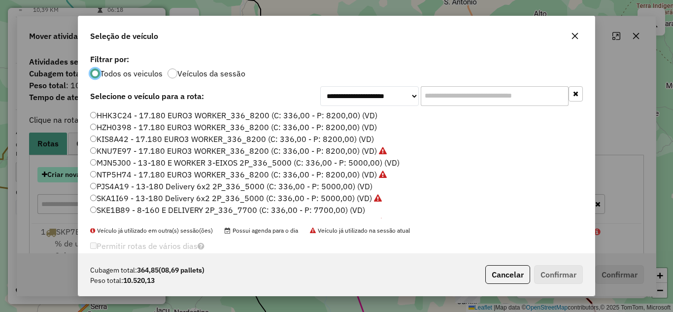
scroll to position [5, 3]
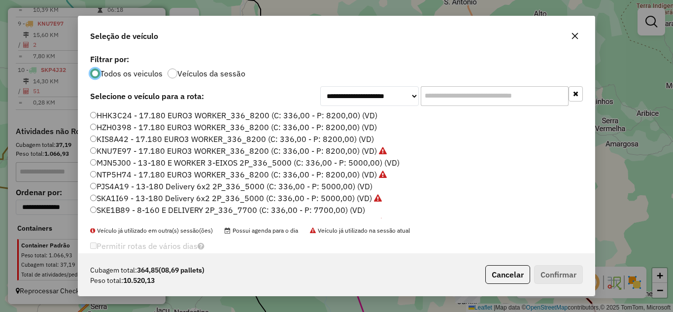
click at [577, 38] on icon "button" at bounding box center [575, 36] width 6 height 6
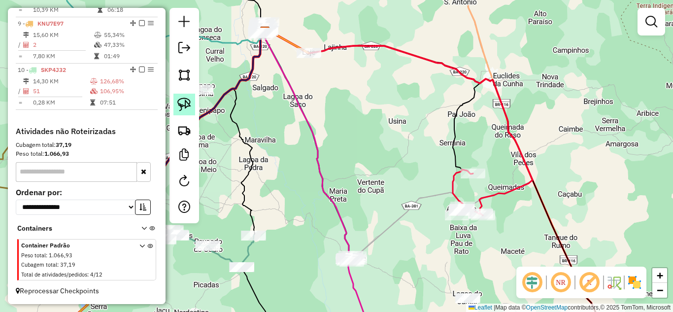
click at [184, 103] on img at bounding box center [184, 105] width 14 height 14
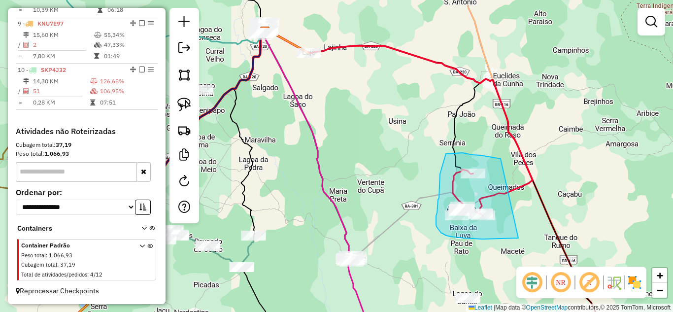
drag, startPoint x: 462, startPoint y: 153, endPoint x: 518, endPoint y: 238, distance: 101.8
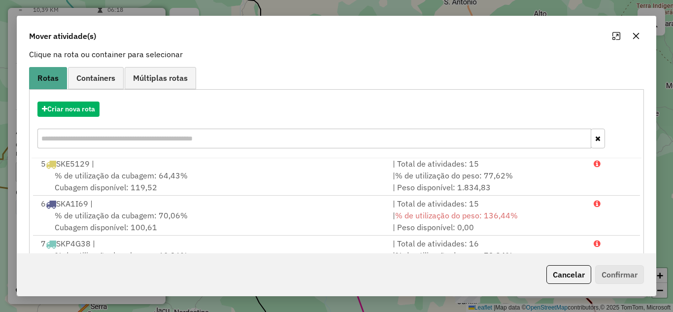
scroll to position [184, 0]
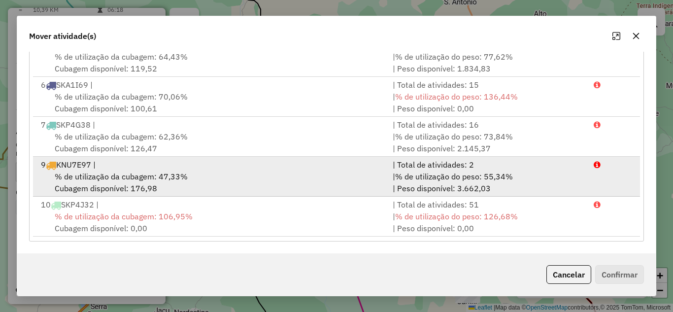
click at [152, 168] on div "9 KNU7E97 |" at bounding box center [211, 165] width 352 height 12
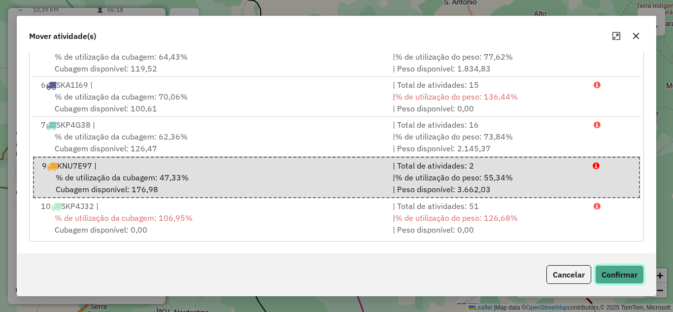
click at [620, 270] on button "Confirmar" at bounding box center [619, 274] width 49 height 19
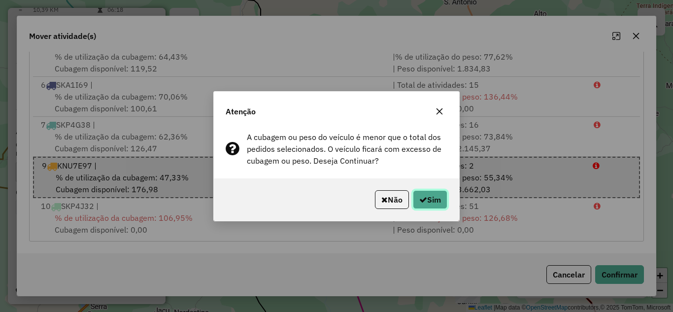
click at [422, 200] on icon "button" at bounding box center [423, 200] width 8 height 8
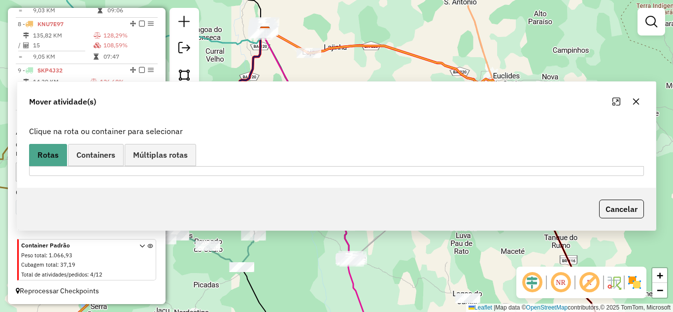
scroll to position [0, 0]
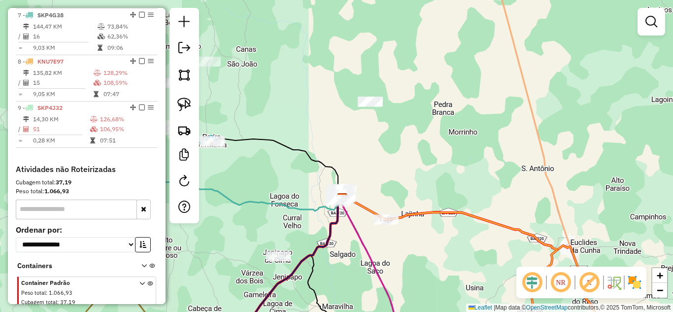
drag, startPoint x: 329, startPoint y: 96, endPoint x: 397, endPoint y: 270, distance: 187.4
click at [397, 270] on div "Janela de atendimento Grade de atendimento Capacidade Transportadoras Veículos …" at bounding box center [336, 156] width 673 height 312
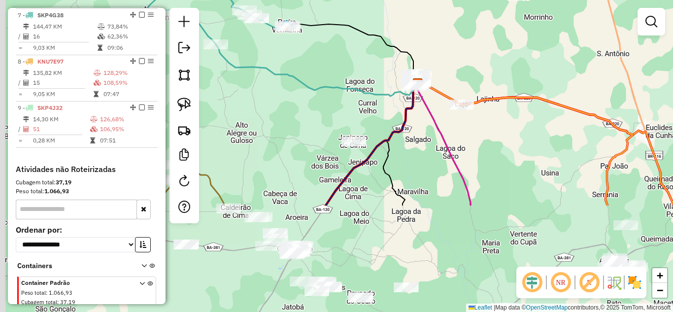
drag, startPoint x: 344, startPoint y: 291, endPoint x: 412, endPoint y: 149, distance: 157.5
click at [412, 149] on div "Janela de atendimento Grade de atendimento Capacidade Transportadoras Veículos …" at bounding box center [336, 156] width 673 height 312
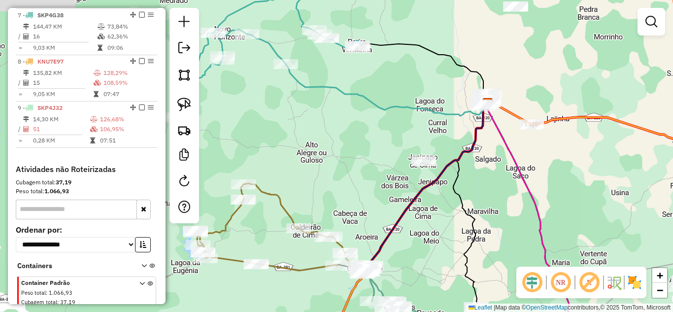
drag, startPoint x: 373, startPoint y: 226, endPoint x: 442, endPoint y: 283, distance: 89.2
click at [441, 282] on div "Janela de atendimento Grade de atendimento Capacidade Transportadoras Veículos …" at bounding box center [336, 156] width 673 height 312
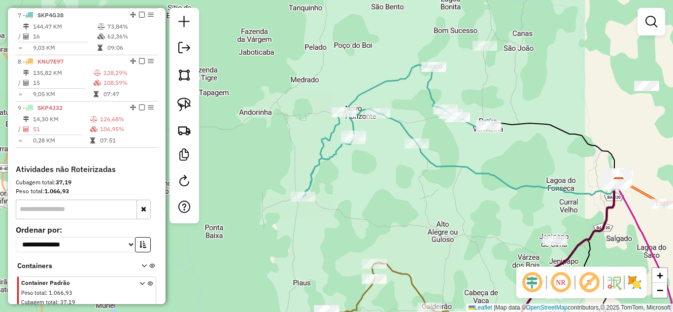
drag, startPoint x: 329, startPoint y: 101, endPoint x: 459, endPoint y: 149, distance: 138.1
click at [459, 149] on div "Janela de atendimento Grade de atendimento Capacidade Transportadoras Veículos …" at bounding box center [336, 156] width 673 height 312
click at [190, 103] on img at bounding box center [184, 105] width 14 height 14
drag, startPoint x: 340, startPoint y: 89, endPoint x: 284, endPoint y: 162, distance: 92.0
select select "*********"
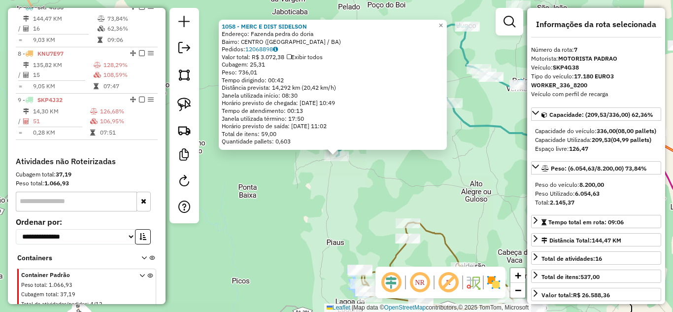
scroll to position [647, 0]
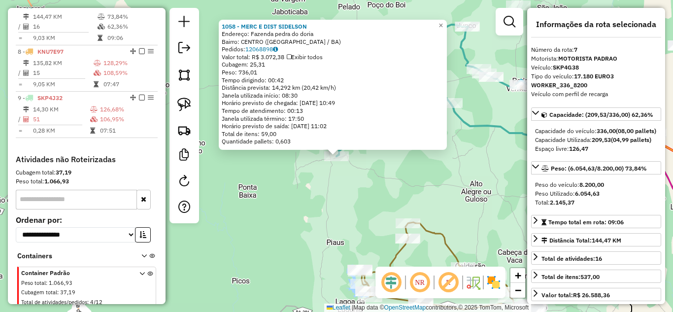
click at [304, 204] on div "1058 - MERC E DIST SIDELSON Endereço: Fazenda pedra do doria Bairro: CENTRO (Mo…" at bounding box center [336, 156] width 673 height 312
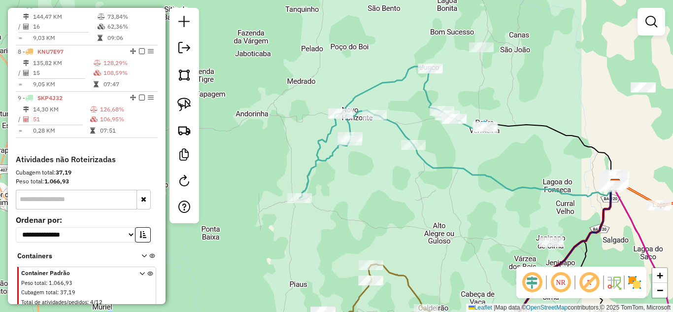
drag, startPoint x: 439, startPoint y: 165, endPoint x: 403, endPoint y: 207, distance: 54.9
click at [403, 207] on div "Janela de atendimento Grade de atendimento Capacidade Transportadoras Veículos …" at bounding box center [336, 156] width 673 height 312
click at [189, 107] on img at bounding box center [184, 105] width 14 height 14
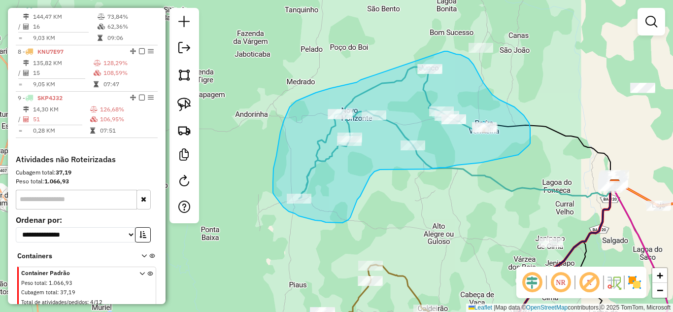
drag, startPoint x: 361, startPoint y: 80, endPoint x: 444, endPoint y: 51, distance: 88.5
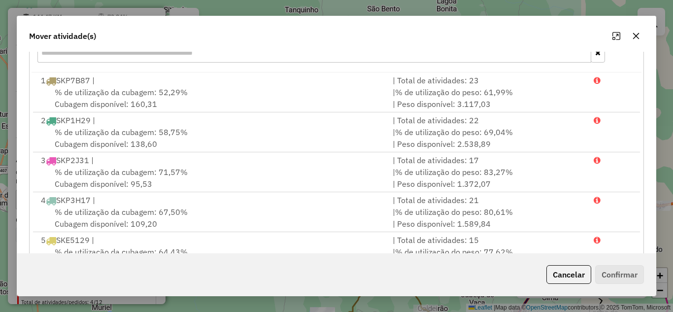
scroll to position [0, 0]
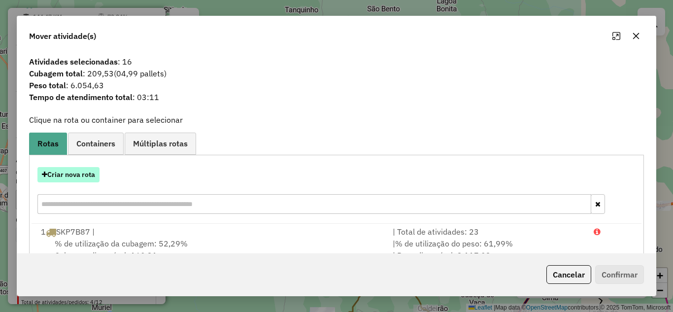
click at [82, 174] on button "Criar nova rota" at bounding box center [68, 174] width 62 height 15
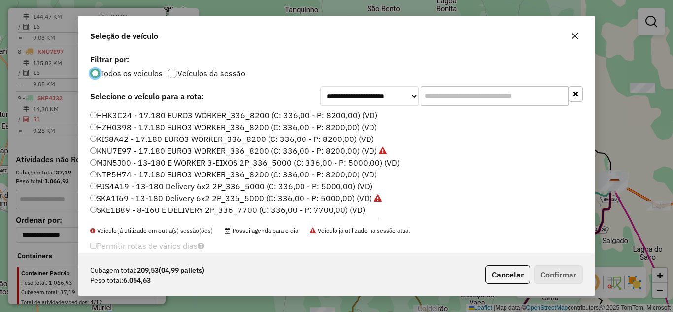
scroll to position [5, 3]
click at [147, 172] on label "NTP5H74 - 17.180 EURO3 WORKER_336_8200 (C: 336,00 - P: 8200,00) (VD)" at bounding box center [233, 174] width 287 height 12
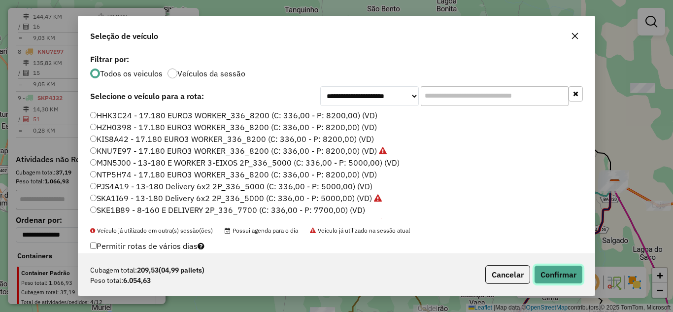
click at [572, 278] on button "Confirmar" at bounding box center [558, 274] width 49 height 19
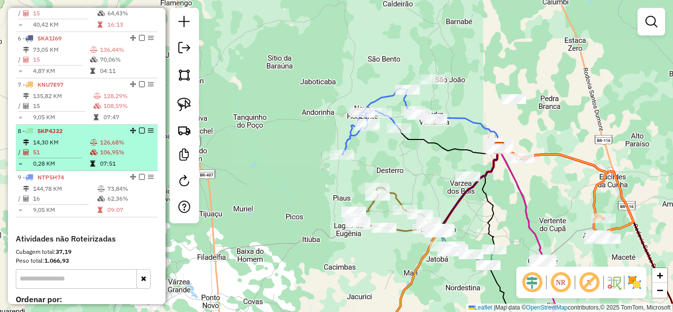
scroll to position [502, 0]
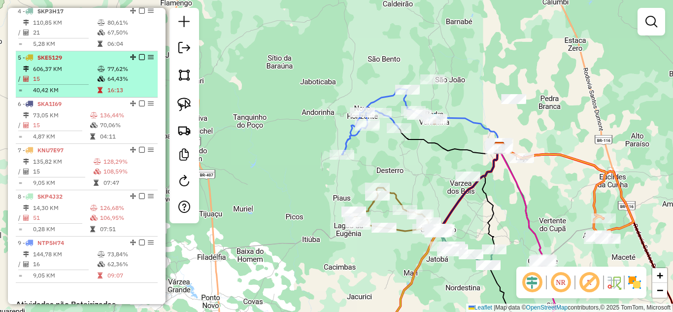
click at [64, 62] on div "5 - SKE5129" at bounding box center [70, 57] width 104 height 9
select select "*********"
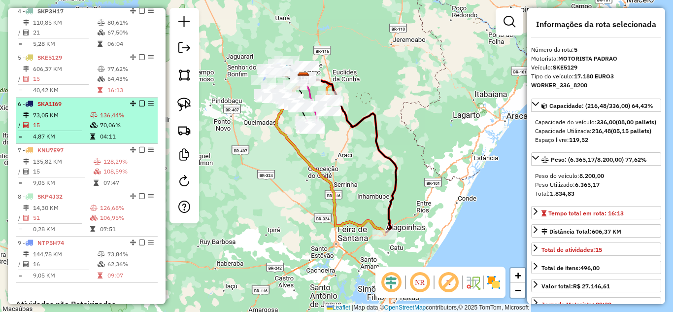
click at [57, 118] on li "6 - SKA1I69 73,05 KM 136,44% / 15 70,06% = 4,87 KM 04:11" at bounding box center [87, 121] width 142 height 46
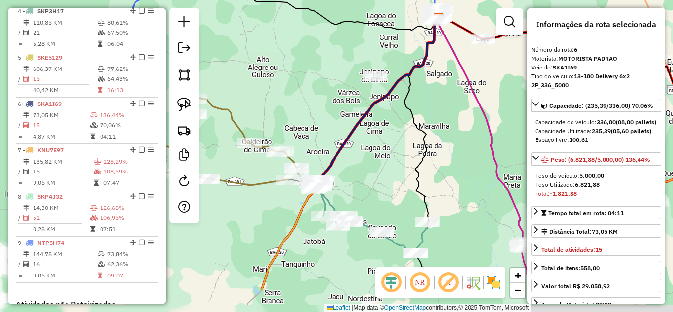
drag, startPoint x: 328, startPoint y: 228, endPoint x: 368, endPoint y: 173, distance: 68.3
click at [368, 173] on div "Janela de atendimento Grade de atendimento Capacidade Transportadoras Veículos …" at bounding box center [336, 156] width 673 height 312
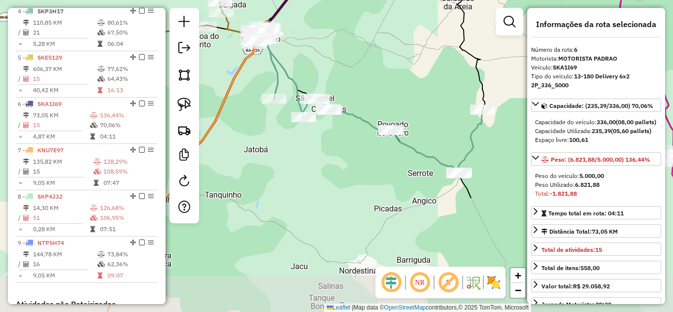
drag, startPoint x: 367, startPoint y: 161, endPoint x: 364, endPoint y: 40, distance: 121.2
click at [364, 40] on div "Janela de atendimento Grade de atendimento Capacidade Transportadoras Veículos …" at bounding box center [336, 156] width 673 height 312
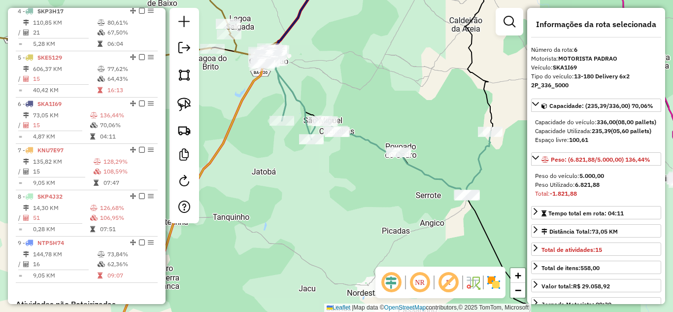
drag, startPoint x: 269, startPoint y: 64, endPoint x: 279, endPoint y: 95, distance: 33.0
click at [279, 95] on icon at bounding box center [381, 128] width 219 height 134
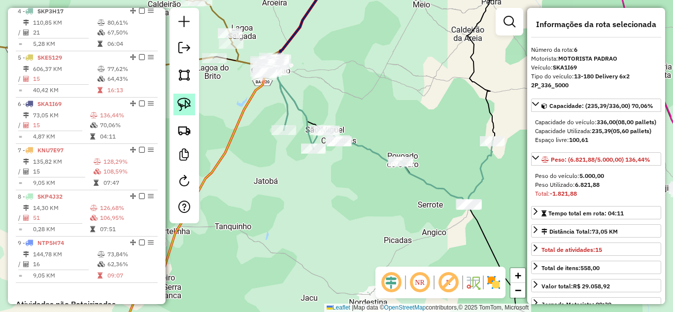
click at [189, 102] on img at bounding box center [184, 105] width 14 height 14
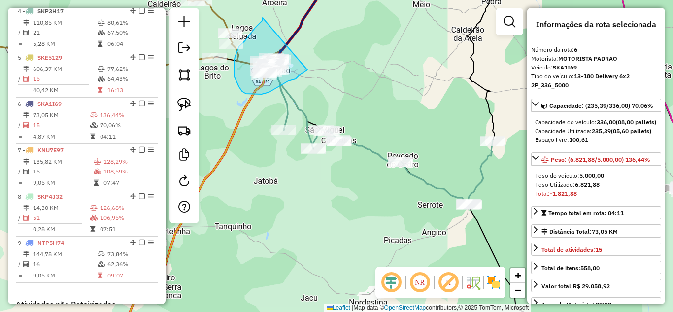
drag, startPoint x: 262, startPoint y: 21, endPoint x: 307, endPoint y: 70, distance: 66.9
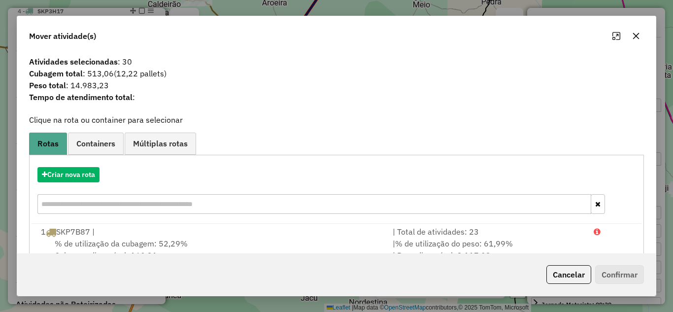
click at [637, 37] on icon "button" at bounding box center [636, 36] width 6 height 6
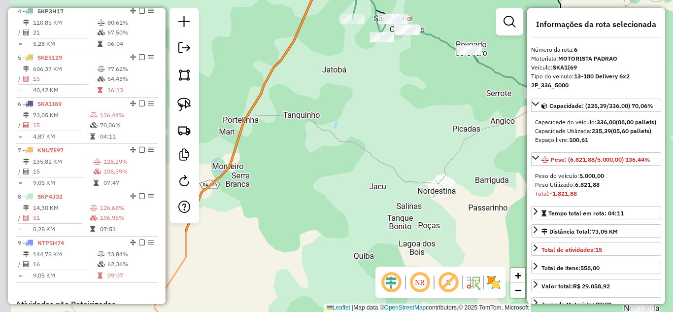
drag, startPoint x: 356, startPoint y: 194, endPoint x: 435, endPoint y: 58, distance: 157.6
click at [435, 58] on div "Janela de atendimento Grade de atendimento Capacidade Transportadoras Veículos …" at bounding box center [336, 156] width 673 height 312
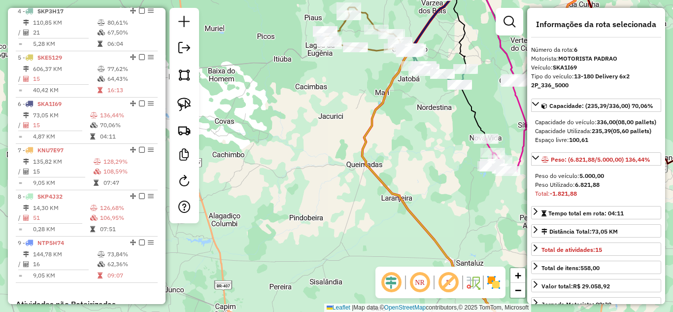
click at [449, 210] on div "Janela de atendimento Grade de atendimento Capacidade Transportadoras Veículos …" at bounding box center [336, 156] width 673 height 312
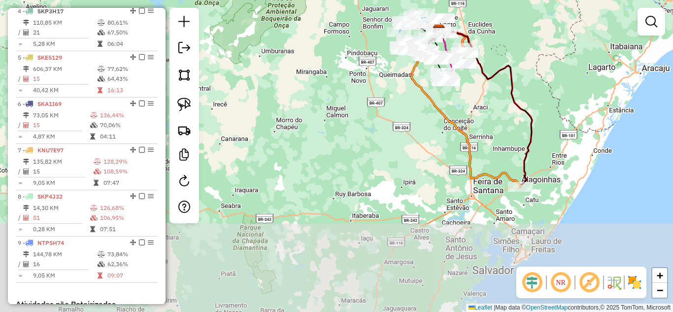
drag, startPoint x: 501, startPoint y: 236, endPoint x: 472, endPoint y: 113, distance: 126.4
click at [472, 113] on div "Janela de atendimento Grade de atendimento Capacidade Transportadoras Veículos …" at bounding box center [336, 156] width 673 height 312
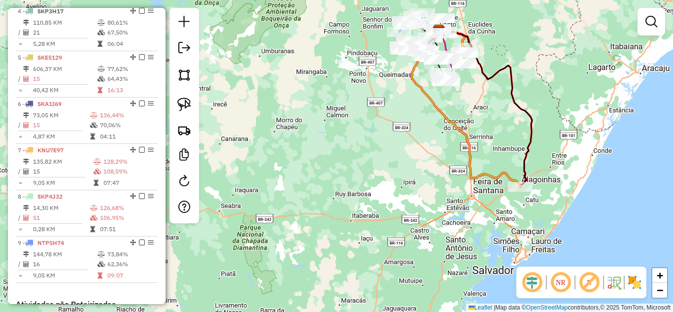
click at [524, 194] on div "Janela de atendimento Grade de atendimento Capacidade Transportadoras Veículos …" at bounding box center [336, 156] width 673 height 312
select select "*********"
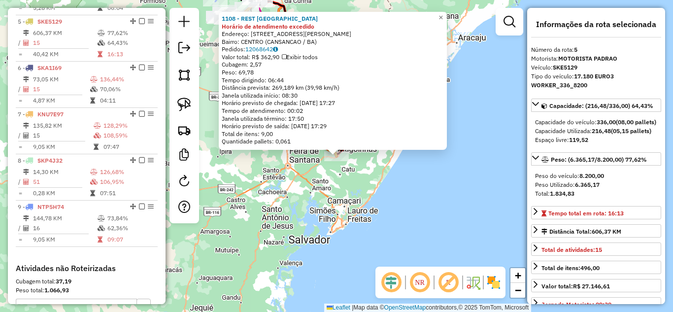
scroll to position [555, 0]
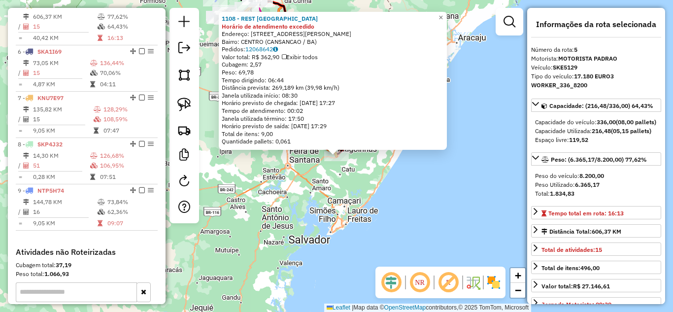
click at [346, 224] on div "1108 - REST SANTO AMARO Horário de atendimento excedido Endereço: RUA SENHORA S…" at bounding box center [336, 156] width 673 height 312
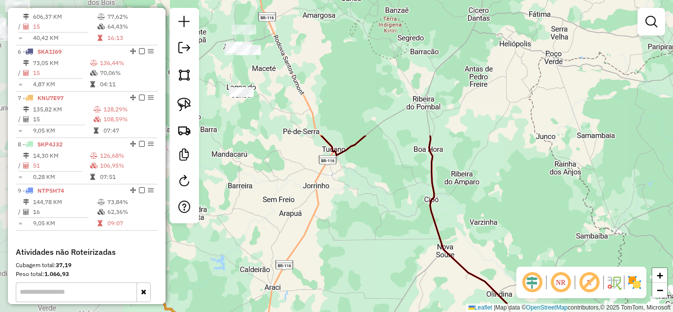
drag, startPoint x: 244, startPoint y: 37, endPoint x: 348, endPoint y: 166, distance: 166.0
click at [409, 204] on div "Janela de atendimento Grade de atendimento Capacidade Transportadoras Veículos …" at bounding box center [336, 156] width 673 height 312
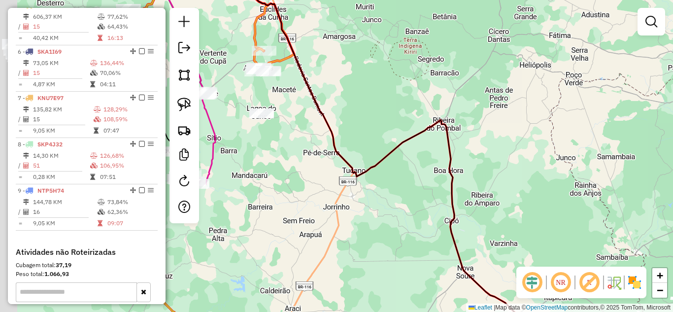
drag, startPoint x: 322, startPoint y: 84, endPoint x: 409, endPoint y: 142, distance: 104.8
click at [409, 142] on div "Janela de atendimento Grade de atendimento Capacidade Transportadoras Veículos …" at bounding box center [336, 156] width 673 height 312
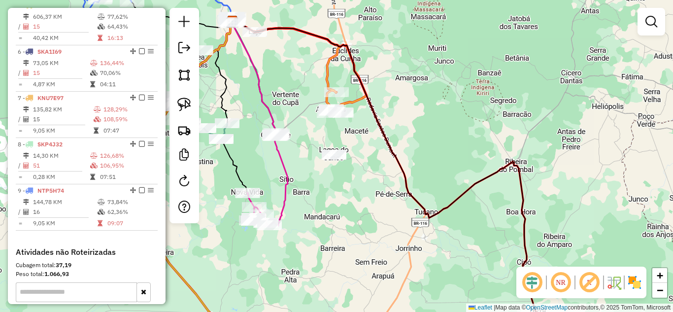
click at [451, 176] on div "Janela de atendimento Grade de atendimento Capacidade Transportadoras Veículos …" at bounding box center [336, 156] width 673 height 312
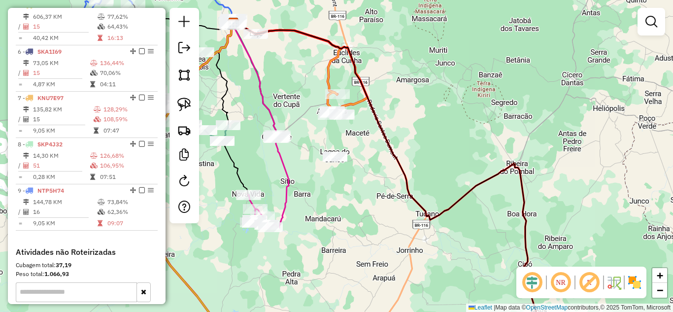
drag, startPoint x: 401, startPoint y: 173, endPoint x: 421, endPoint y: 197, distance: 30.8
click at [418, 195] on icon at bounding box center [405, 184] width 344 height 323
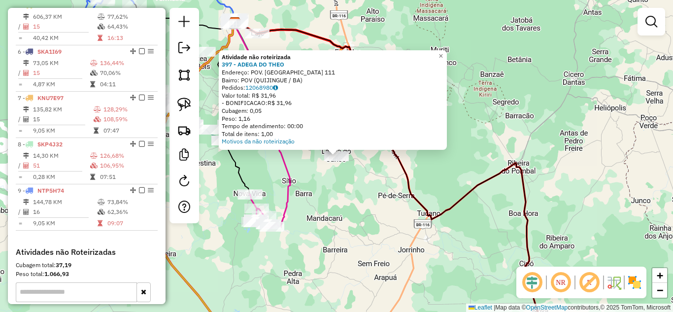
click at [312, 173] on div "Atividade não roteirizada 397 - ADEGA DO THEO Endereço: POV. LAGOA DO JUNCO 111…" at bounding box center [336, 156] width 673 height 312
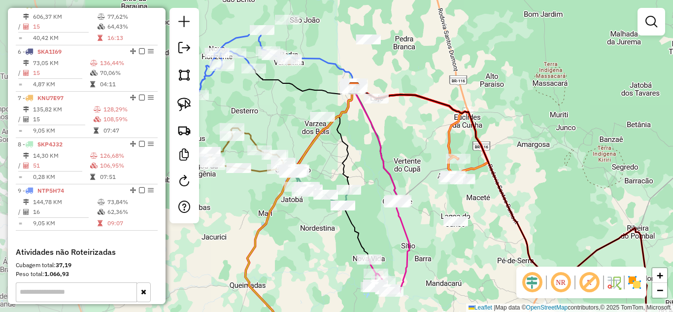
drag, startPoint x: 338, startPoint y: 132, endPoint x: 460, endPoint y: 198, distance: 138.4
click at [460, 198] on div "Janela de atendimento Grade de atendimento Capacidade Transportadoras Veículos …" at bounding box center [336, 156] width 673 height 312
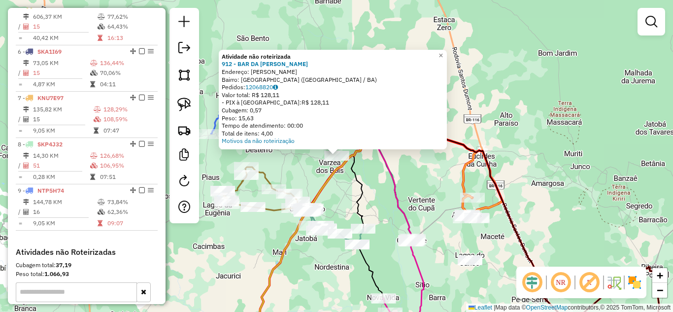
click at [380, 172] on div "Atividade não roteirizada 912 - BAR DA JULIA Endereço: monsenhor berenguer SN B…" at bounding box center [336, 156] width 673 height 312
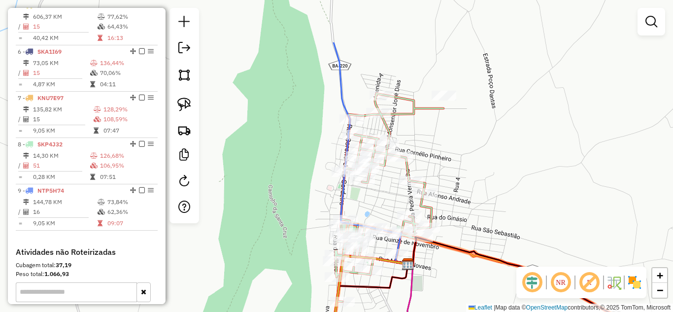
drag, startPoint x: 419, startPoint y: 89, endPoint x: 492, endPoint y: 163, distance: 103.1
click at [492, 163] on div "Janela de atendimento Grade de atendimento Capacidade Transportadoras Veículos …" at bounding box center [336, 156] width 673 height 312
click at [189, 107] on img at bounding box center [184, 105] width 14 height 14
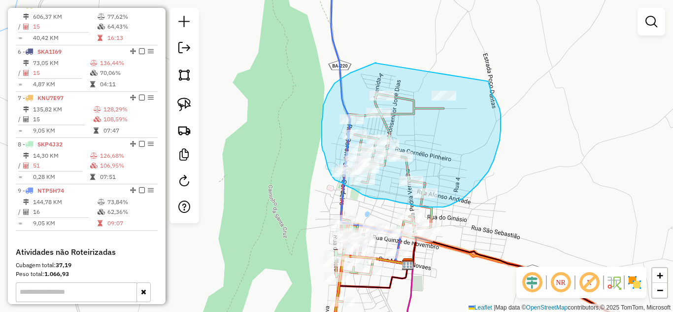
drag, startPoint x: 375, startPoint y: 63, endPoint x: 488, endPoint y: 81, distance: 114.3
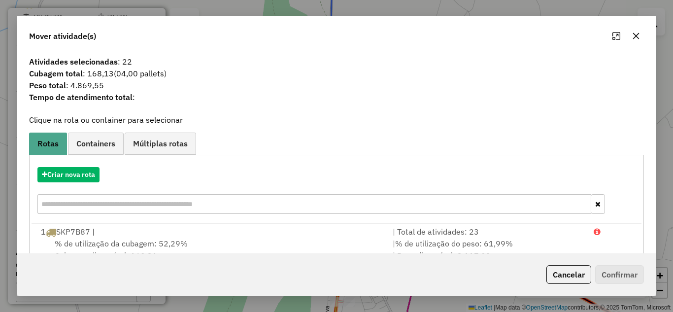
click at [636, 38] on icon "button" at bounding box center [636, 36] width 8 height 8
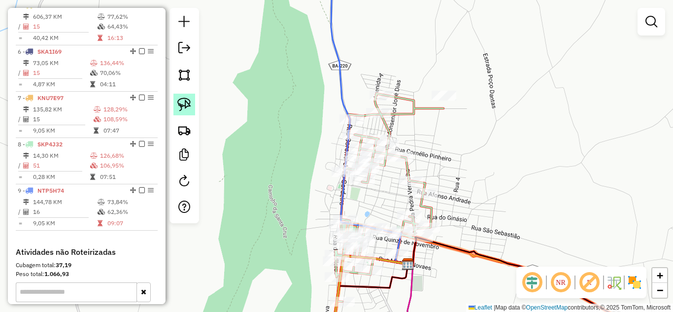
click at [184, 103] on img at bounding box center [184, 105] width 14 height 14
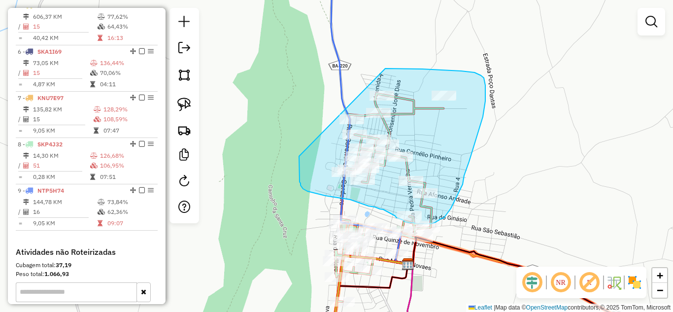
drag, startPoint x: 299, startPoint y: 156, endPoint x: 385, endPoint y: 68, distance: 122.9
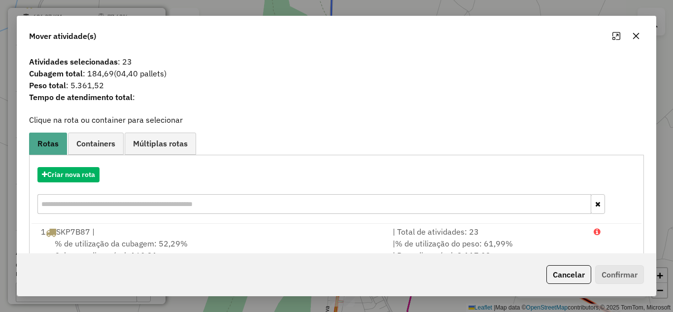
click at [641, 34] on button "button" at bounding box center [636, 36] width 16 height 16
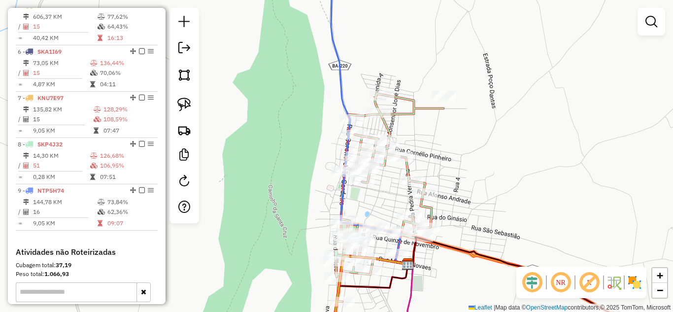
click at [196, 104] on div at bounding box center [184, 115] width 30 height 215
click at [186, 107] on img at bounding box center [184, 105] width 14 height 14
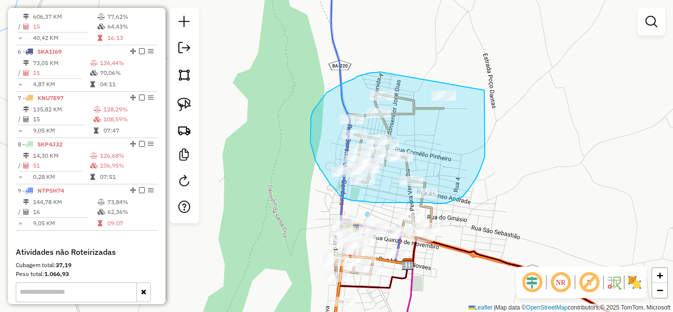
drag, startPoint x: 380, startPoint y: 72, endPoint x: 484, endPoint y: 90, distance: 105.5
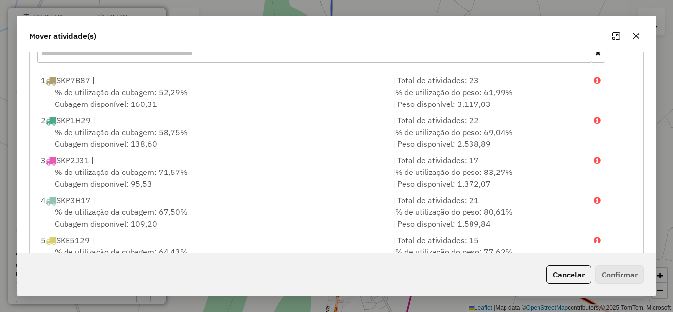
scroll to position [0, 0]
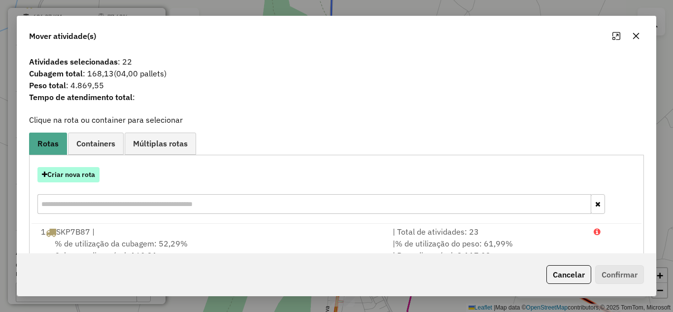
click at [74, 170] on button "Criar nova rota" at bounding box center [68, 174] width 62 height 15
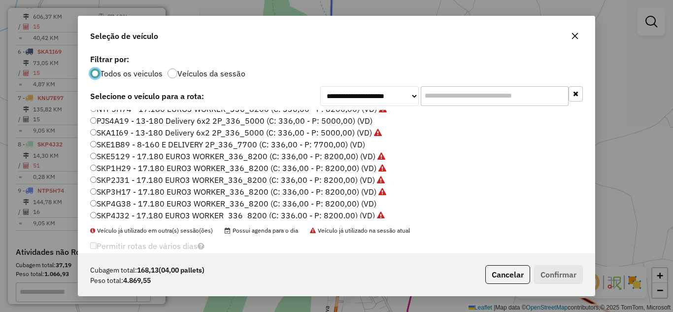
scroll to position [93, 0]
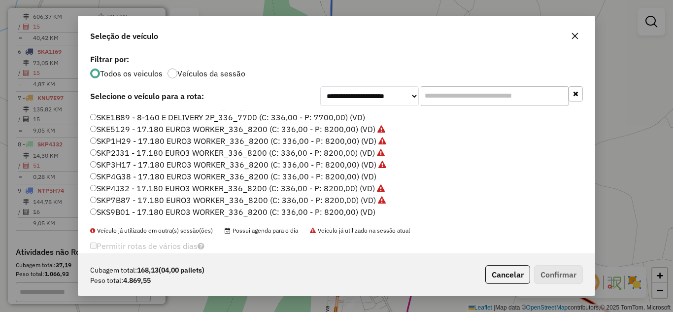
click at [161, 175] on label "SKP4G38 - 17.180 EURO3 WORKER_336_8200 (C: 336,00 - P: 8200,00) (VD)" at bounding box center [233, 176] width 286 height 12
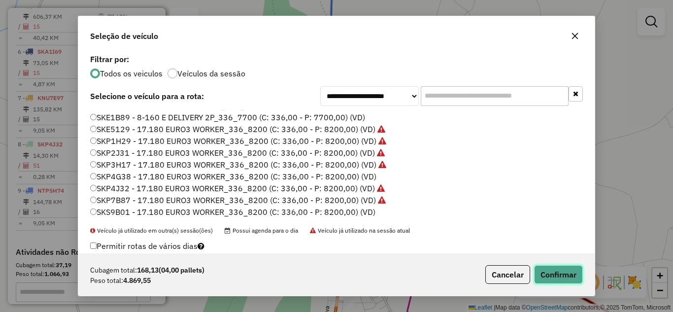
click at [548, 274] on button "Confirmar" at bounding box center [558, 274] width 49 height 19
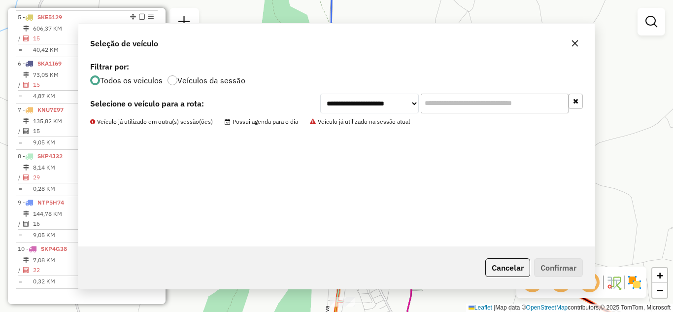
scroll to position [566, 0]
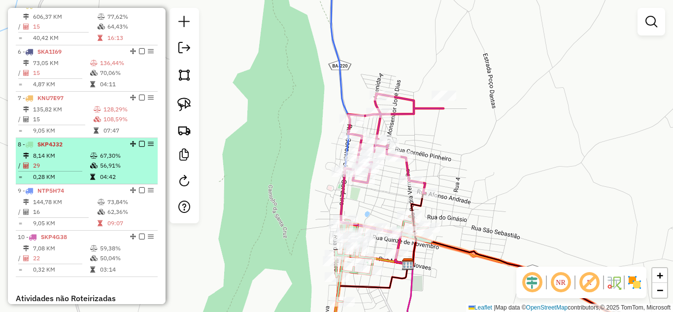
click at [55, 169] on td "29" at bounding box center [61, 166] width 57 height 10
select select "*********"
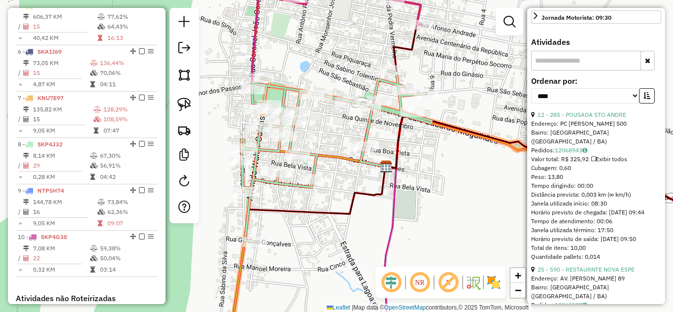
scroll to position [329, 0]
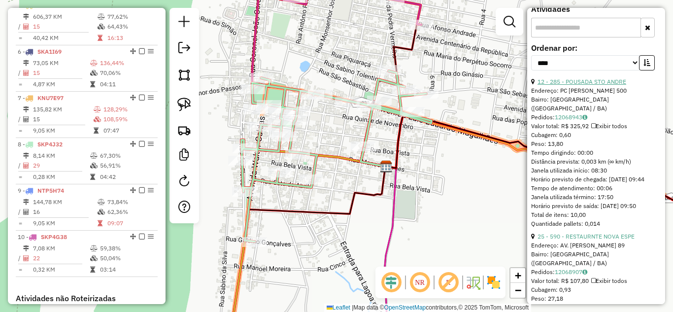
click at [580, 85] on link "12 - 285 - POUSADA STO ANDRE" at bounding box center [581, 81] width 89 height 7
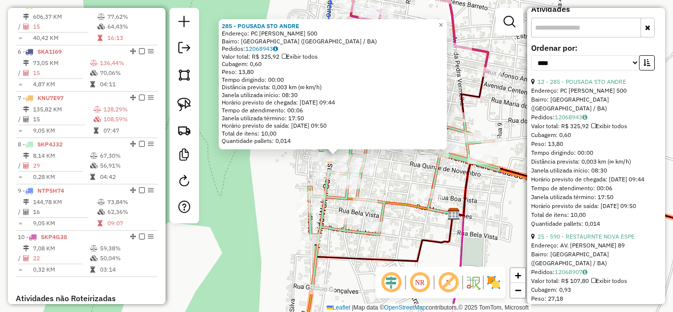
click at [491, 223] on div "285 - POUSADA STO ANDRE Endereço: PC MONSENHOR BERENGUER 500 Bairro: CENTRO (MO…" at bounding box center [336, 156] width 673 height 312
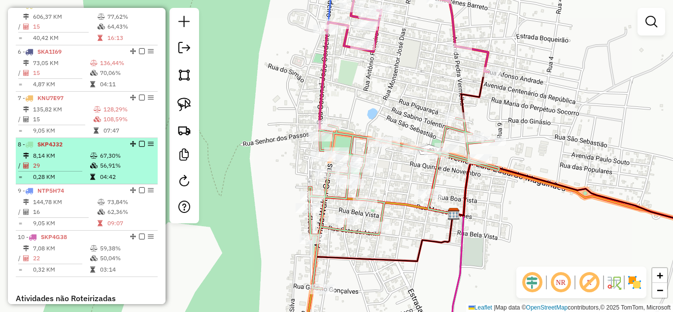
click at [65, 161] on td "8,14 KM" at bounding box center [61, 156] width 57 height 10
select select "*********"
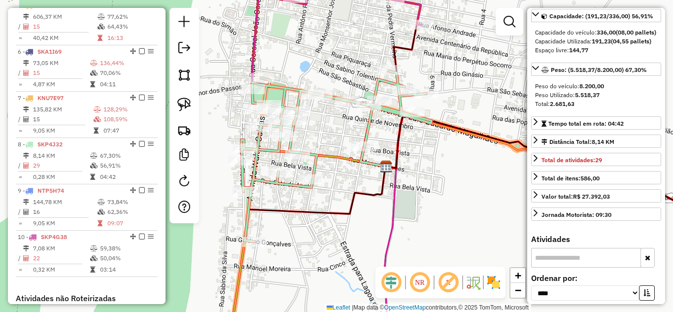
scroll to position [197, 0]
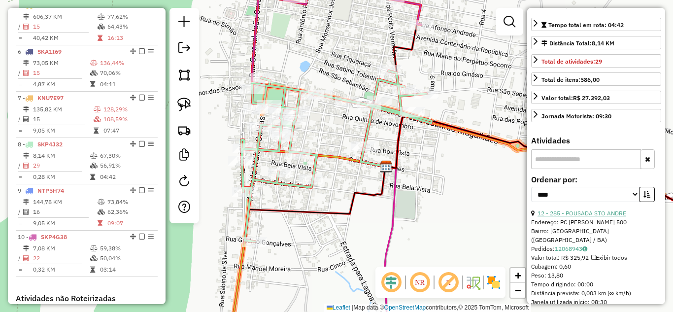
click at [586, 217] on link "12 - 285 - POUSADA STO ANDRE" at bounding box center [581, 212] width 89 height 7
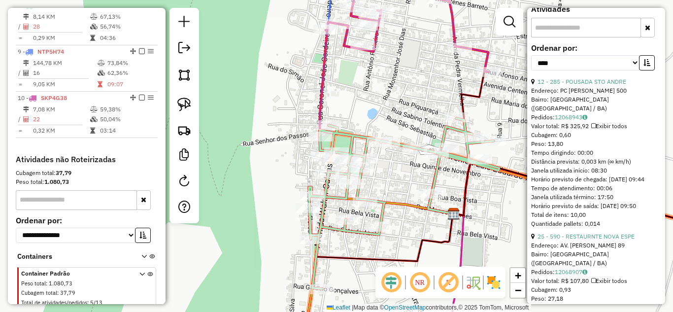
scroll to position [361, 0]
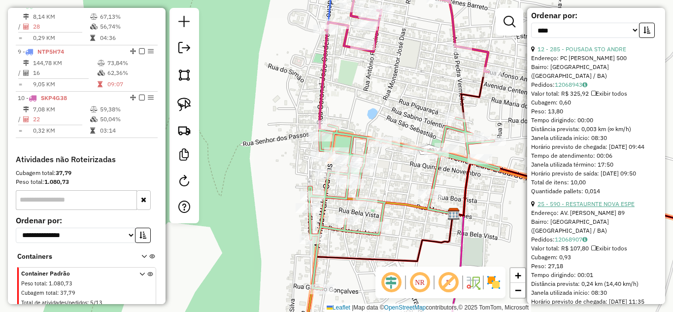
click at [588, 207] on link "25 - 590 - RESTAURNTE NOVA ESPE" at bounding box center [585, 203] width 97 height 7
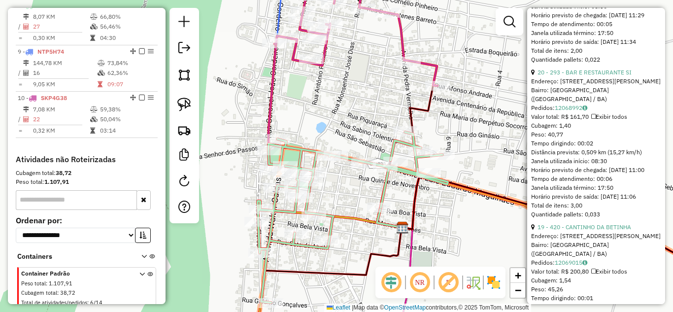
scroll to position [526, 0]
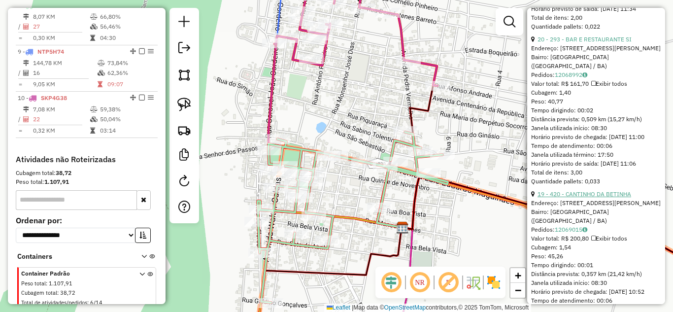
click at [591, 198] on link "19 - 420 - CANTINHO DA BETINHA" at bounding box center [584, 193] width 94 height 7
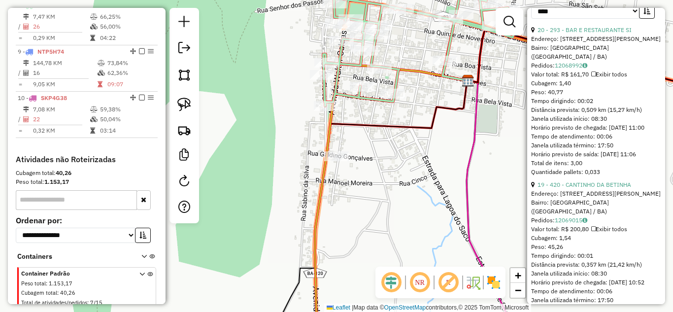
scroll to position [282, 0]
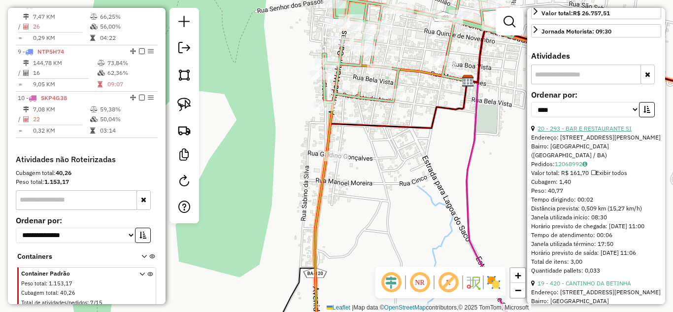
click at [584, 132] on link "20 - 293 - BAR E RESTAURANTE SI" at bounding box center [584, 128] width 94 height 7
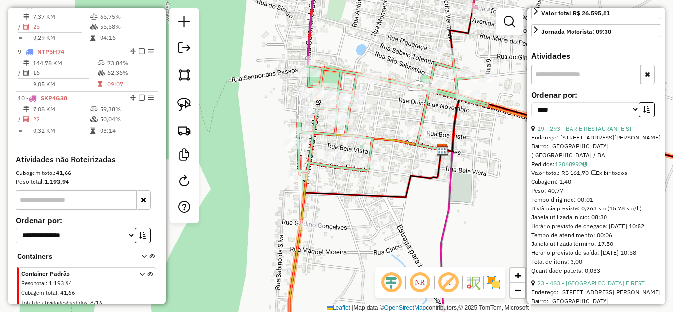
scroll to position [380, 0]
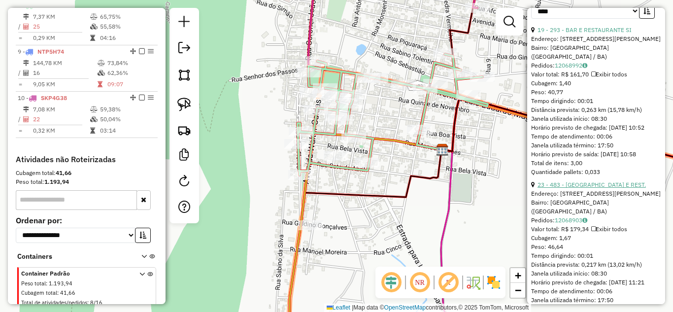
click at [579, 188] on link "23 - 483 - CHURRASCARIA E REST." at bounding box center [591, 184] width 108 height 7
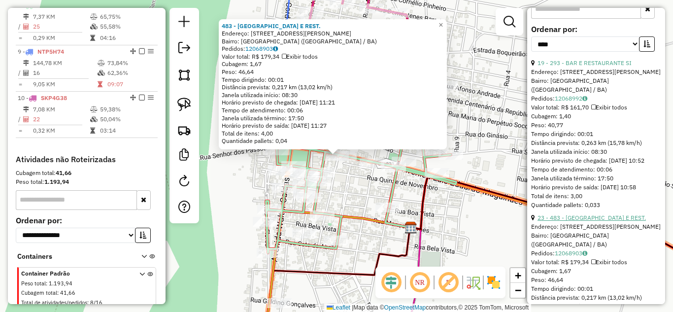
scroll to position [315, 0]
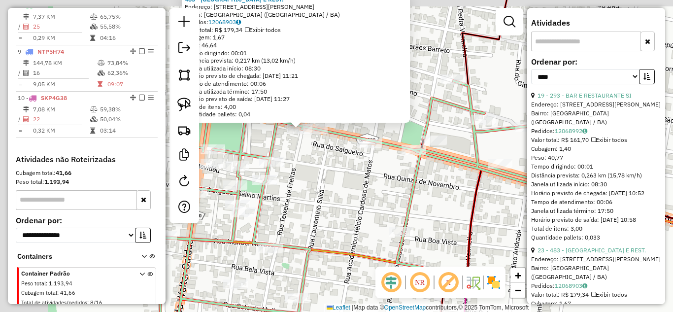
drag, startPoint x: 261, startPoint y: 179, endPoint x: 358, endPoint y: 195, distance: 98.8
click at [358, 195] on div "483 - CHURRASCARIA E REST. Endereço: AVENIDA LUIZ EDUARDO MARGALHAE S16 Bairro:…" at bounding box center [336, 156] width 673 height 312
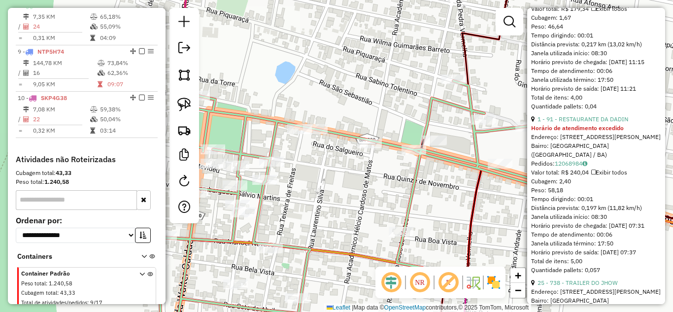
scroll to position [544, 0]
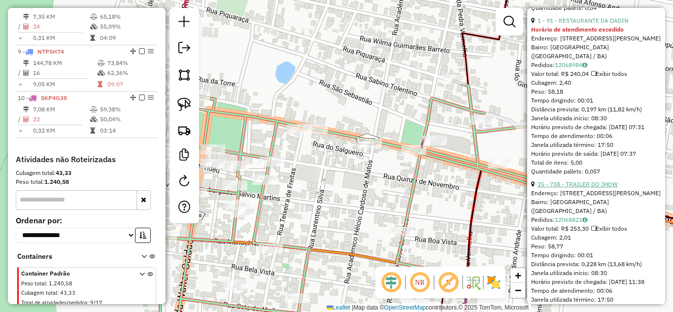
click at [592, 188] on link "25 - 738 - TRAILER DO JHOW" at bounding box center [577, 183] width 80 height 7
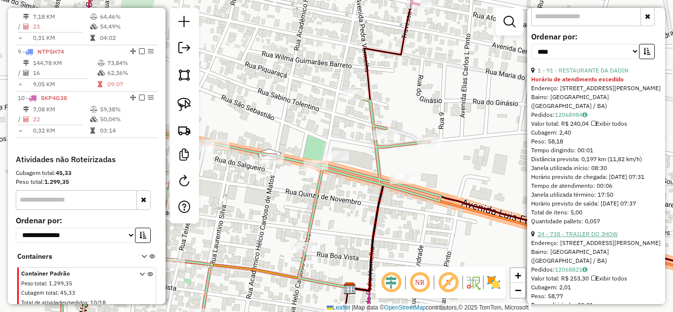
scroll to position [373, 0]
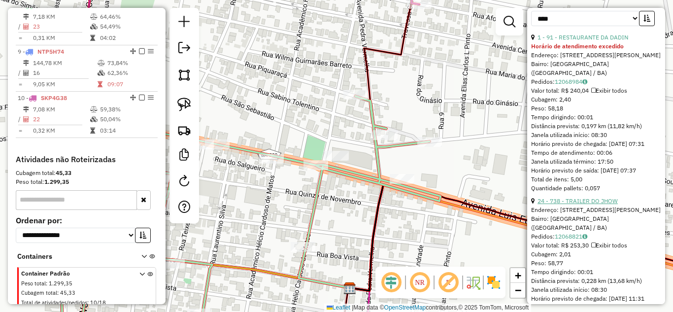
click at [592, 204] on link "24 - 738 - TRAILER DO JHOW" at bounding box center [577, 200] width 80 height 7
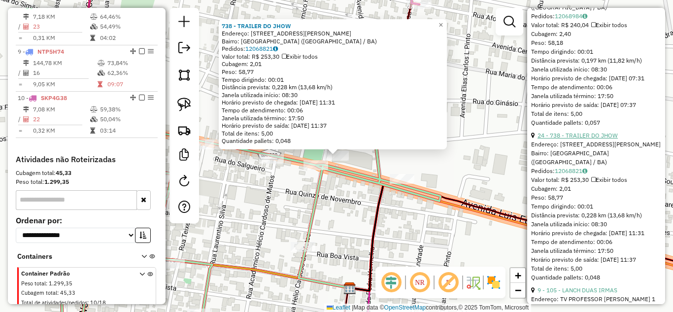
scroll to position [504, 0]
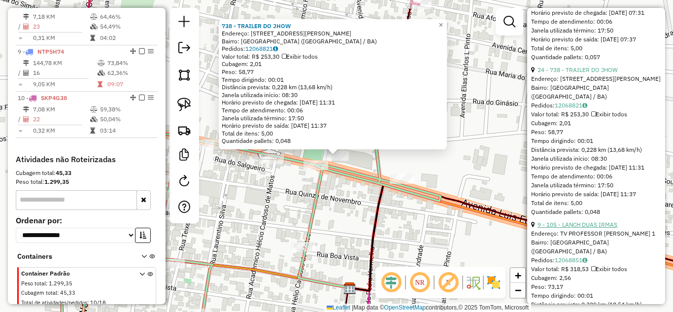
click at [587, 228] on link "9 - 105 - LANCH DUAS IRMAS" at bounding box center [577, 224] width 80 height 7
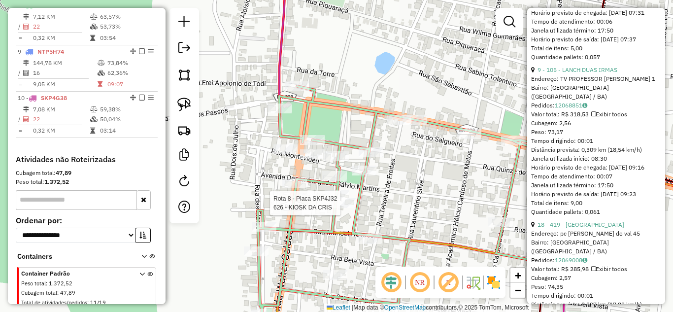
scroll to position [168, 0]
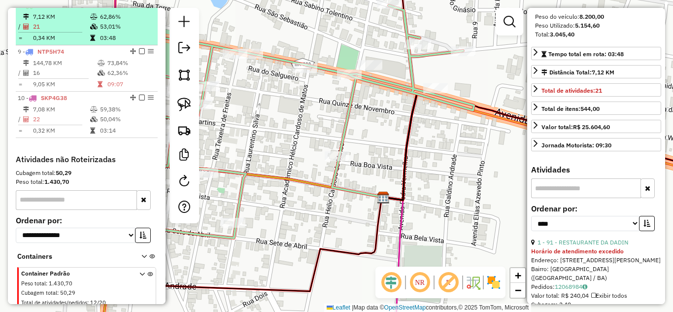
click at [57, 22] on td "7,12 KM" at bounding box center [61, 17] width 57 height 10
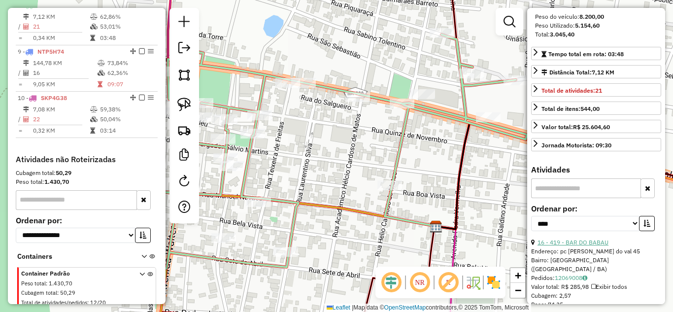
click at [594, 246] on link "16 - 419 - BAR DO BABAU" at bounding box center [572, 241] width 71 height 7
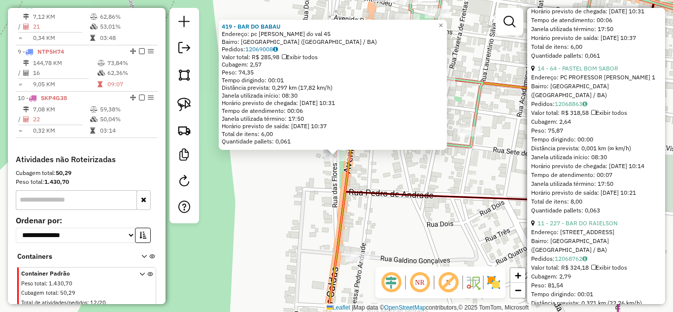
scroll to position [365, 0]
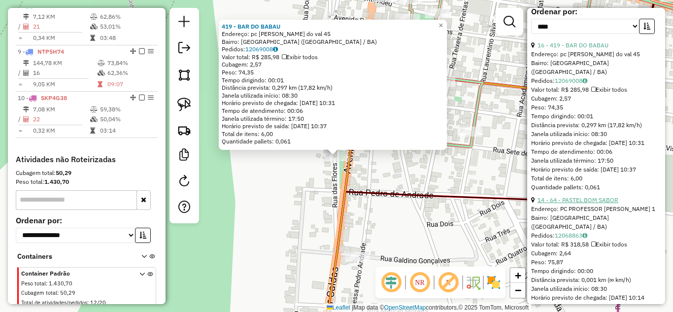
click at [590, 203] on link "14 - 64 - PASTEL BOM SABOR" at bounding box center [577, 199] width 81 height 7
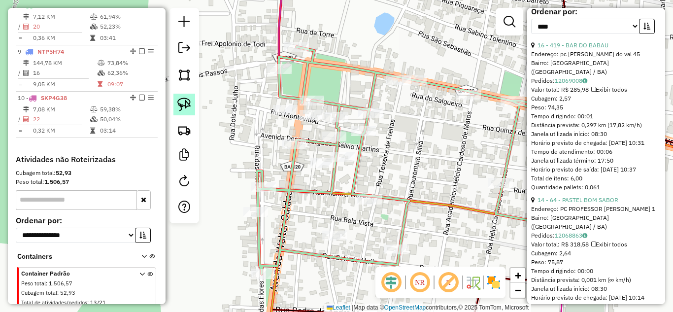
click at [175, 101] on link at bounding box center [184, 105] width 22 height 22
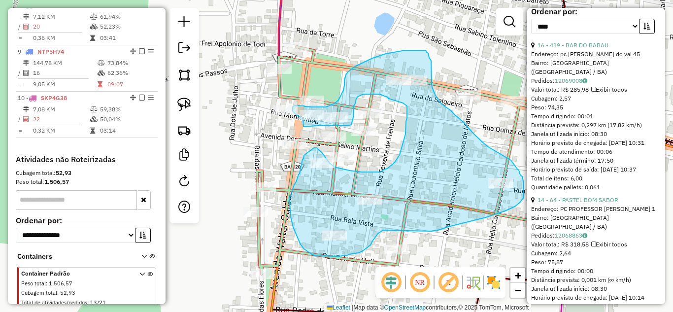
drag, startPoint x: 303, startPoint y: 127, endPoint x: 317, endPoint y: 126, distance: 13.3
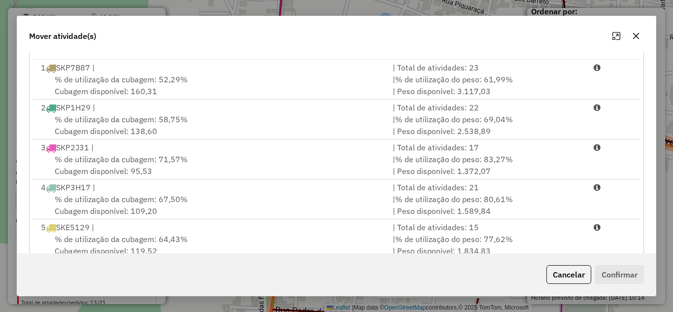
scroll to position [0, 0]
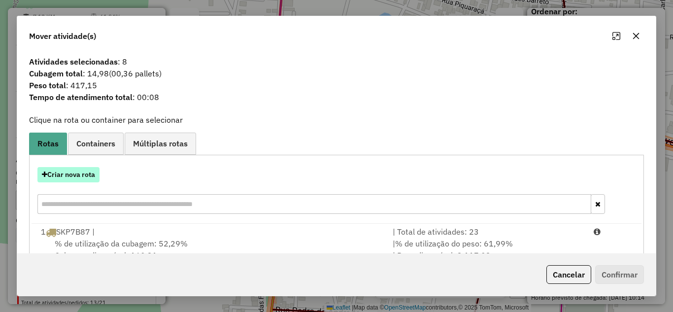
click at [40, 179] on button "Criar nova rota" at bounding box center [68, 174] width 62 height 15
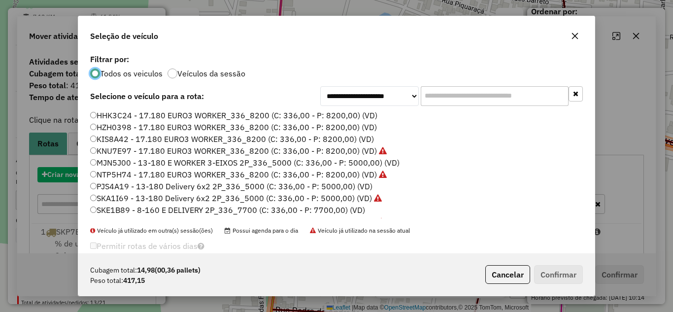
scroll to position [5, 3]
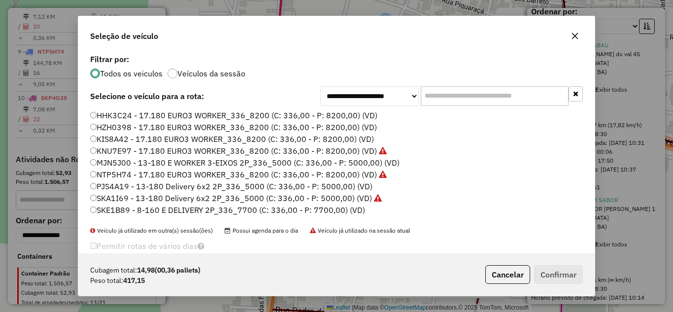
click at [122, 188] on label "PJS4A19 - 13-180 Delivery 6x2 2P_336_5000 (C: 336,00 - P: 5000,00) (VD)" at bounding box center [231, 186] width 282 height 12
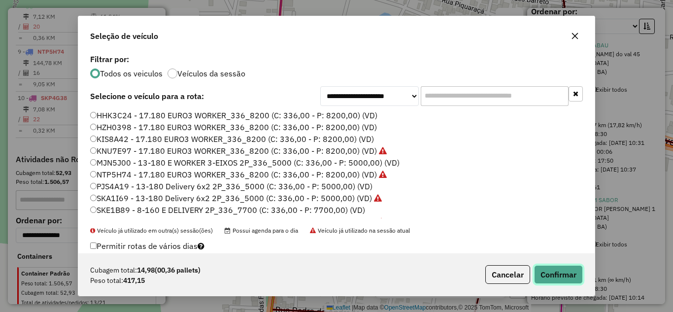
click at [554, 280] on button "Confirmar" at bounding box center [558, 274] width 49 height 19
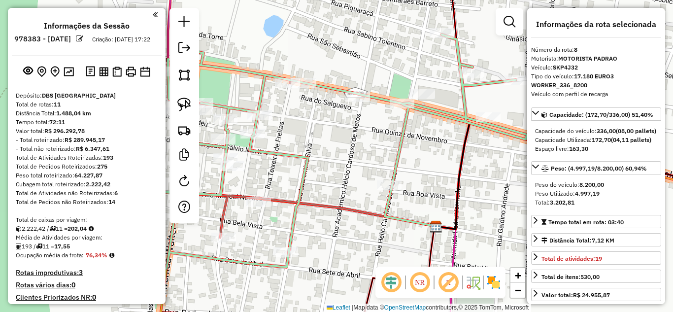
select select "*********"
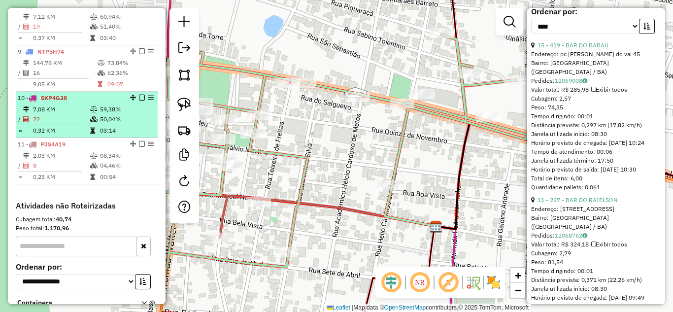
click at [64, 114] on td "7,08 KM" at bounding box center [61, 109] width 57 height 10
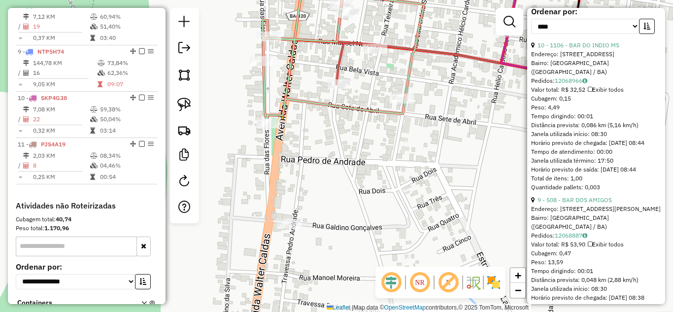
drag, startPoint x: 322, startPoint y: 206, endPoint x: 492, endPoint y: -18, distance: 280.9
click at [492, 0] on html "Aguarde... Pop-up bloqueado! Seu navegador bloqueou automáticamente a abertura …" at bounding box center [336, 156] width 673 height 312
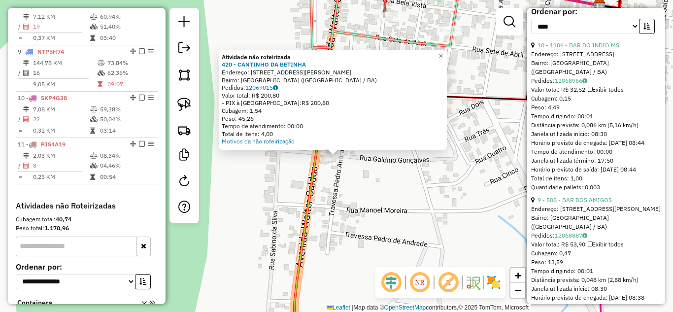
click at [345, 199] on div "Atividade não roteirizada 420 - CANTINHO DA BETINHA Endereço: RUA RUA ZELIA GAT…" at bounding box center [336, 156] width 673 height 312
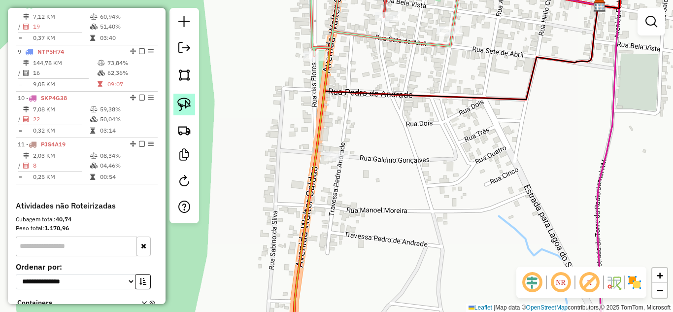
click at [182, 102] on img at bounding box center [184, 105] width 14 height 14
drag, startPoint x: 329, startPoint y: 126, endPoint x: 362, endPoint y: 159, distance: 46.7
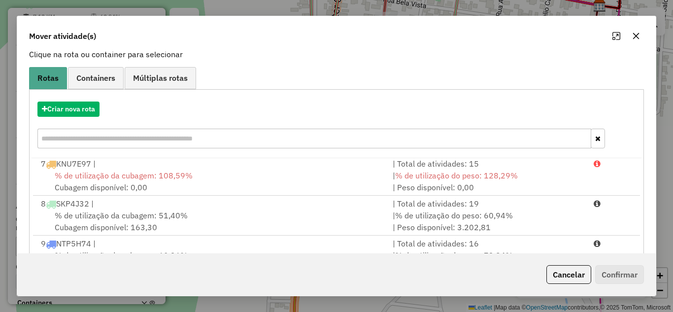
scroll to position [184, 0]
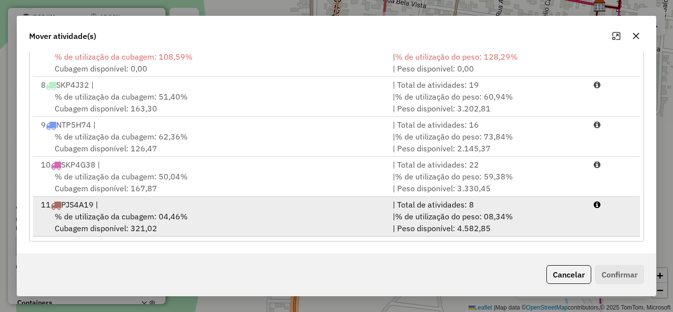
click at [165, 218] on span "% de utilização da cubagem: 04,46%" at bounding box center [121, 216] width 133 height 10
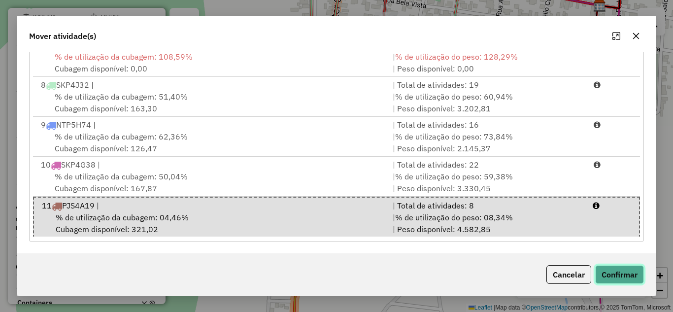
click at [629, 270] on button "Confirmar" at bounding box center [619, 274] width 49 height 19
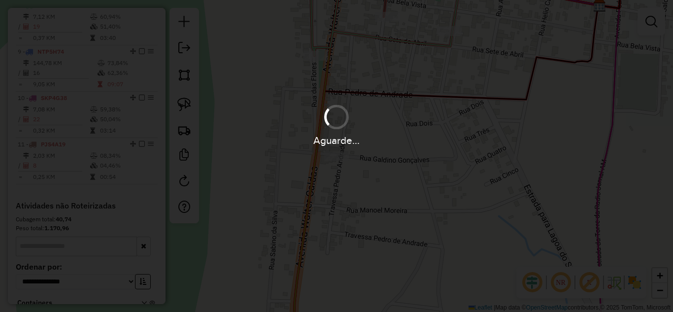
scroll to position [0, 0]
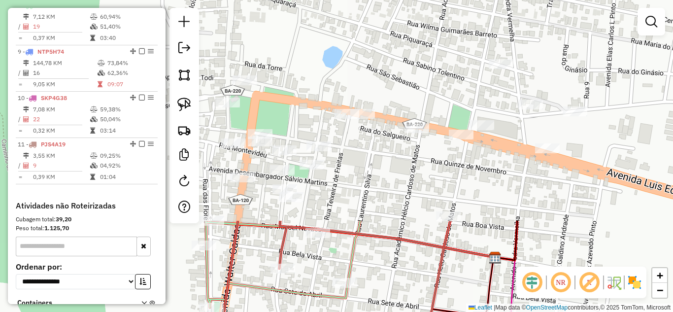
drag, startPoint x: 507, startPoint y: 57, endPoint x: 402, endPoint y: 309, distance: 272.5
click at [402, 309] on div "Janela de atendimento Grade de atendimento Capacidade Transportadoras Veículos …" at bounding box center [336, 156] width 673 height 312
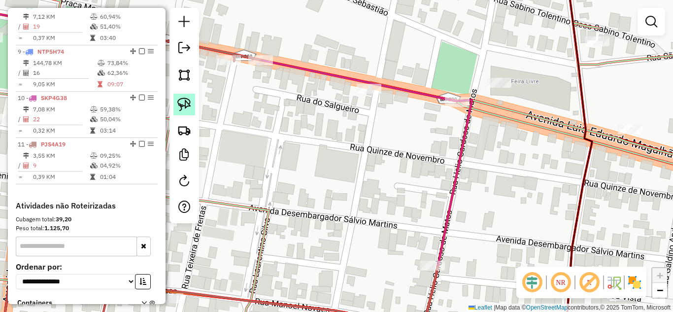
click at [174, 100] on link at bounding box center [184, 105] width 22 height 22
drag, startPoint x: 504, startPoint y: 60, endPoint x: 506, endPoint y: 93, distance: 33.1
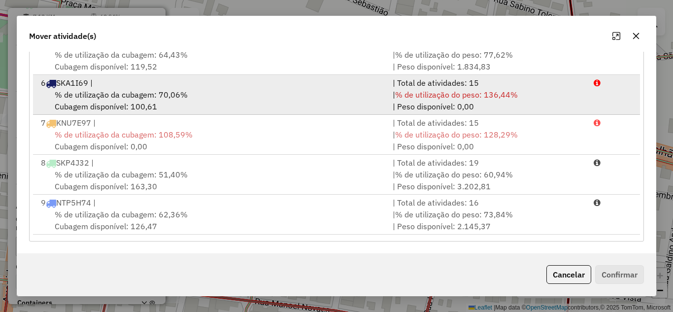
scroll to position [197, 0]
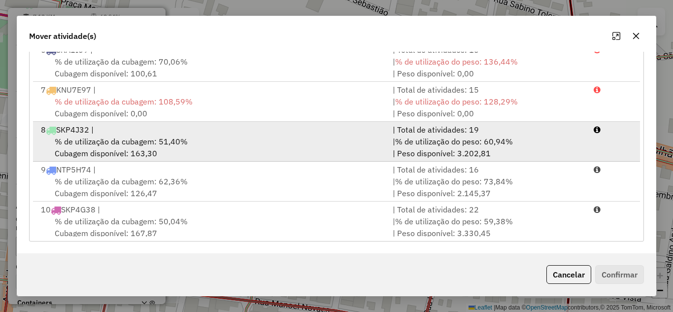
click at [275, 146] on div "% de utilização da cubagem: 51,40% Cubagem disponível: 163,30" at bounding box center [211, 147] width 352 height 24
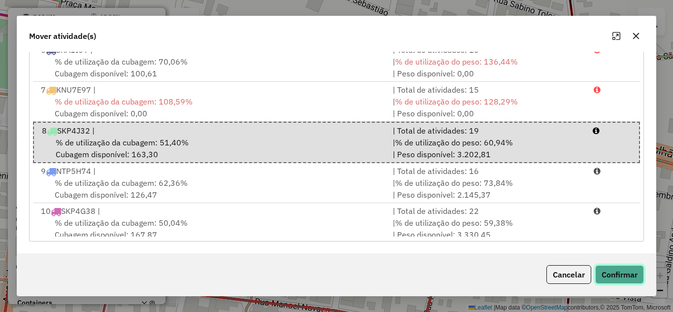
click at [629, 272] on button "Confirmar" at bounding box center [619, 274] width 49 height 19
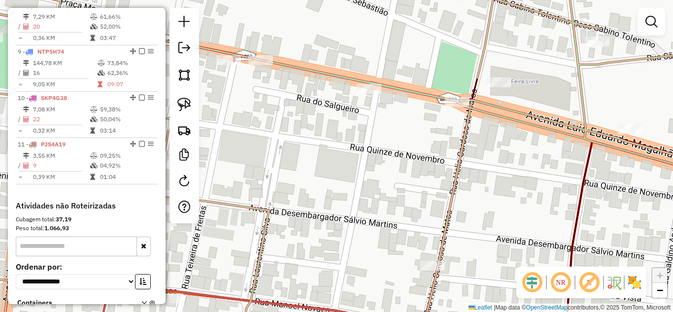
scroll to position [0, 0]
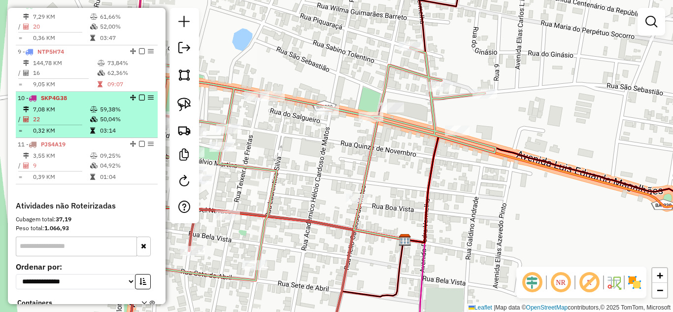
click at [43, 114] on td "7,08 KM" at bounding box center [61, 109] width 57 height 10
select select "*********"
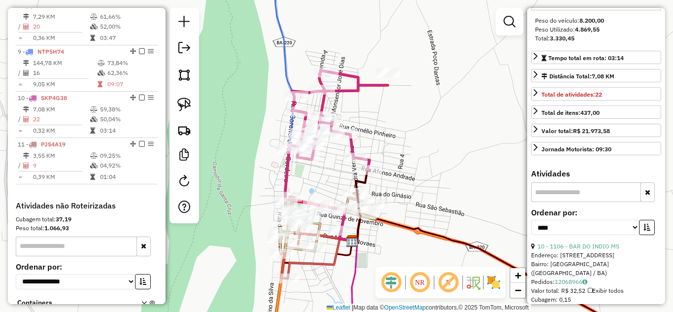
scroll to position [230, 0]
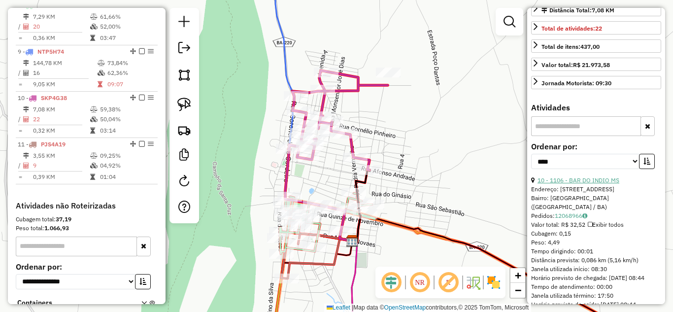
click at [604, 184] on link "10 - 1106 - BAR DO INDIO MS" at bounding box center [578, 179] width 82 height 7
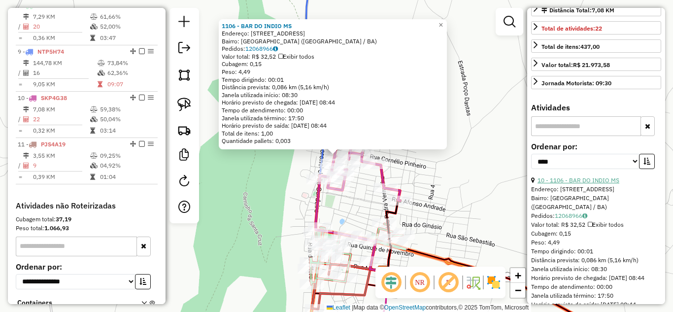
click at [607, 184] on link "10 - 1106 - BAR DO INDIO MS" at bounding box center [578, 179] width 82 height 7
click at [443, 186] on div "1106 - BAR DO INDIO MS Endereço: Rua Demostenes Barreto 201 Bairro: CENTRO (MON…" at bounding box center [336, 156] width 673 height 312
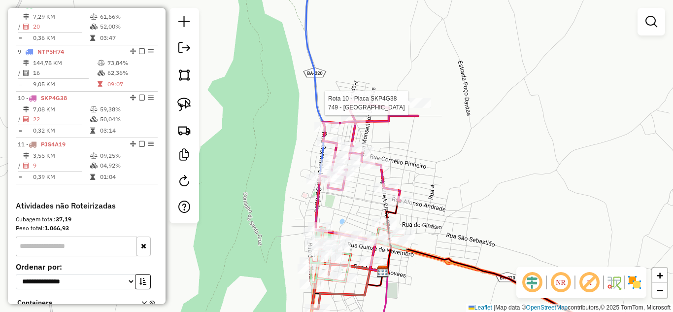
select select "*********"
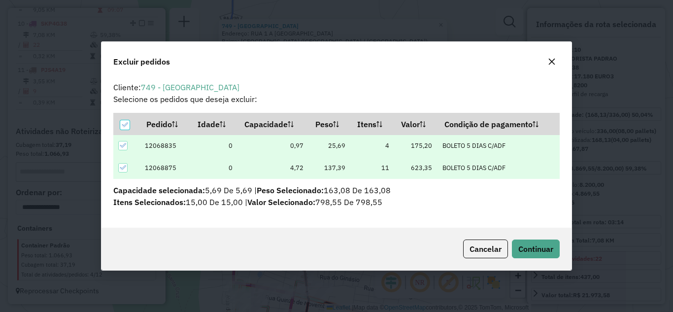
scroll to position [6, 3]
click at [540, 241] on button "Continuar" at bounding box center [536, 248] width 48 height 19
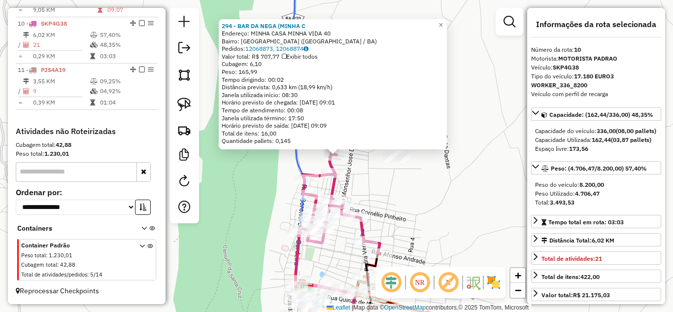
click at [262, 173] on div "294 - BAR DA NEGA (MINHA C Endereço: MINHA CASA MINHA VIDA 40 Bairro: CENTRO (M…" at bounding box center [336, 156] width 673 height 312
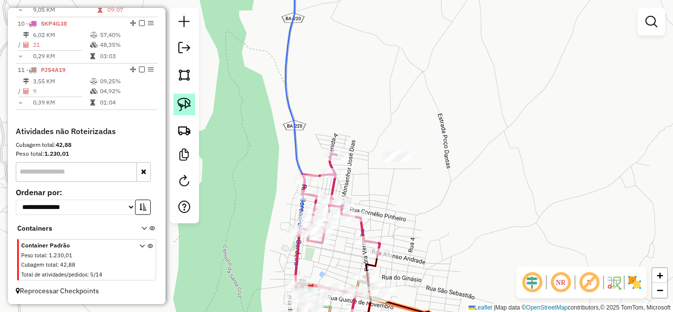
click at [186, 109] on img at bounding box center [184, 105] width 14 height 14
drag, startPoint x: 347, startPoint y: 133, endPoint x: 350, endPoint y: 164, distance: 30.2
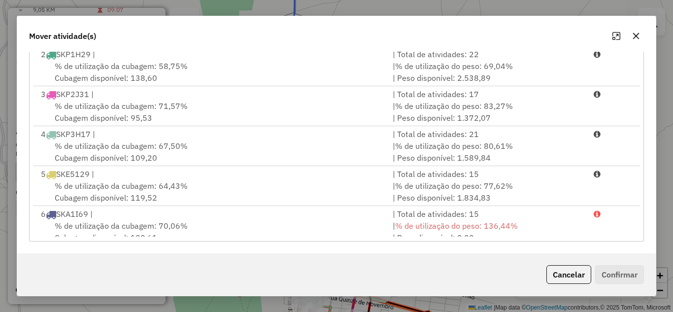
scroll to position [202, 0]
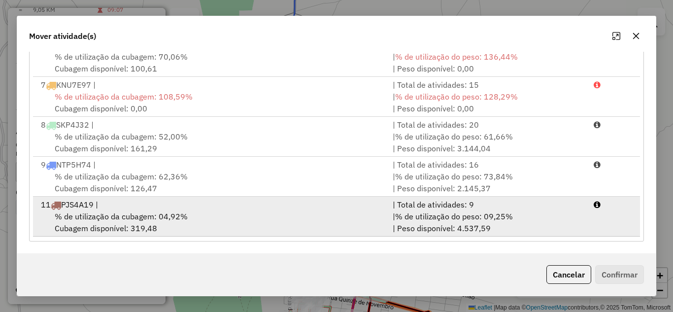
click at [533, 217] on div "| % de utilização do peso: 09,25% | Peso disponível: 4.537,59" at bounding box center [487, 222] width 201 height 24
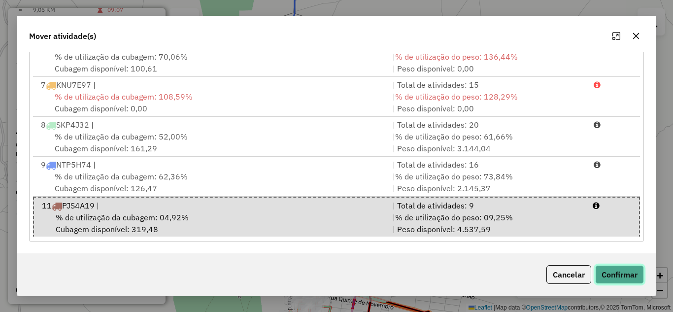
click at [602, 270] on button "Confirmar" at bounding box center [619, 274] width 49 height 19
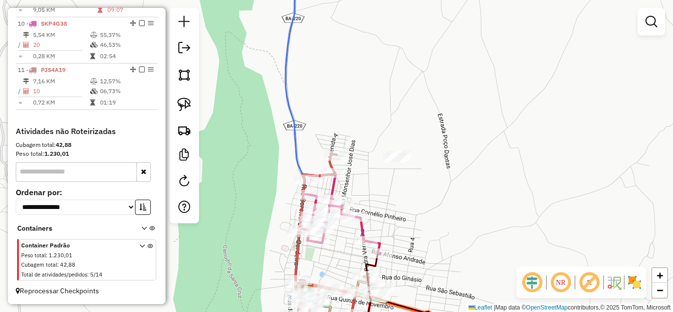
scroll to position [0, 0]
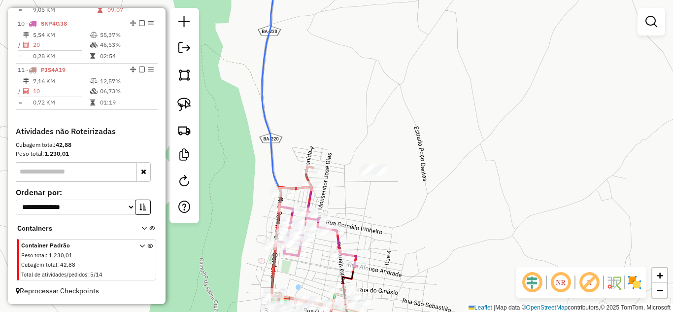
drag, startPoint x: 423, startPoint y: 116, endPoint x: 405, endPoint y: 127, distance: 20.8
click at [405, 127] on div "Janela de atendimento Grade de atendimento Capacidade Transportadoras Veículos …" at bounding box center [336, 156] width 673 height 312
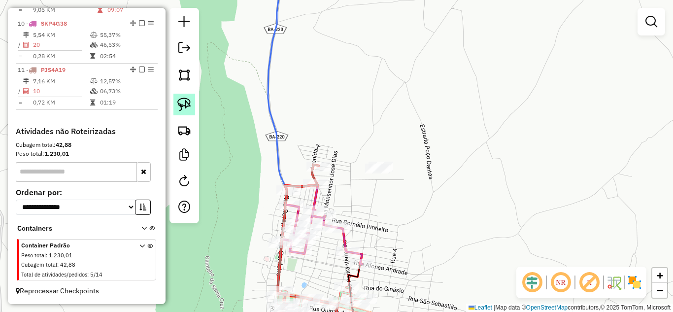
click at [180, 103] on img at bounding box center [184, 105] width 14 height 14
drag, startPoint x: 359, startPoint y: 147, endPoint x: 431, endPoint y: 188, distance: 82.5
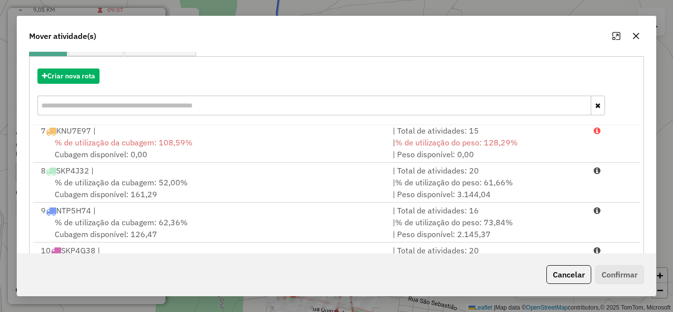
scroll to position [184, 0]
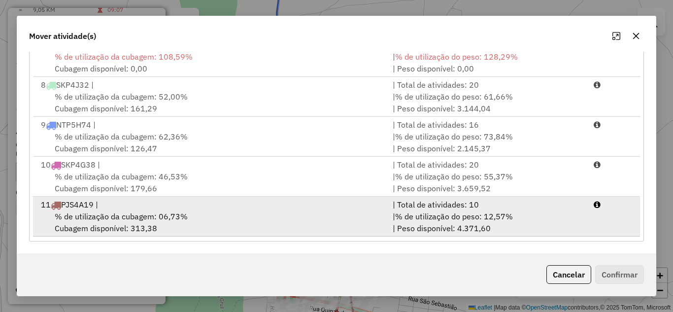
click at [133, 216] on span "% de utilização da cubagem: 06,73%" at bounding box center [121, 216] width 133 height 10
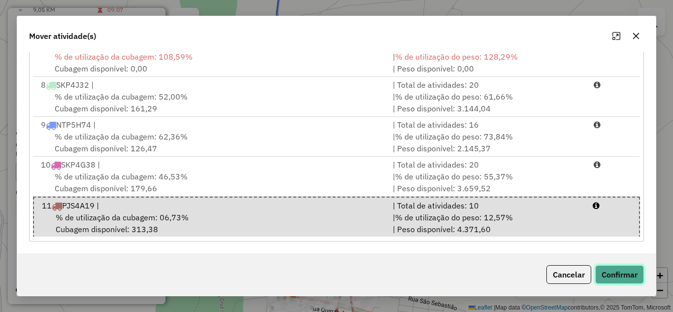
click at [624, 274] on button "Confirmar" at bounding box center [619, 274] width 49 height 19
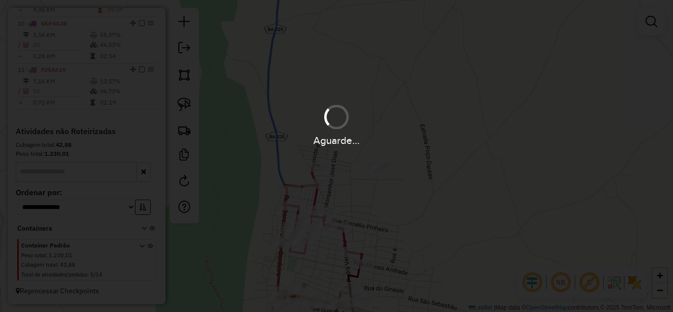
scroll to position [0, 0]
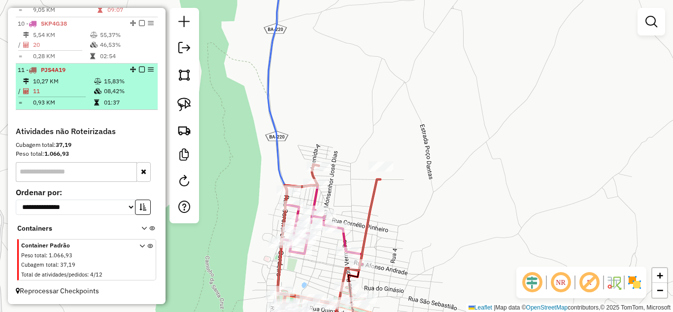
click at [55, 83] on td "10,27 KM" at bounding box center [63, 81] width 61 height 10
select select "*********"
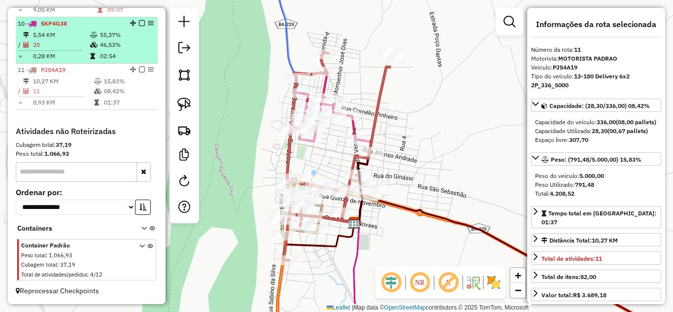
click at [54, 27] on span "SKP4G38" at bounding box center [54, 23] width 26 height 7
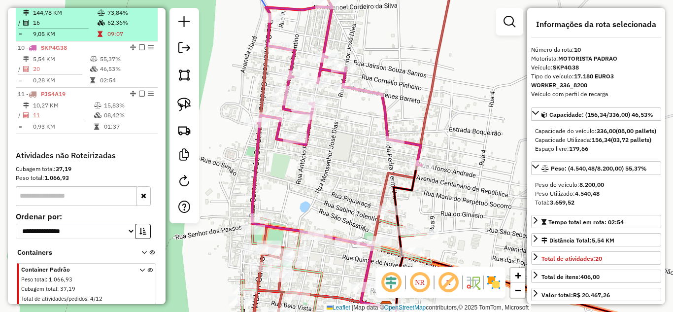
scroll to position [657, 0]
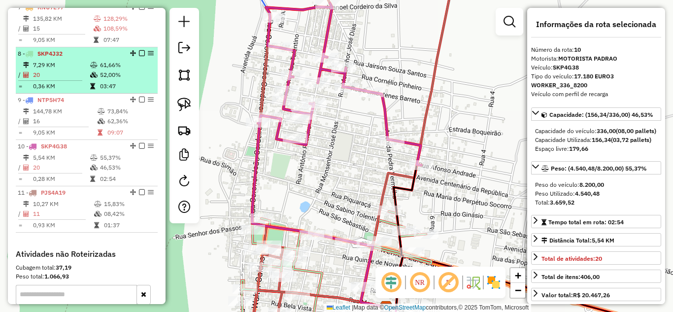
click at [64, 70] on td "7,29 KM" at bounding box center [61, 65] width 57 height 10
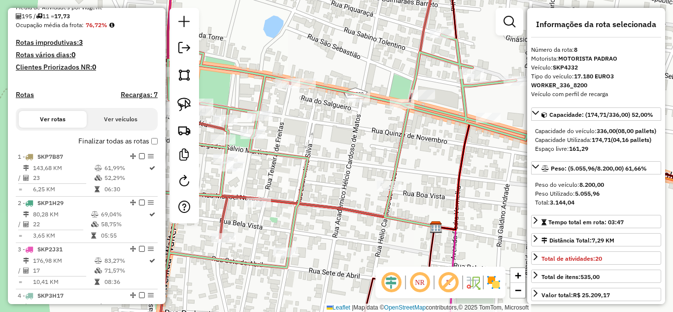
scroll to position [198, 0]
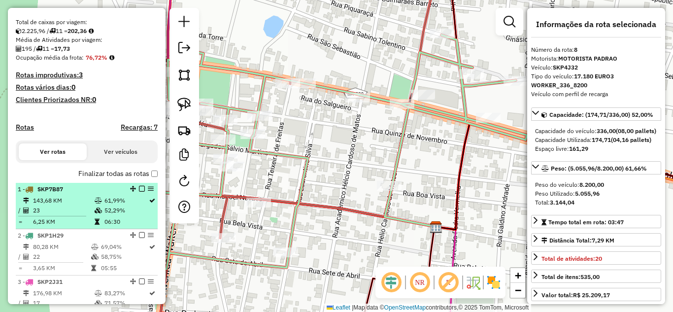
click at [61, 205] on td "143,68 KM" at bounding box center [64, 201] width 62 height 10
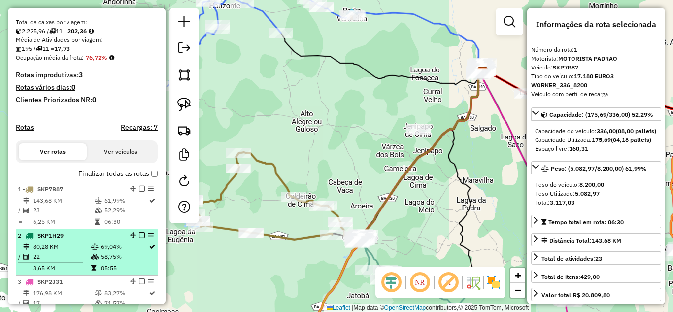
click at [56, 239] on span "SKP1H29" at bounding box center [50, 234] width 26 height 7
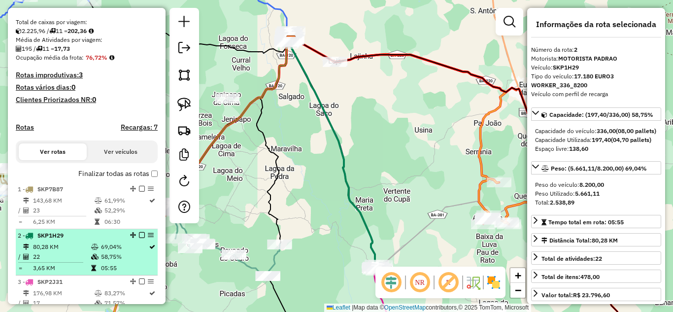
scroll to position [263, 0]
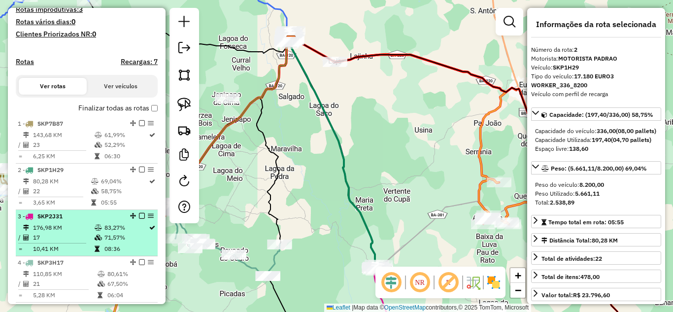
click at [47, 232] on td "176,98 KM" at bounding box center [64, 228] width 62 height 10
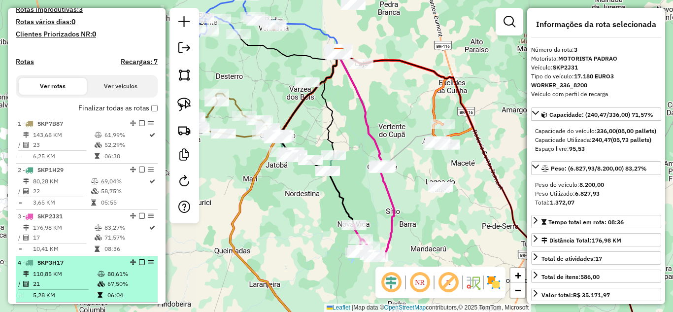
click at [55, 277] on li "4 - SKP3H17 110,85 KM 80,61% / 21 67,50% = 5,28 KM 06:04" at bounding box center [87, 279] width 142 height 46
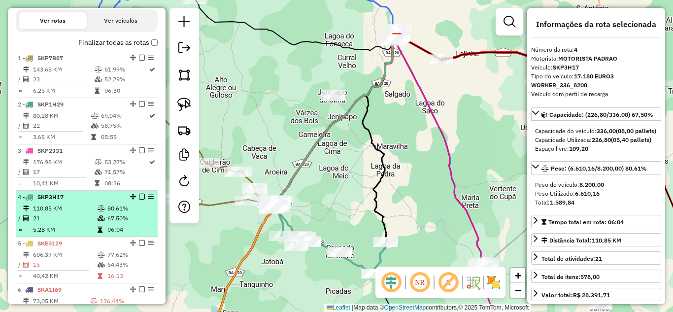
scroll to position [362, 0]
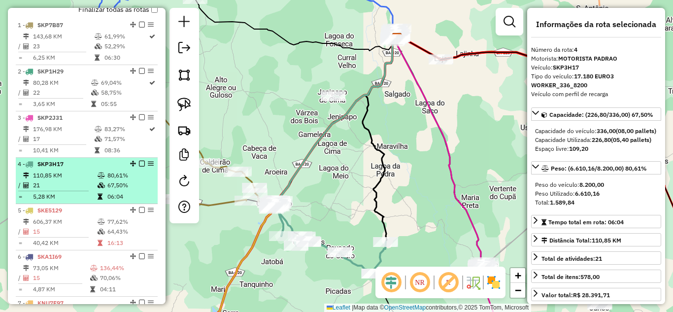
click at [57, 190] on td "21" at bounding box center [65, 185] width 65 height 10
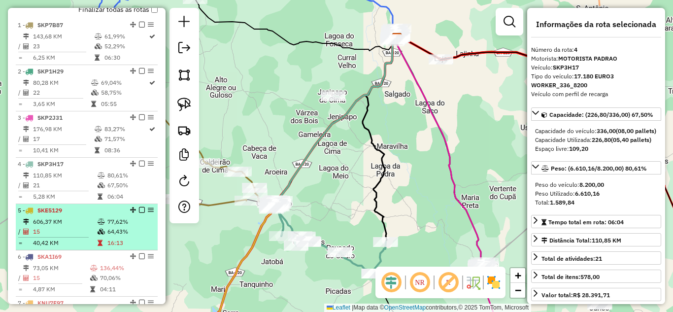
click at [62, 227] on td "606,37 KM" at bounding box center [65, 222] width 65 height 10
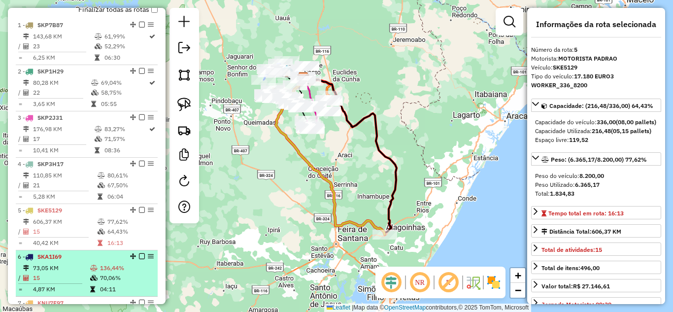
click at [57, 273] on td "73,05 KM" at bounding box center [61, 268] width 57 height 10
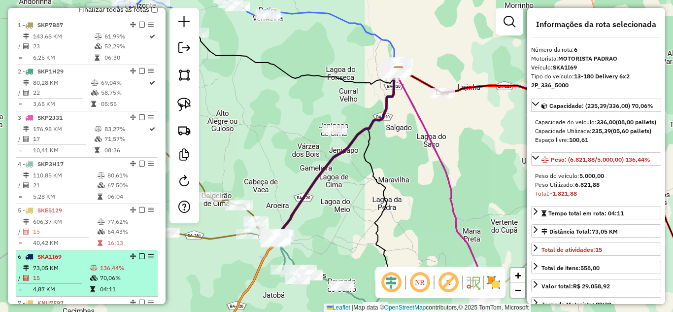
scroll to position [427, 0]
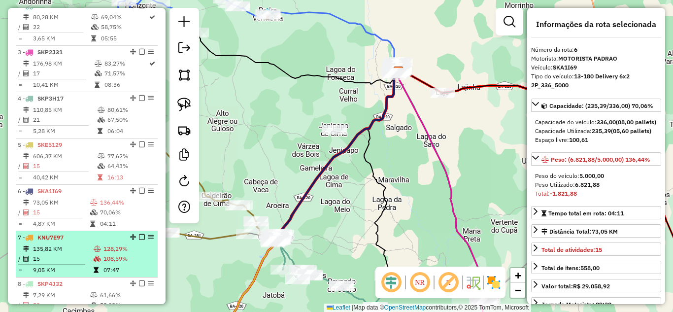
click at [65, 254] on td "135,82 KM" at bounding box center [63, 249] width 61 height 10
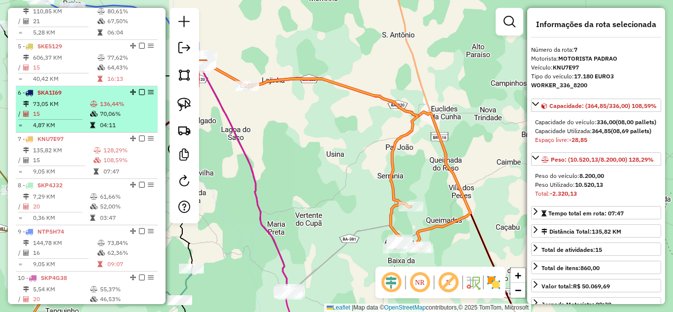
scroll to position [559, 0]
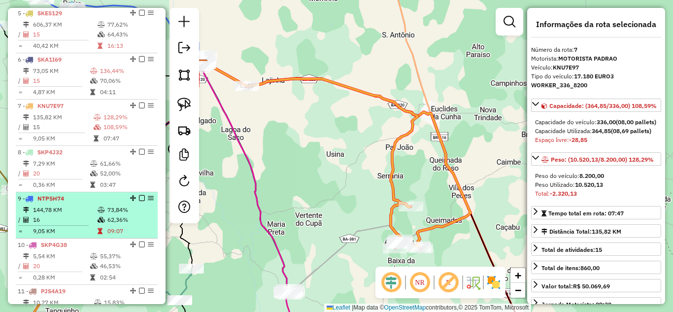
click at [64, 215] on td "144,78 KM" at bounding box center [65, 210] width 65 height 10
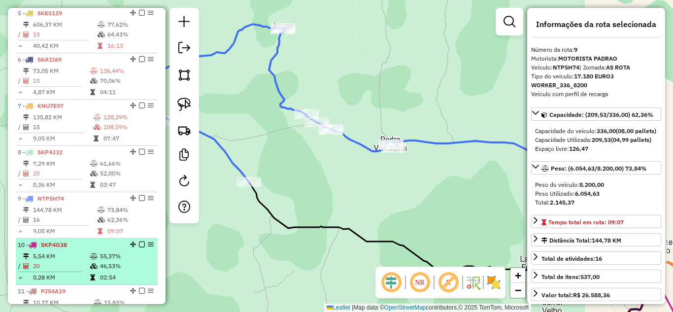
click at [55, 261] on td "5,54 KM" at bounding box center [61, 256] width 57 height 10
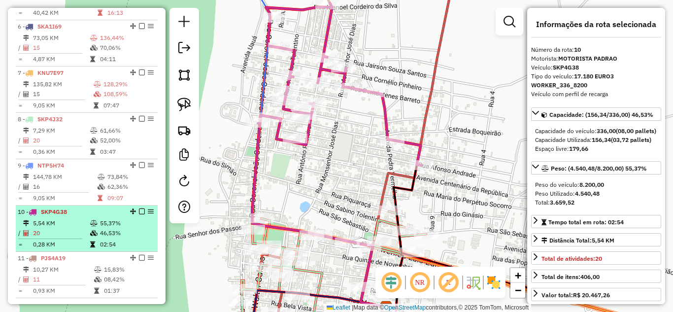
scroll to position [657, 0]
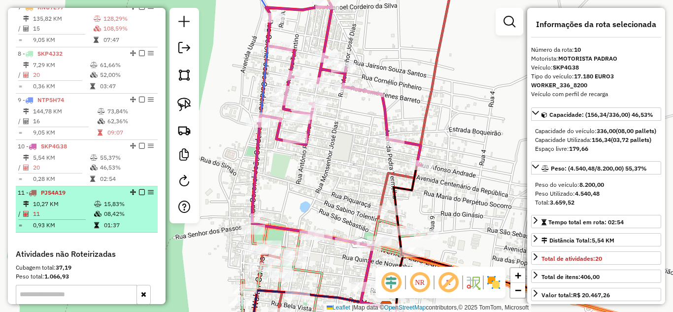
click at [64, 218] on td "11" at bounding box center [63, 214] width 61 height 10
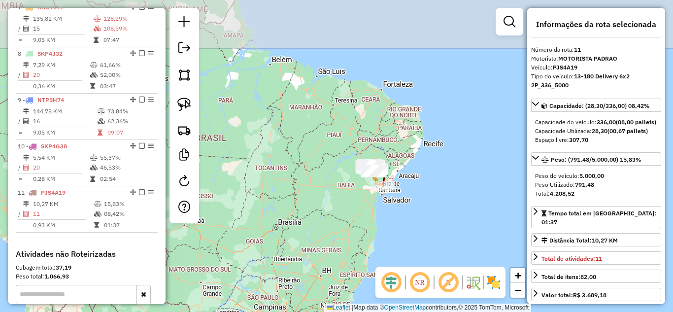
drag, startPoint x: 472, startPoint y: 102, endPoint x: 395, endPoint y: 163, distance: 98.5
click at [404, 162] on div "Janela de atendimento Grade de atendimento Capacidade Transportadoras Veículos …" at bounding box center [336, 156] width 673 height 312
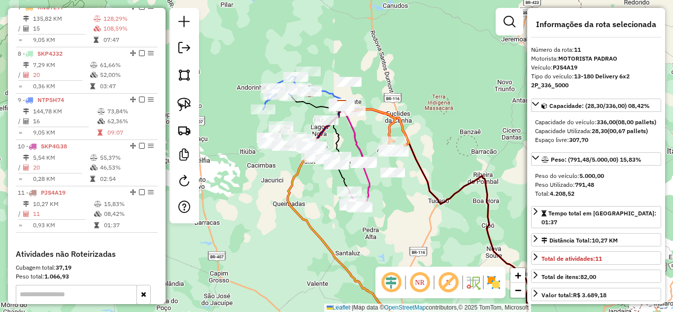
drag, startPoint x: 372, startPoint y: 148, endPoint x: 437, endPoint y: 122, distance: 69.4
click at [437, 122] on div "Janela de atendimento Grade de atendimento Capacidade Transportadoras Veículos …" at bounding box center [336, 156] width 673 height 312
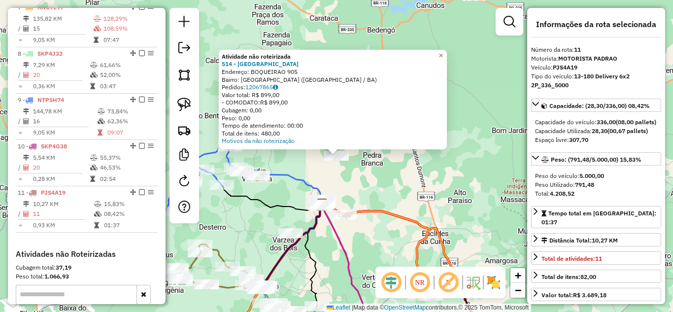
click at [351, 184] on div "Atividade não roteirizada 514 - BAR DO ISRAEL Endereço: BOQUEIRAO 905 Bairro: C…" at bounding box center [336, 156] width 673 height 312
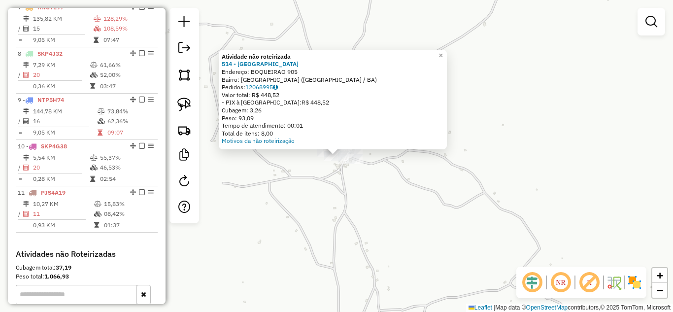
drag, startPoint x: 301, startPoint y: 181, endPoint x: 305, endPoint y: 178, distance: 5.2
click at [302, 181] on div "Atividade não roteirizada 514 - BAR DO ISRAEL Endereço: BOQUEIRAO 905 Bairro: C…" at bounding box center [336, 156] width 673 height 312
click at [324, 188] on div "Atividade não roteirizada 514 - BAR DO ISRAEL Endereço: BOQUEIRAO 905 Bairro: C…" at bounding box center [336, 156] width 673 height 312
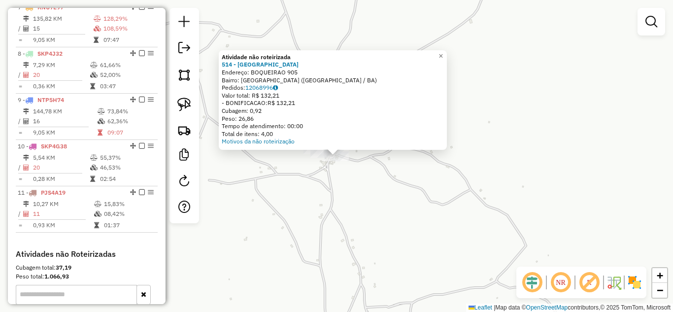
click at [336, 171] on div "Atividade não roteirizada 514 - BAR DO ISRAEL Endereço: BOQUEIRAO 905 Bairro: C…" at bounding box center [336, 156] width 673 height 312
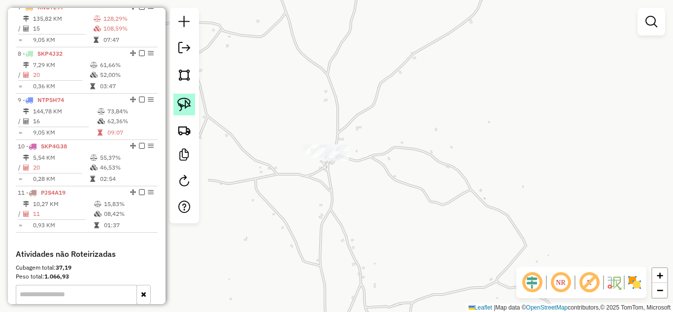
click at [177, 109] on link at bounding box center [184, 105] width 22 height 22
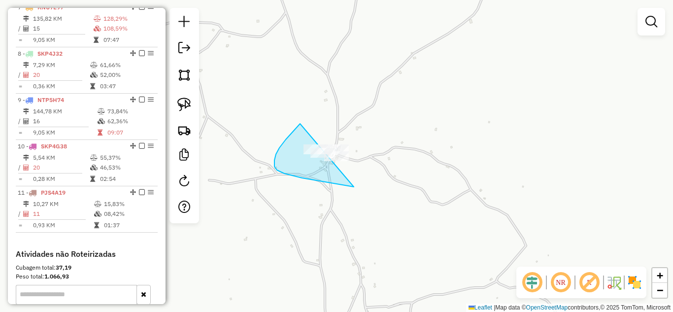
drag, startPoint x: 300, startPoint y: 124, endPoint x: 419, endPoint y: 139, distance: 119.7
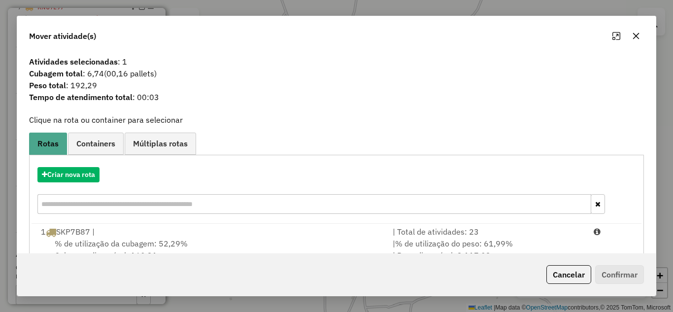
click at [635, 35] on icon "button" at bounding box center [636, 36] width 6 height 6
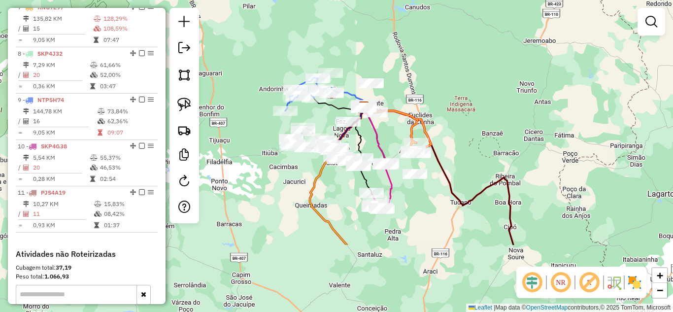
drag, startPoint x: 335, startPoint y: 179, endPoint x: 427, endPoint y: 84, distance: 132.4
click at [427, 84] on div "Janela de atendimento Grade de atendimento Capacidade Transportadoras Veículos …" at bounding box center [336, 156] width 673 height 312
click at [187, 50] on em at bounding box center [184, 48] width 12 height 12
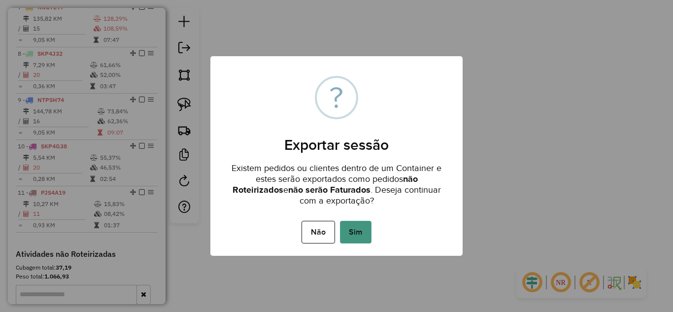
click at [359, 230] on button "Sim" at bounding box center [356, 232] width 32 height 23
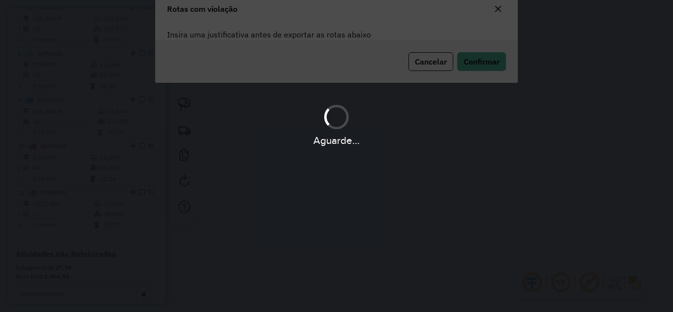
scroll to position [22, 0]
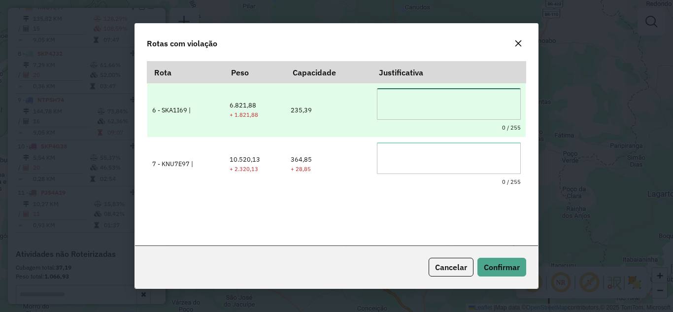
click at [433, 101] on textarea at bounding box center [449, 104] width 144 height 32
drag, startPoint x: 436, startPoint y: 107, endPoint x: 382, endPoint y: 91, distance: 57.0
click at [382, 91] on textarea "**********" at bounding box center [449, 104] width 144 height 32
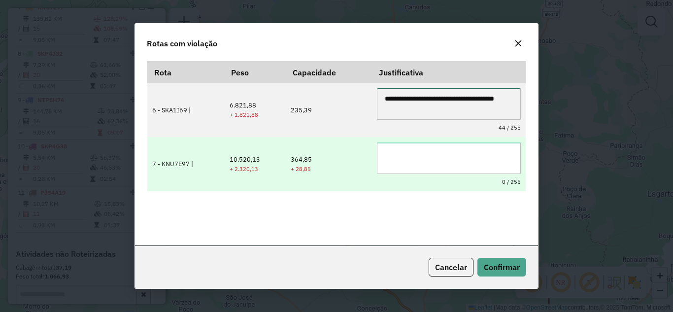
type textarea "**********"
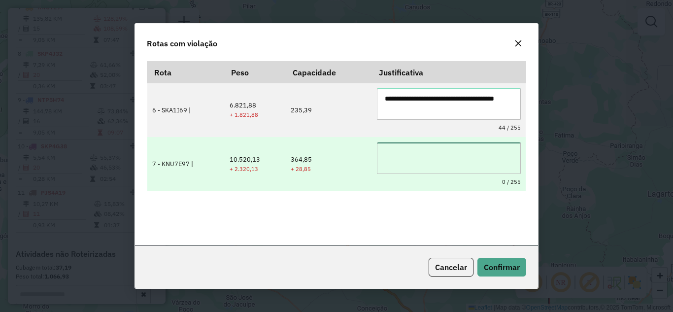
click at [407, 155] on textarea at bounding box center [449, 158] width 144 height 32
paste textarea "**********"
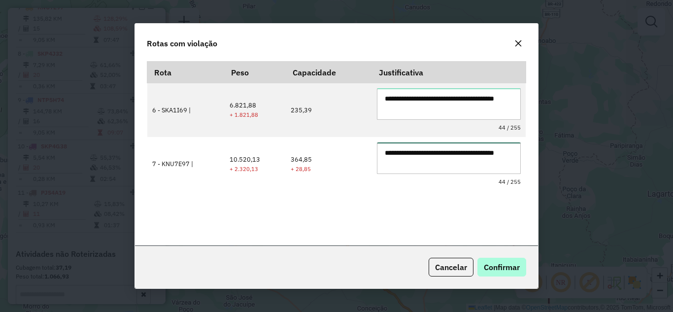
type textarea "**********"
click at [490, 260] on button "Confirmar" at bounding box center [501, 267] width 49 height 19
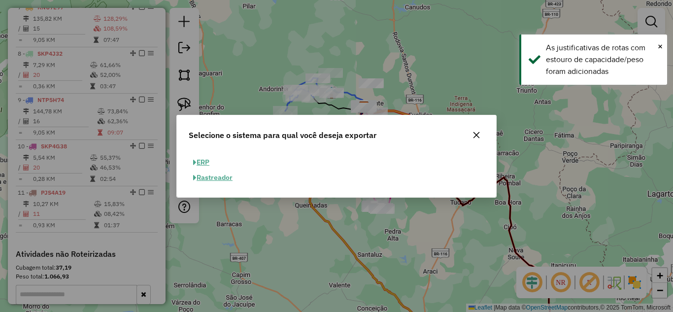
click at [196, 159] on span "button" at bounding box center [194, 162] width 3 height 7
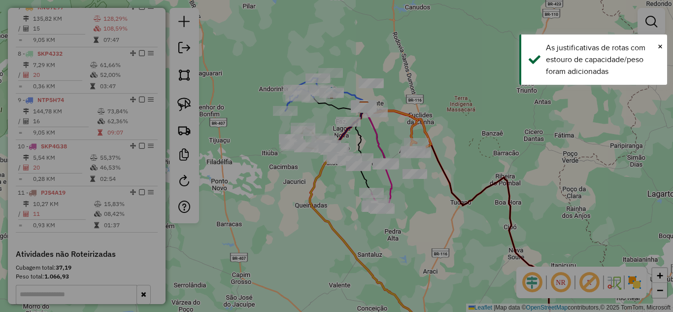
select select "**"
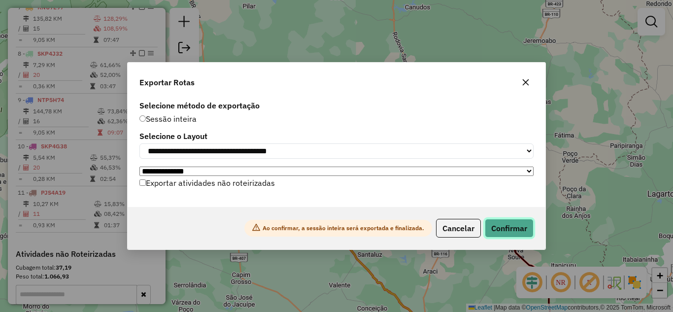
click at [522, 229] on button "Confirmar" at bounding box center [509, 228] width 49 height 19
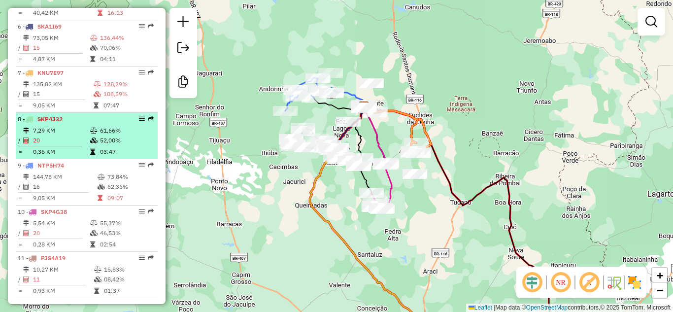
scroll to position [532, 0]
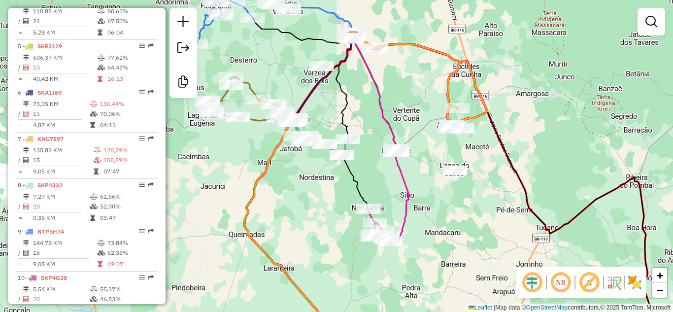
drag, startPoint x: 331, startPoint y: 106, endPoint x: 365, endPoint y: 188, distance: 88.5
click at [365, 187] on div "Janela de atendimento Grade de atendimento Capacidade Transportadoras Veículos …" at bounding box center [336, 156] width 673 height 312
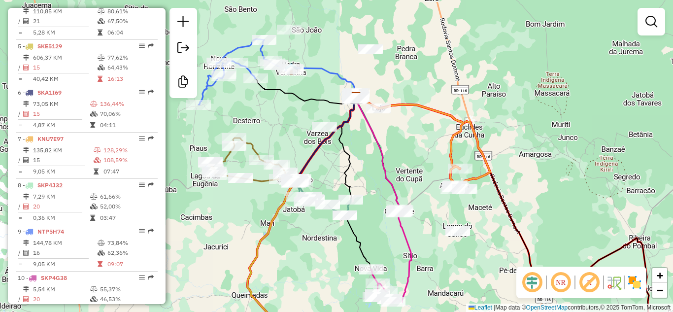
drag, startPoint x: 369, startPoint y: 193, endPoint x: 311, endPoint y: 156, distance: 68.7
click at [339, 156] on icon at bounding box center [347, 148] width 17 height 101
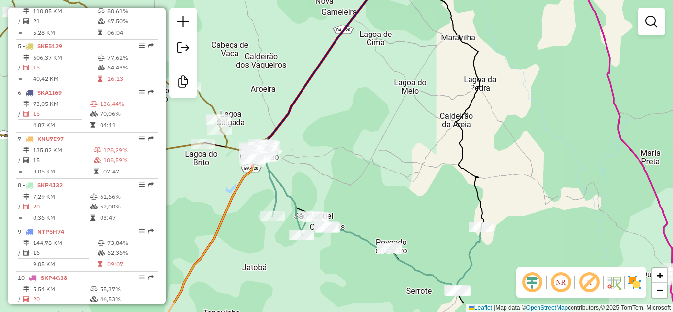
drag, startPoint x: 385, startPoint y: 218, endPoint x: 341, endPoint y: 168, distance: 66.3
click at [341, 168] on div "Janela de atendimento Grade de atendimento Capacidade Transportadoras Veículos …" at bounding box center [336, 156] width 673 height 312
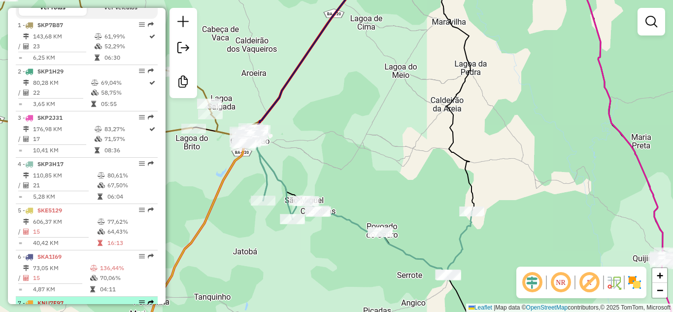
scroll to position [270, 0]
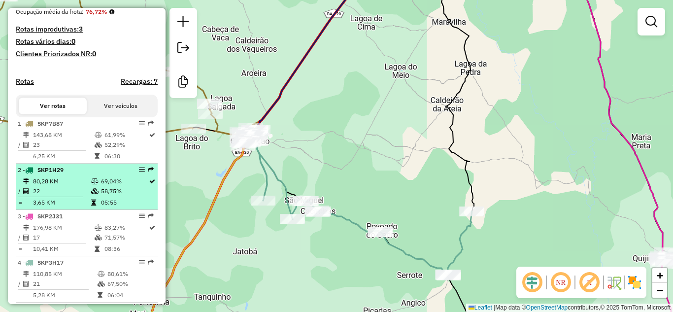
click at [77, 186] on td "80,28 KM" at bounding box center [62, 181] width 58 height 10
select select "*********"
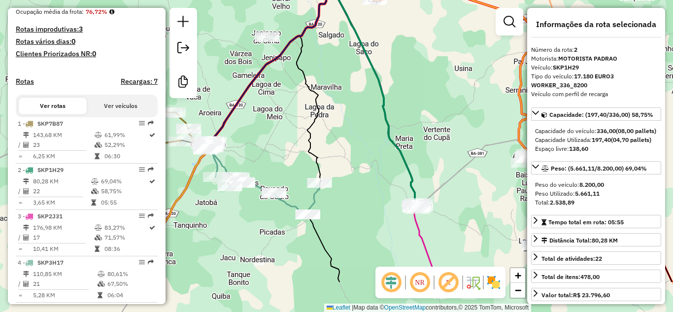
drag, startPoint x: 328, startPoint y: 215, endPoint x: 337, endPoint y: 162, distance: 54.6
click at [368, 153] on div "Janela de atendimento Grade de atendimento Capacidade Transportadoras Veículos …" at bounding box center [336, 156] width 673 height 312
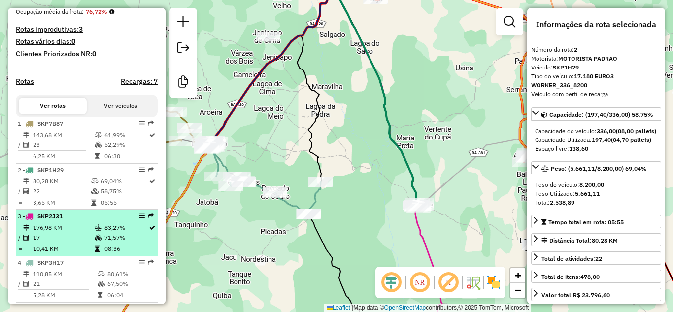
scroll to position [335, 0]
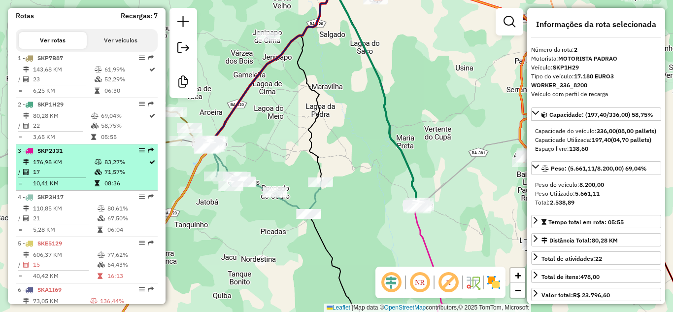
click at [57, 167] on td "176,98 KM" at bounding box center [64, 162] width 62 height 10
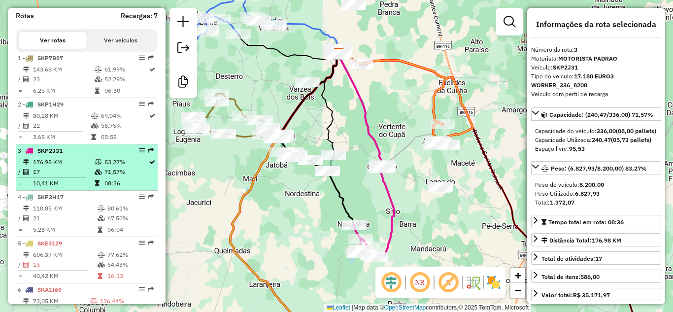
scroll to position [434, 0]
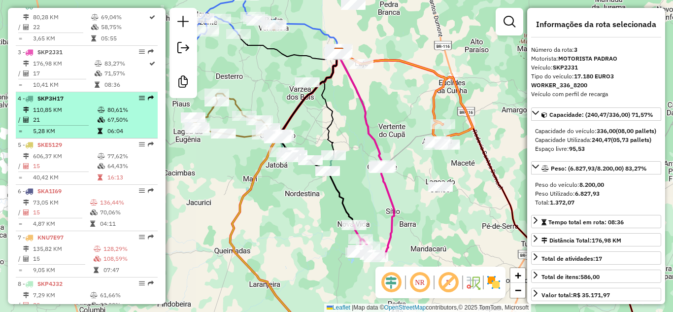
click at [62, 115] on td "110,85 KM" at bounding box center [65, 110] width 65 height 10
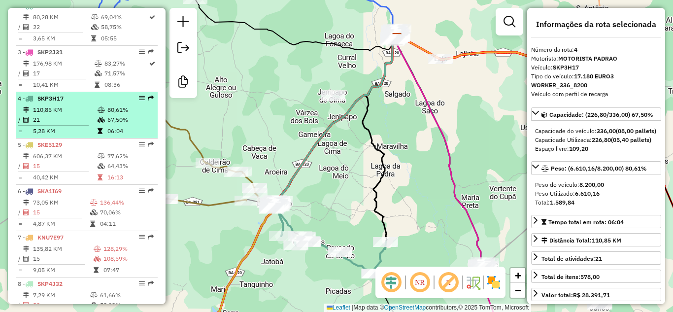
click at [45, 115] on td "110,85 KM" at bounding box center [65, 110] width 65 height 10
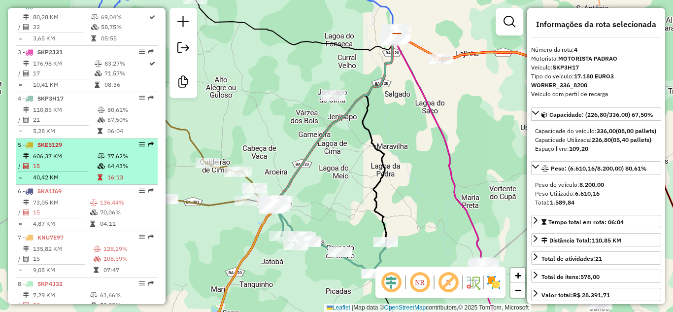
click at [54, 161] on td "606,37 KM" at bounding box center [65, 156] width 65 height 10
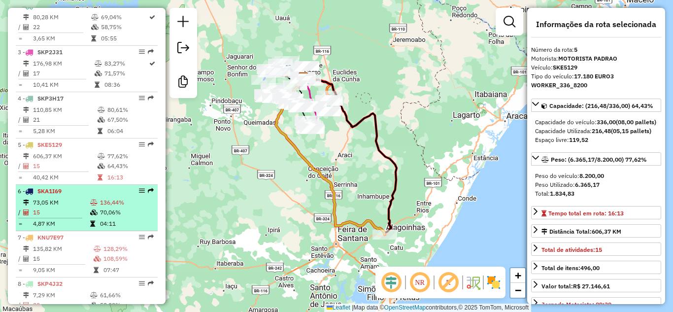
click at [67, 207] on td "73,05 KM" at bounding box center [61, 203] width 57 height 10
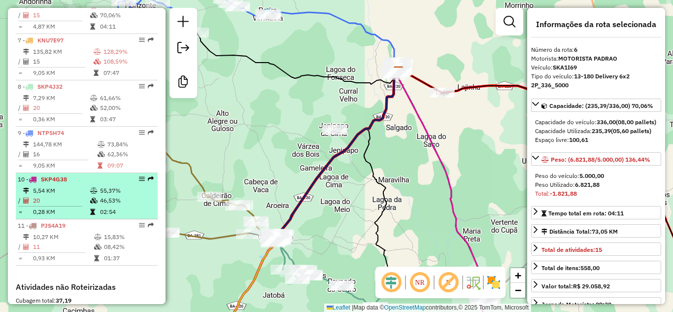
scroll to position [664, 0]
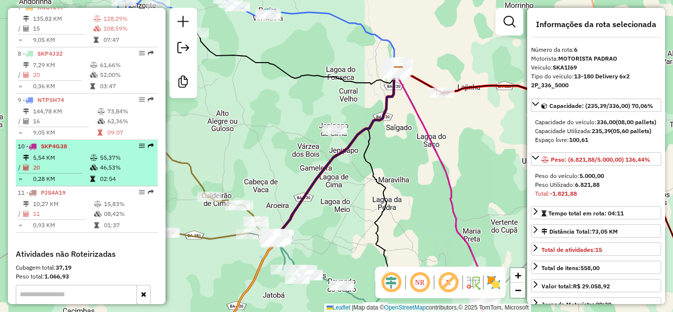
click at [84, 172] on td "20" at bounding box center [61, 168] width 57 height 10
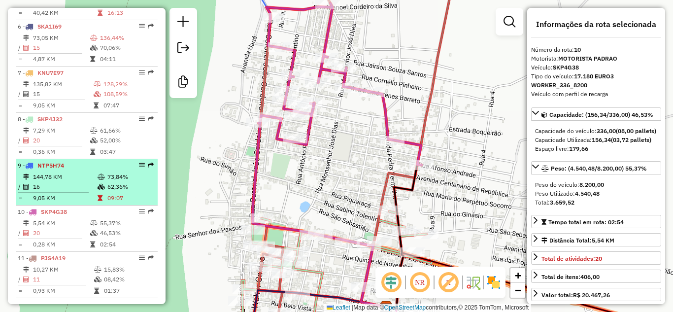
scroll to position [631, 0]
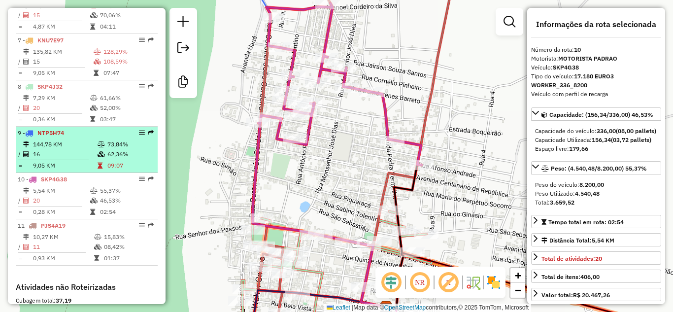
click at [73, 149] on td "144,78 KM" at bounding box center [65, 144] width 65 height 10
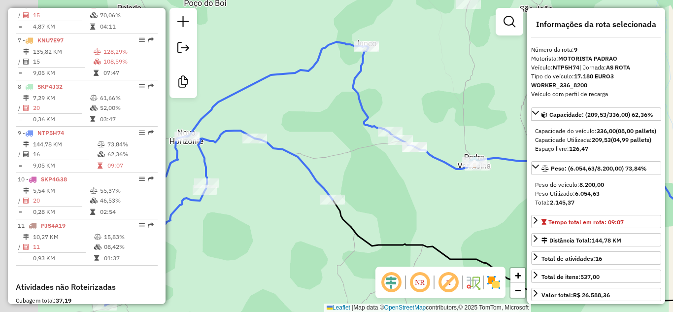
drag, startPoint x: 292, startPoint y: 163, endPoint x: 379, endPoint y: 181, distance: 88.7
click at [379, 181] on div "Janela de atendimento Grade de atendimento Capacidade Transportadoras Veículos …" at bounding box center [336, 156] width 673 height 312
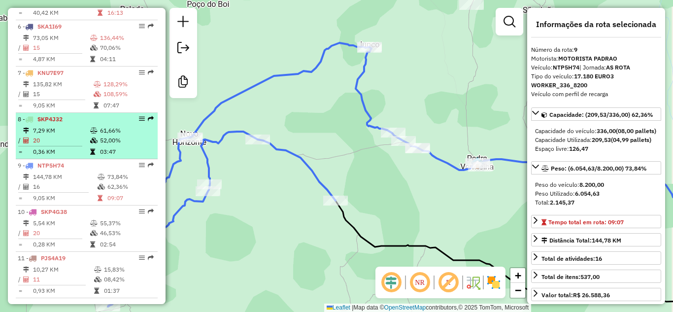
scroll to position [532, 0]
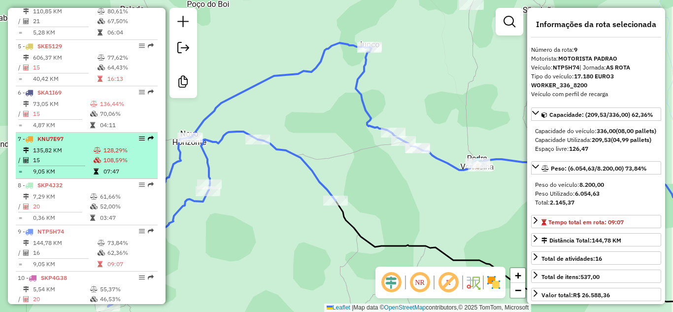
click at [74, 155] on td "135,82 KM" at bounding box center [63, 150] width 61 height 10
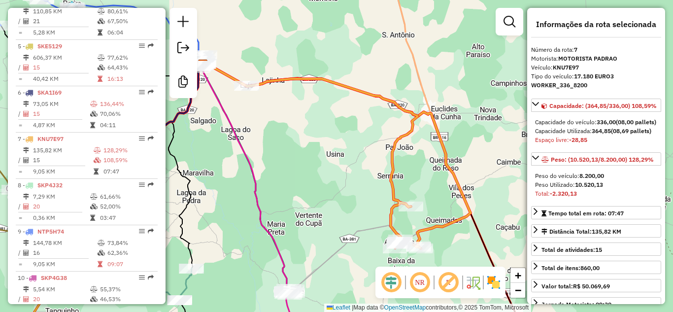
scroll to position [697, 0]
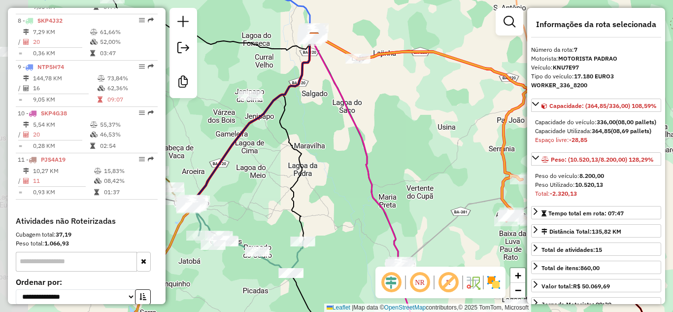
drag, startPoint x: 301, startPoint y: 186, endPoint x: 388, endPoint y: 142, distance: 96.7
click at [419, 159] on div "Janela de atendimento Grade de atendimento Capacidade Transportadoras Veículos …" at bounding box center [336, 156] width 673 height 312
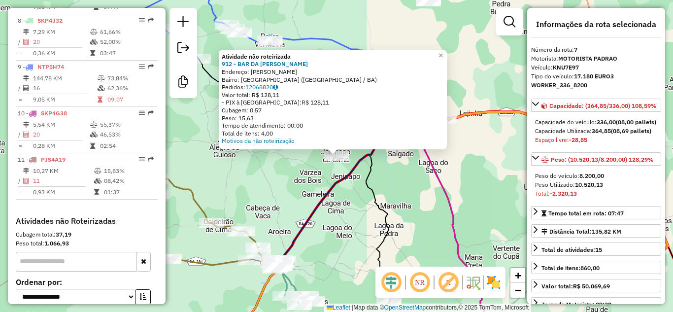
click at [348, 190] on div "Atividade não roteirizada 912 - BAR DA JULIA Endereço: monsenhor berenguer SN B…" at bounding box center [336, 156] width 673 height 312
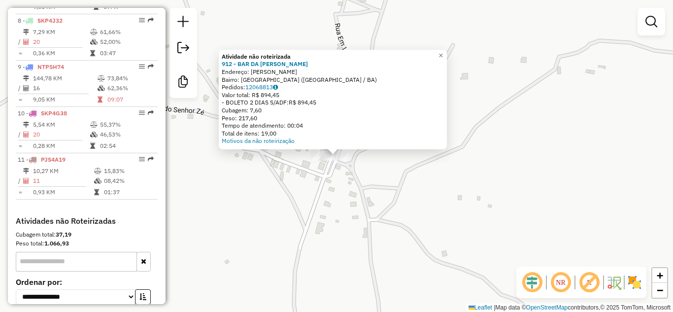
click at [374, 186] on div "Atividade não roteirizada 912 - BAR DA JULIA Endereço: monsenhor berenguer SN B…" at bounding box center [336, 156] width 673 height 312
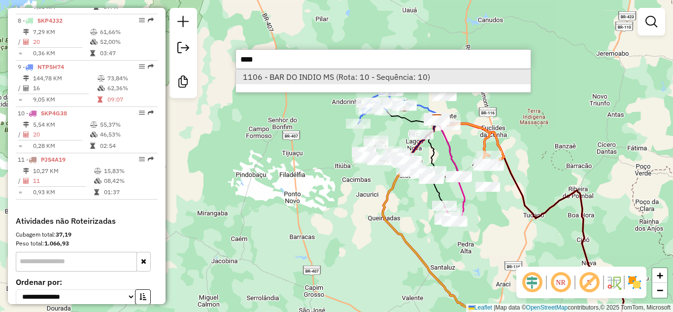
type input "****"
click at [355, 76] on li "1106 - BAR DO INDIO MS (Rota: 10 - Sequência: 10)" at bounding box center [383, 76] width 295 height 15
select select "*********"
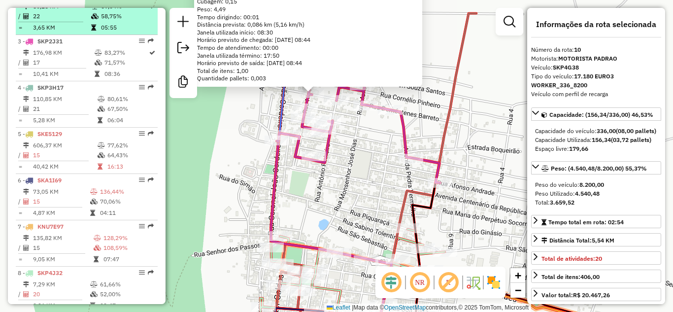
scroll to position [313, 0]
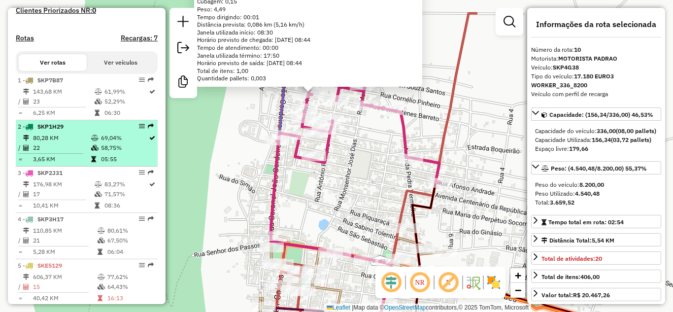
click at [66, 153] on td "22" at bounding box center [62, 148] width 58 height 10
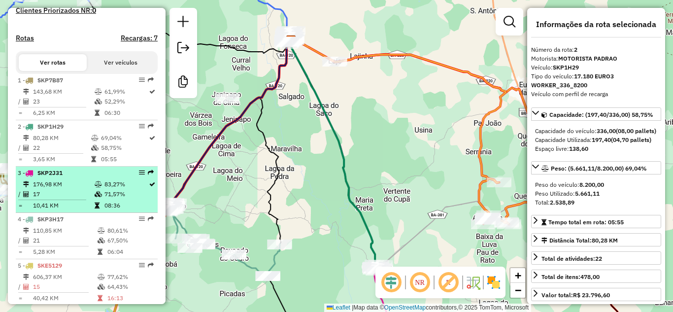
scroll to position [379, 0]
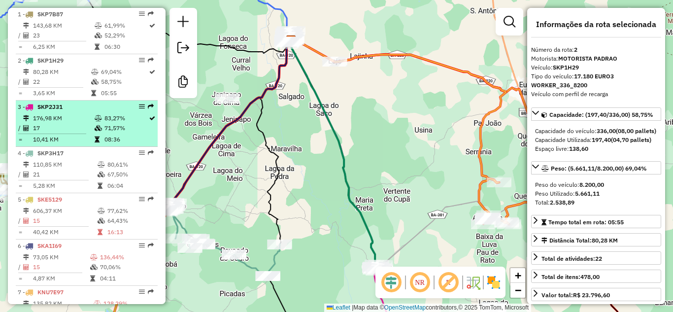
click at [71, 133] on td "17" at bounding box center [64, 128] width 62 height 10
